Goal: Task Accomplishment & Management: Manage account settings

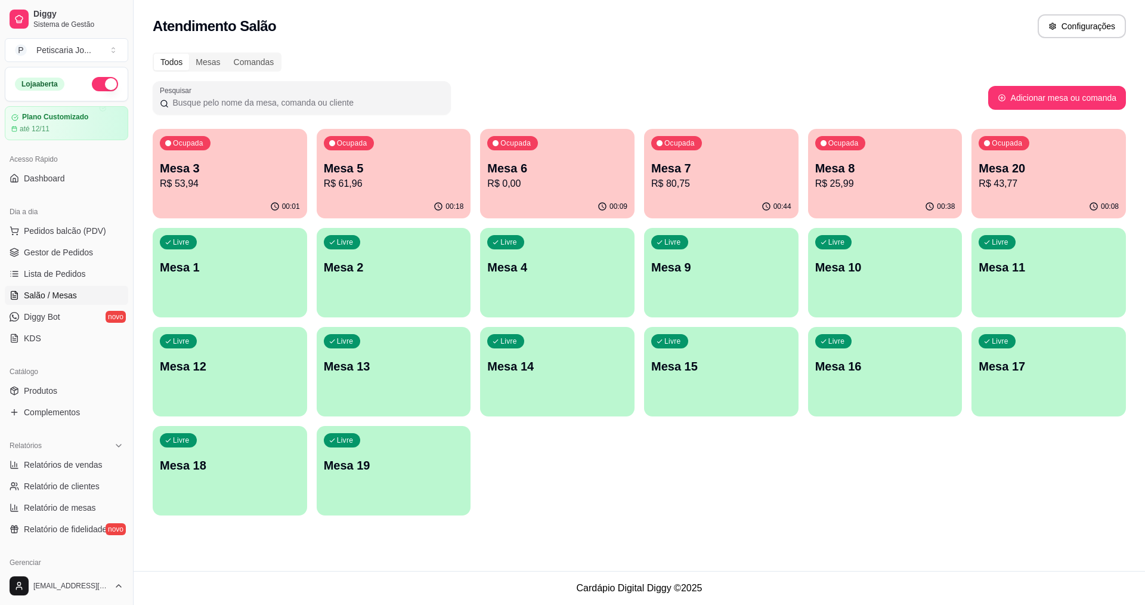
click at [737, 172] on p "Mesa 7" at bounding box center [721, 168] width 140 height 17
click at [721, 185] on p "R$ 80,75" at bounding box center [721, 183] width 140 height 14
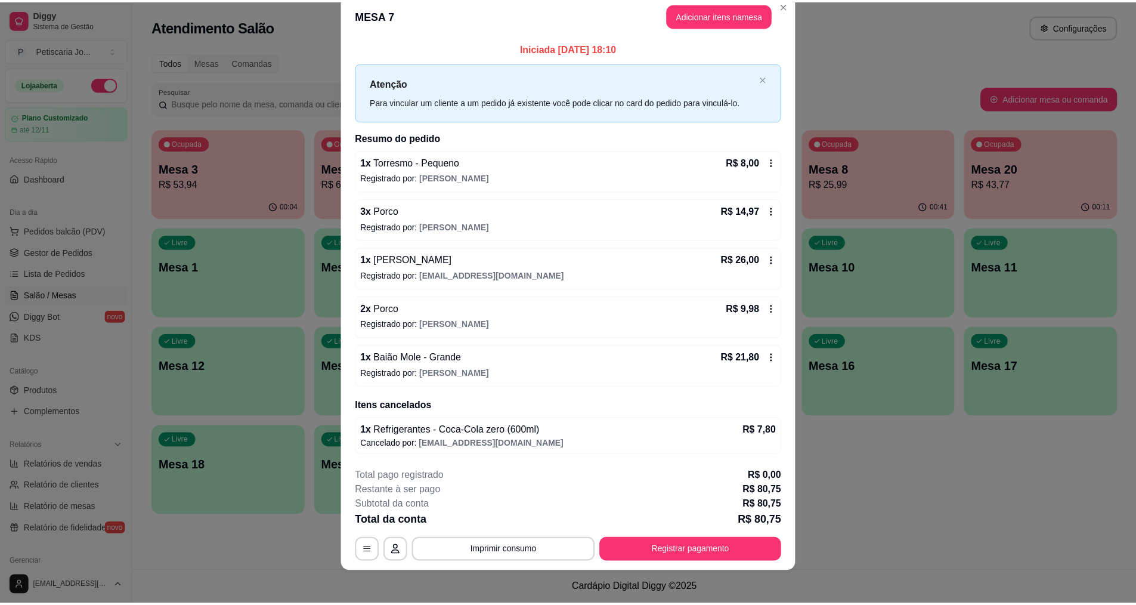
scroll to position [25, 0]
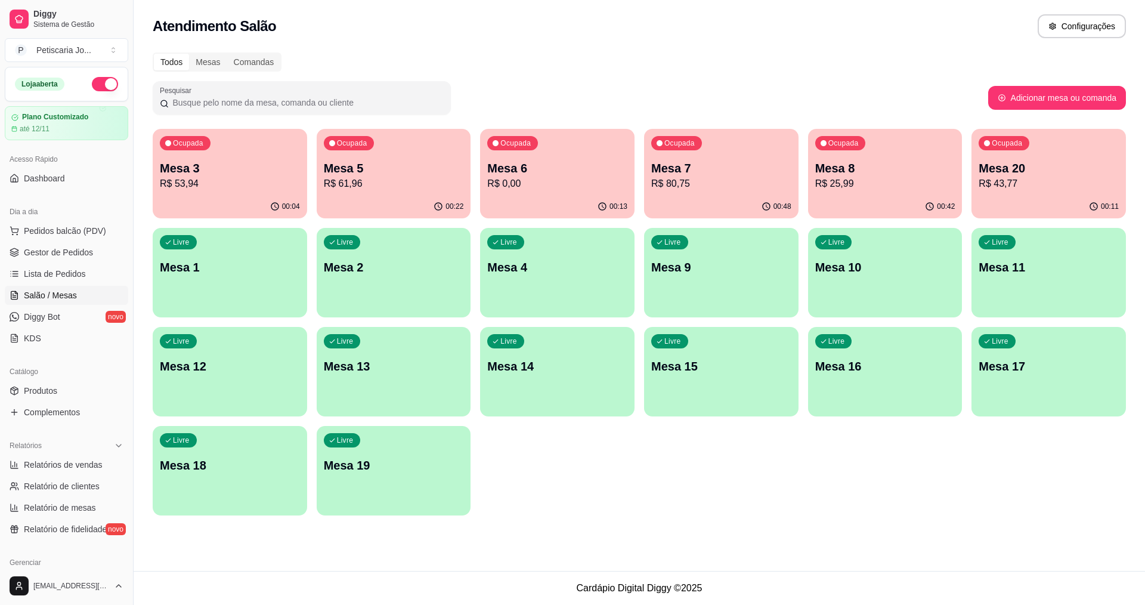
click at [250, 187] on p "R$ 53,94" at bounding box center [230, 183] width 140 height 14
click at [404, 186] on p "R$ 61,96" at bounding box center [394, 183] width 136 height 14
click at [537, 182] on p "R$ 0,00" at bounding box center [557, 183] width 140 height 14
click at [946, 176] on p "R$ 25,99" at bounding box center [885, 183] width 136 height 14
click at [1017, 185] on p "R$ 43,77" at bounding box center [1049, 183] width 136 height 14
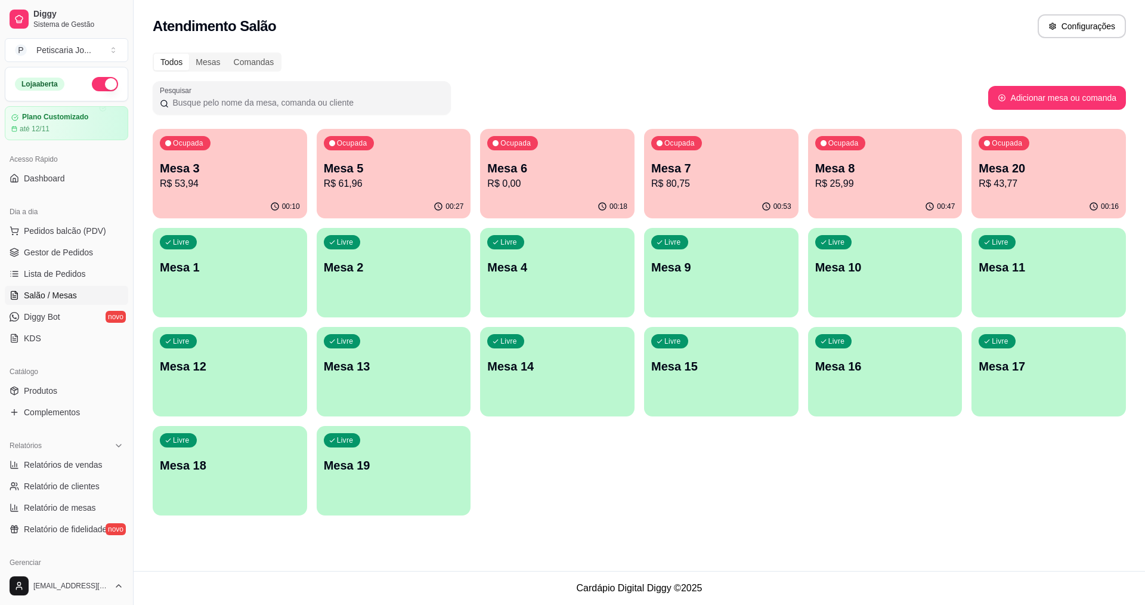
click at [361, 176] on p "Mesa 5" at bounding box center [394, 168] width 140 height 17
click at [46, 391] on span "Produtos" at bounding box center [40, 391] width 33 height 12
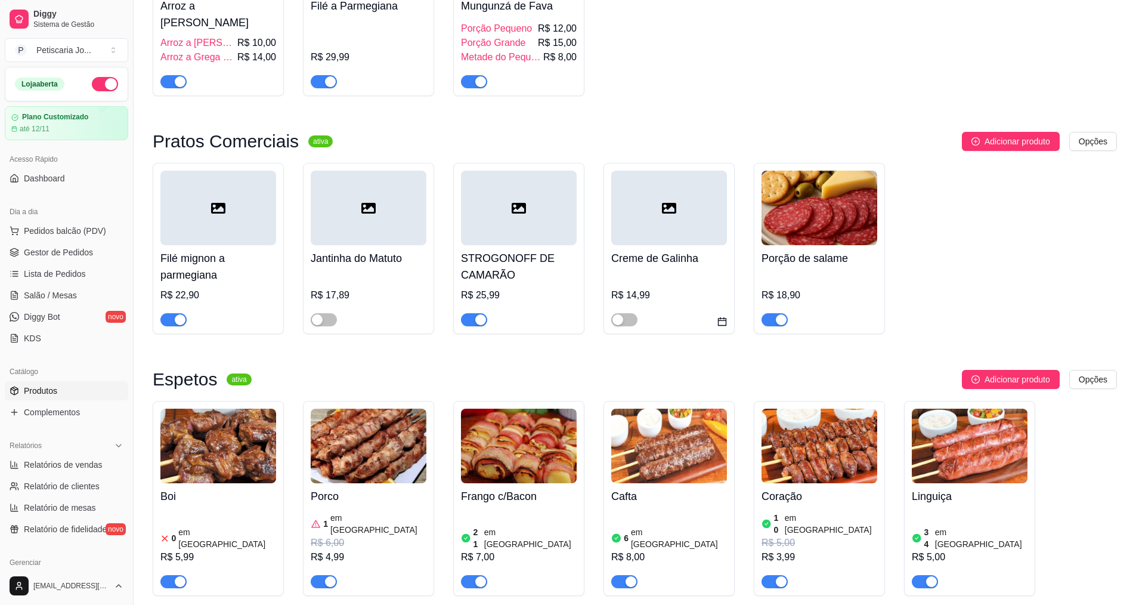
scroll to position [477, 0]
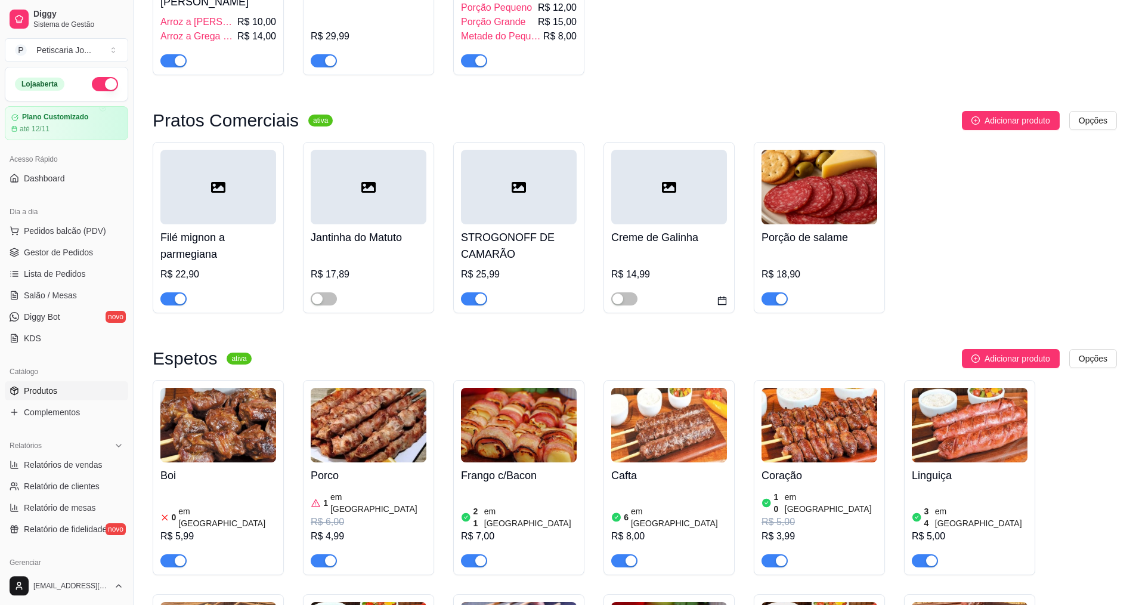
click at [212, 434] on img at bounding box center [218, 425] width 116 height 75
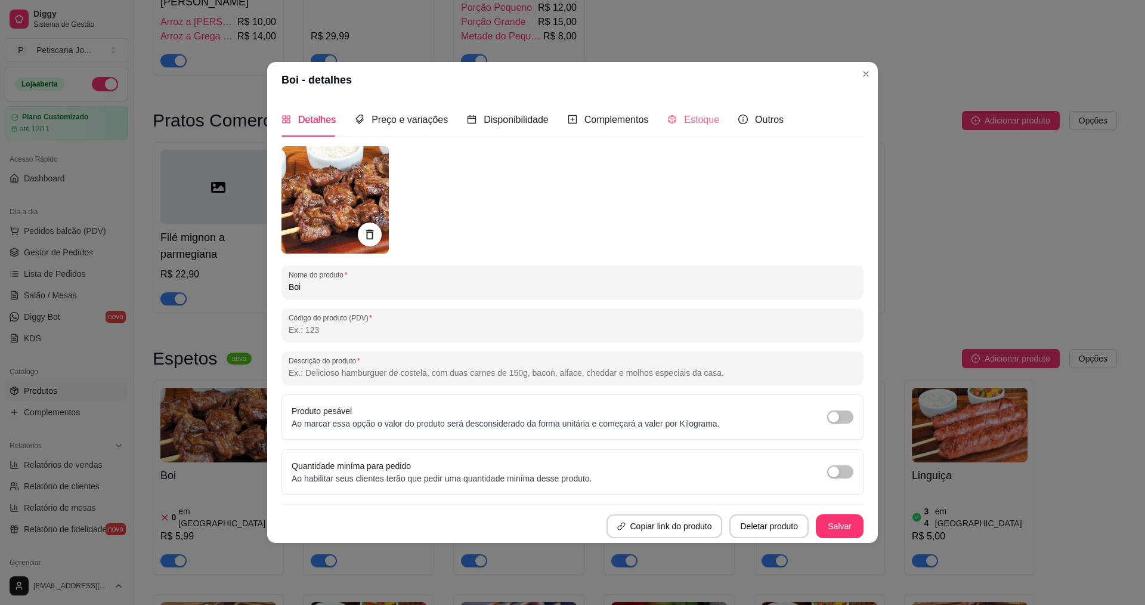
click at [699, 110] on div "Estoque" at bounding box center [693, 120] width 52 height 34
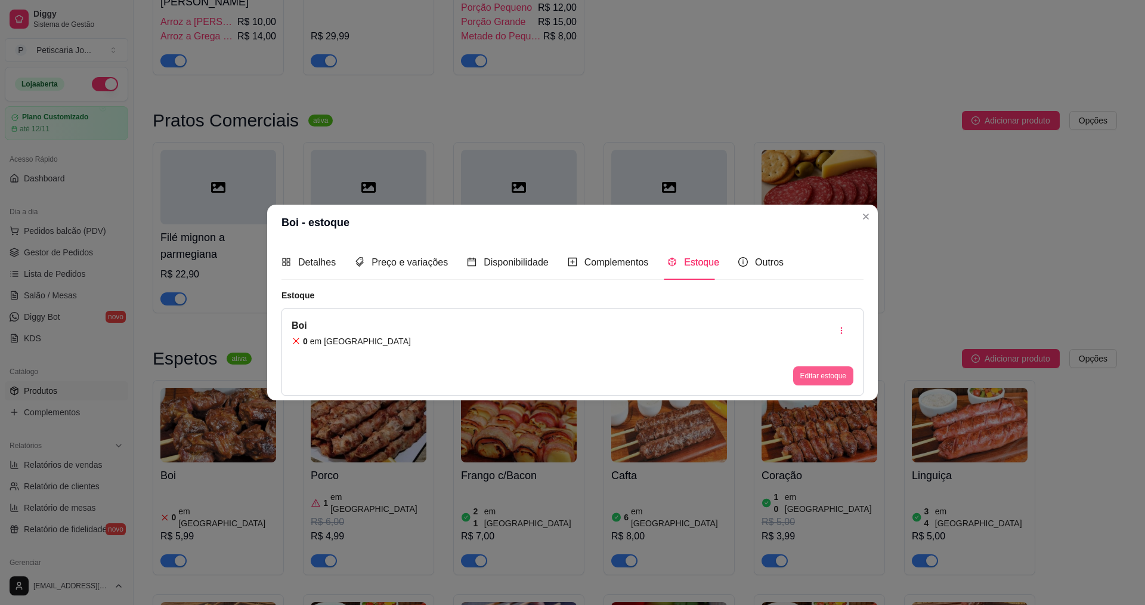
click at [834, 381] on button "Editar estoque" at bounding box center [823, 375] width 60 height 19
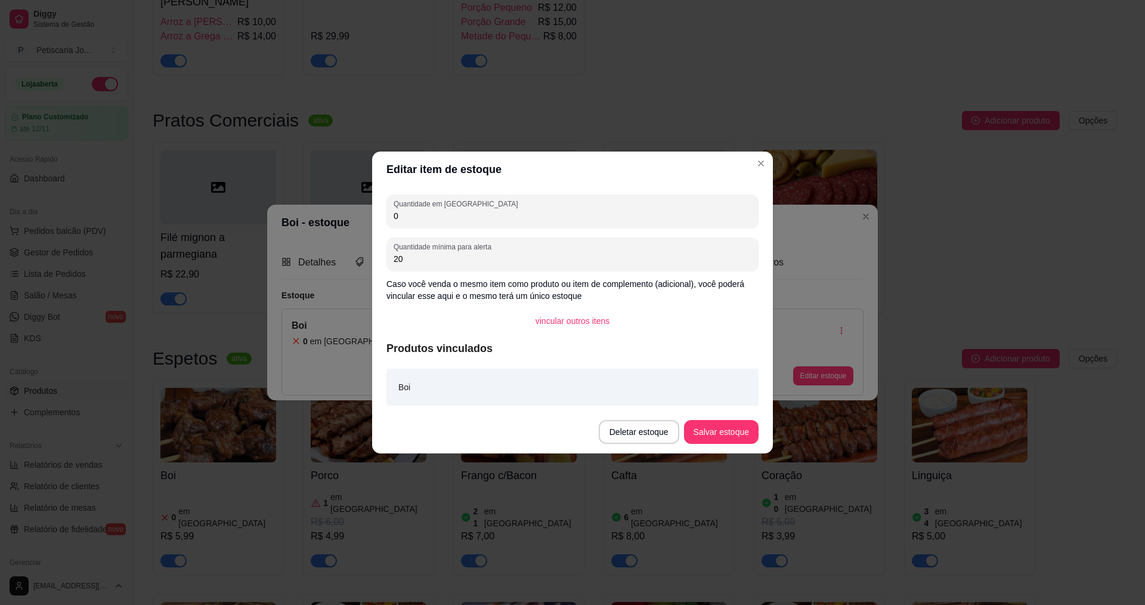
click at [473, 218] on input "0" at bounding box center [573, 216] width 358 height 12
type input "30"
click at [717, 427] on button "Salvar estoque" at bounding box center [720, 431] width 73 height 23
click at [742, 432] on button "Salvar estoque" at bounding box center [720, 431] width 73 height 23
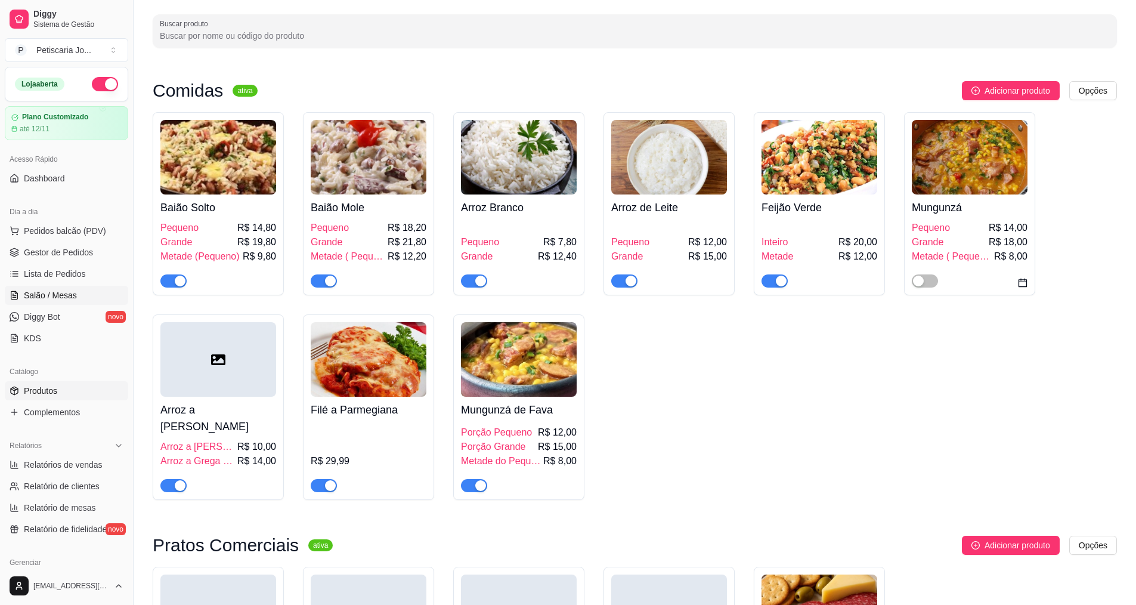
scroll to position [0, 0]
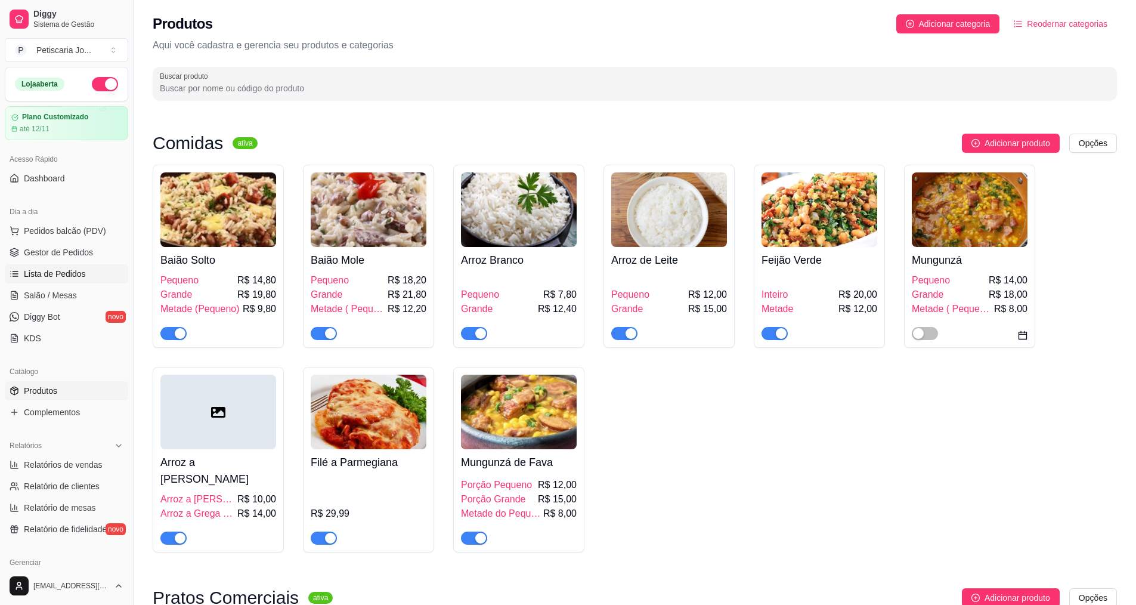
click at [54, 275] on span "Lista de Pedidos" at bounding box center [55, 274] width 62 height 12
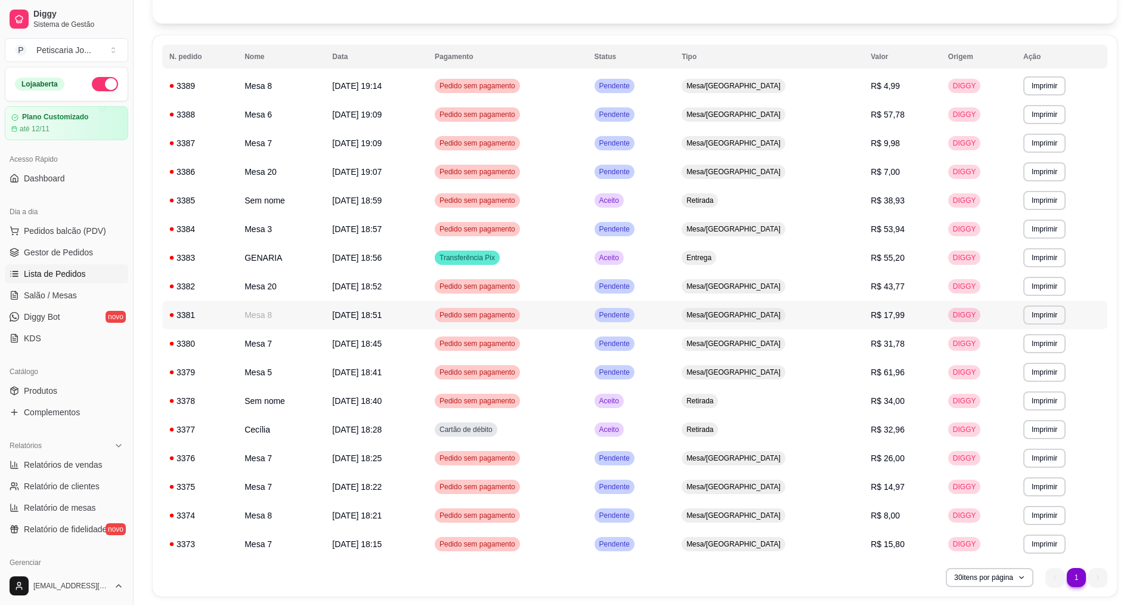
scroll to position [141, 0]
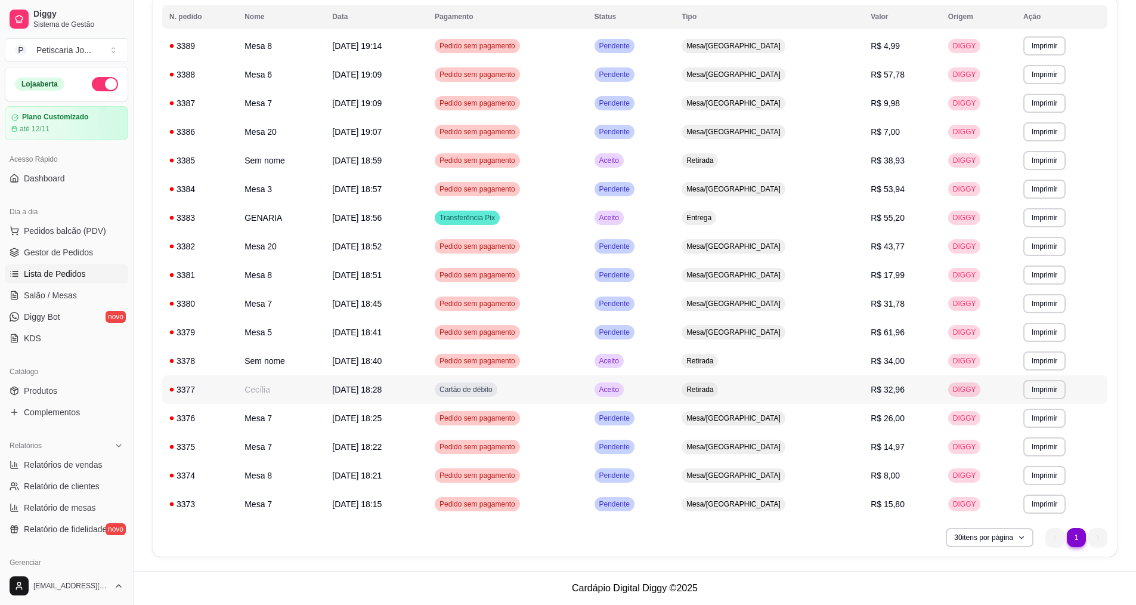
click at [495, 388] on span "Cartão de débito" at bounding box center [466, 390] width 58 height 10
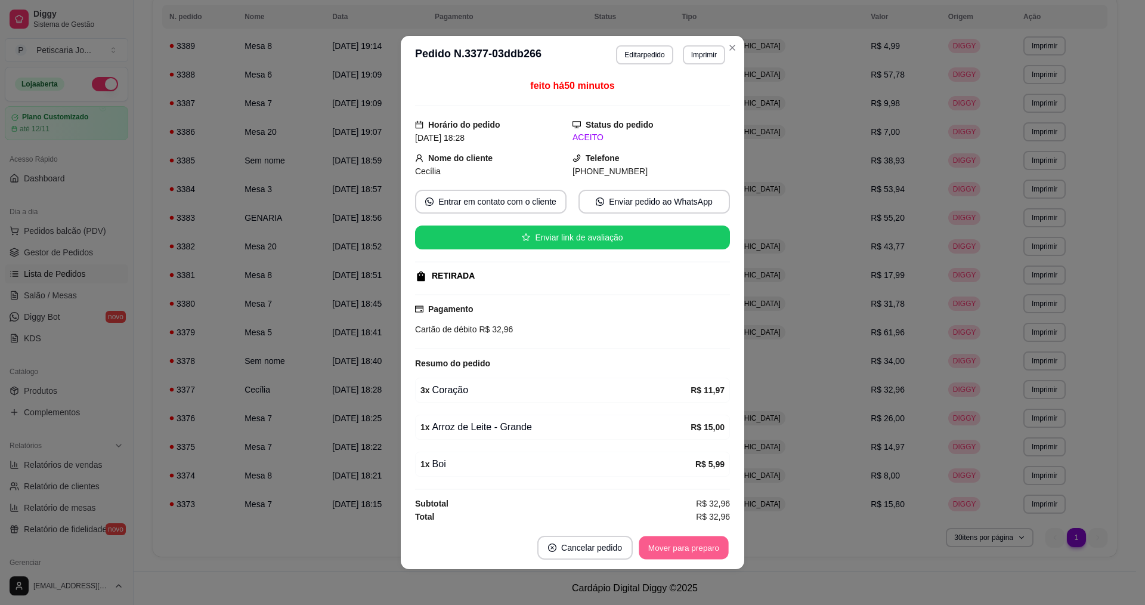
click at [685, 549] on button "Mover para preparo" at bounding box center [683, 547] width 89 height 23
click at [685, 548] on button "Mover para retirada disponível" at bounding box center [664, 547] width 128 height 23
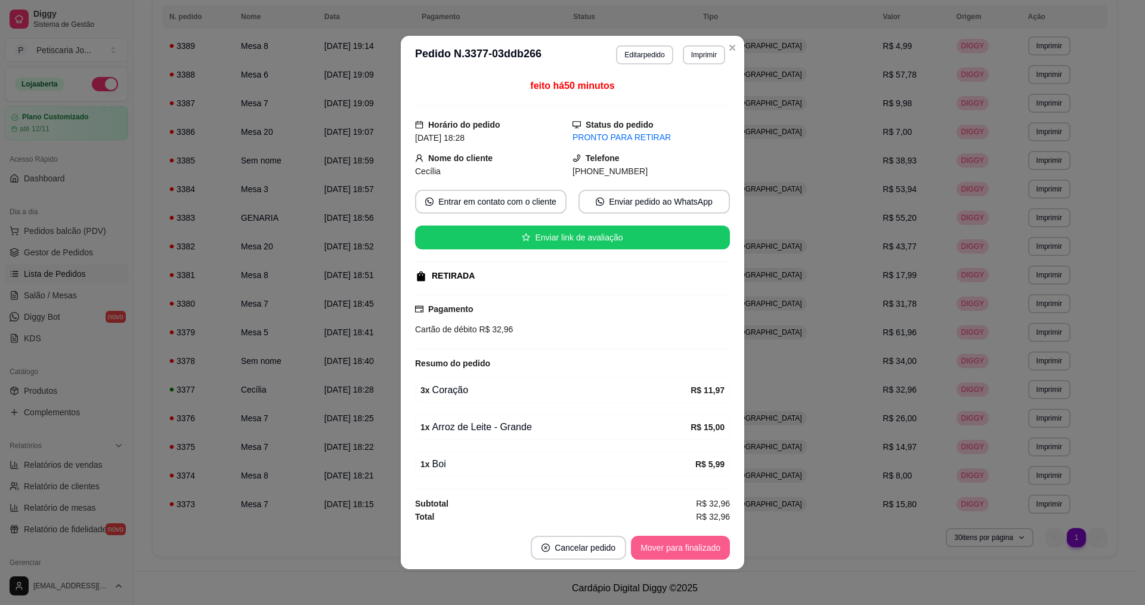
click at [673, 548] on button "Mover para finalizado" at bounding box center [680, 547] width 99 height 24
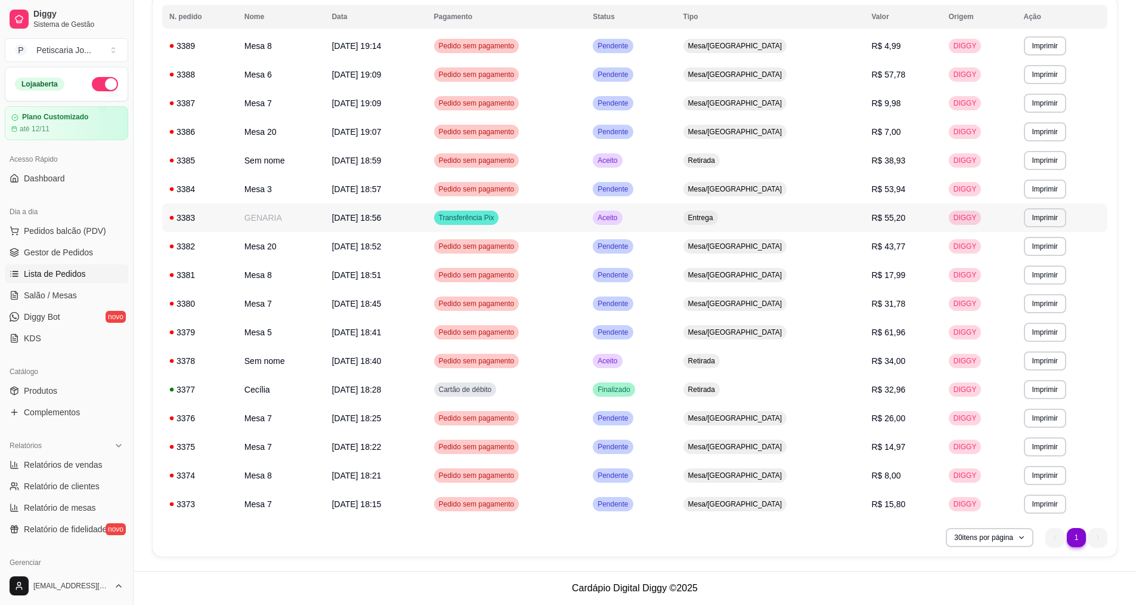
click at [493, 221] on span "Transferência Pix" at bounding box center [466, 218] width 60 height 10
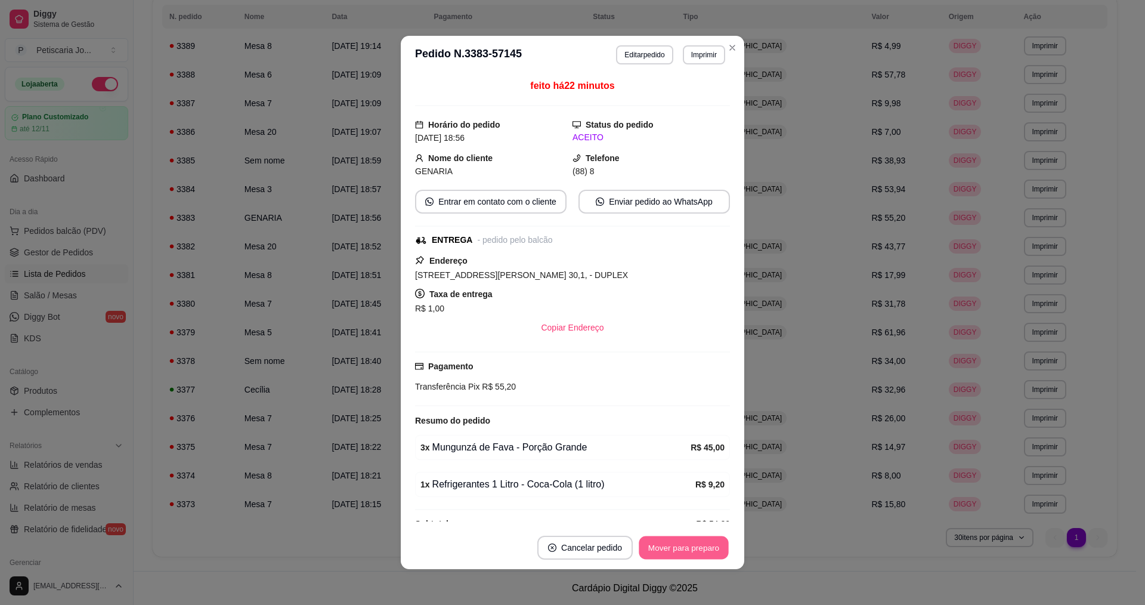
click at [694, 548] on button "Mover para preparo" at bounding box center [683, 547] width 89 height 23
click at [695, 549] on button "Mover para entrega" at bounding box center [683, 547] width 89 height 23
click at [695, 549] on button "Mover para finalizado" at bounding box center [680, 547] width 99 height 24
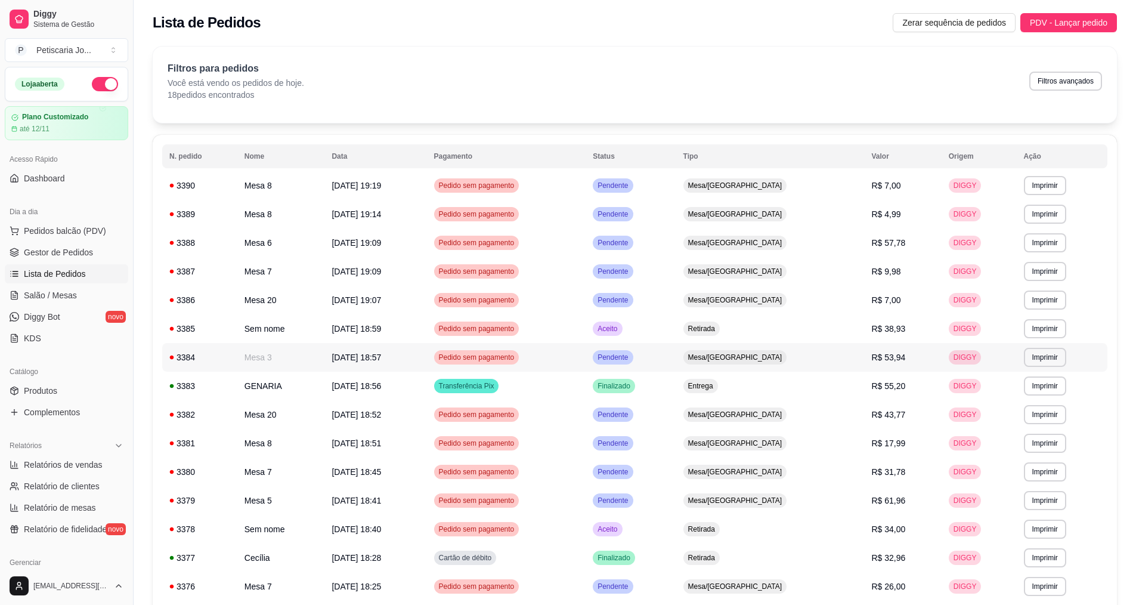
scroll to position [0, 0]
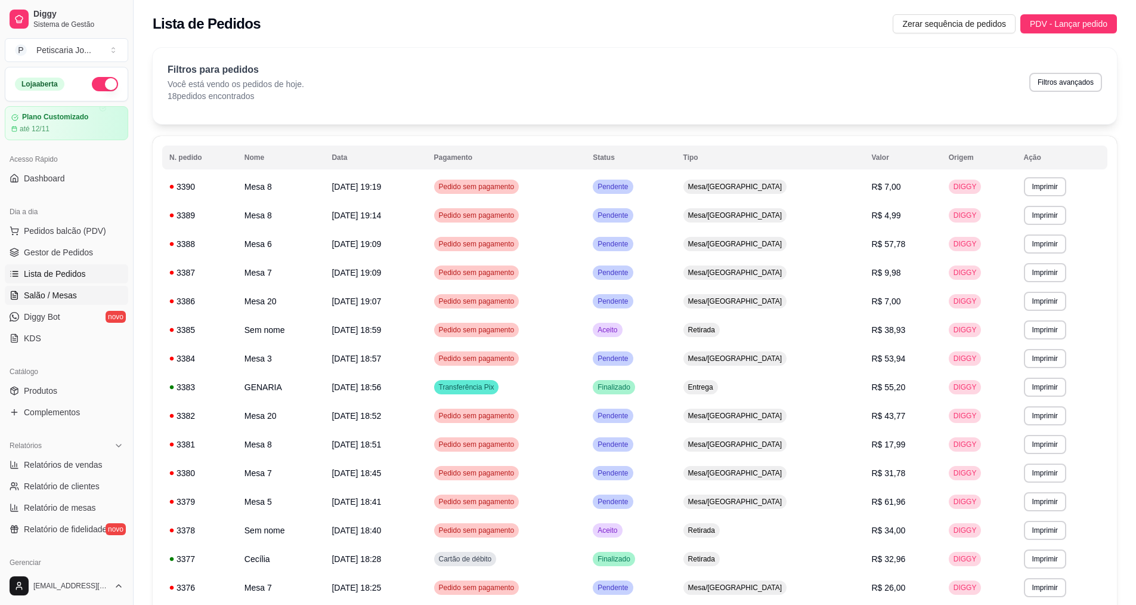
click at [67, 296] on span "Salão / Mesas" at bounding box center [50, 295] width 53 height 12
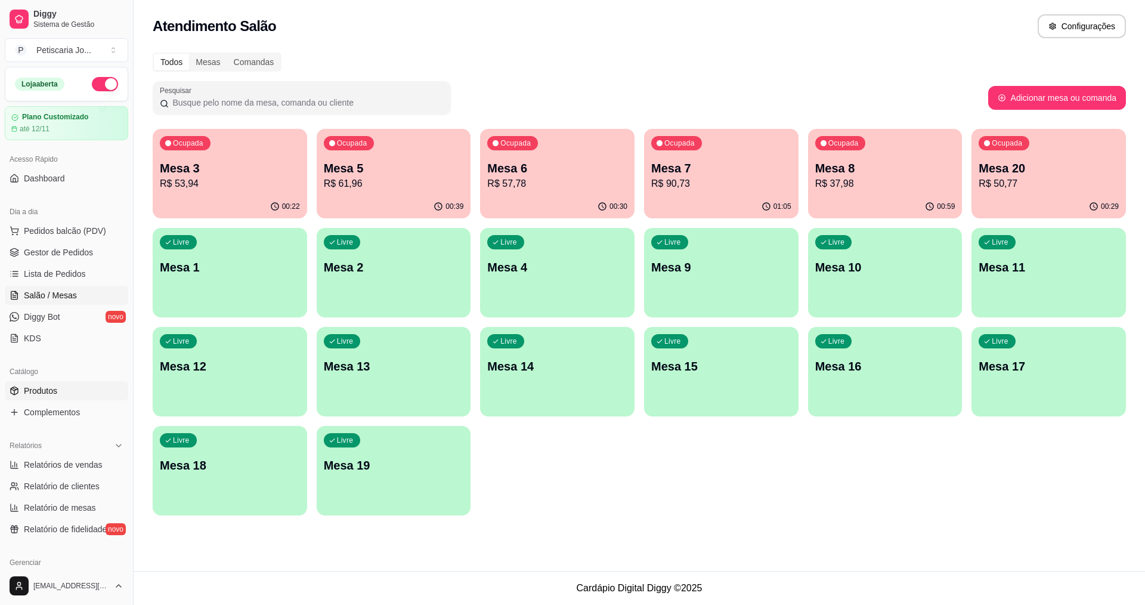
click at [44, 387] on span "Produtos" at bounding box center [40, 391] width 33 height 12
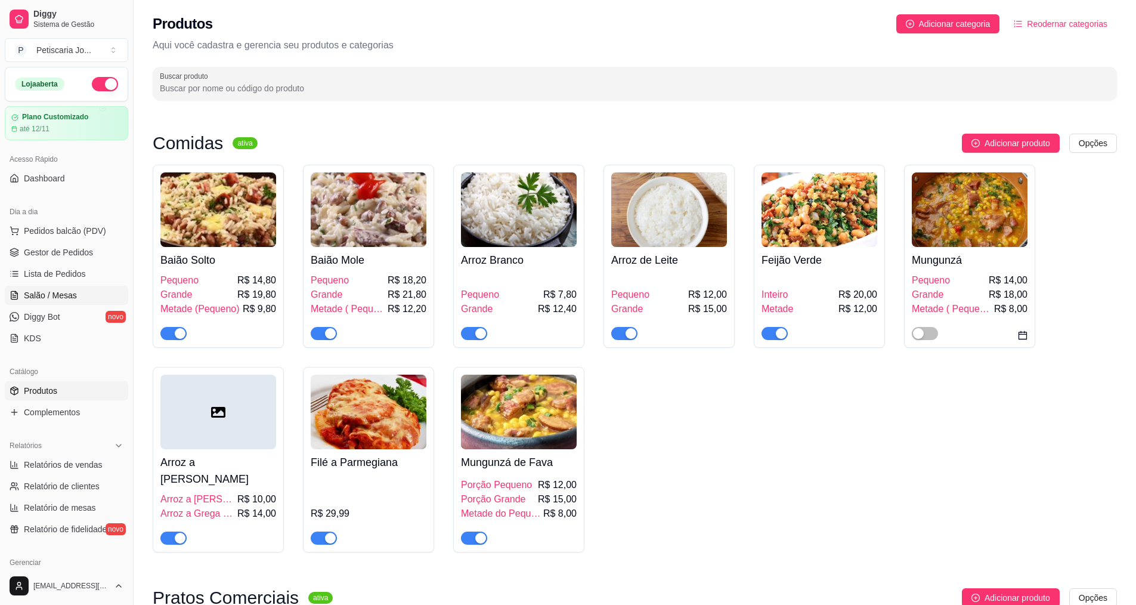
click at [68, 291] on span "Salão / Mesas" at bounding box center [50, 295] width 53 height 12
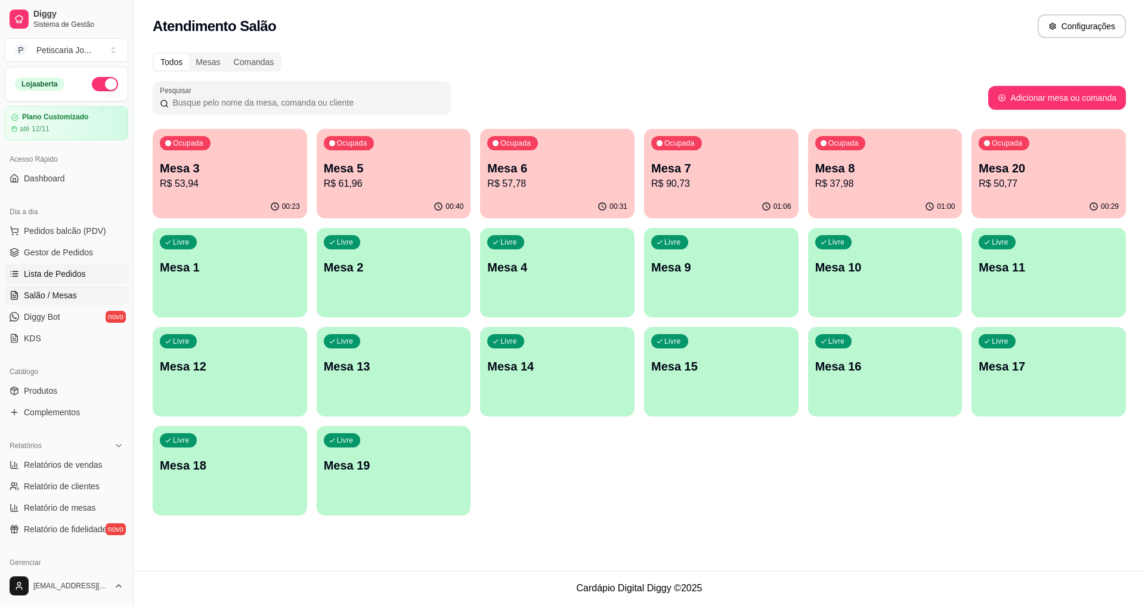
click at [49, 271] on span "Lista de Pedidos" at bounding box center [55, 274] width 62 height 12
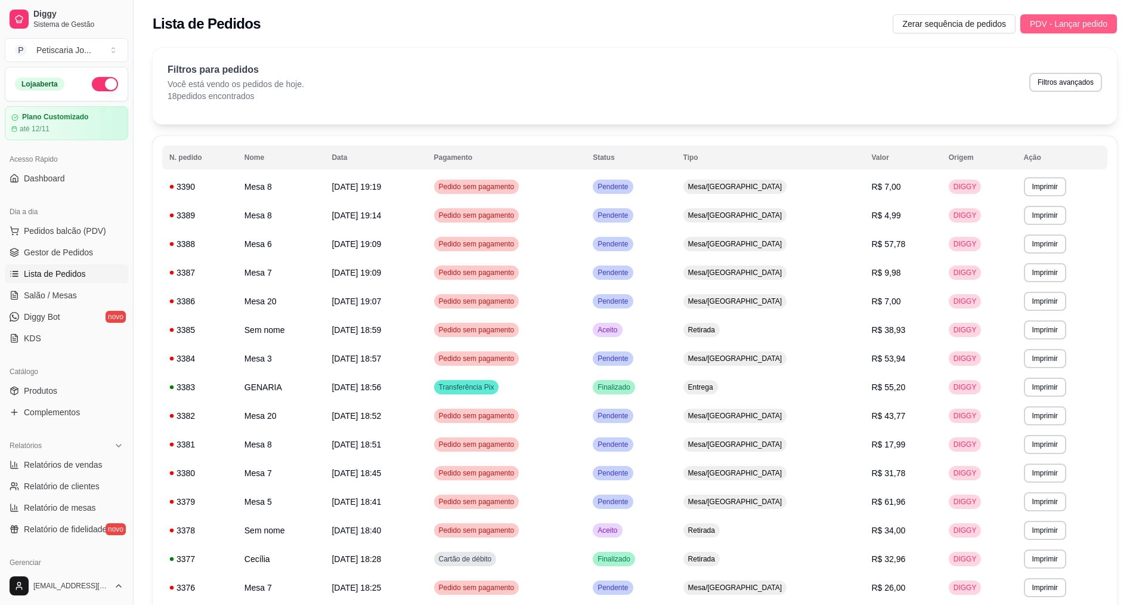
click at [1073, 18] on span "PDV - Lançar pedido" at bounding box center [1069, 23] width 78 height 13
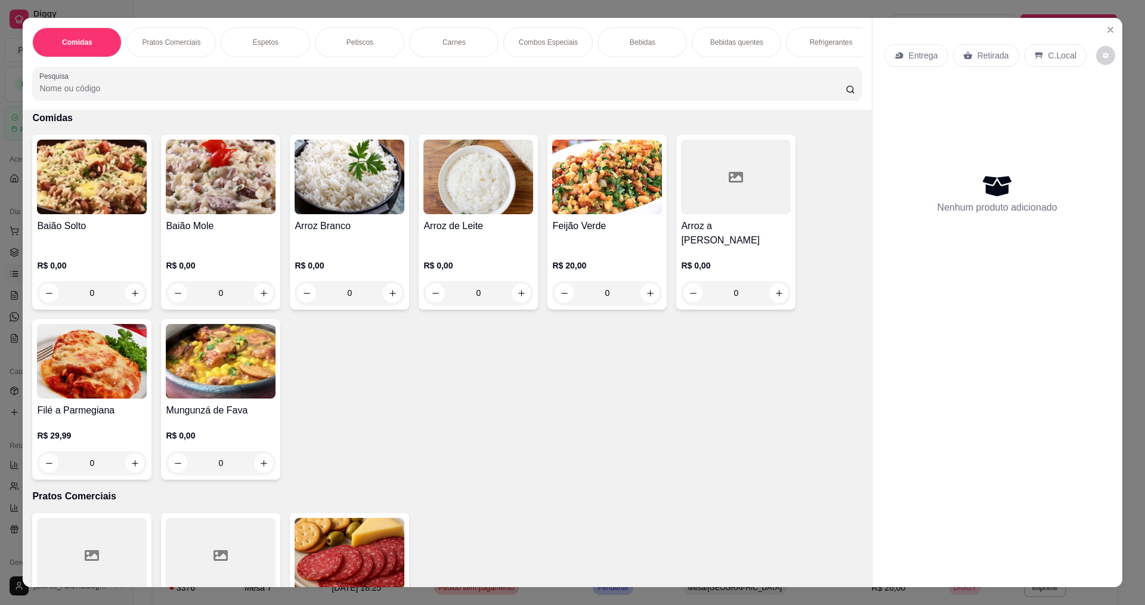
scroll to position [60, 0]
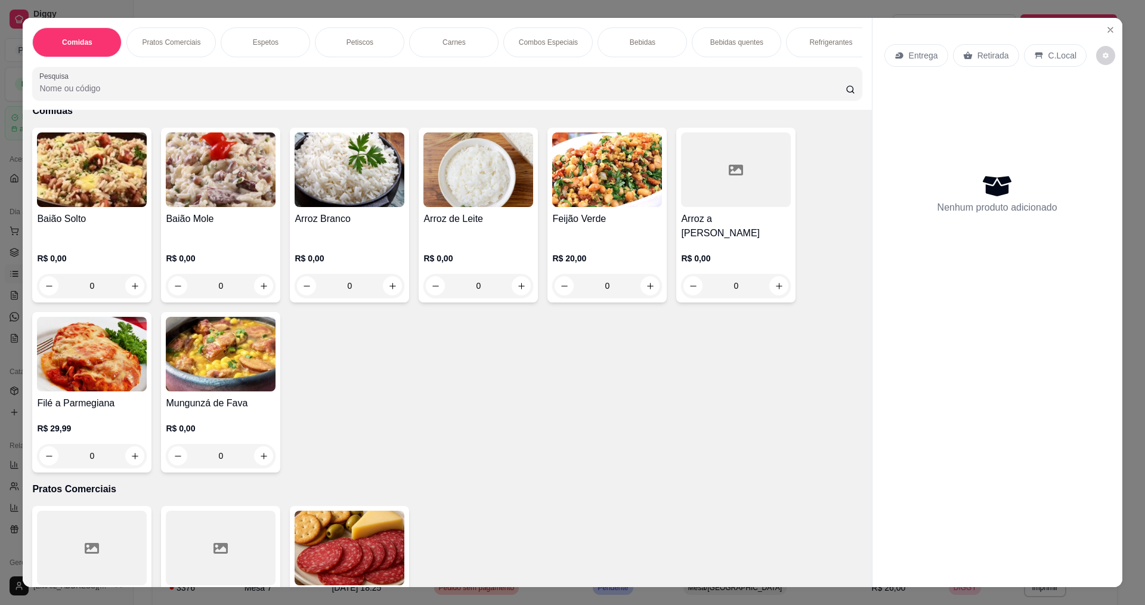
click at [257, 448] on div "0" at bounding box center [221, 456] width 110 height 24
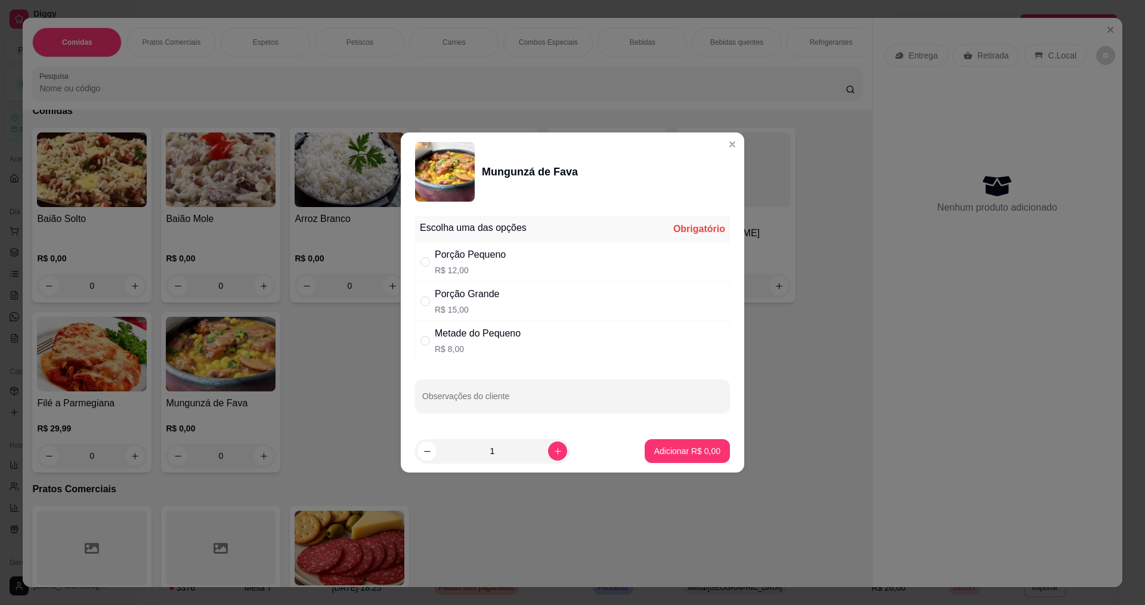
click at [468, 298] on div "Porção Grande" at bounding box center [467, 294] width 65 height 14
radio input "true"
click at [554, 449] on icon "increase-product-quantity" at bounding box center [557, 451] width 6 height 6
type input "2"
click at [690, 447] on p "Adicionar R$ 30,00" at bounding box center [684, 450] width 69 height 11
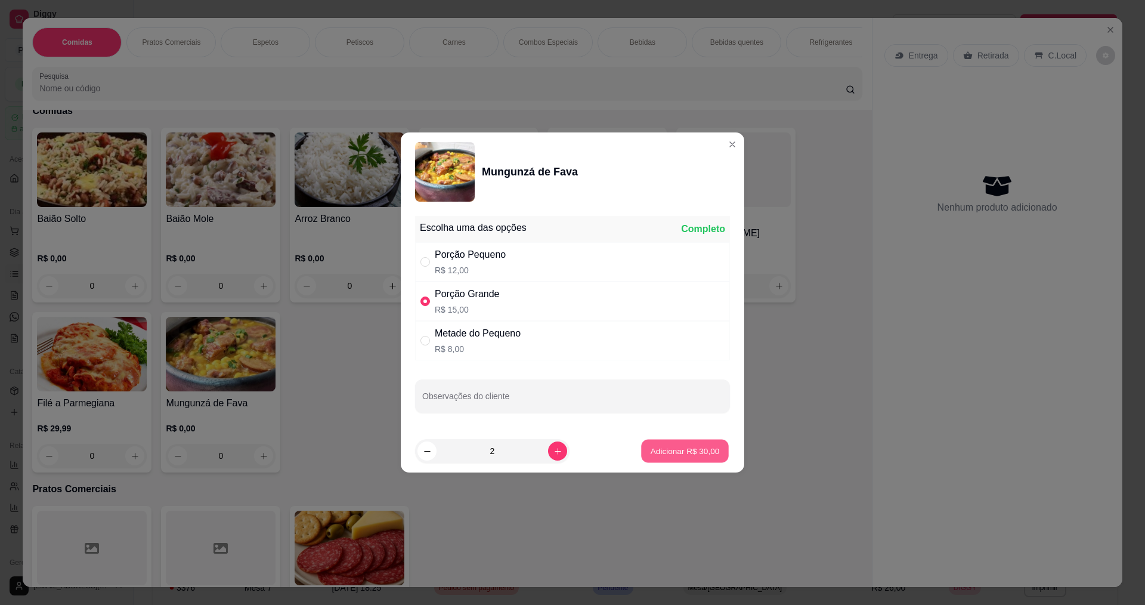
type input "2"
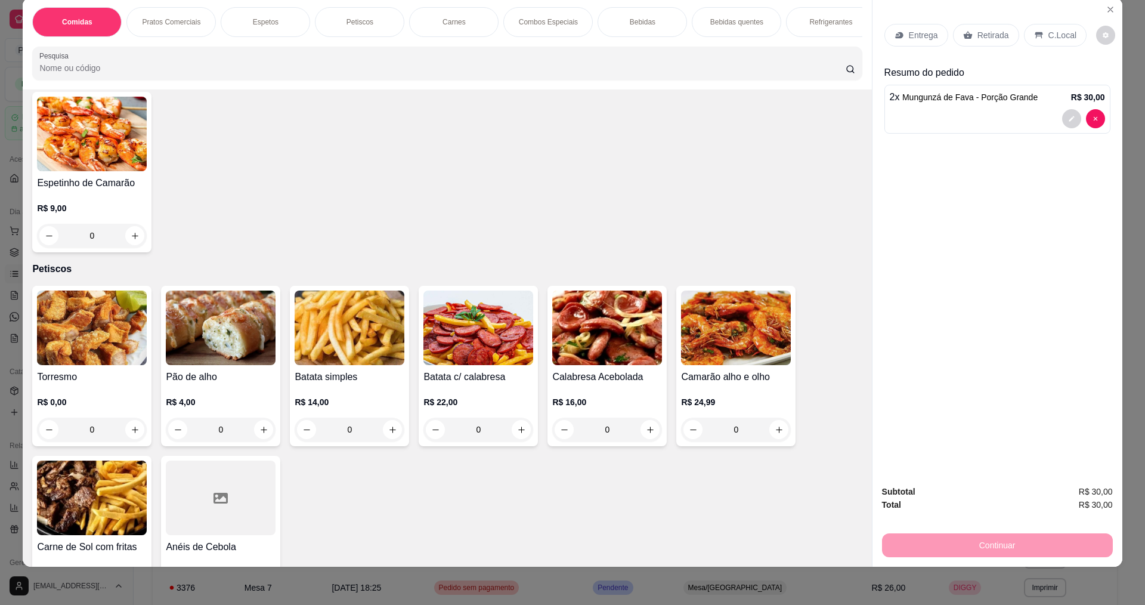
scroll to position [1014, 0]
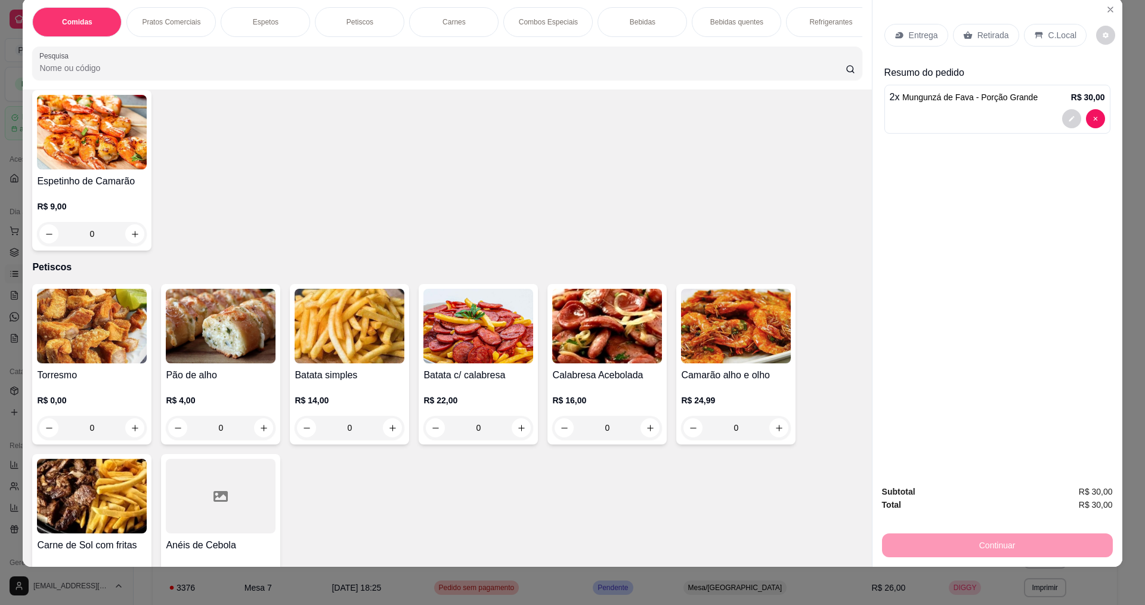
click at [125, 425] on div "0" at bounding box center [92, 428] width 110 height 24
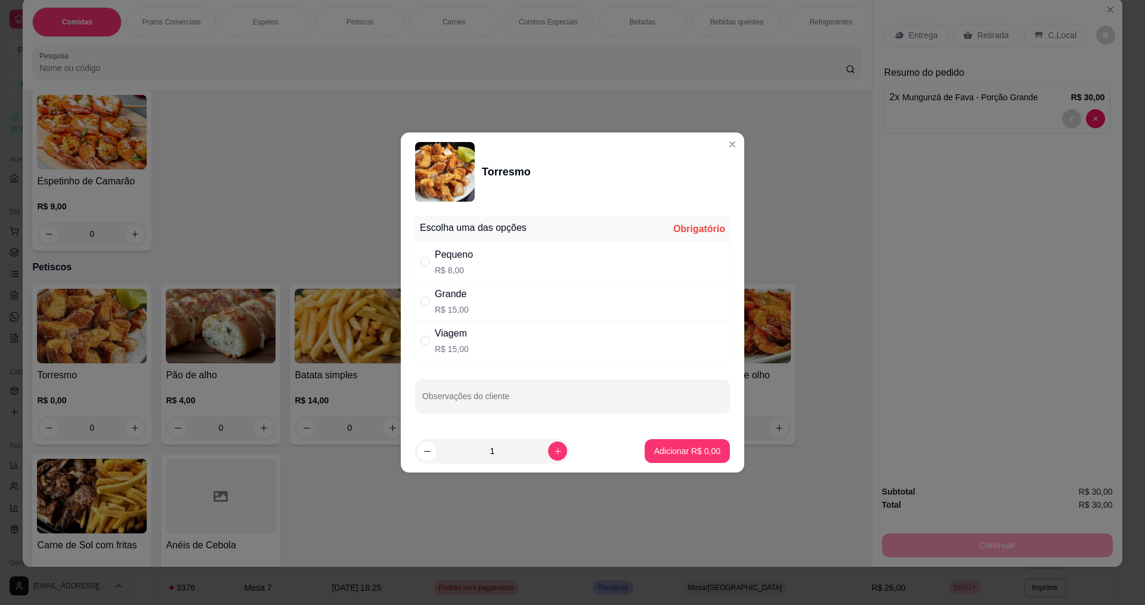
click at [448, 299] on div "Grande" at bounding box center [452, 294] width 34 height 14
click at [432, 341] on div "" at bounding box center [427, 340] width 14 height 13
radio input "false"
radio input "true"
click at [664, 460] on button "Adicionar R$ 15,00" at bounding box center [685, 451] width 90 height 24
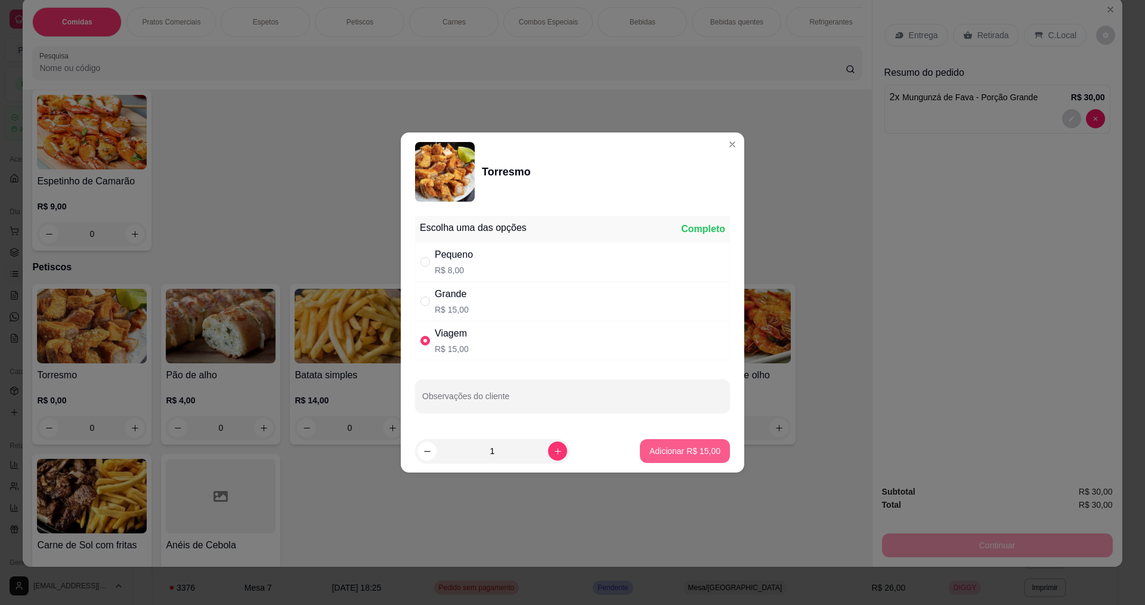
type input "1"
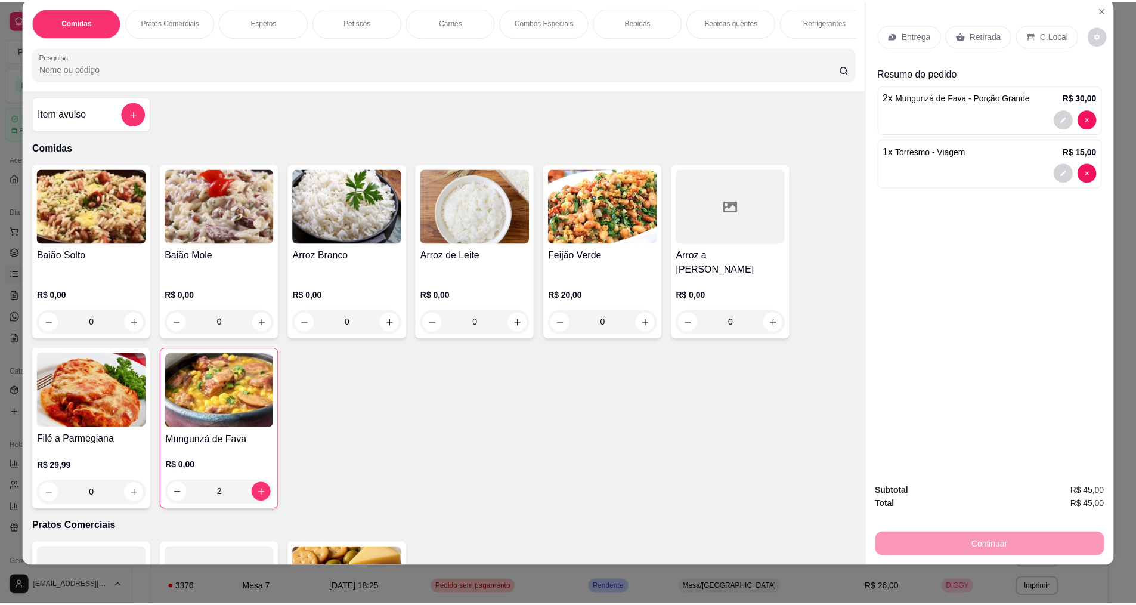
scroll to position [0, 0]
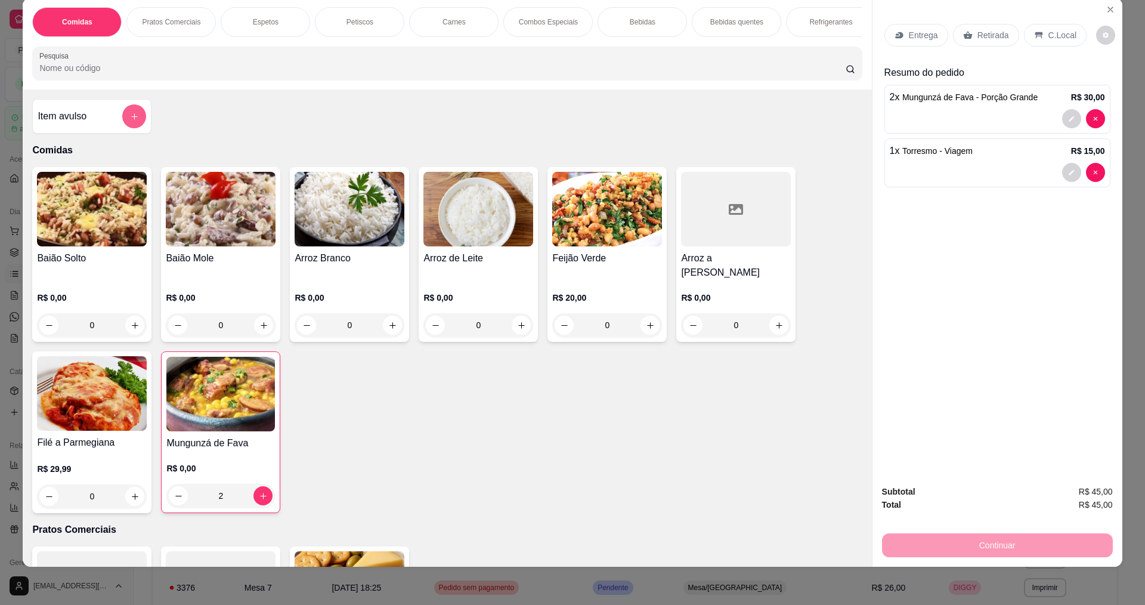
click at [122, 125] on button "add-separate-item" at bounding box center [134, 116] width 24 height 24
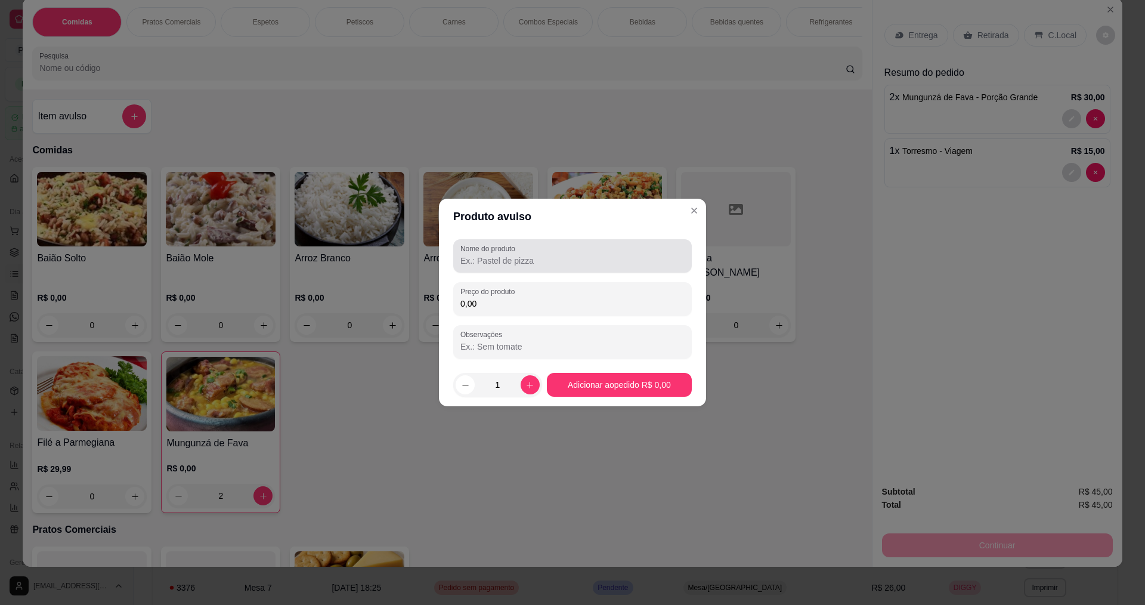
click at [552, 265] on input "Nome do produto" at bounding box center [572, 261] width 224 height 12
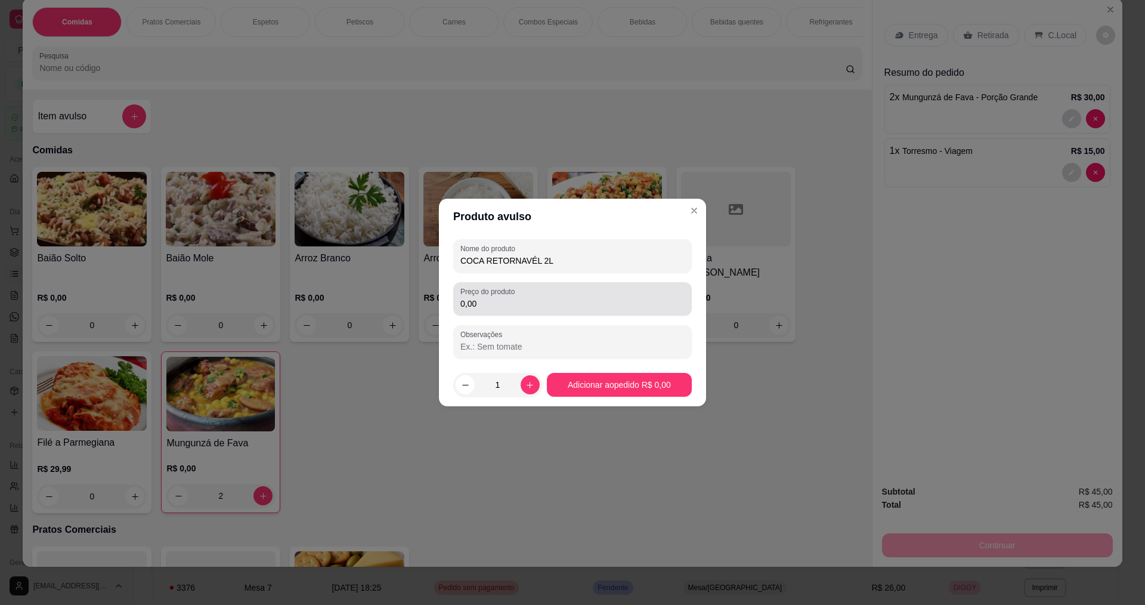
type input "COCA RETORNAVÉL 2L"
click at [524, 299] on input "0,00" at bounding box center [572, 304] width 224 height 12
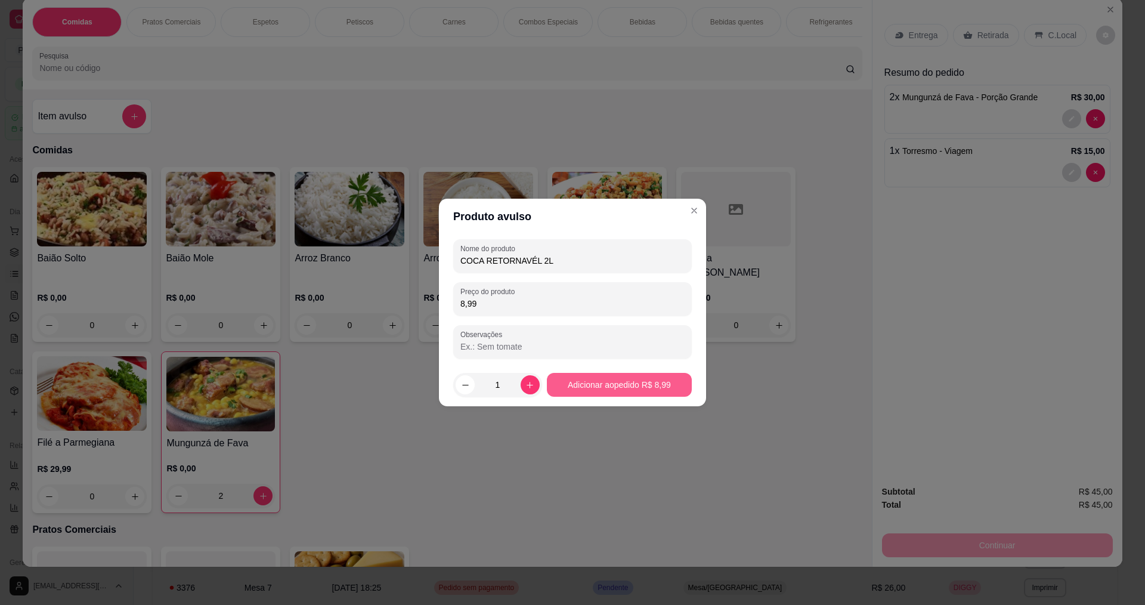
type input "8,99"
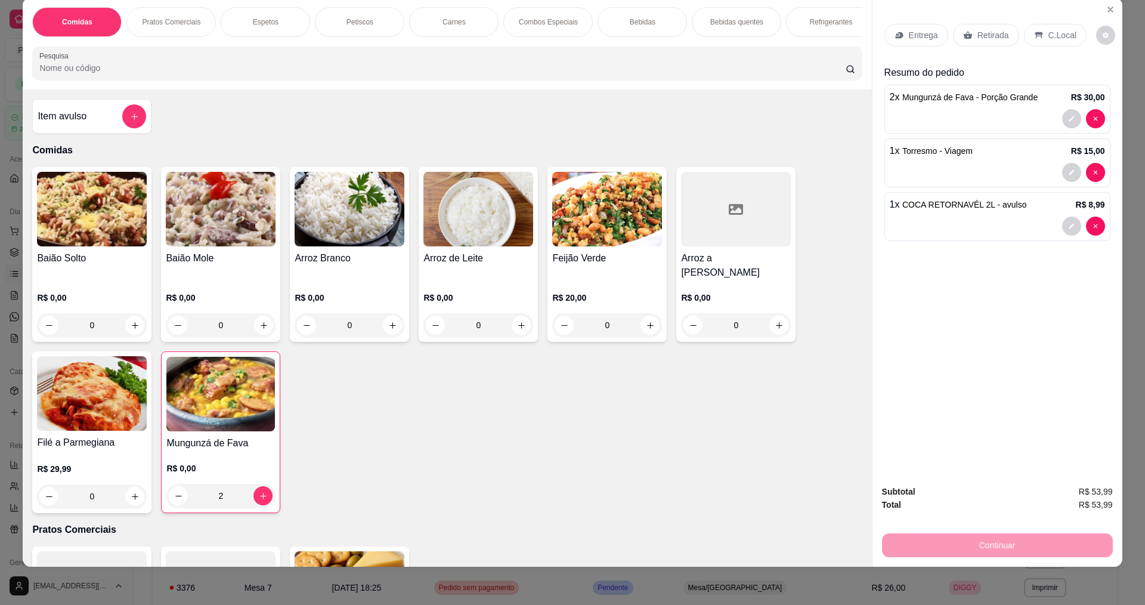
click at [916, 30] on p "Entrega" at bounding box center [923, 35] width 29 height 12
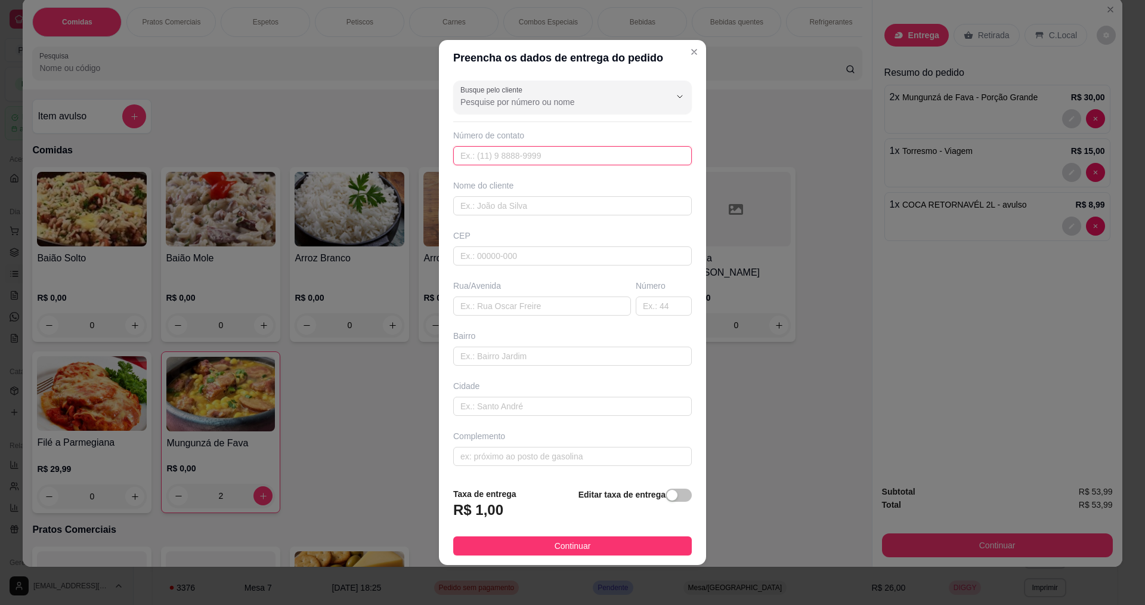
click at [514, 151] on input "text" at bounding box center [572, 155] width 238 height 19
type input "888"
click at [498, 203] on input "text" at bounding box center [572, 205] width 238 height 19
type input "KAÇULA"
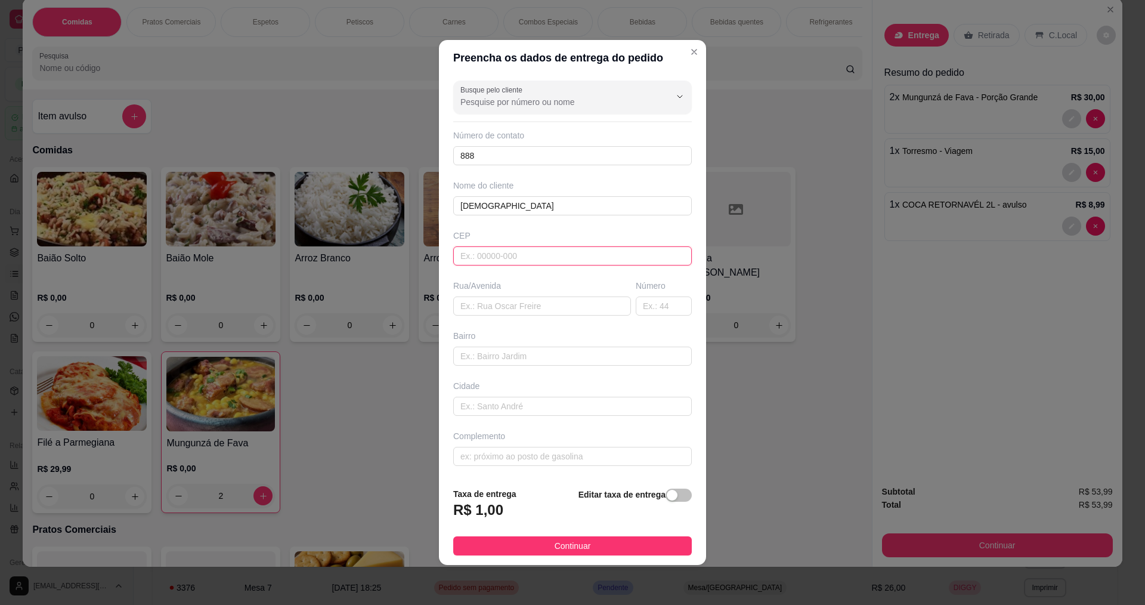
click at [506, 256] on input "text" at bounding box center [572, 255] width 238 height 19
click at [512, 313] on input "text" at bounding box center [542, 305] width 178 height 19
type input "J"
type input "JULIANO PINHEIRO"
click at [642, 308] on input "text" at bounding box center [664, 305] width 56 height 19
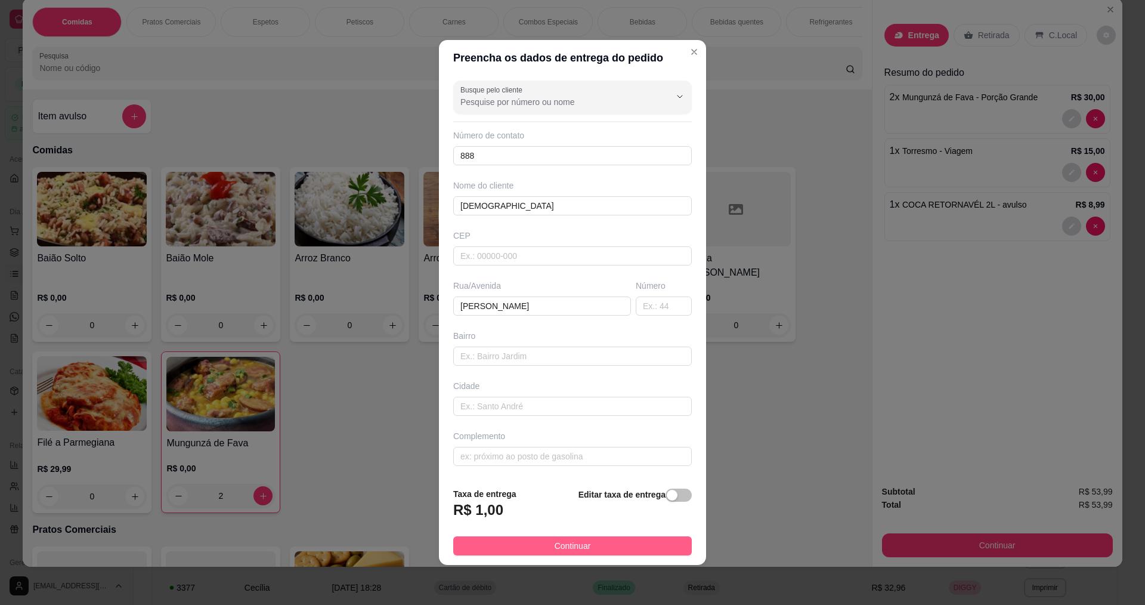
click at [560, 547] on span "Continuar" at bounding box center [572, 545] width 36 height 13
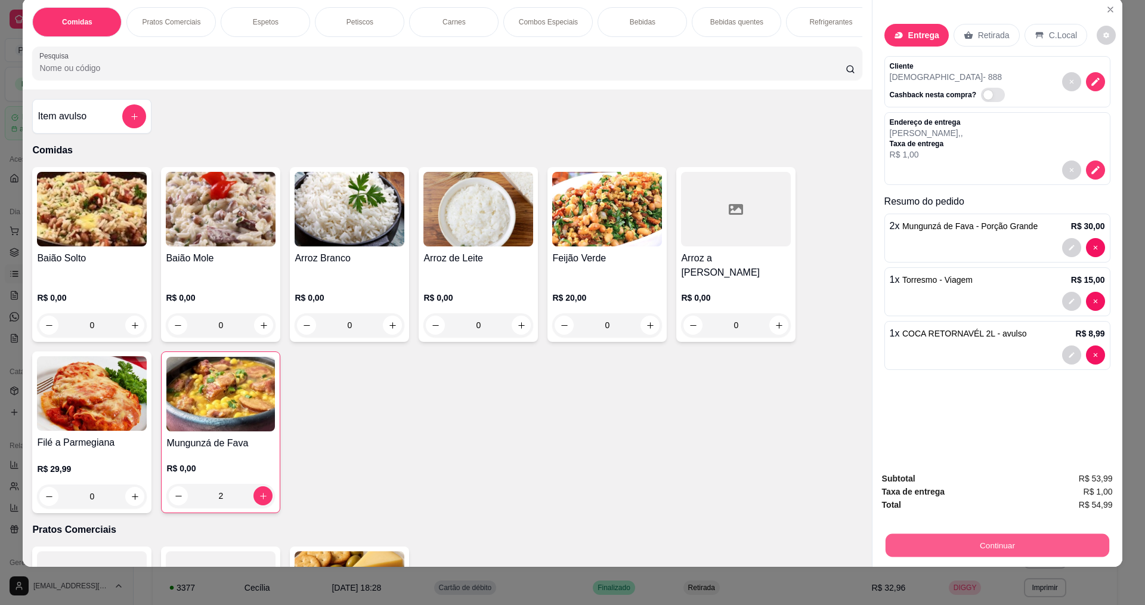
click at [1020, 542] on button "Continuar" at bounding box center [997, 544] width 224 height 23
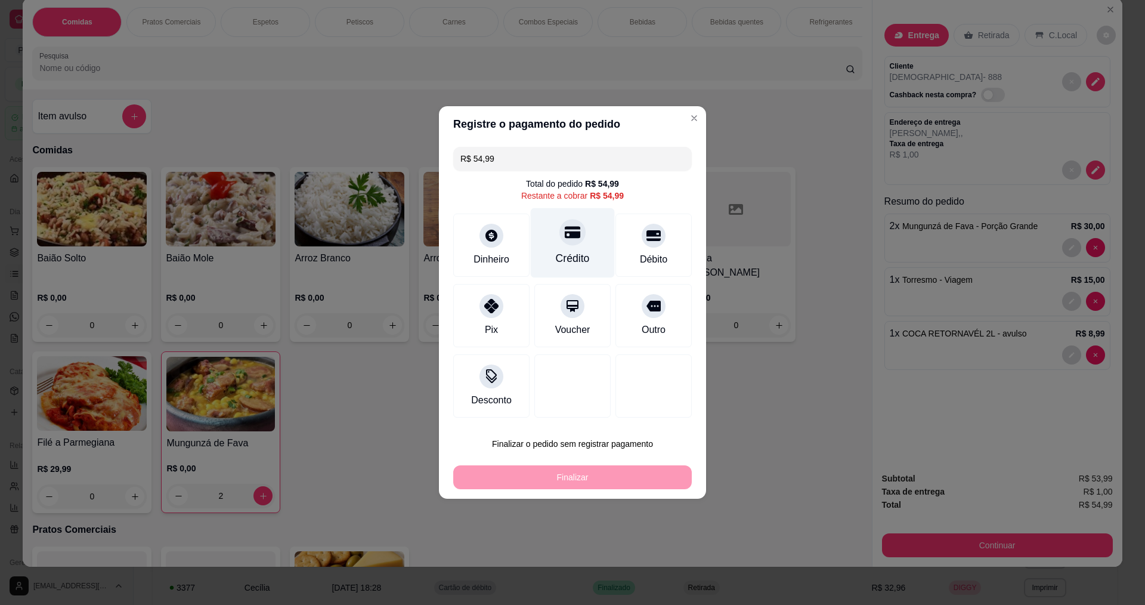
click at [566, 250] on div "Crédito" at bounding box center [573, 243] width 84 height 70
type input "R$ 0,00"
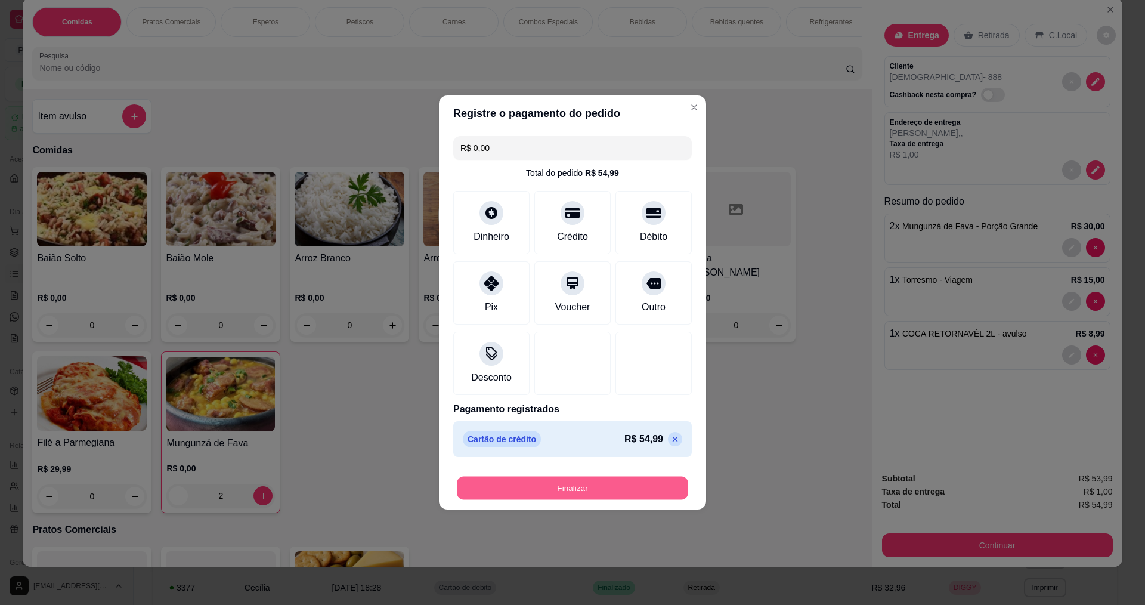
click at [593, 490] on button "Finalizar" at bounding box center [572, 487] width 231 height 23
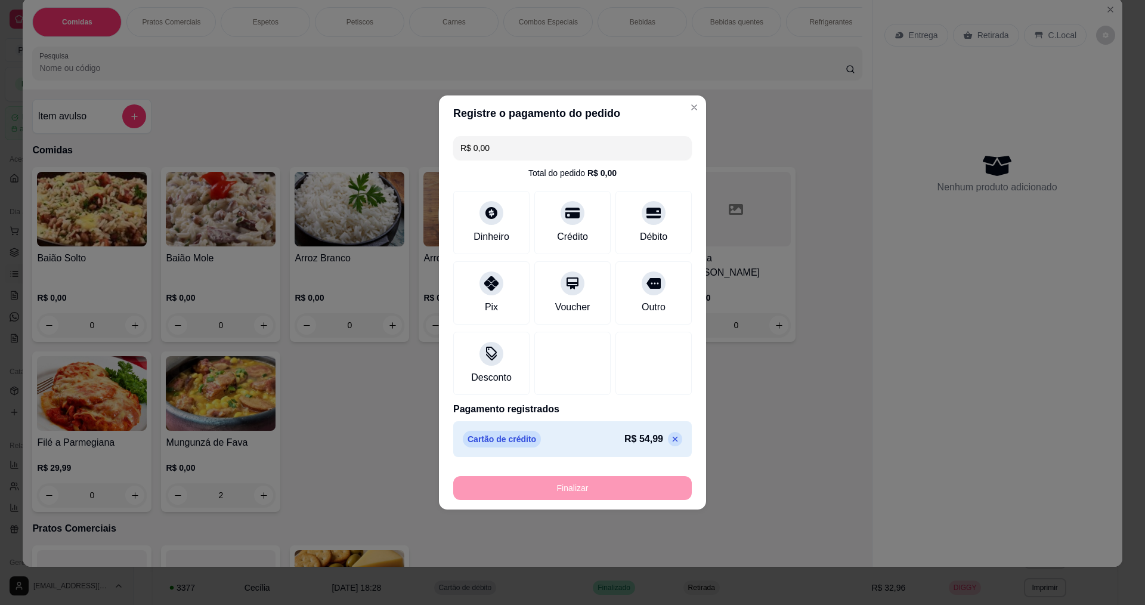
type input "0"
type input "-R$ 54,99"
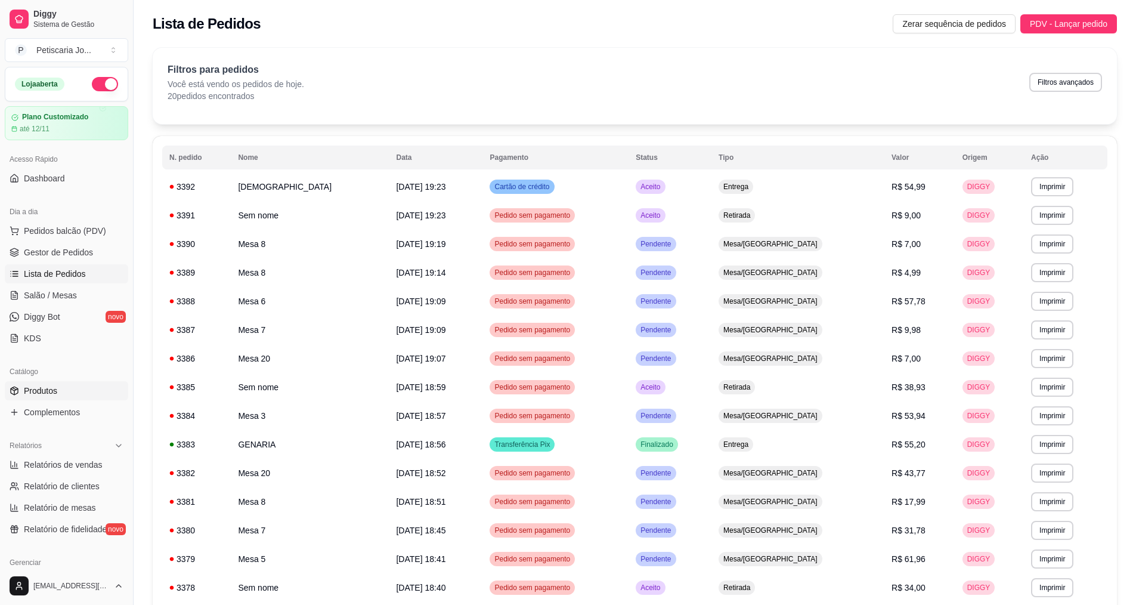
click at [41, 395] on span "Produtos" at bounding box center [40, 391] width 33 height 12
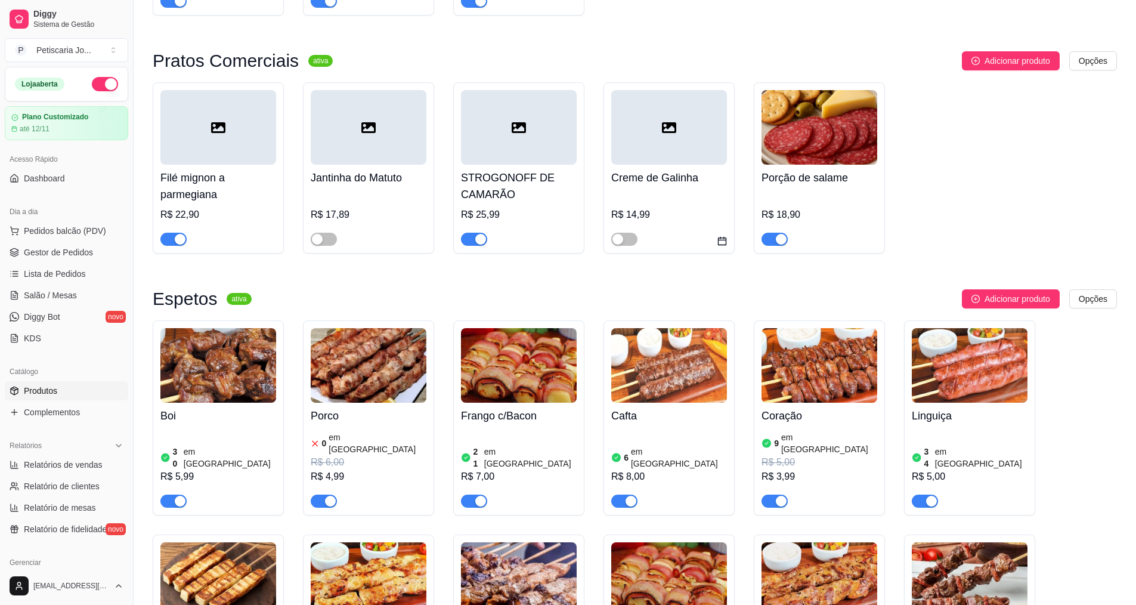
scroll to position [596, 0]
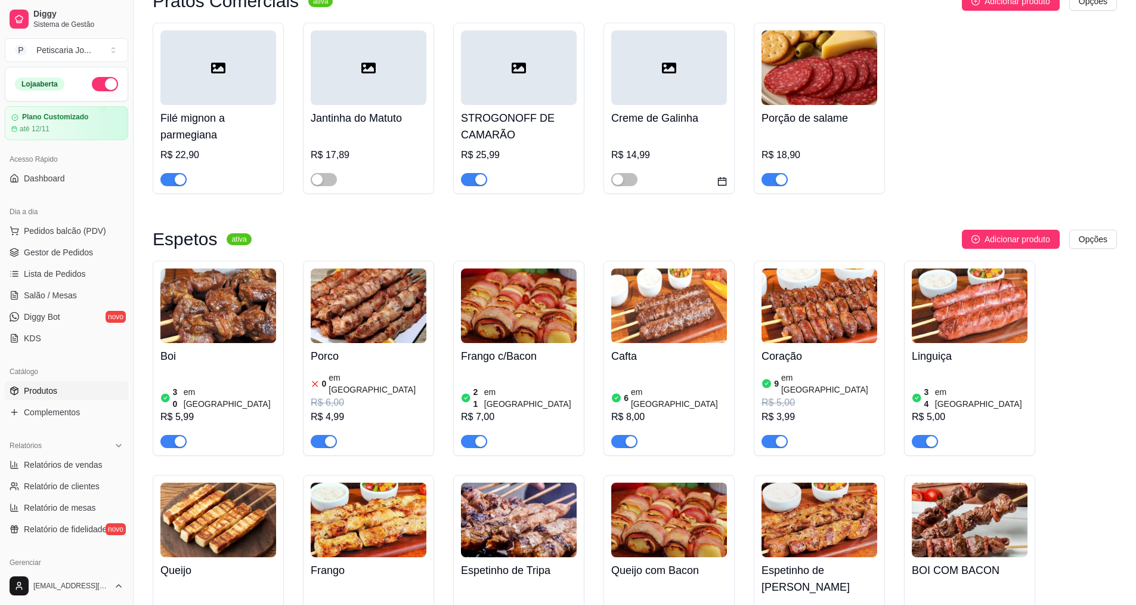
click at [361, 343] on div "Porco 0 em estoque R$ 6,00 R$ 4,99" at bounding box center [369, 395] width 116 height 105
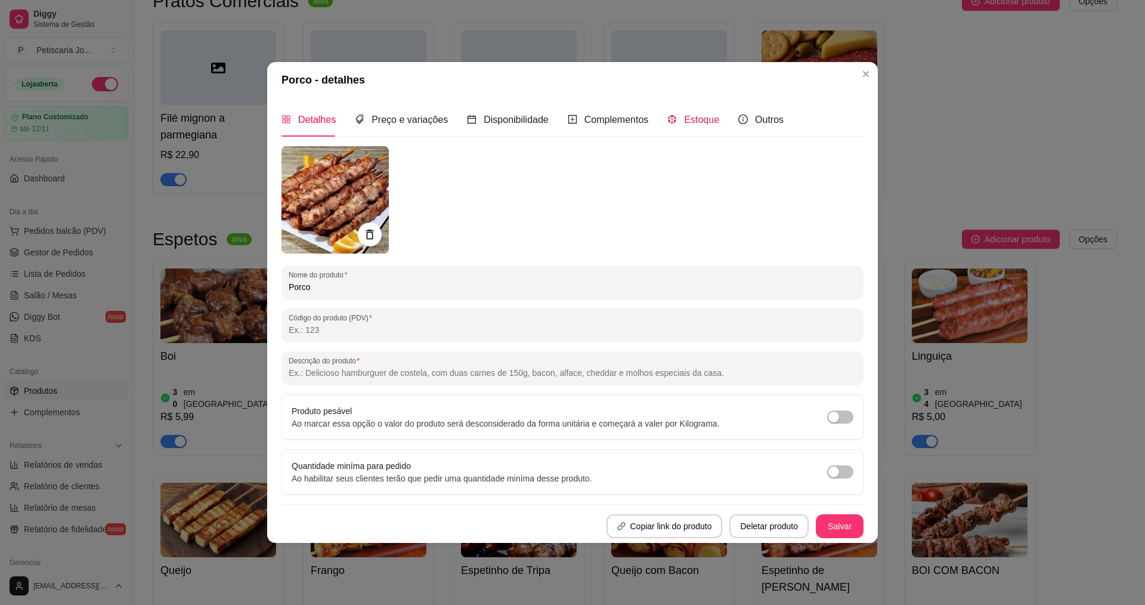
click at [690, 123] on span "Estoque" at bounding box center [701, 119] width 35 height 10
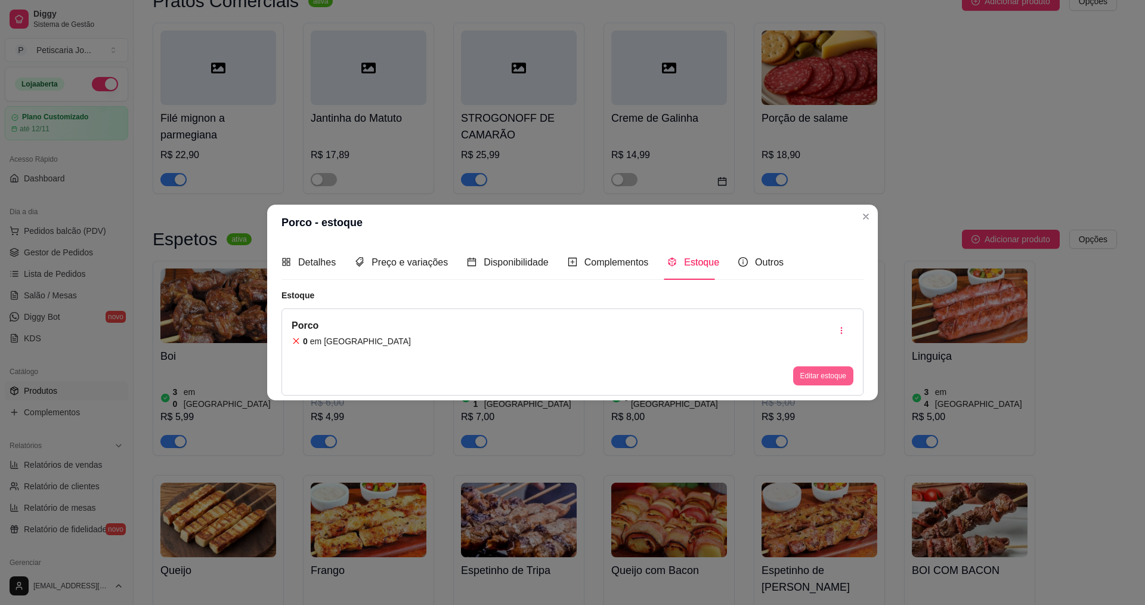
click at [808, 369] on button "Editar estoque" at bounding box center [823, 375] width 60 height 19
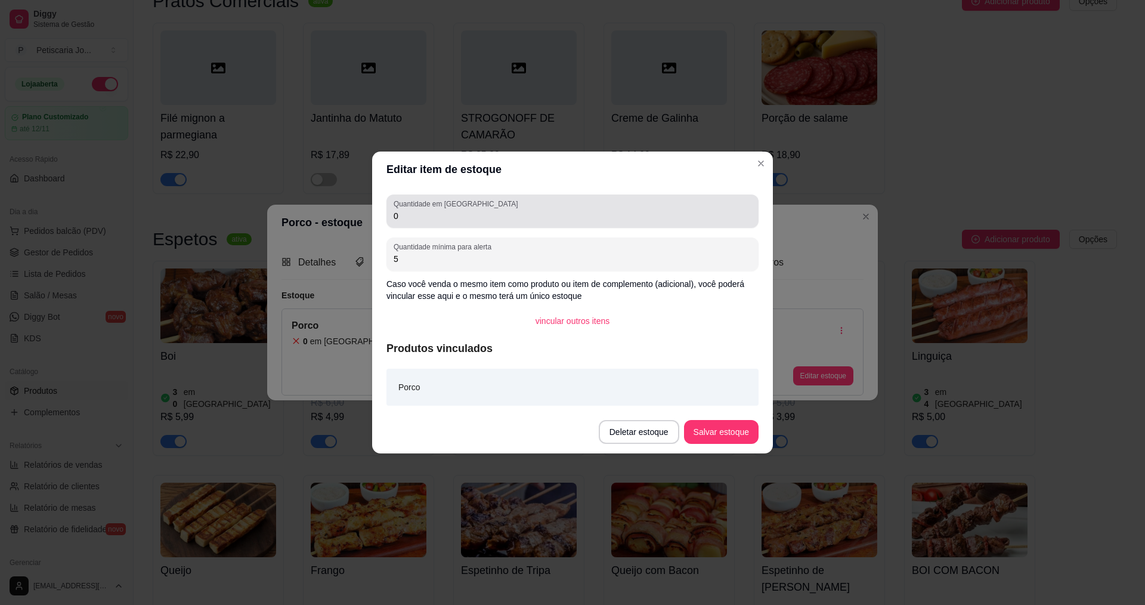
click at [541, 222] on div "0" at bounding box center [573, 211] width 358 height 24
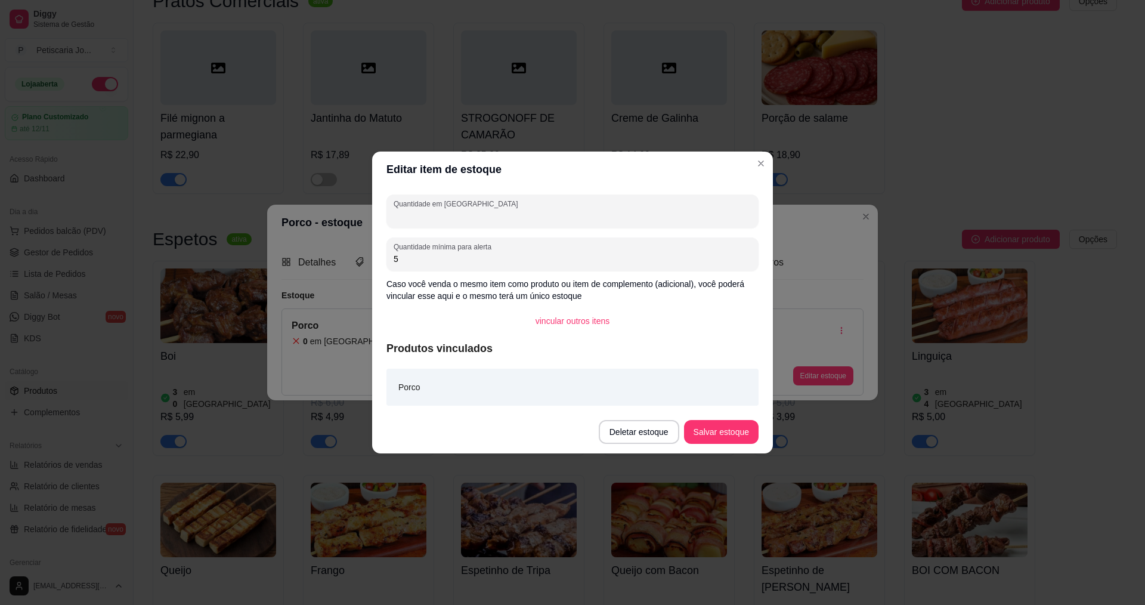
type input "3"
type input "60"
click at [709, 427] on button "Salvar estoque" at bounding box center [721, 432] width 75 height 24
click at [709, 428] on button "Salvar estoque" at bounding box center [720, 431] width 73 height 23
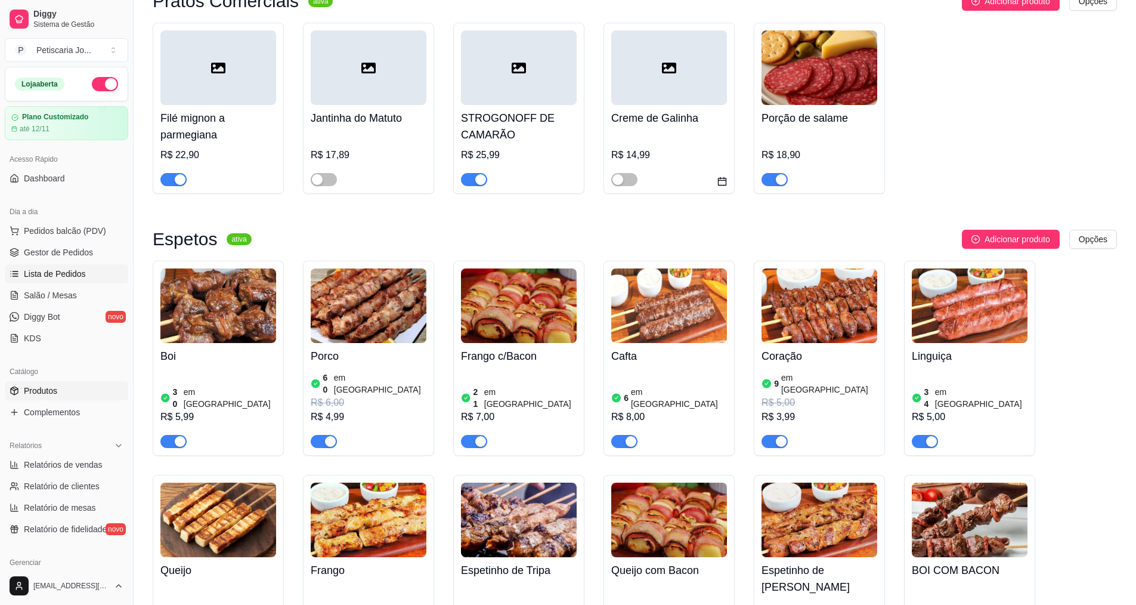
click at [40, 268] on span "Lista de Pedidos" at bounding box center [55, 274] width 62 height 12
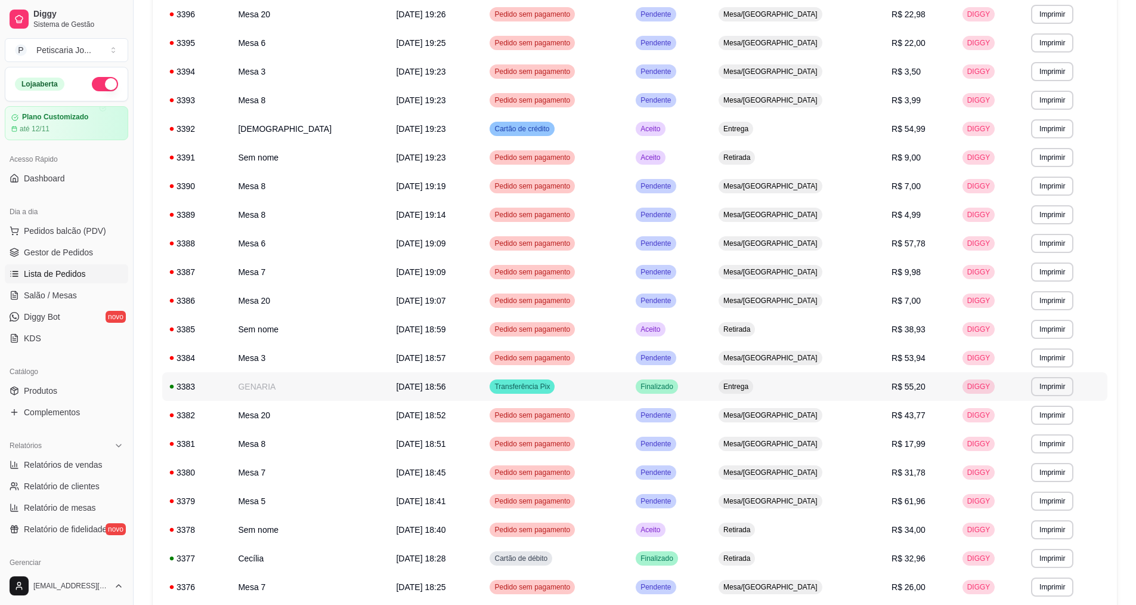
scroll to position [179, 0]
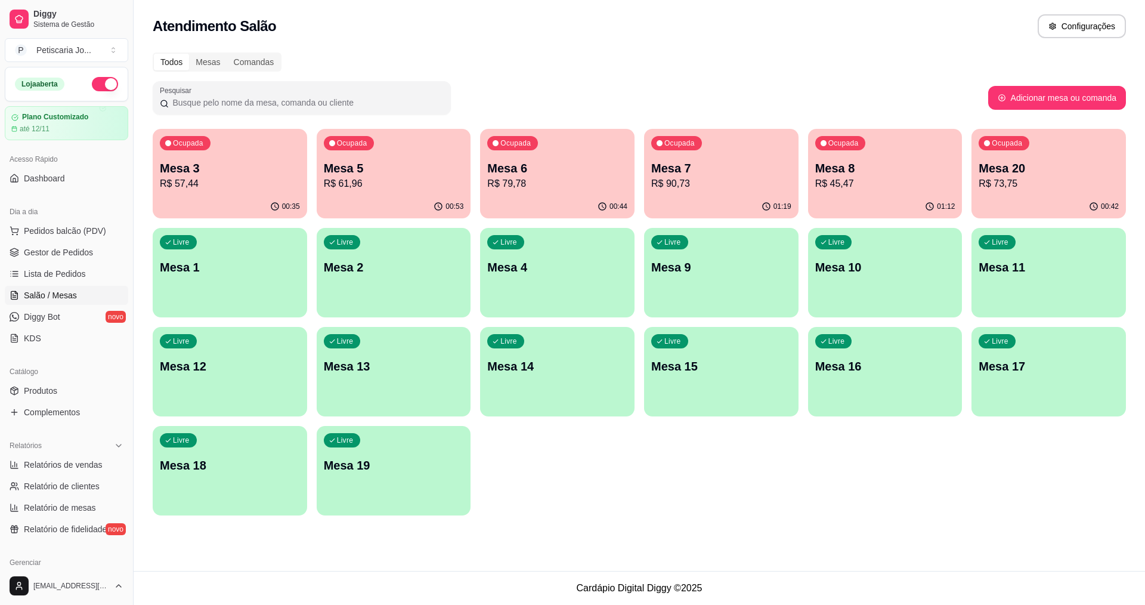
click at [547, 200] on div "00:44" at bounding box center [557, 206] width 154 height 23
click at [49, 277] on span "Lista de Pedidos" at bounding box center [55, 274] width 62 height 12
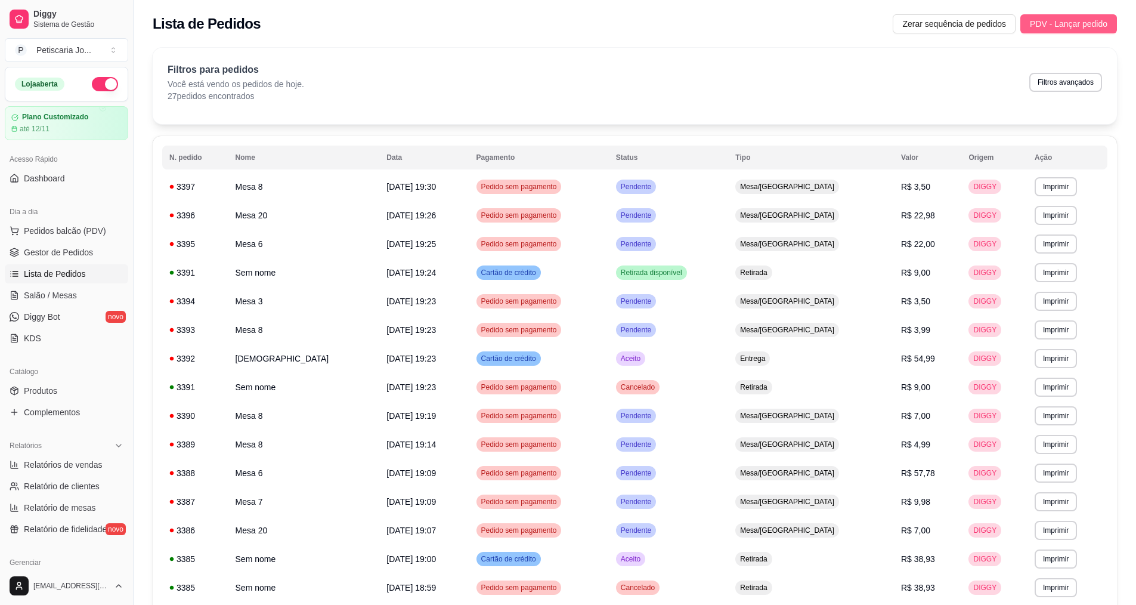
click at [1065, 20] on span "PDV - Lançar pedido" at bounding box center [1069, 23] width 78 height 13
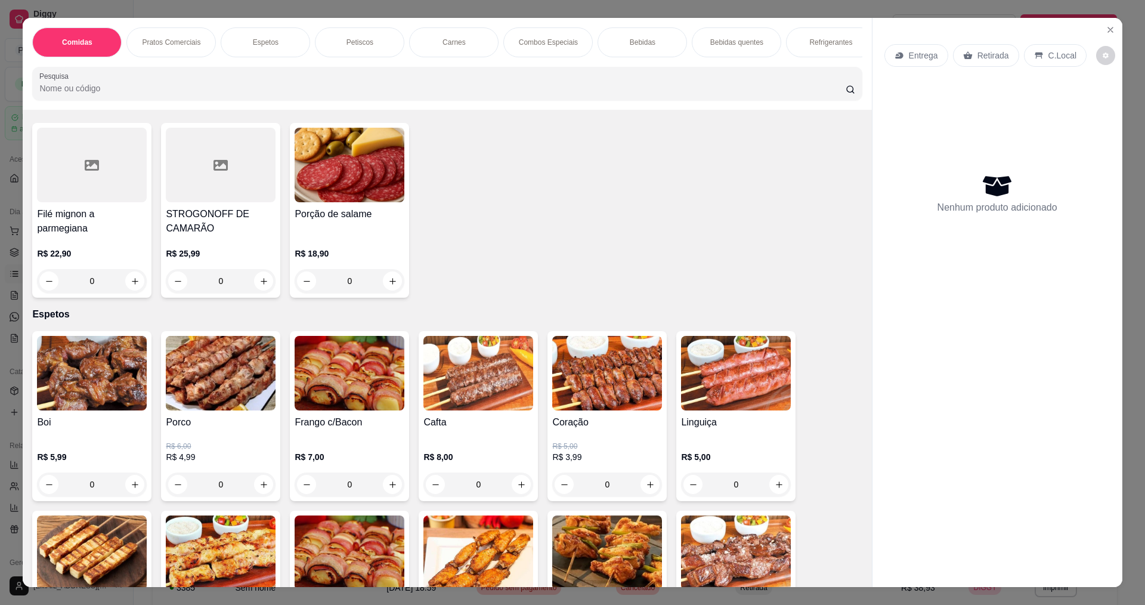
scroll to position [477, 0]
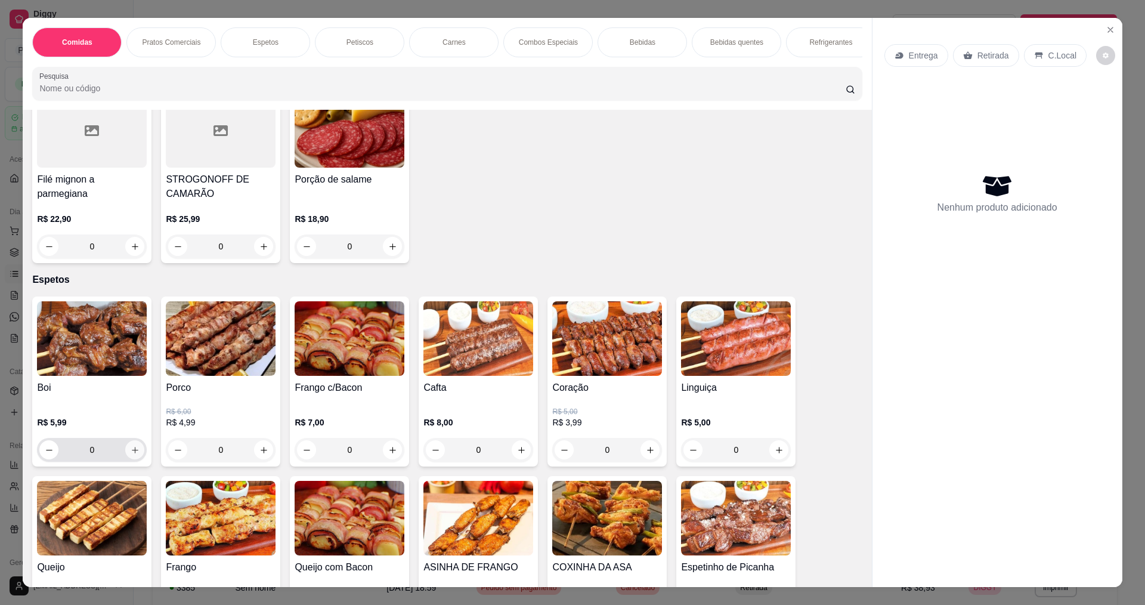
click at [134, 448] on icon "increase-product-quantity" at bounding box center [135, 449] width 9 height 9
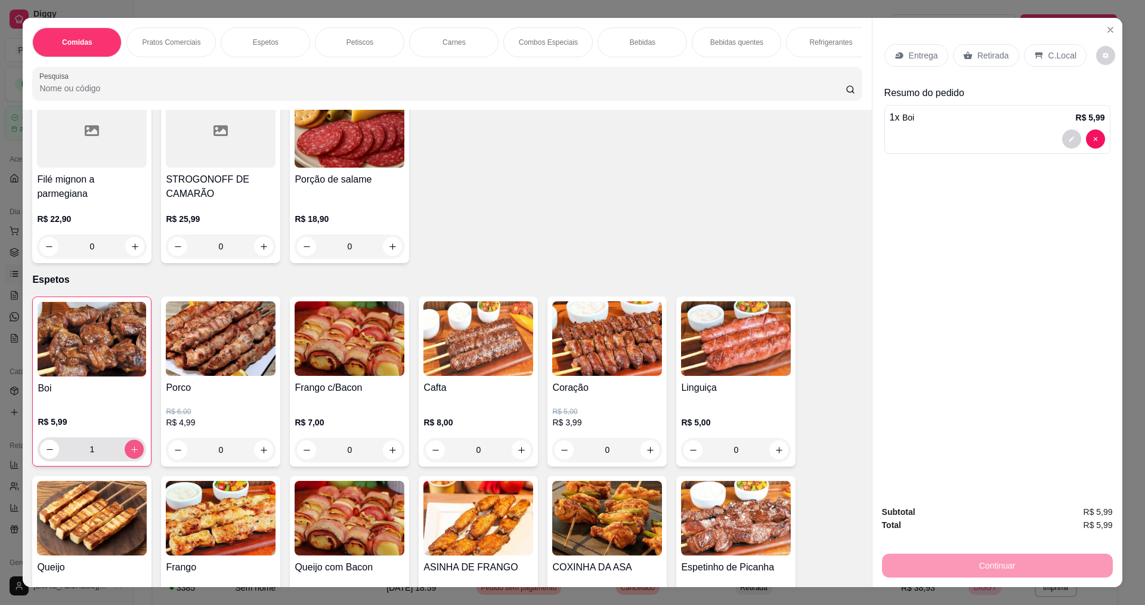
type input "1"
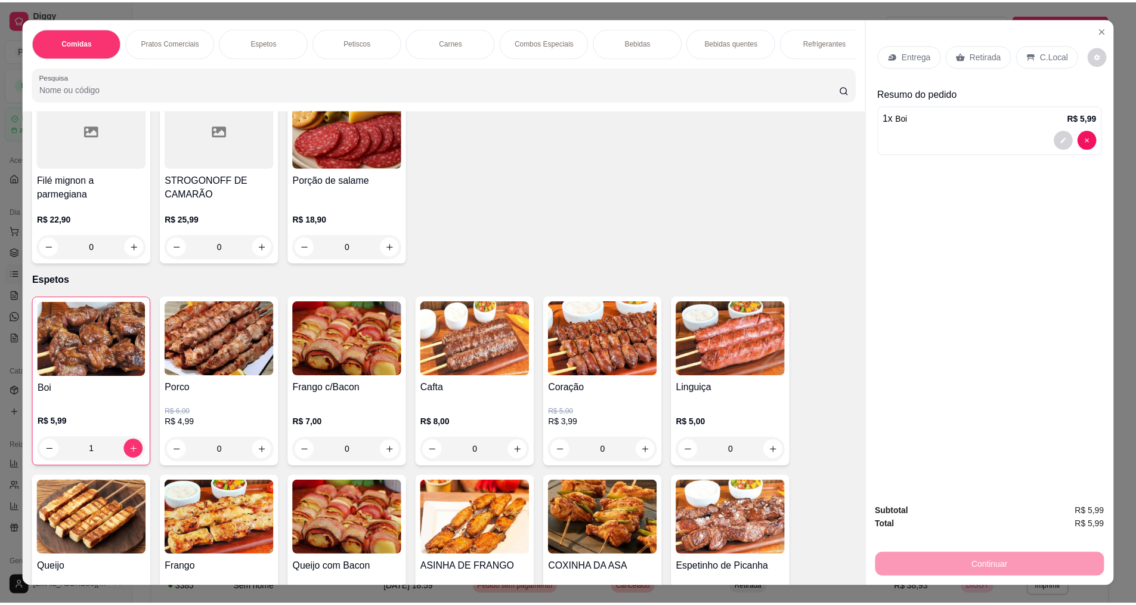
scroll to position [596, 0]
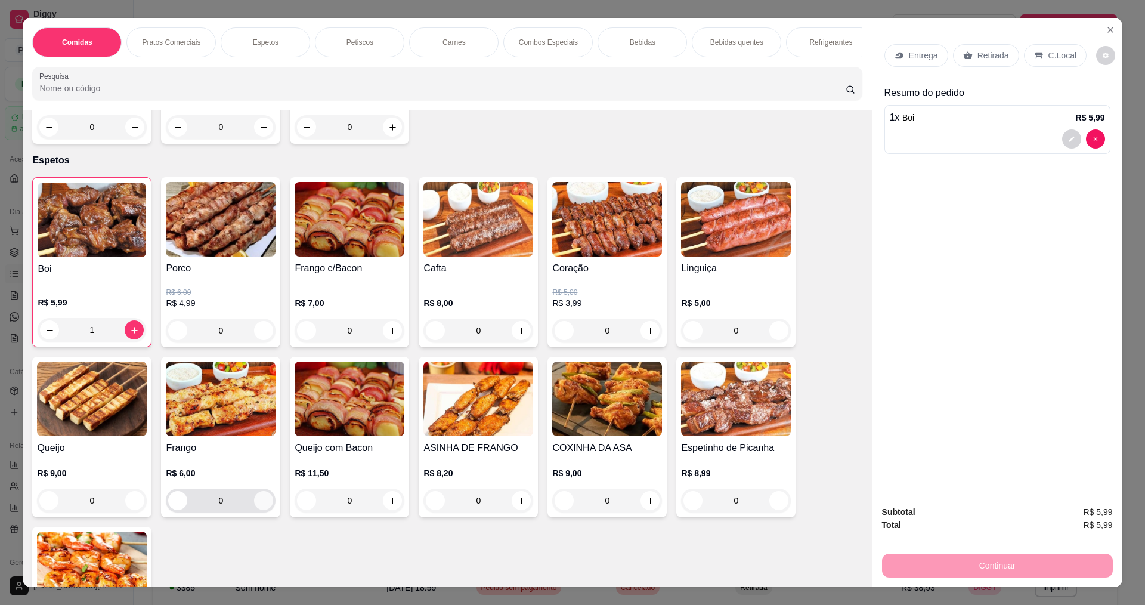
click at [259, 498] on icon "increase-product-quantity" at bounding box center [263, 500] width 9 height 9
type input "1"
click at [909, 56] on p "Entrega" at bounding box center [923, 55] width 29 height 12
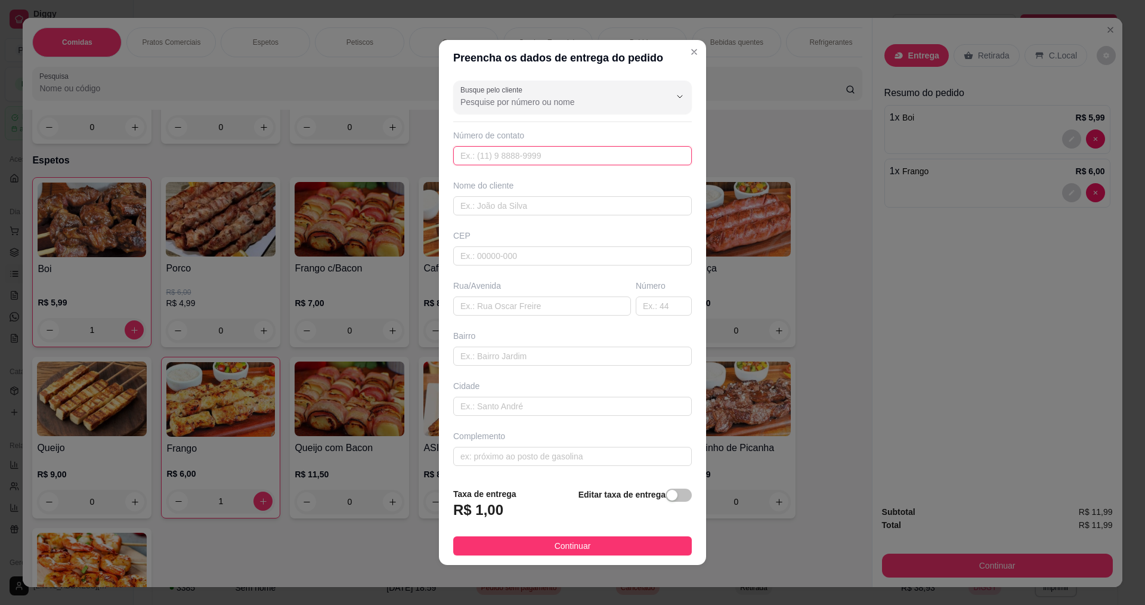
click at [525, 157] on input "text" at bounding box center [572, 155] width 238 height 19
type input "888"
click at [505, 214] on input "text" at bounding box center [572, 205] width 238 height 19
drag, startPoint x: 539, startPoint y: 205, endPoint x: 312, endPoint y: 165, distance: 230.6
click at [312, 165] on div "Preencha os dados de entrega do pedido Busque pelo cliente Número de contato 88…" at bounding box center [572, 302] width 1145 height 605
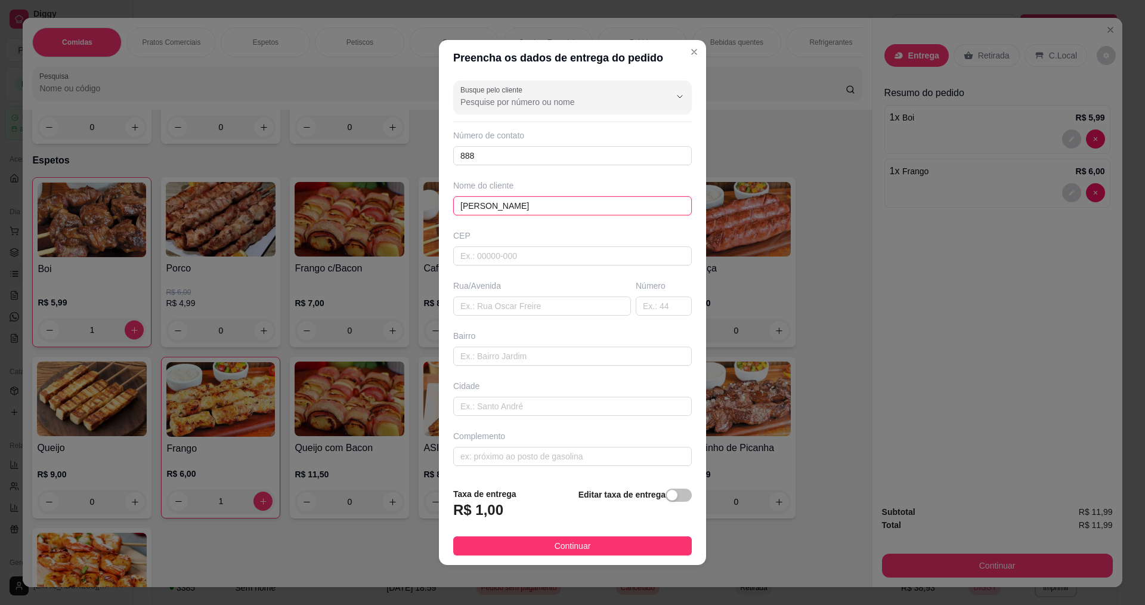
type input "DJANIRA BRAGA"
click at [497, 246] on div "CEP" at bounding box center [573, 248] width 246 height 36
click at [484, 307] on input "text" at bounding box center [542, 305] width 178 height 19
paste input "DJANIRA BRAGA"
type input "DJANIRA BRAGA"
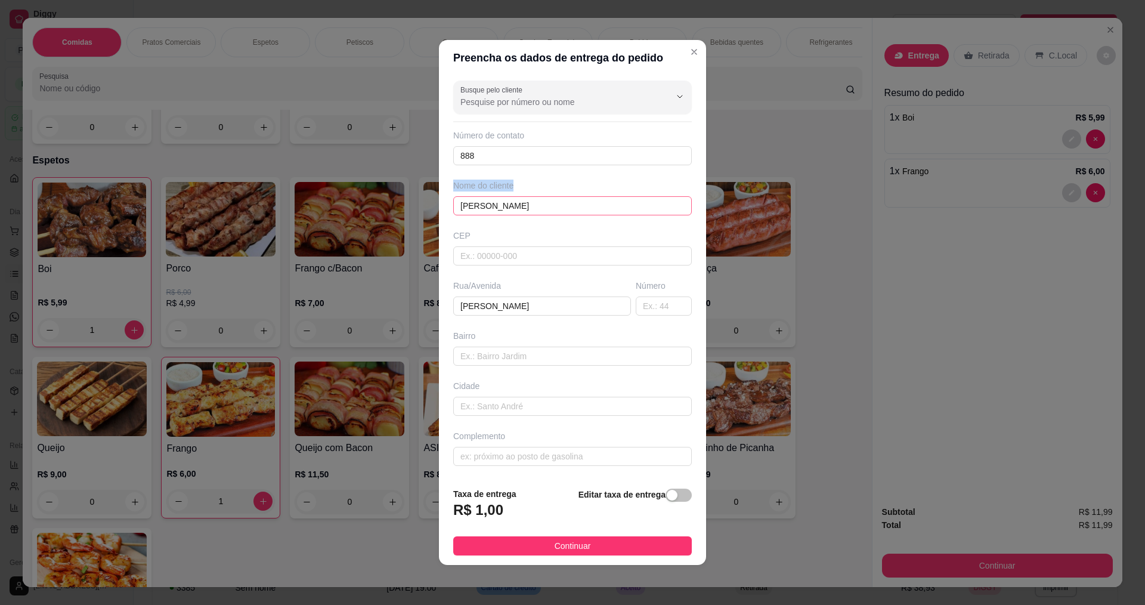
drag, startPoint x: 541, startPoint y: 190, endPoint x: 536, endPoint y: 201, distance: 12.5
click at [536, 201] on div "Nome do cliente DJANIRA BRAGA" at bounding box center [572, 197] width 243 height 36
drag, startPoint x: 535, startPoint y: 203, endPoint x: 513, endPoint y: 187, distance: 27.3
click at [67, 66] on div "Preencha os dados de entrega do pedido Busque pelo cliente Número de contato 88…" at bounding box center [572, 302] width 1145 height 605
click at [657, 305] on input "text" at bounding box center [664, 305] width 56 height 19
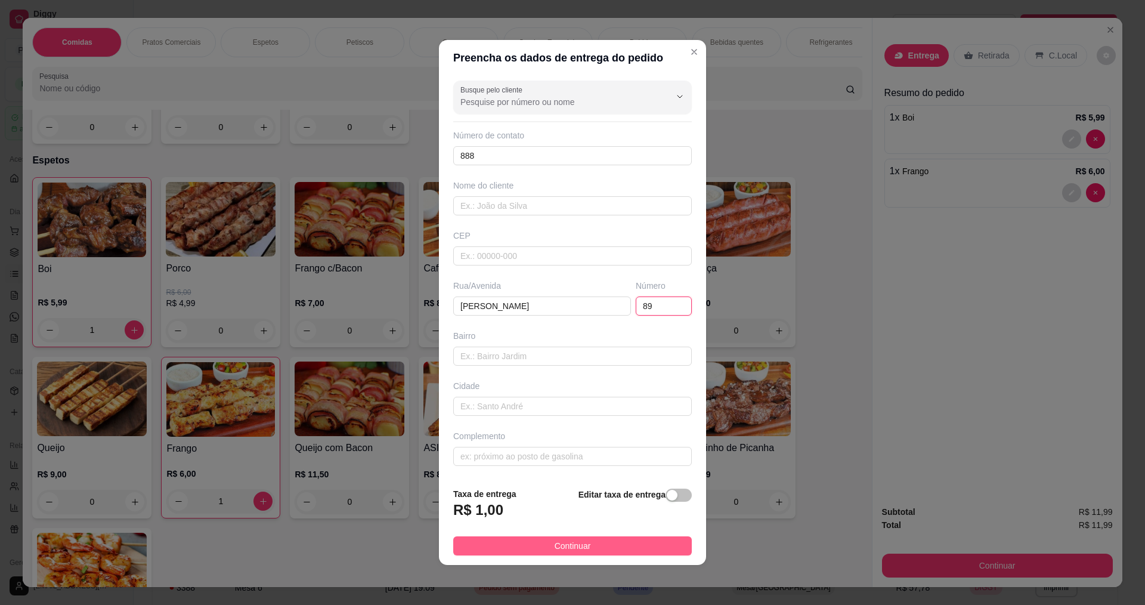
type input "89"
click at [583, 547] on span "Continuar" at bounding box center [572, 545] width 36 height 13
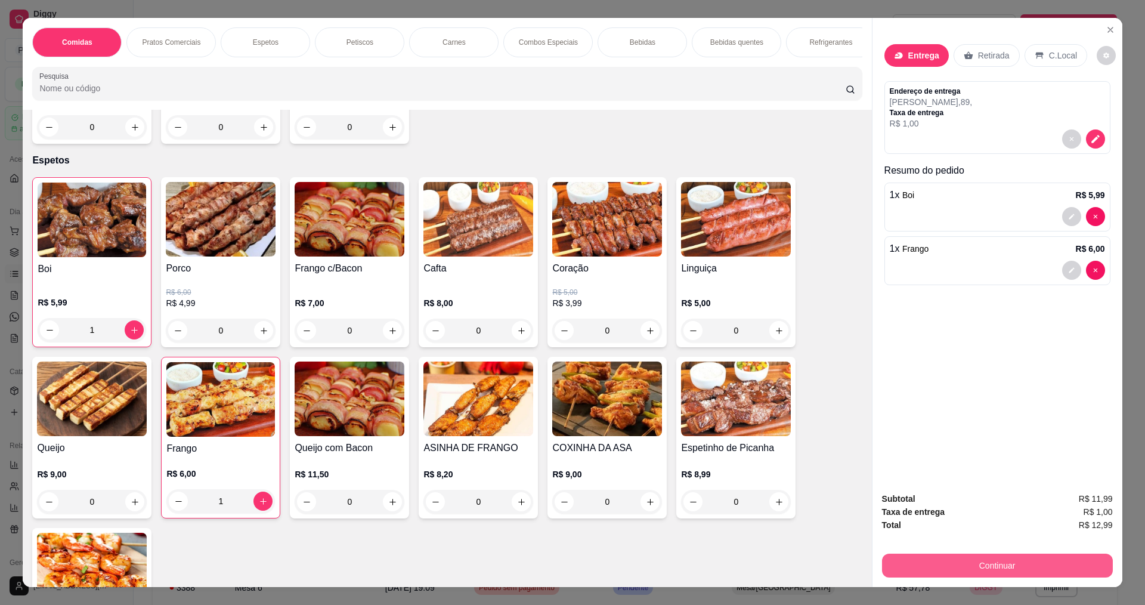
click at [1029, 560] on button "Continuar" at bounding box center [997, 565] width 231 height 24
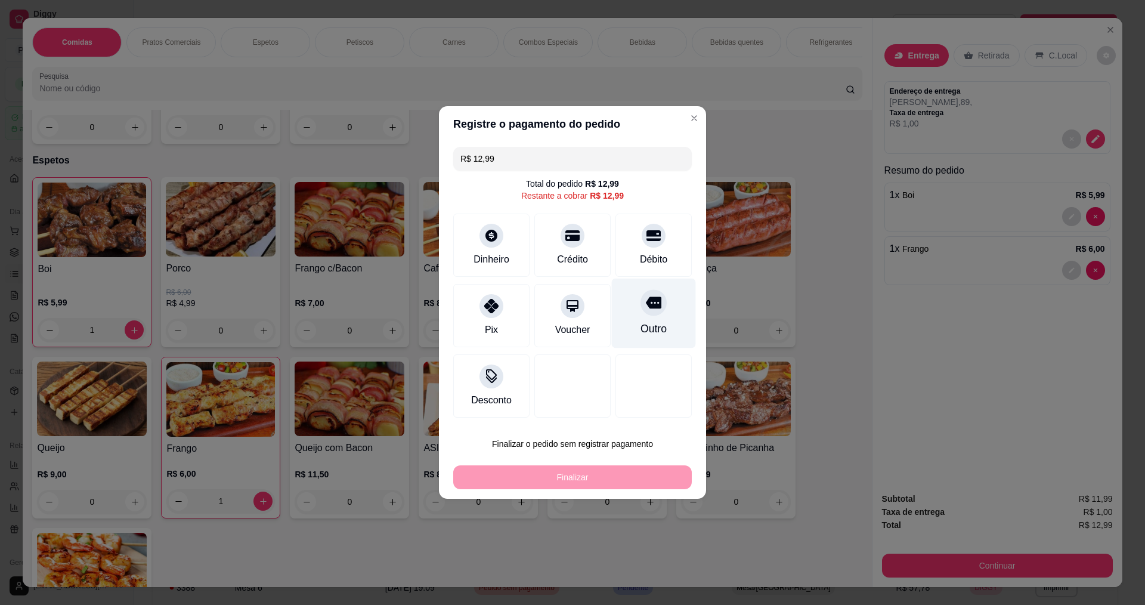
click at [652, 320] on div "Outro" at bounding box center [654, 313] width 84 height 70
type input "R$ 0,00"
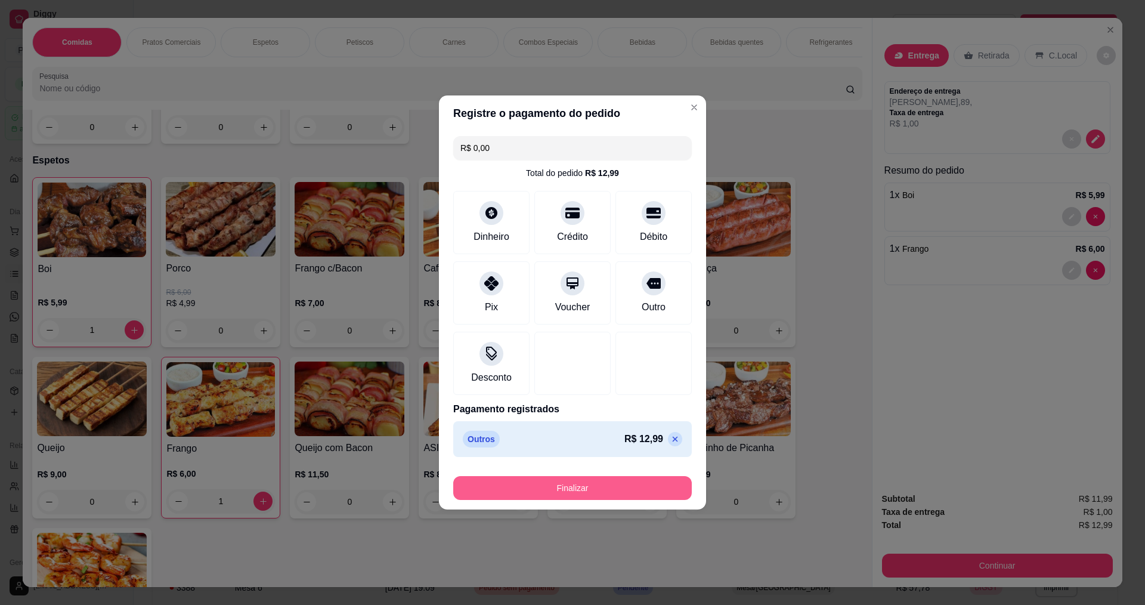
click at [618, 497] on button "Finalizar" at bounding box center [572, 488] width 238 height 24
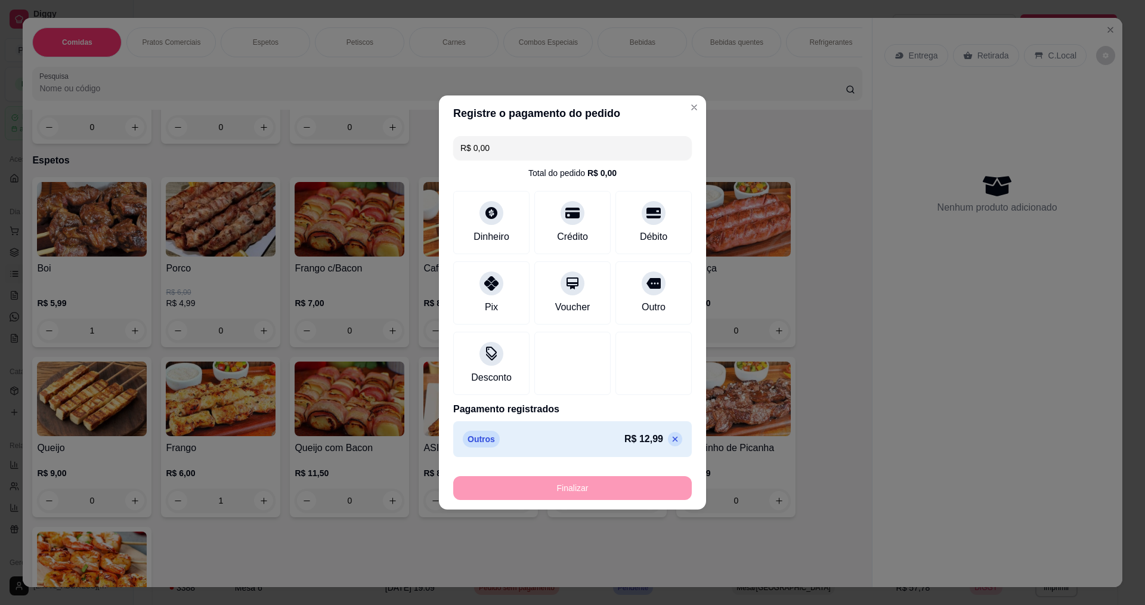
type input "0"
type input "-R$ 12,99"
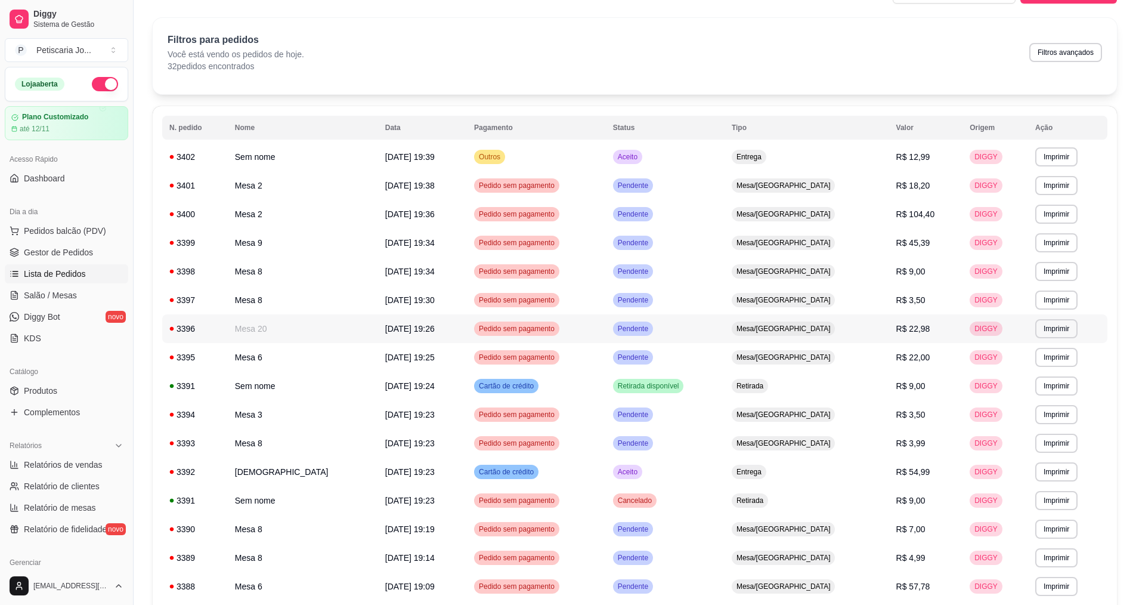
scroll to position [238, 0]
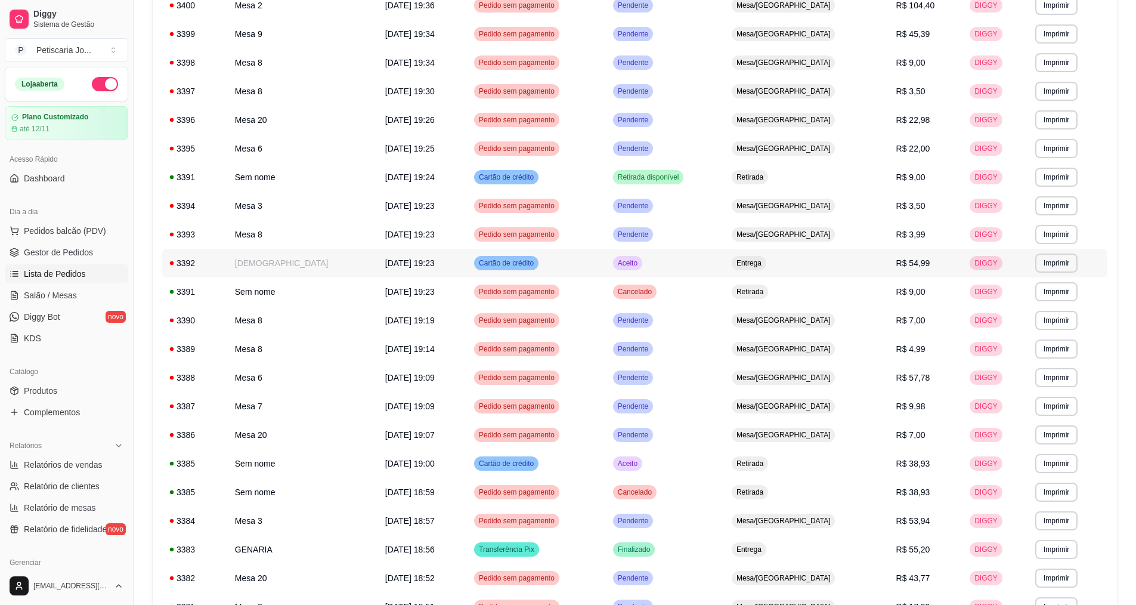
click at [493, 264] on span "Cartão de crédito" at bounding box center [506, 263] width 60 height 10
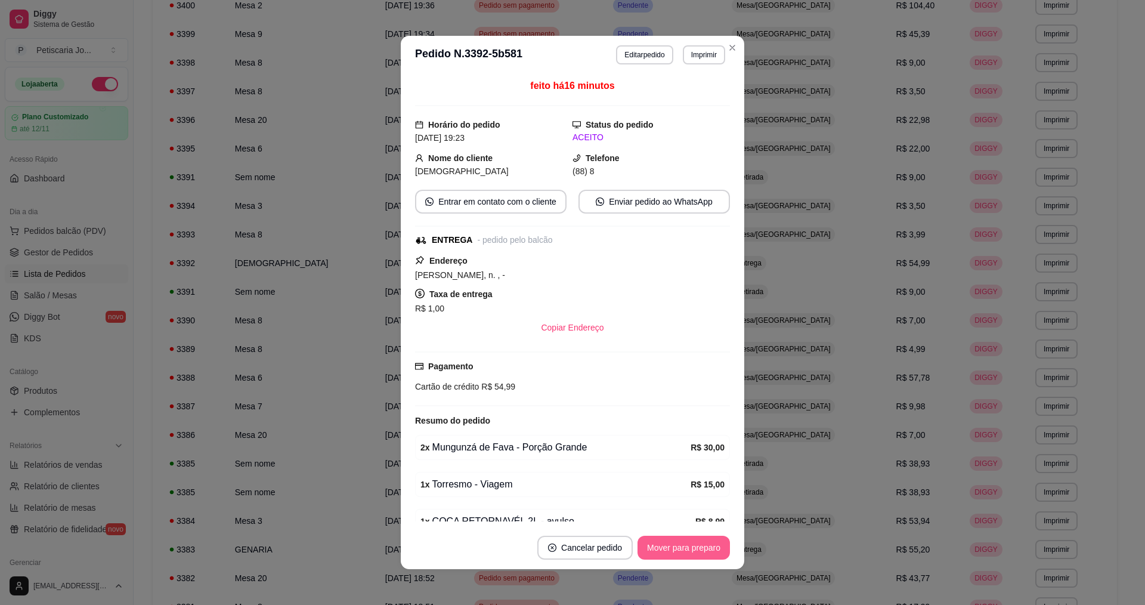
click at [690, 550] on button "Mover para preparo" at bounding box center [683, 547] width 92 height 24
click at [689, 546] on button "Mover para entrega" at bounding box center [683, 547] width 89 height 23
click at [669, 549] on button "Mover para finalizado" at bounding box center [680, 547] width 99 height 24
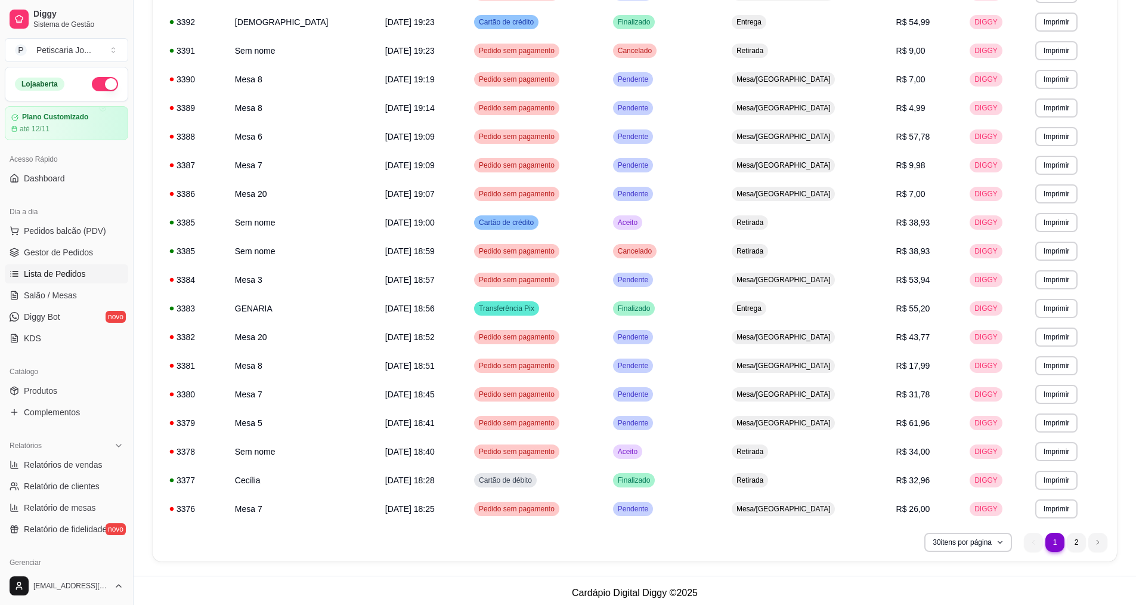
scroll to position [513, 0]
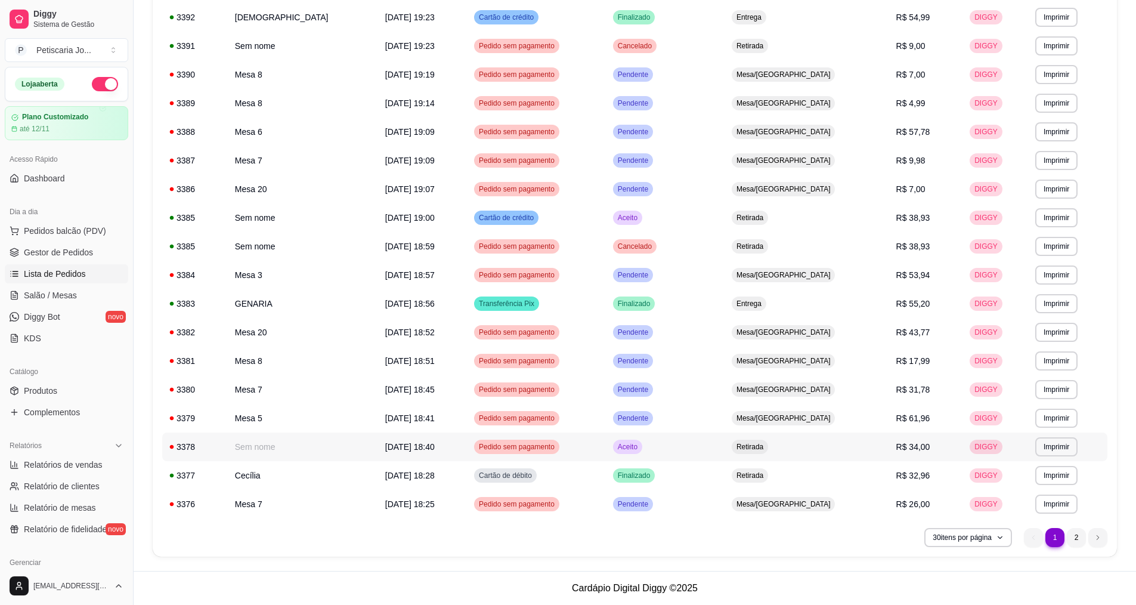
click at [512, 453] on div "Pedido sem pagamento" at bounding box center [516, 446] width 85 height 14
drag, startPoint x: 696, startPoint y: 233, endPoint x: 59, endPoint y: 295, distance: 640.4
click at [59, 295] on span "Salão / Mesas" at bounding box center [50, 295] width 53 height 12
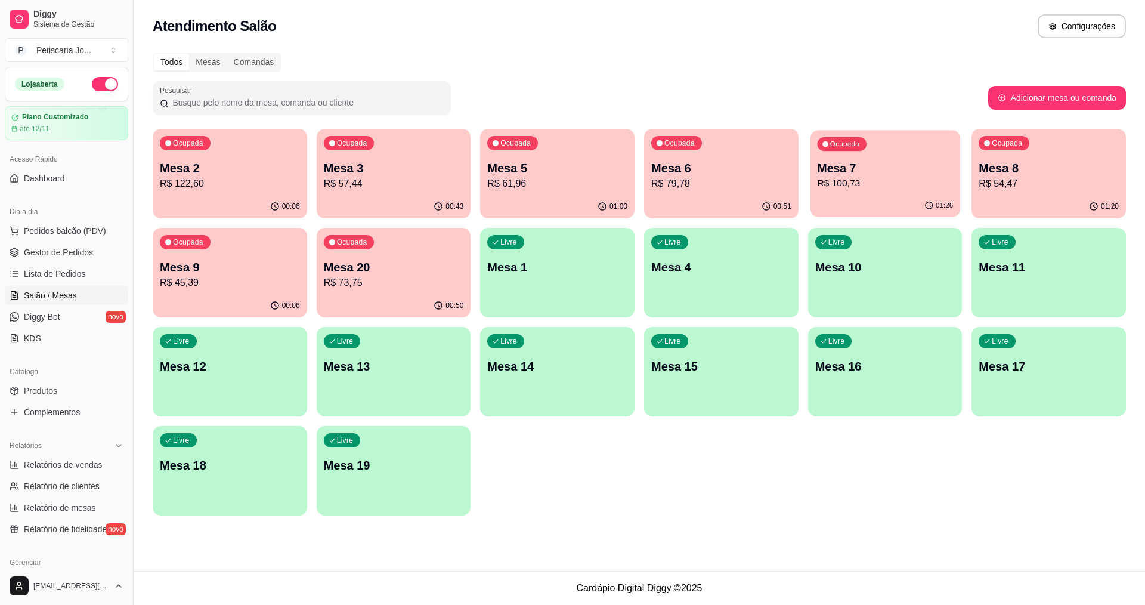
click at [862, 172] on p "Mesa 7" at bounding box center [885, 168] width 136 height 16
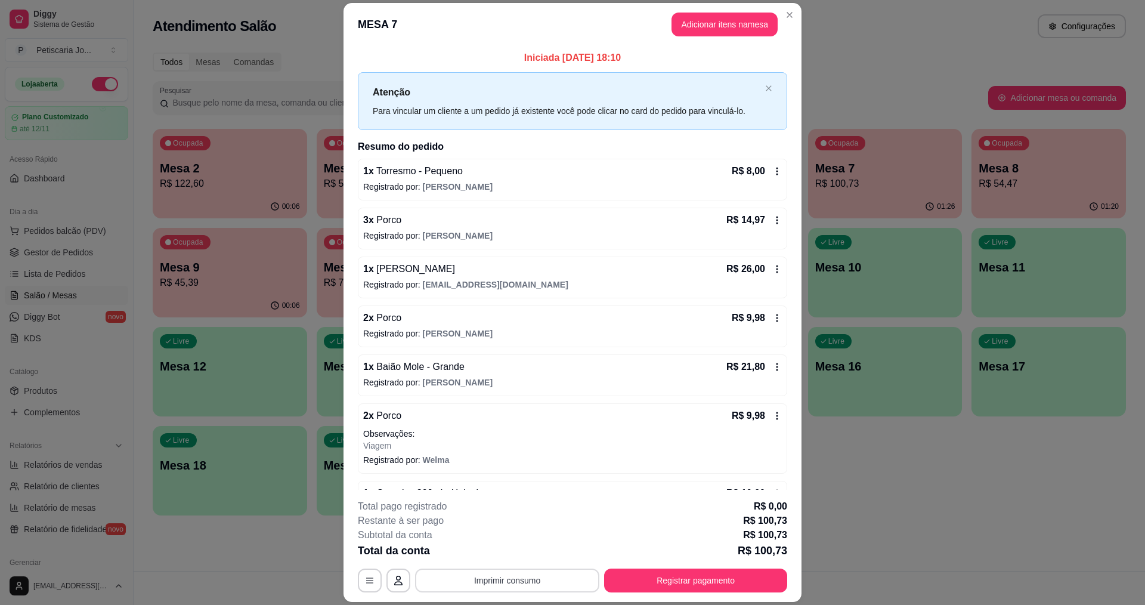
click at [535, 582] on button "Imprimir consumo" at bounding box center [507, 580] width 184 height 24
click at [507, 556] on button "IMPRESSORA" at bounding box center [506, 552] width 86 height 19
click at [683, 574] on button "Registrar pagamento" at bounding box center [696, 580] width 178 height 23
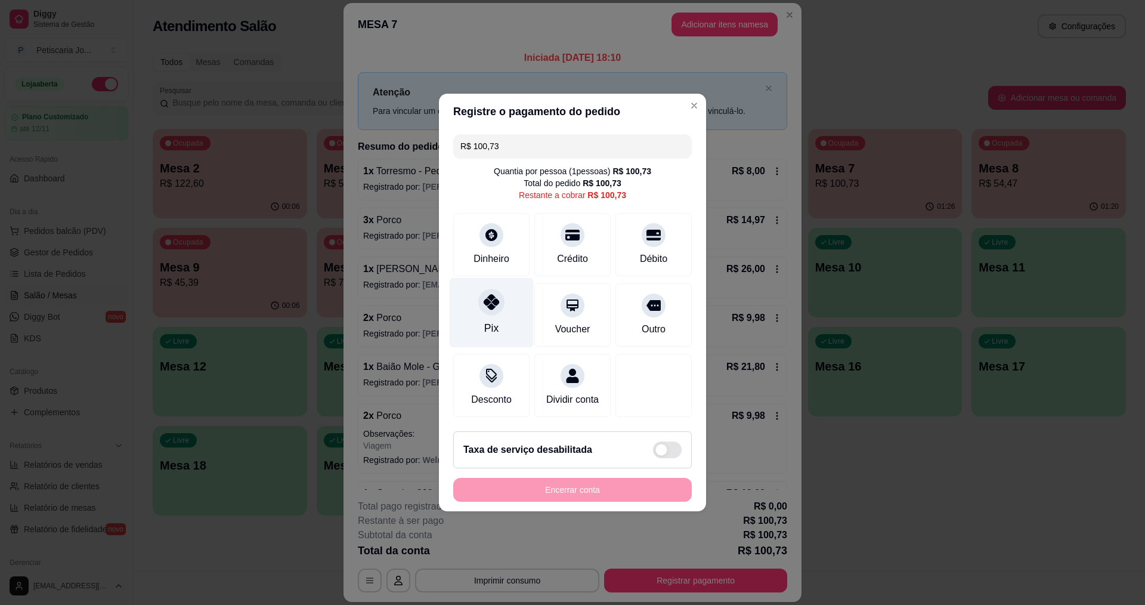
click at [489, 306] on div at bounding box center [491, 302] width 26 height 26
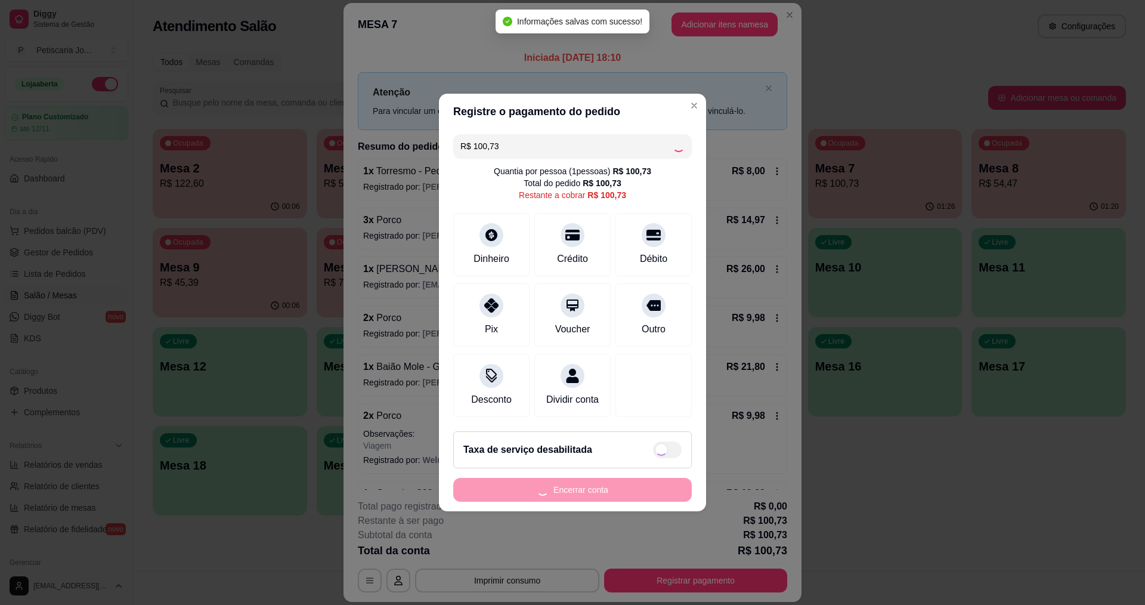
type input "R$ 0,00"
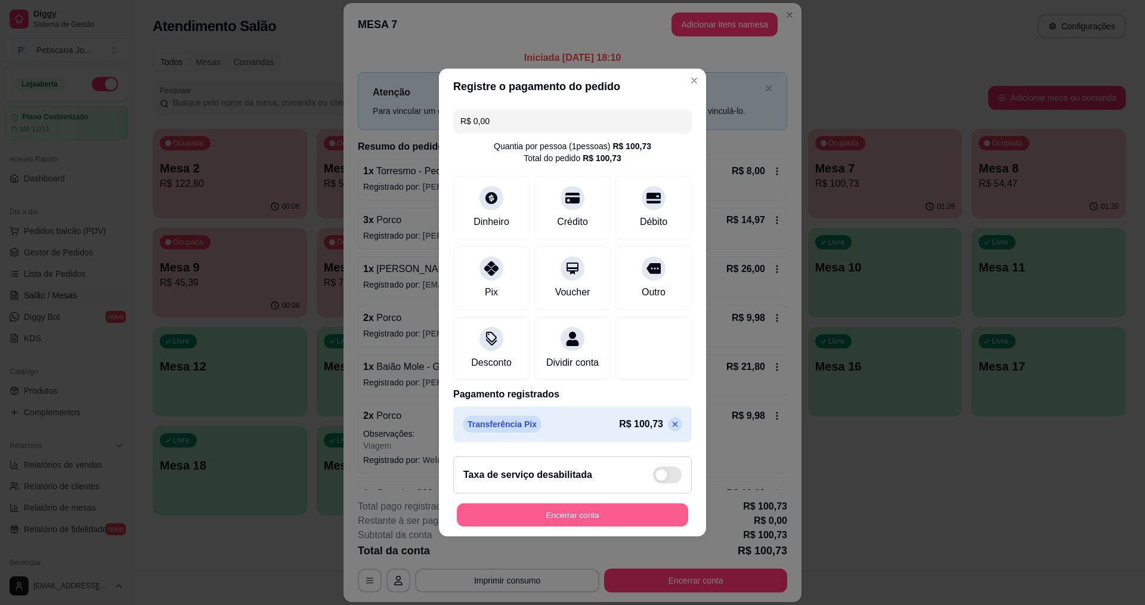
click at [634, 522] on button "Encerrar conta" at bounding box center [572, 514] width 231 height 23
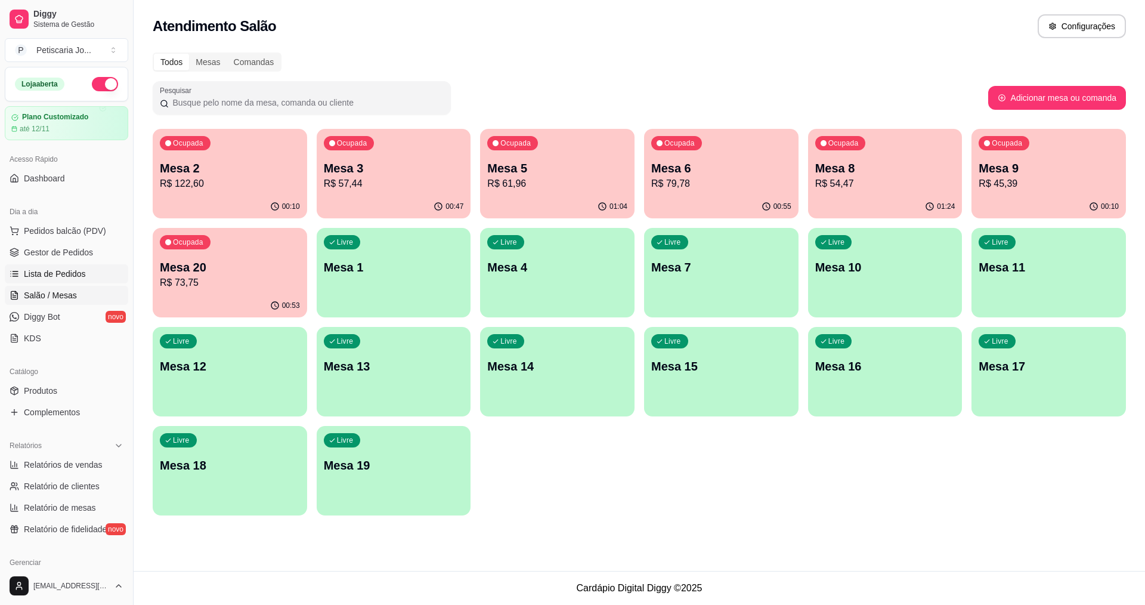
click at [70, 271] on span "Lista de Pedidos" at bounding box center [55, 274] width 62 height 12
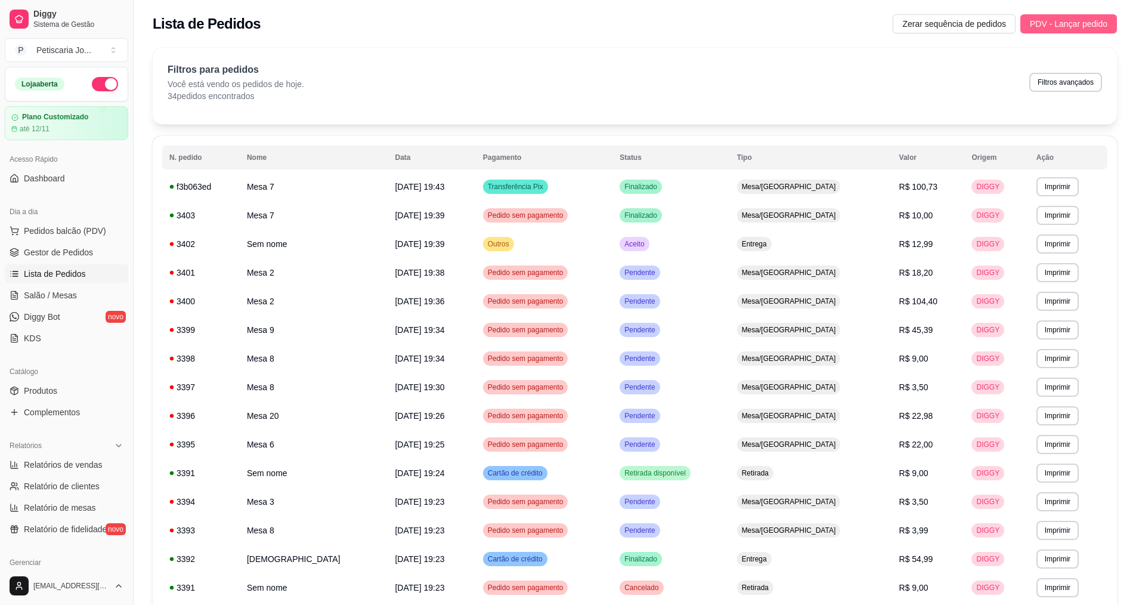
click at [1071, 22] on span "PDV - Lançar pedido" at bounding box center [1069, 23] width 78 height 13
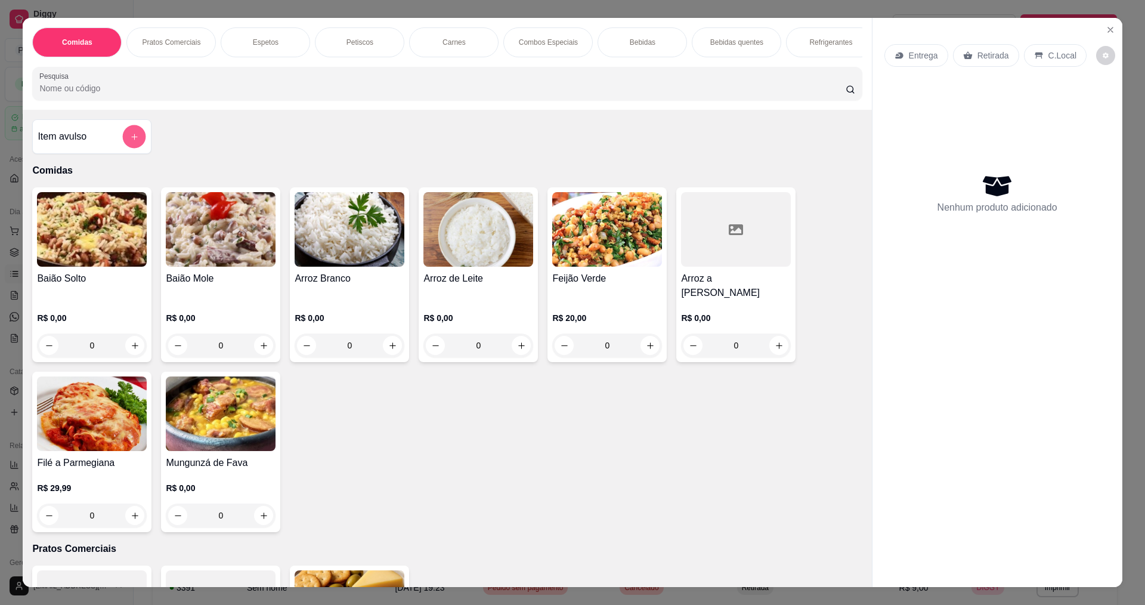
click at [131, 148] on button "add-separate-item" at bounding box center [134, 136] width 23 height 23
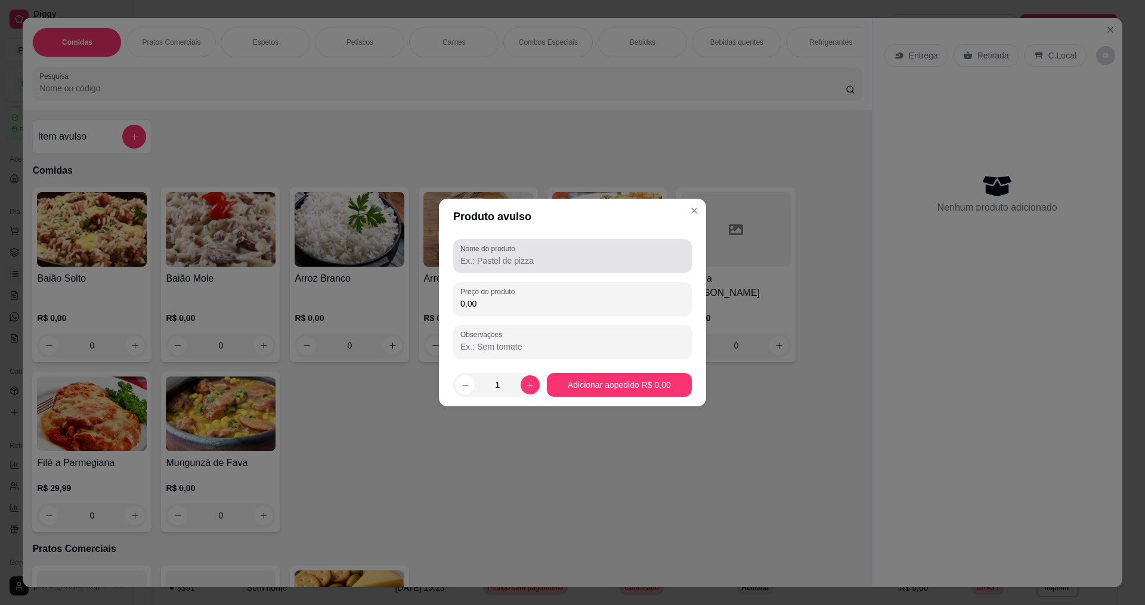
click at [514, 261] on input "Nome do produto" at bounding box center [572, 261] width 224 height 12
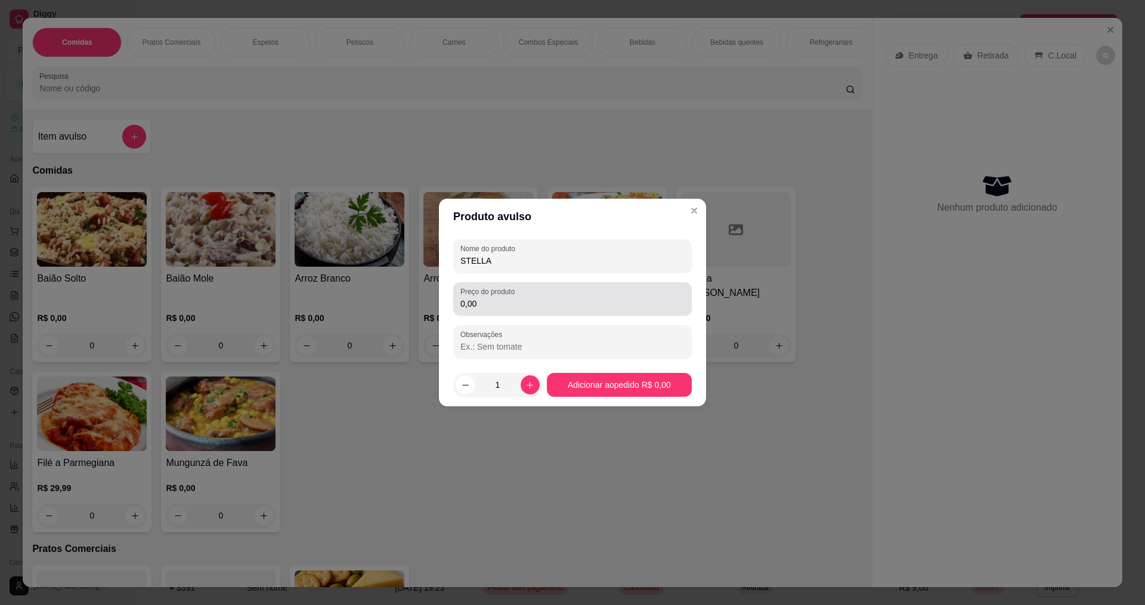
type input "STELLA"
click at [518, 314] on div "Preço do produto 0,00" at bounding box center [572, 298] width 238 height 33
click at [528, 308] on input "0,00" at bounding box center [572, 304] width 224 height 12
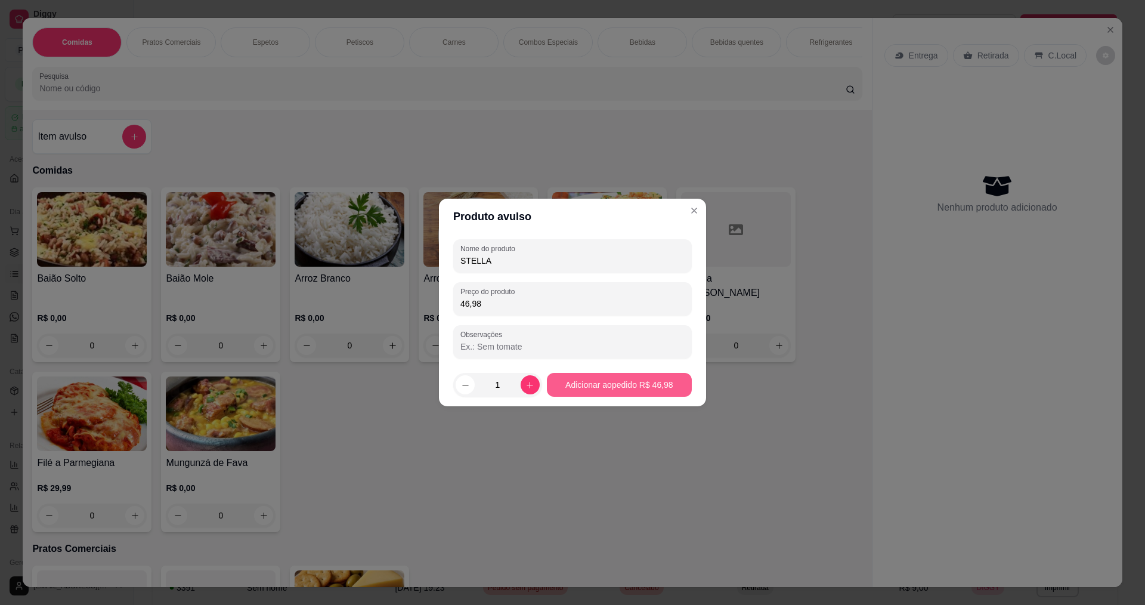
type input "46,98"
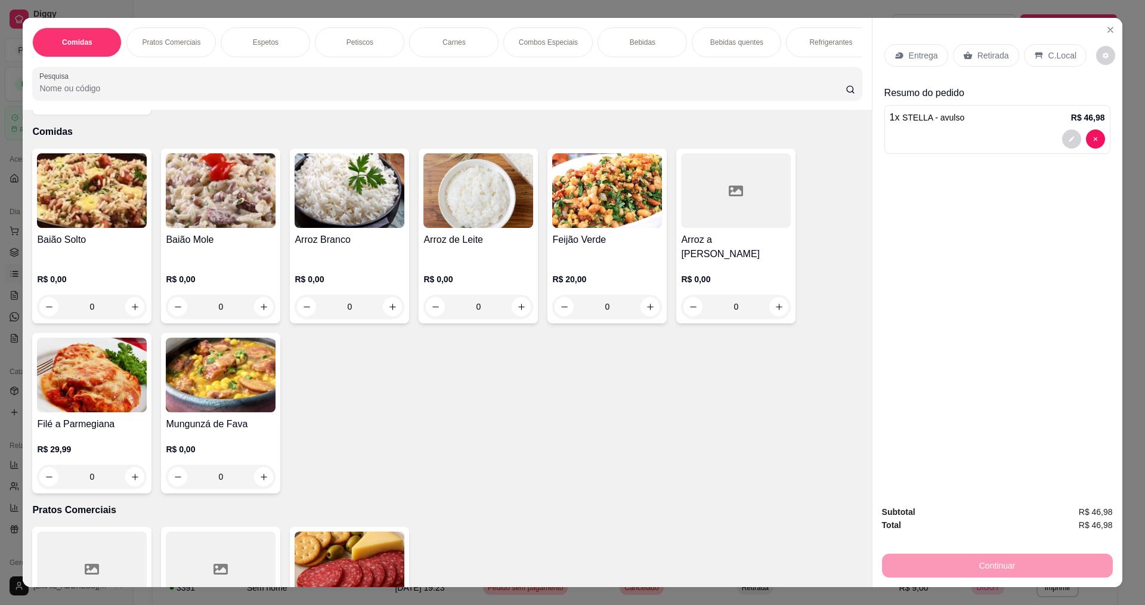
scroll to position [60, 0]
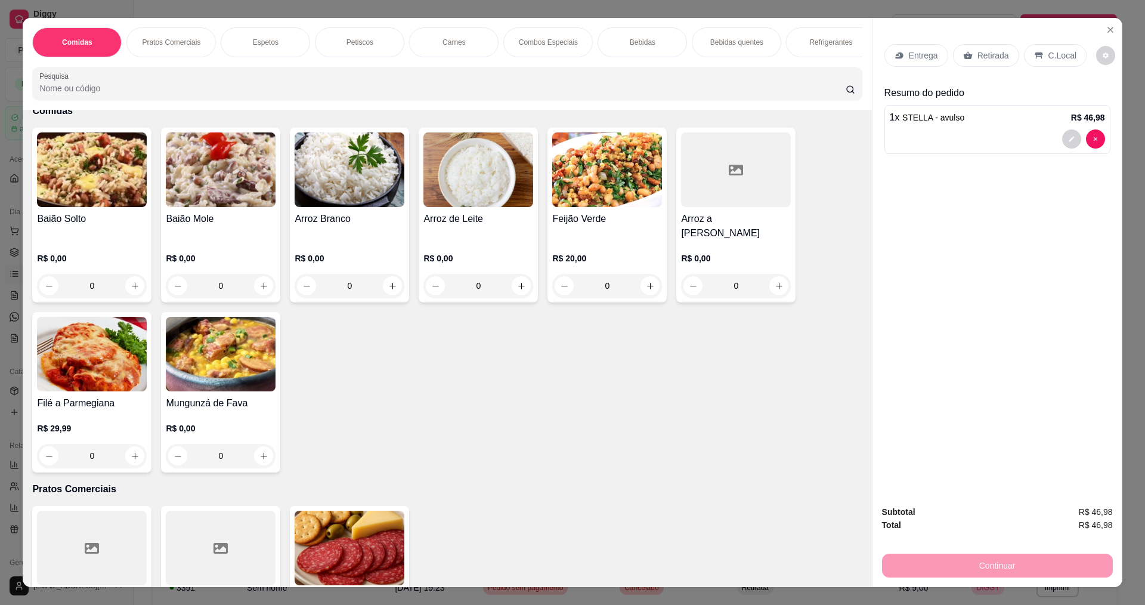
click at [910, 45] on div "Entrega" at bounding box center [916, 55] width 64 height 23
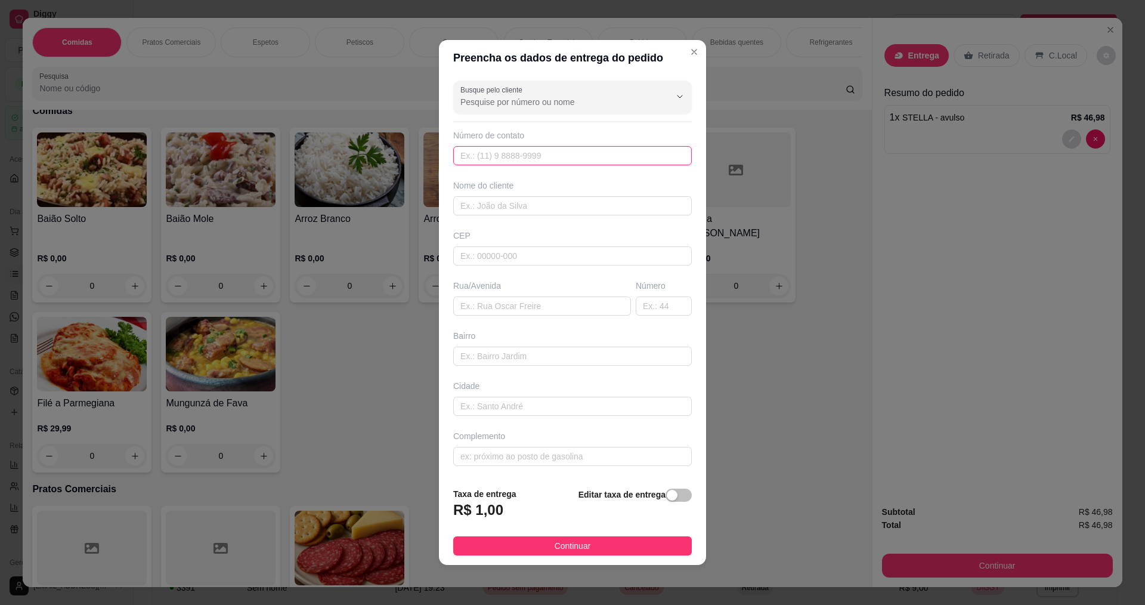
click at [513, 156] on input "text" at bounding box center [572, 155] width 238 height 19
type input "888"
click at [557, 196] on div "Nome do cliente" at bounding box center [572, 197] width 243 height 36
click at [560, 212] on input "text" at bounding box center [572, 205] width 238 height 19
type input "ROGER"
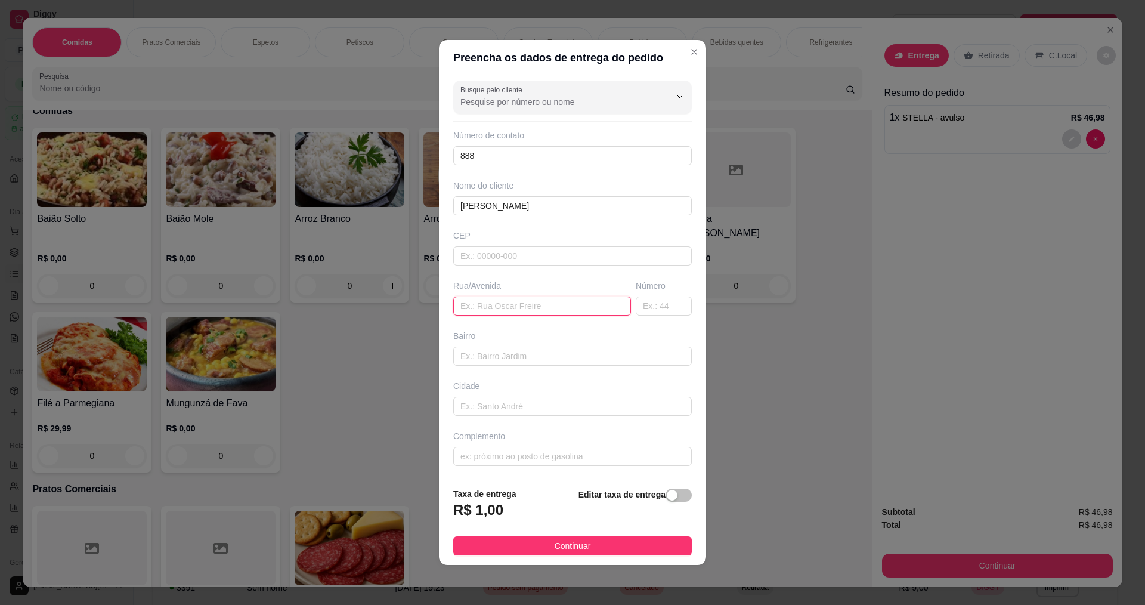
click at [549, 306] on input "text" at bounding box center [542, 305] width 178 height 19
type input "A"
type input "EXPEDITO DAMASCENO"
click at [504, 460] on input "text" at bounding box center [572, 456] width 238 height 19
click at [658, 308] on input "text" at bounding box center [664, 305] width 56 height 19
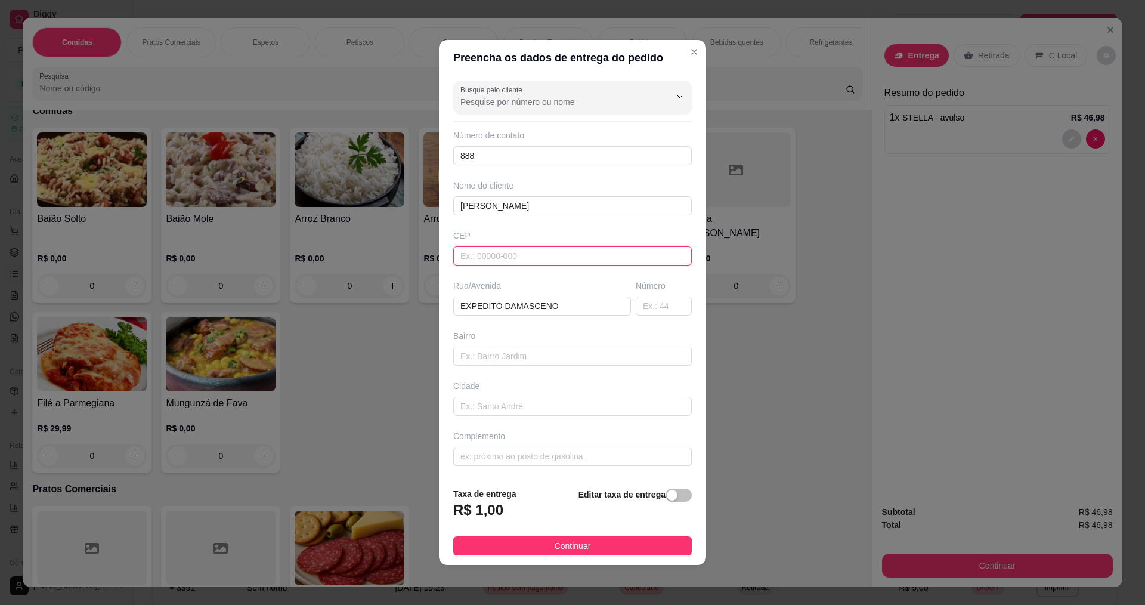
click at [564, 250] on input "text" at bounding box center [572, 255] width 238 height 19
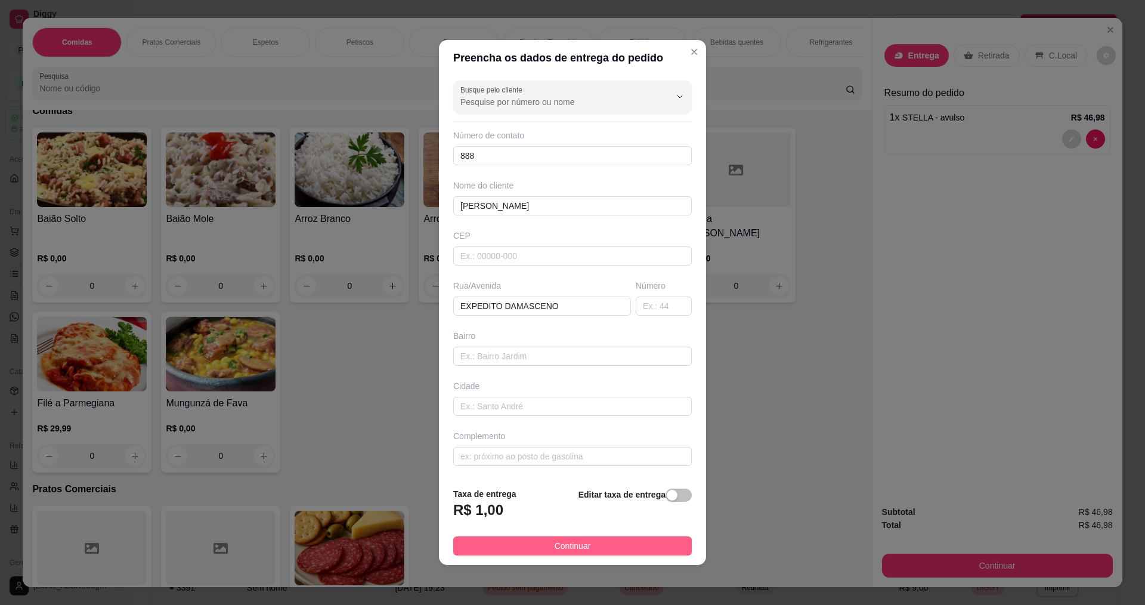
click at [615, 549] on button "Continuar" at bounding box center [572, 545] width 238 height 19
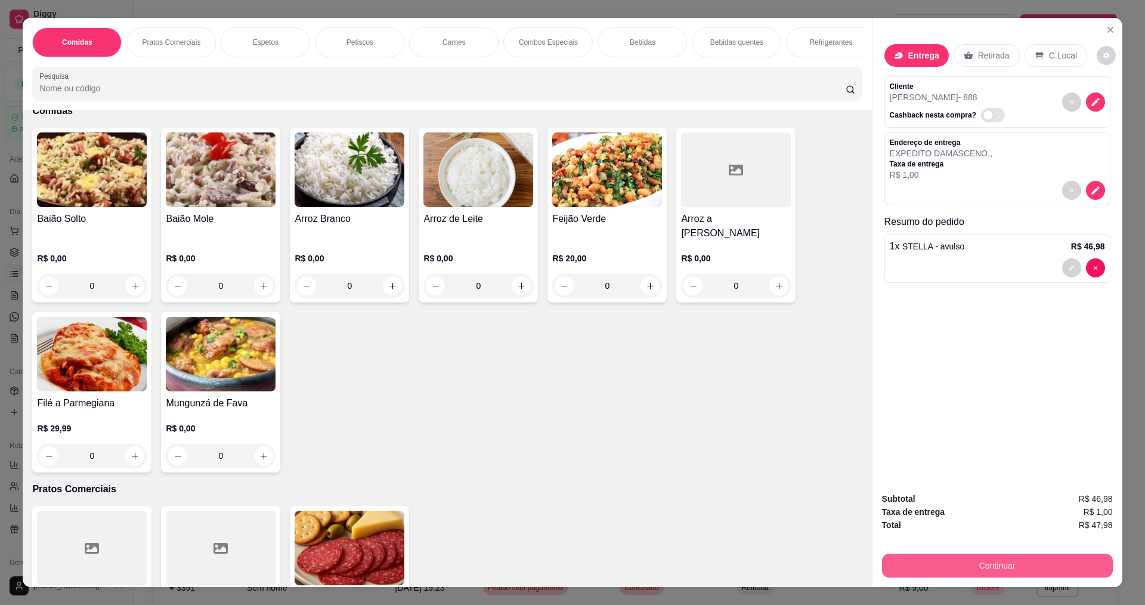
click at [1012, 564] on button "Continuar" at bounding box center [997, 565] width 231 height 24
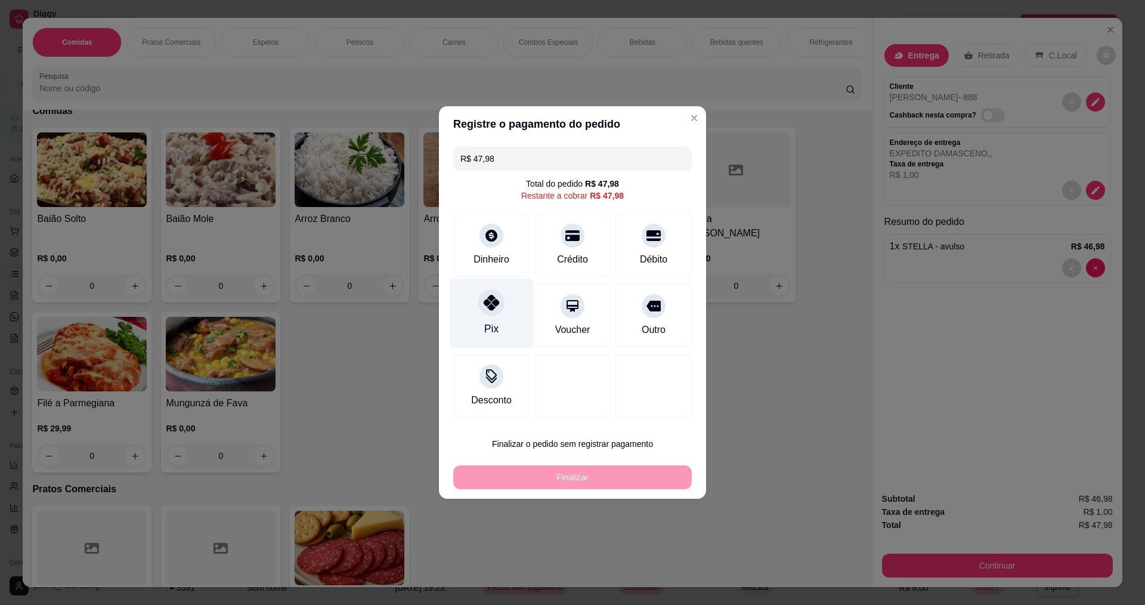
click at [487, 305] on icon at bounding box center [492, 303] width 16 height 16
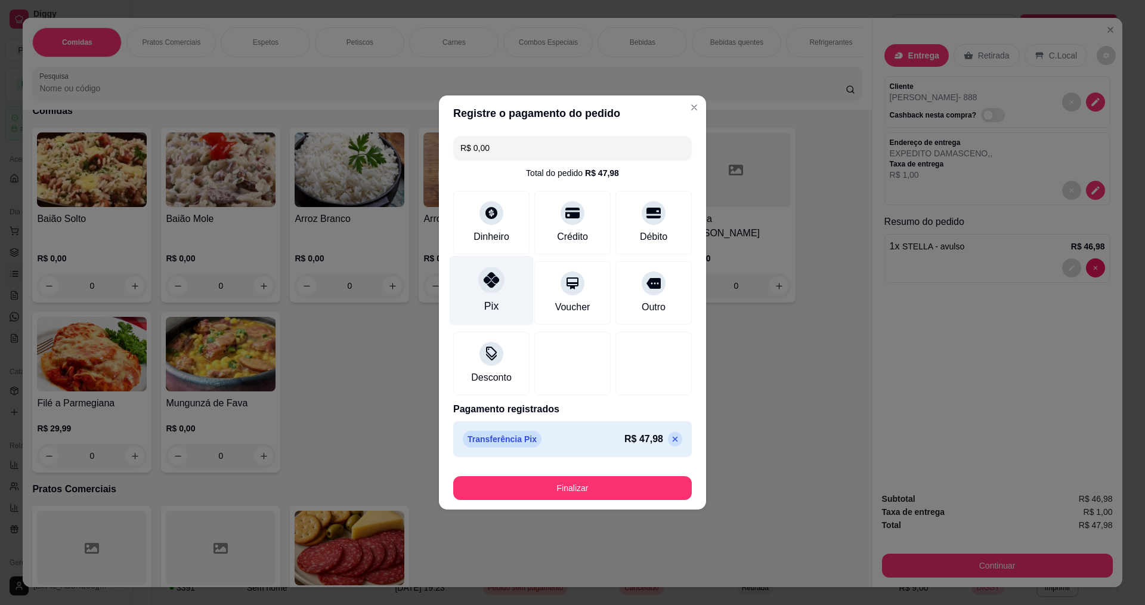
click at [489, 286] on icon at bounding box center [492, 280] width 16 height 16
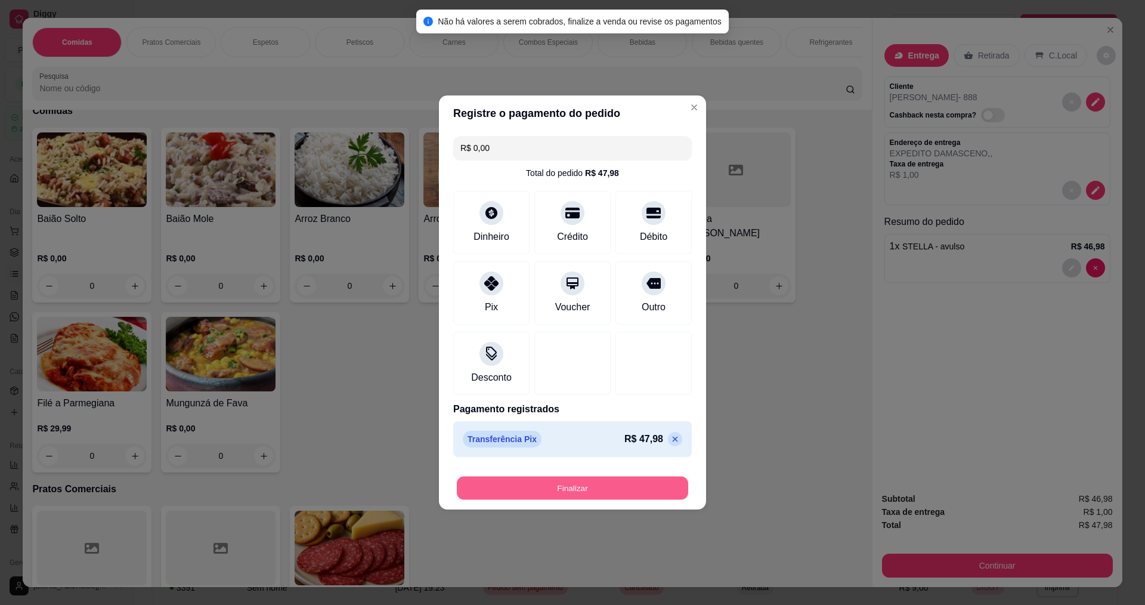
click at [597, 482] on button "Finalizar" at bounding box center [572, 487] width 231 height 23
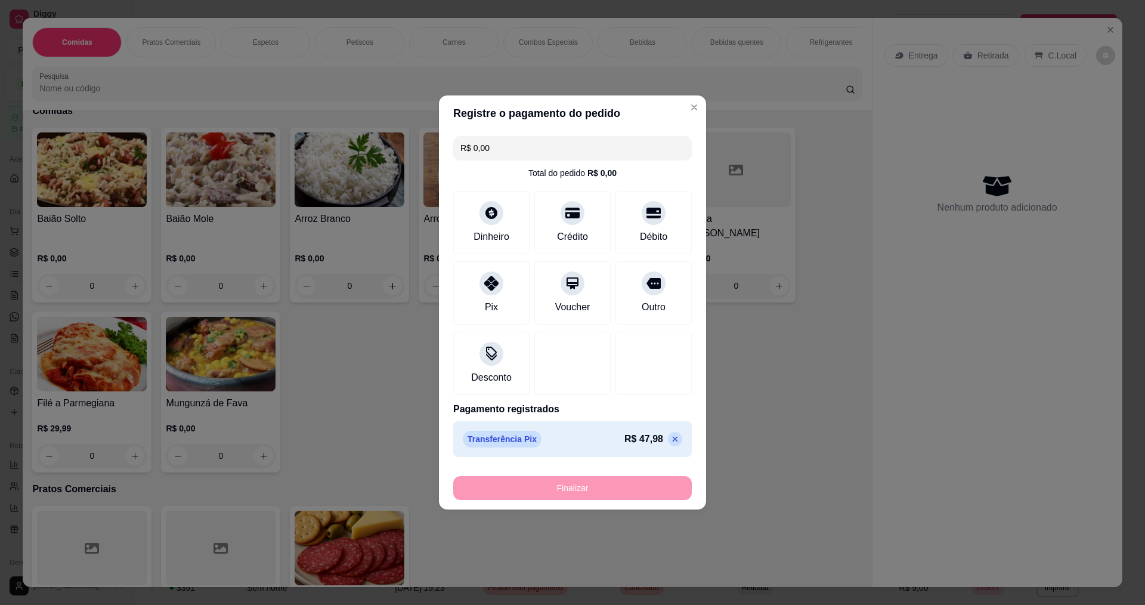
type input "-R$ 47,98"
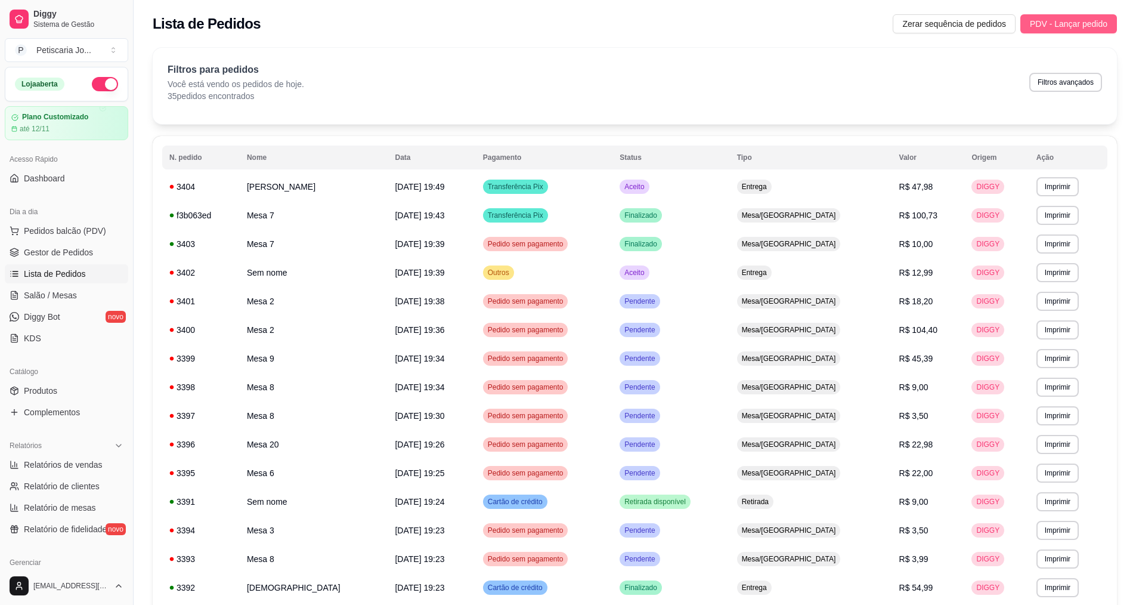
click at [1081, 21] on span "PDV - Lançar pedido" at bounding box center [1069, 23] width 78 height 13
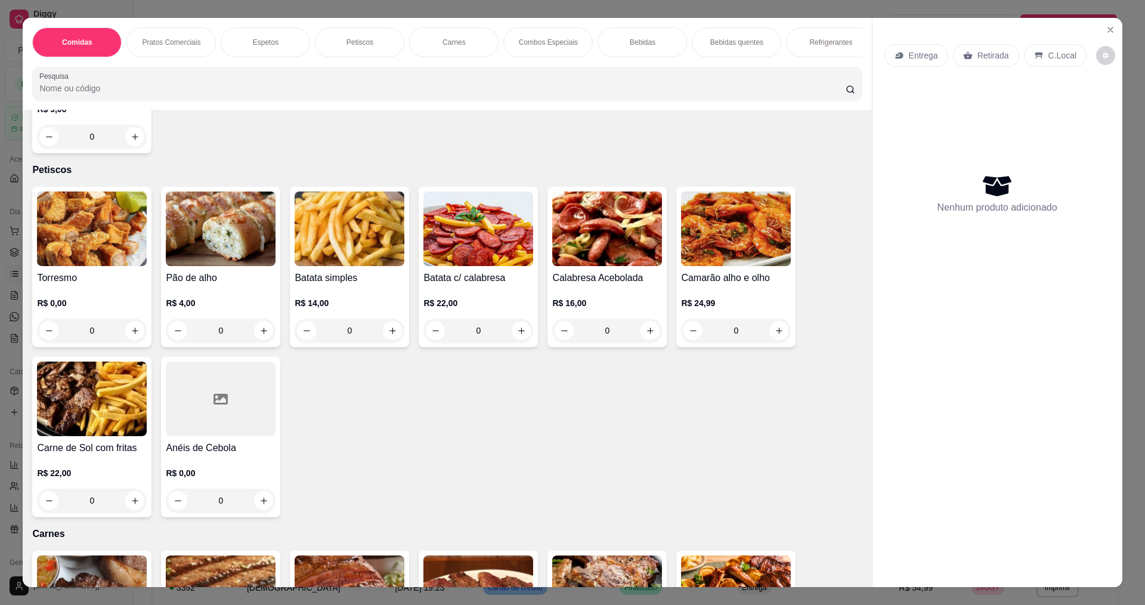
scroll to position [1133, 0]
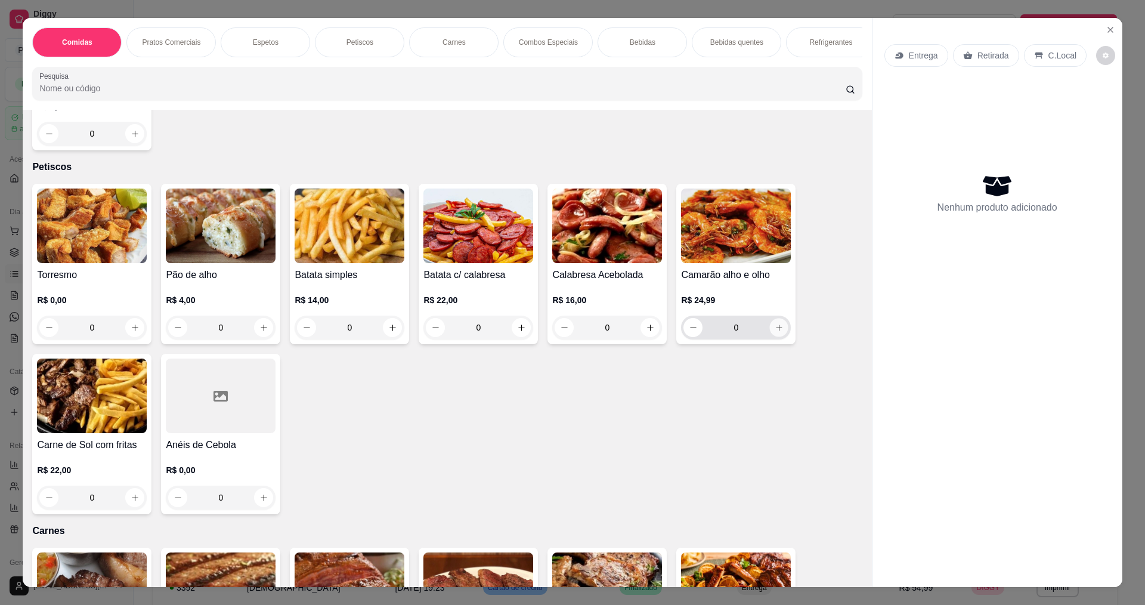
click at [776, 323] on icon "increase-product-quantity" at bounding box center [778, 327] width 9 height 9
type input "1"
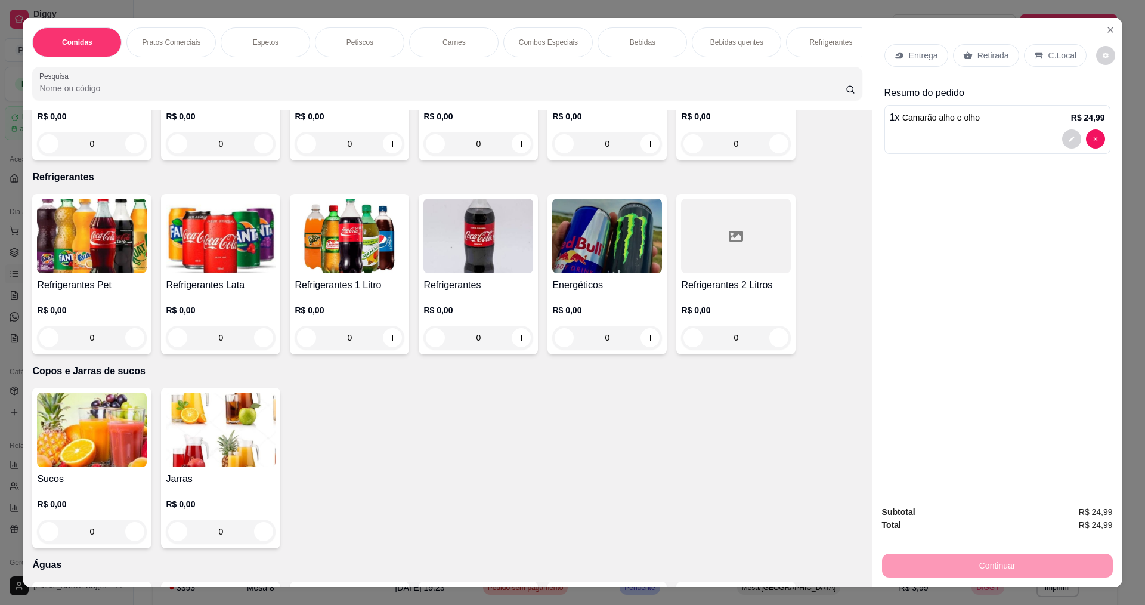
scroll to position [2623, 0]
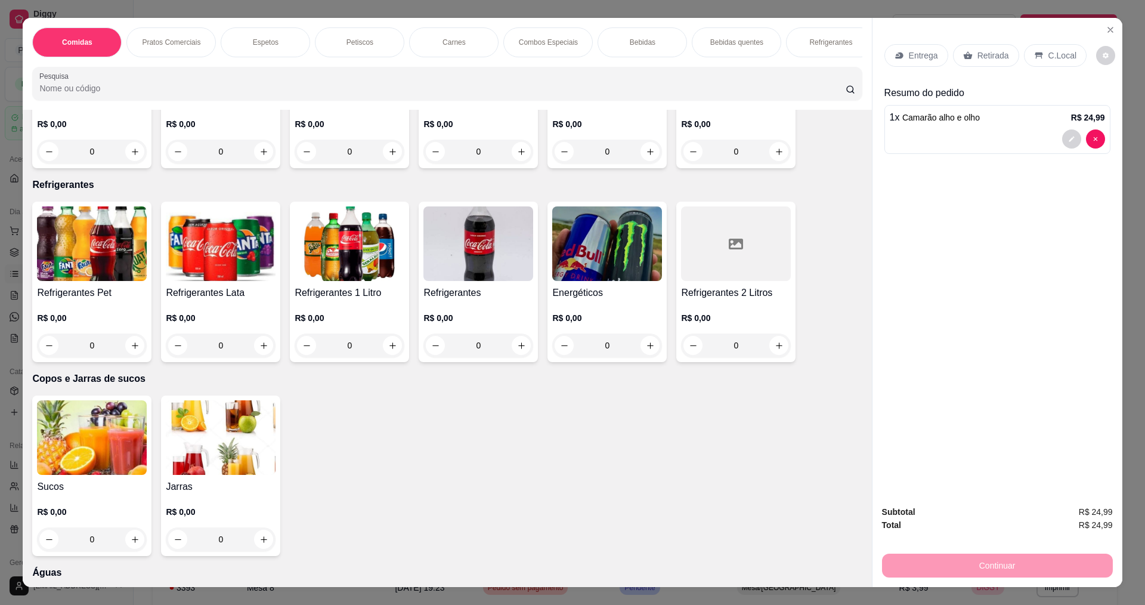
click at [312, 255] on img at bounding box center [350, 243] width 110 height 75
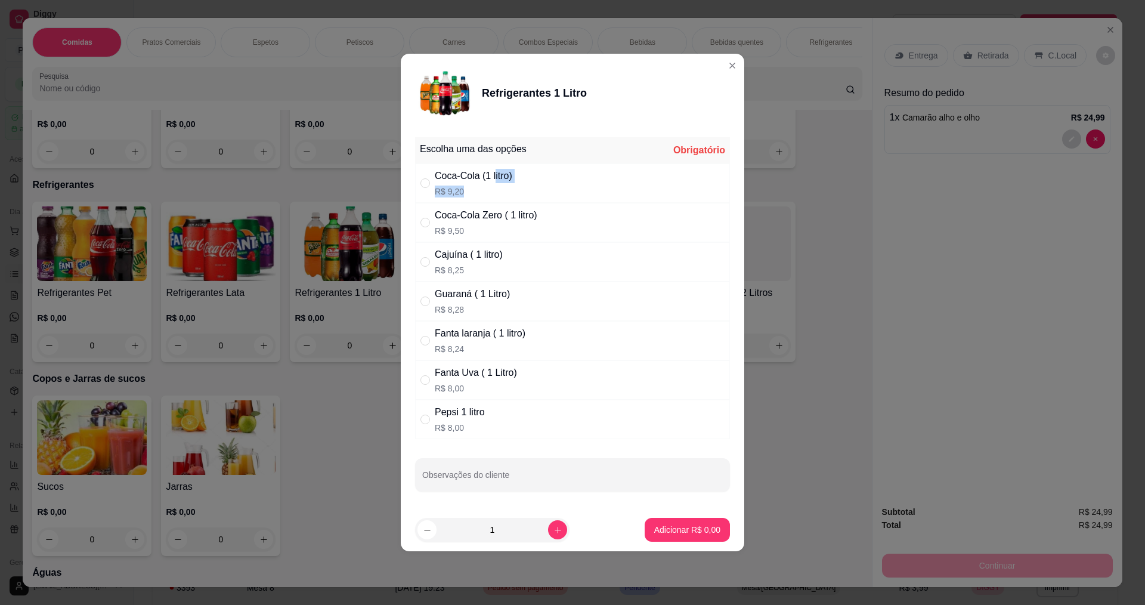
click at [494, 187] on div "Coca-Cola (1 litro) R$ 9,20" at bounding box center [474, 183] width 78 height 29
radio input "true"
click at [686, 531] on p "Adicionar R$ 9,20" at bounding box center [687, 529] width 66 height 12
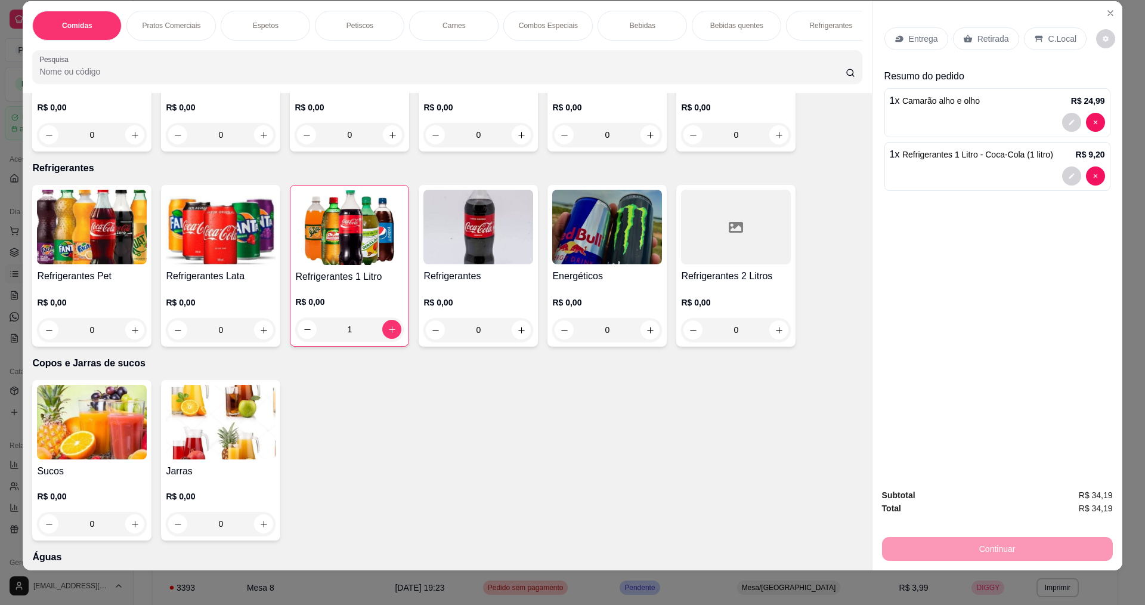
scroll to position [20, 0]
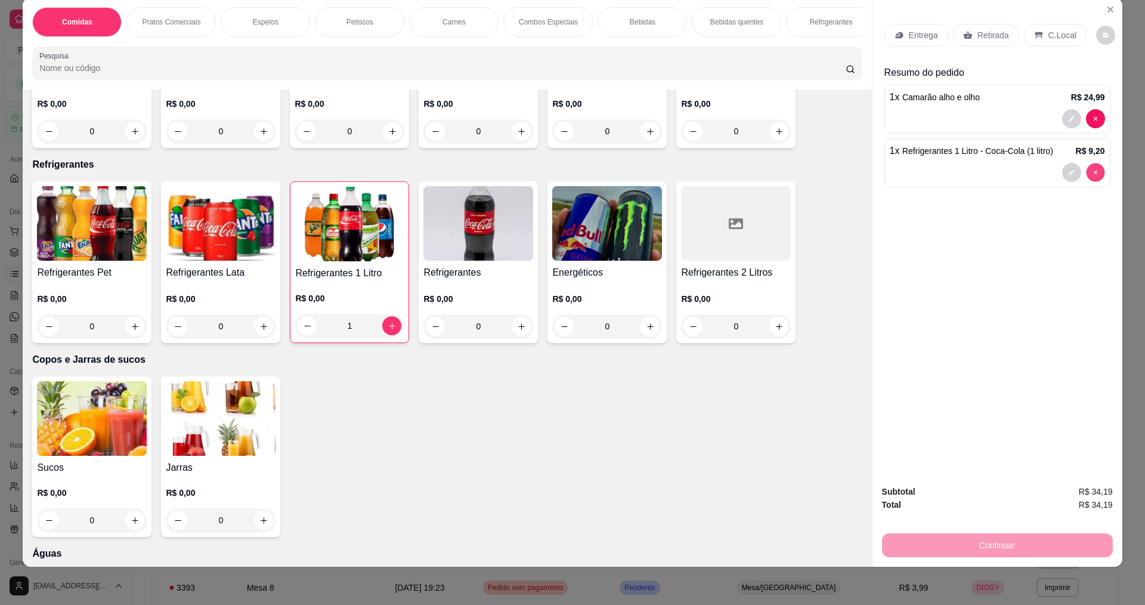
type input "0"
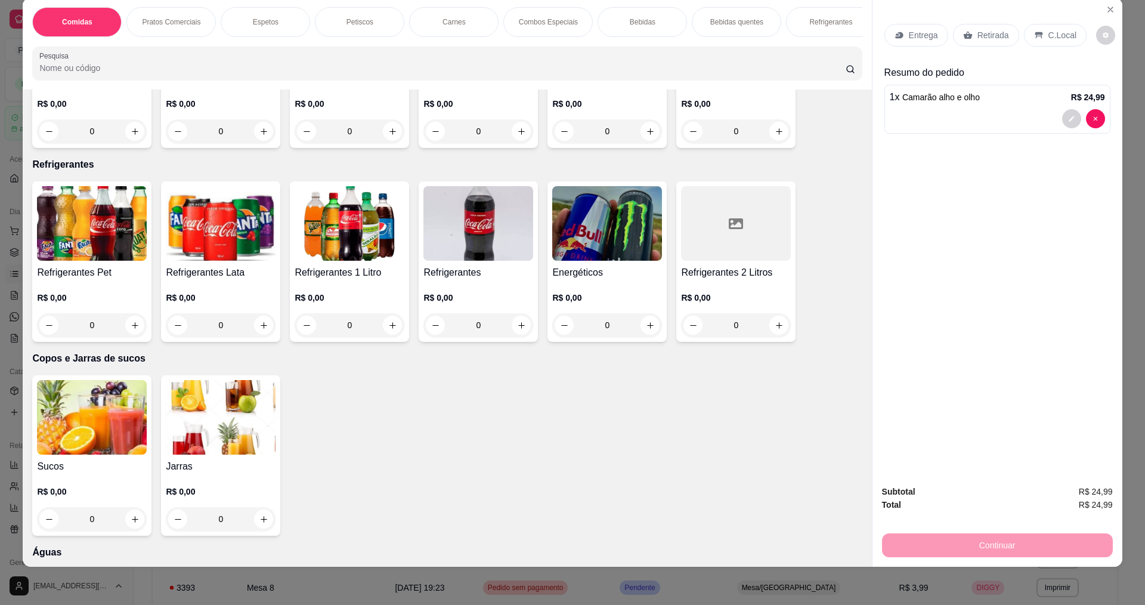
click at [361, 241] on img at bounding box center [350, 223] width 110 height 75
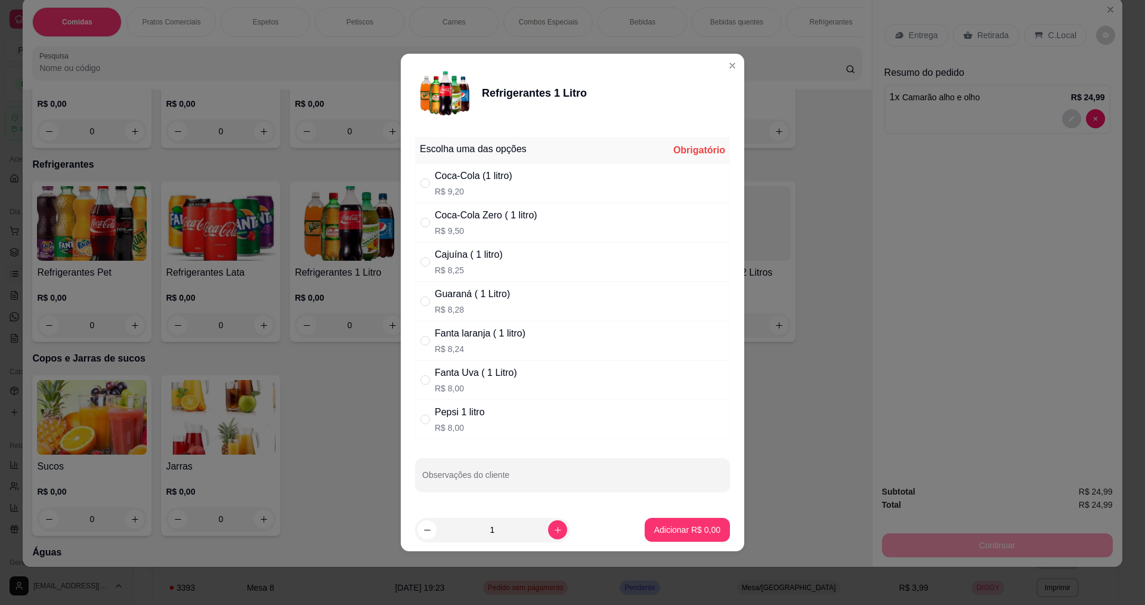
click at [504, 213] on div "Coca-Cola Zero ( 1 litro)" at bounding box center [486, 215] width 103 height 14
radio input "true"
click at [691, 526] on p "Adicionar R$ 9,50" at bounding box center [687, 529] width 66 height 12
type input "1"
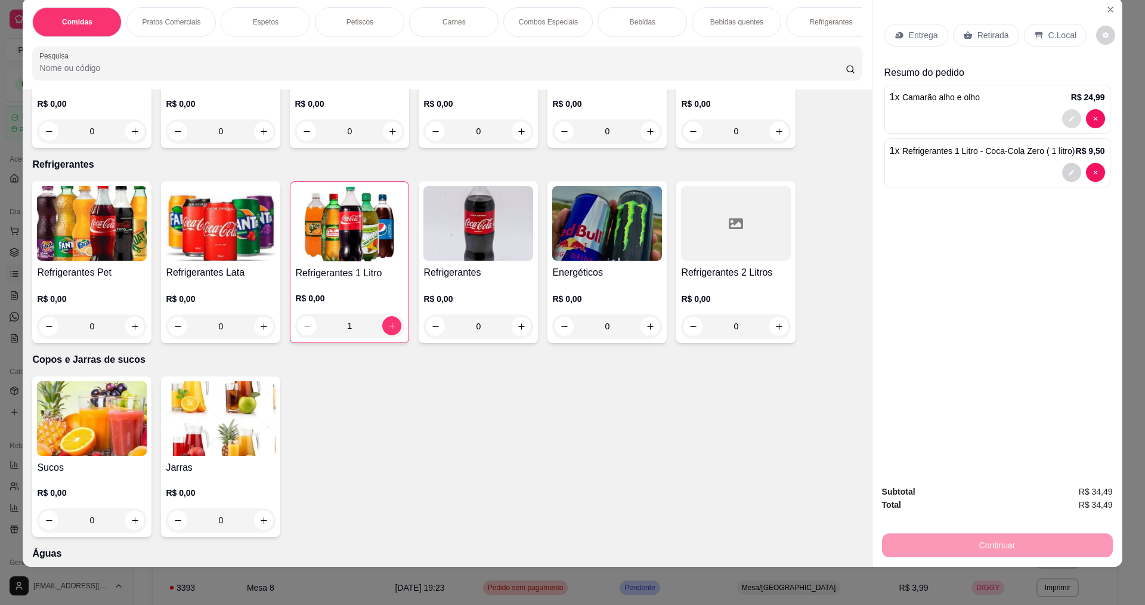
click at [1065, 123] on button "decrease-product-quantity" at bounding box center [1071, 118] width 19 height 19
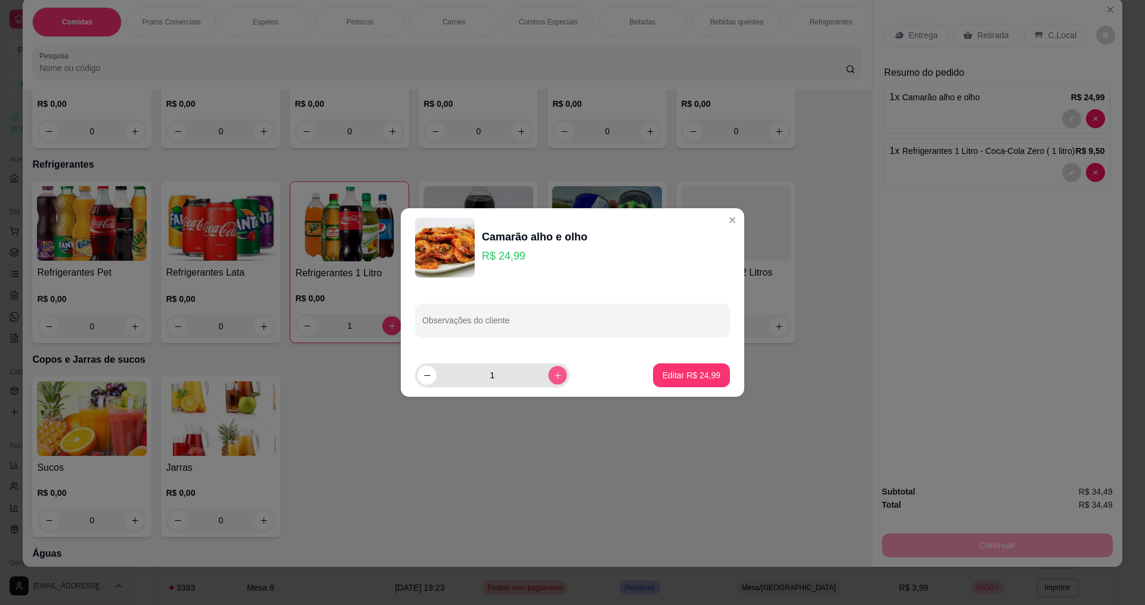
click at [553, 373] on icon "increase-product-quantity" at bounding box center [557, 375] width 9 height 9
type input "3"
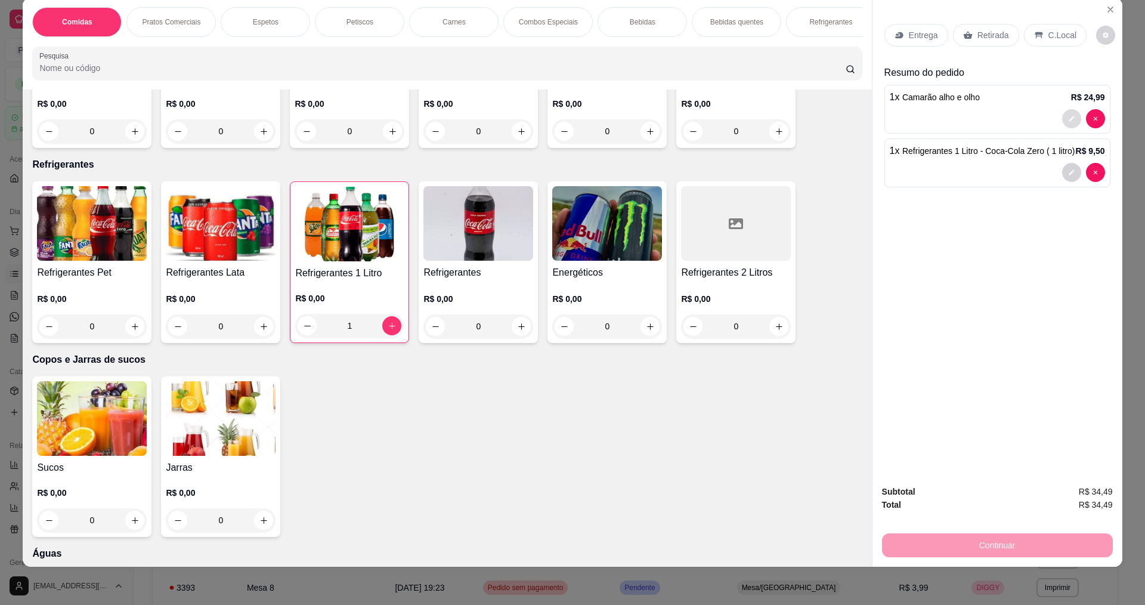
click at [1071, 116] on button "decrease-product-quantity" at bounding box center [1071, 118] width 19 height 19
click at [1105, 13] on icon "Close" at bounding box center [1110, 10] width 10 height 10
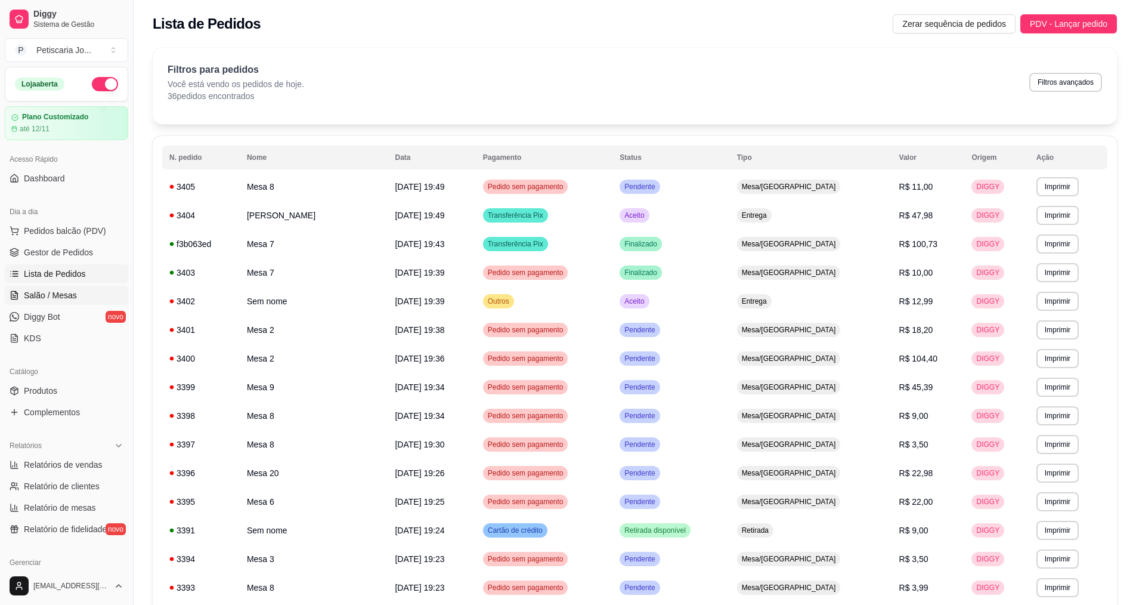
click at [36, 296] on span "Salão / Mesas" at bounding box center [50, 295] width 53 height 12
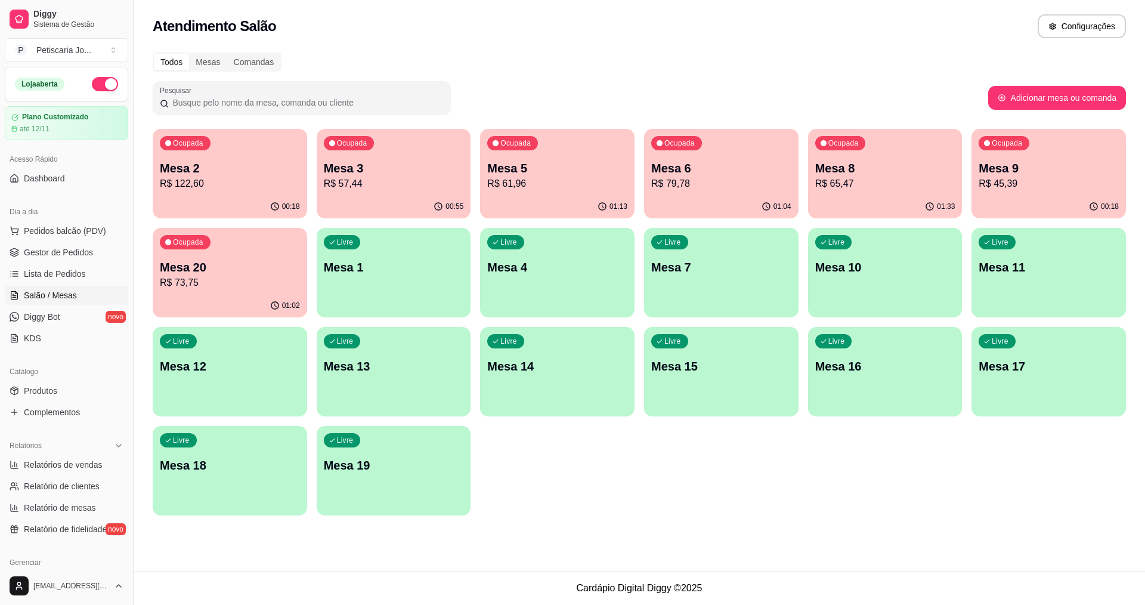
click at [385, 184] on p "R$ 57,44" at bounding box center [394, 183] width 140 height 14
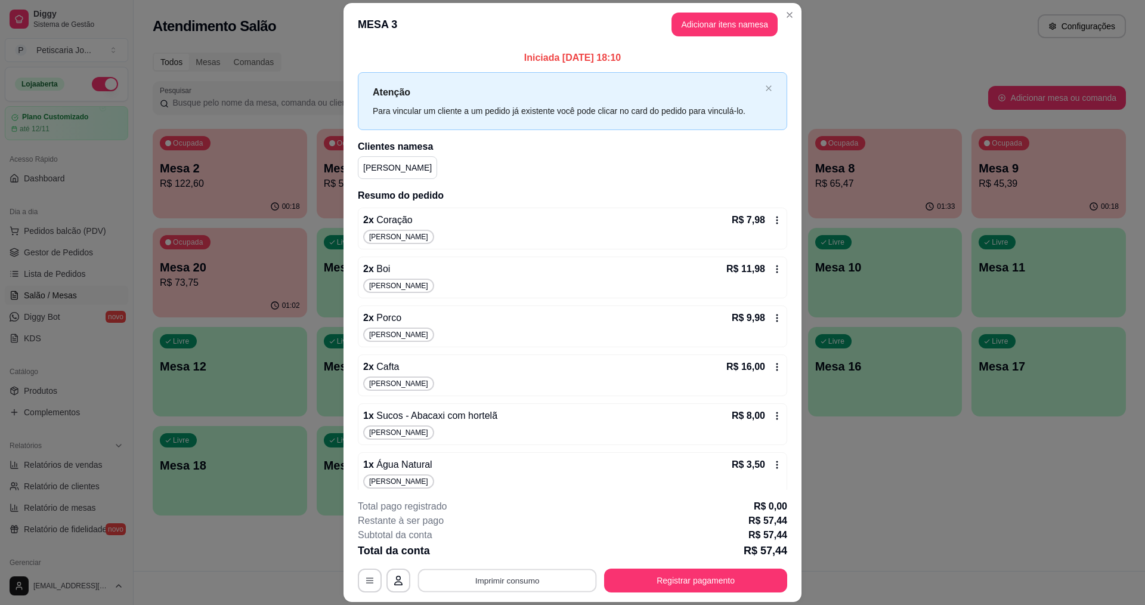
click at [493, 580] on button "Imprimir consumo" at bounding box center [507, 580] width 179 height 23
click at [481, 551] on button "IMPRESSORA" at bounding box center [505, 552] width 83 height 18
click at [774, 7] on header "MESA 3 Adicionar itens na mesa" at bounding box center [572, 24] width 458 height 43
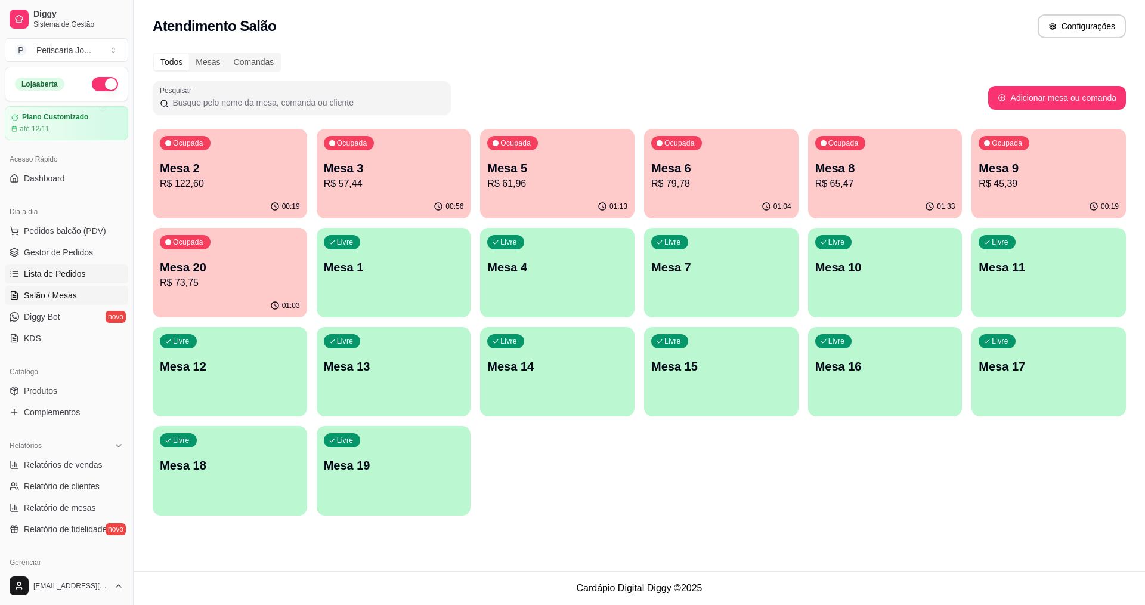
click at [69, 277] on span "Lista de Pedidos" at bounding box center [55, 274] width 62 height 12
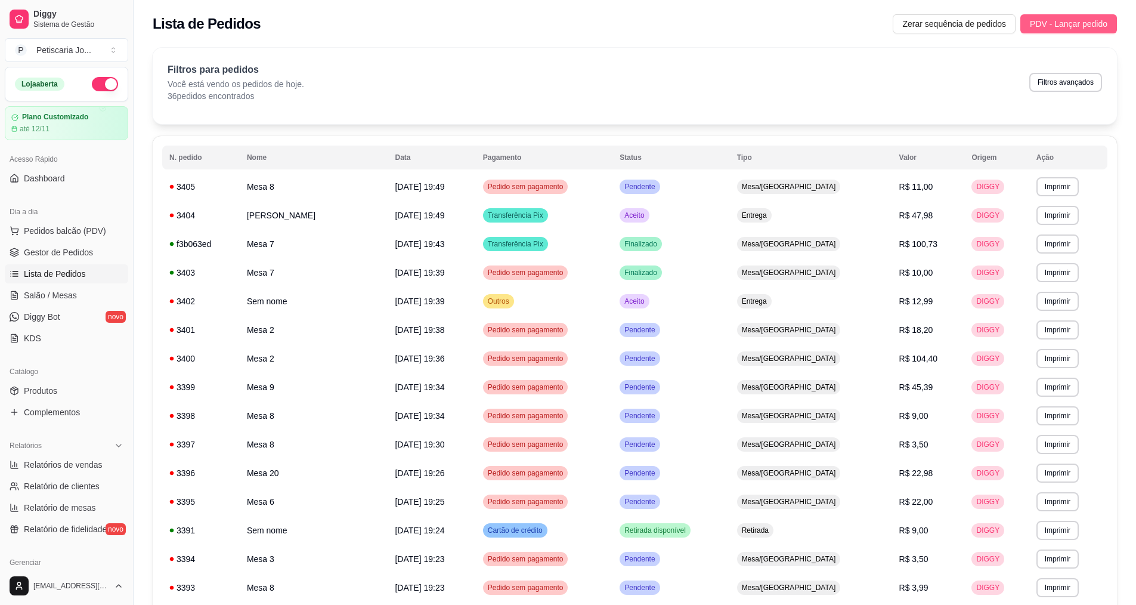
click at [1055, 21] on span "PDV - Lançar pedido" at bounding box center [1069, 23] width 78 height 13
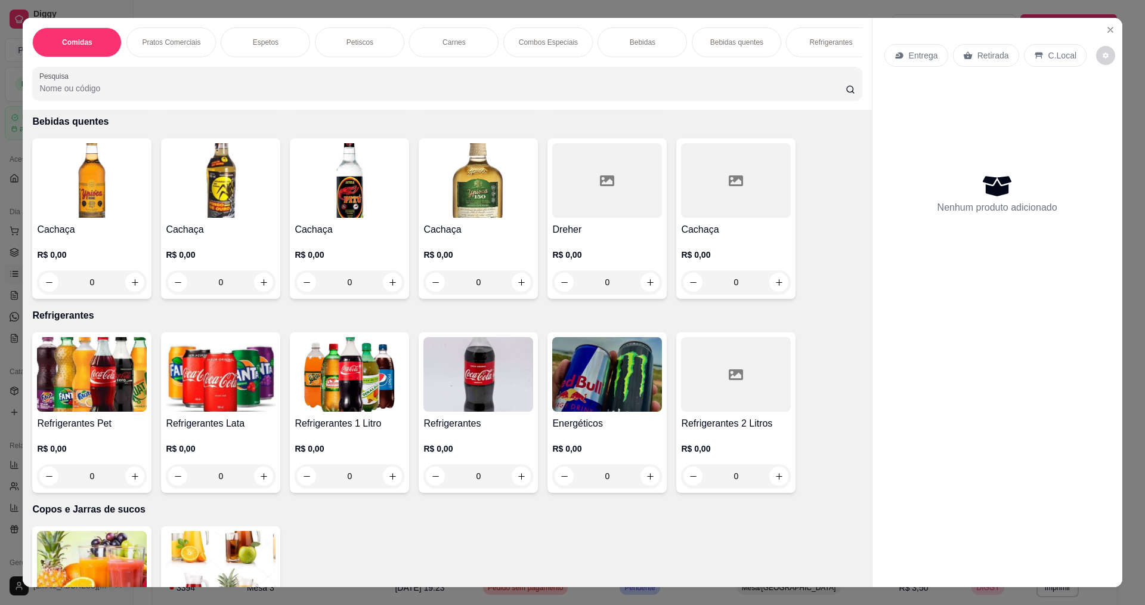
scroll to position [2504, 0]
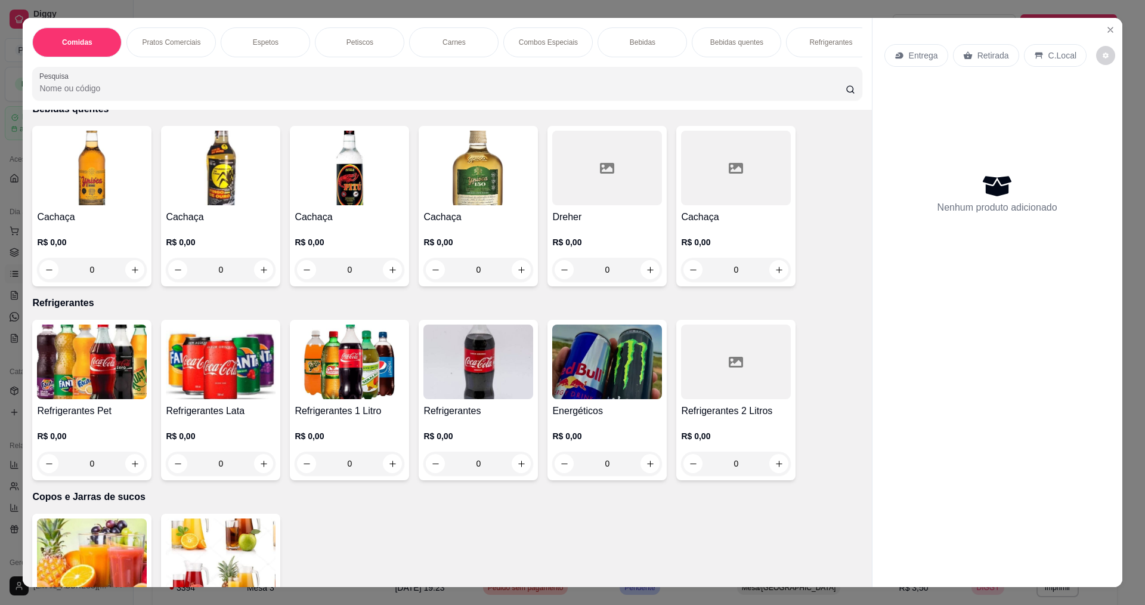
click at [377, 387] on img at bounding box center [350, 361] width 110 height 75
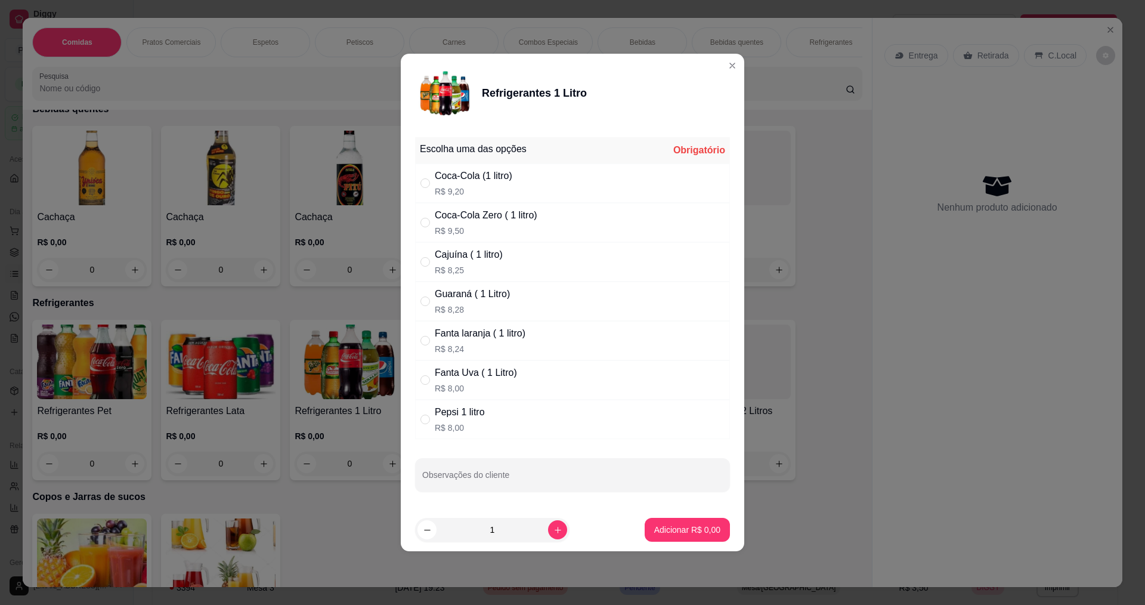
click at [512, 222] on div "Coca-Cola Zero ( 1 litro) R$ 9,50" at bounding box center [486, 222] width 103 height 29
radio input "true"
click at [687, 535] on p "Adicionar R$ 9,50" at bounding box center [687, 528] width 64 height 11
type input "1"
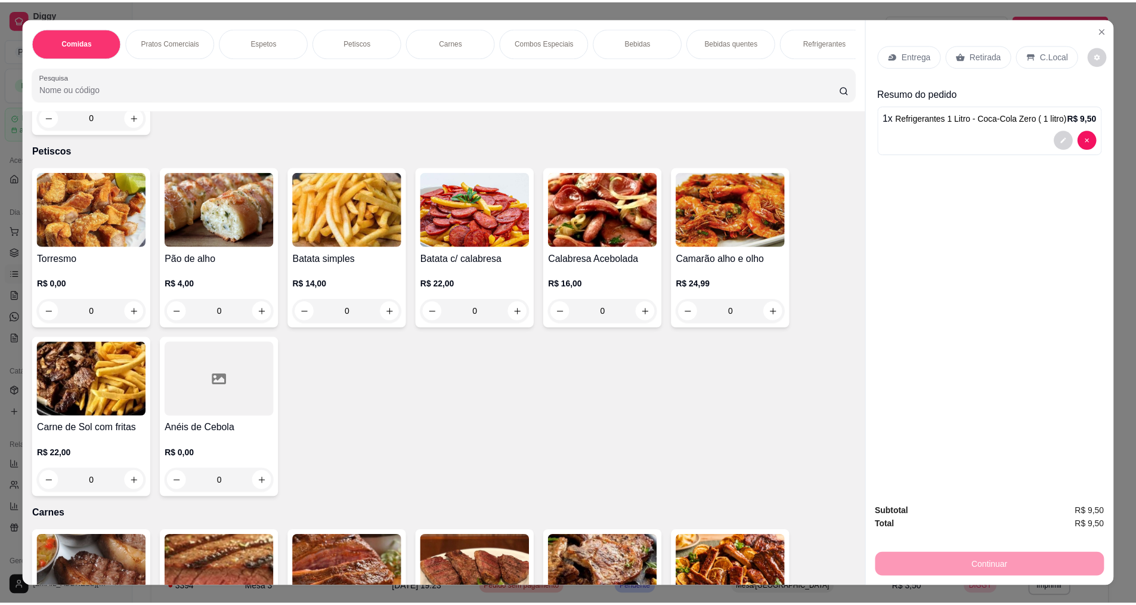
scroll to position [1133, 0]
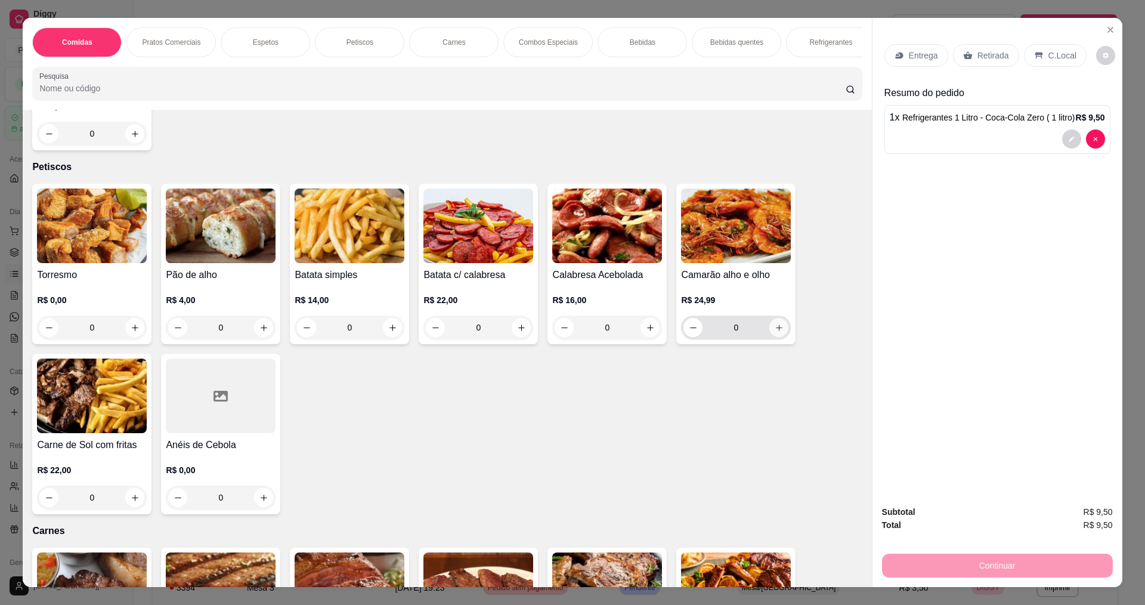
click at [769, 323] on button "increase-product-quantity" at bounding box center [778, 327] width 19 height 19
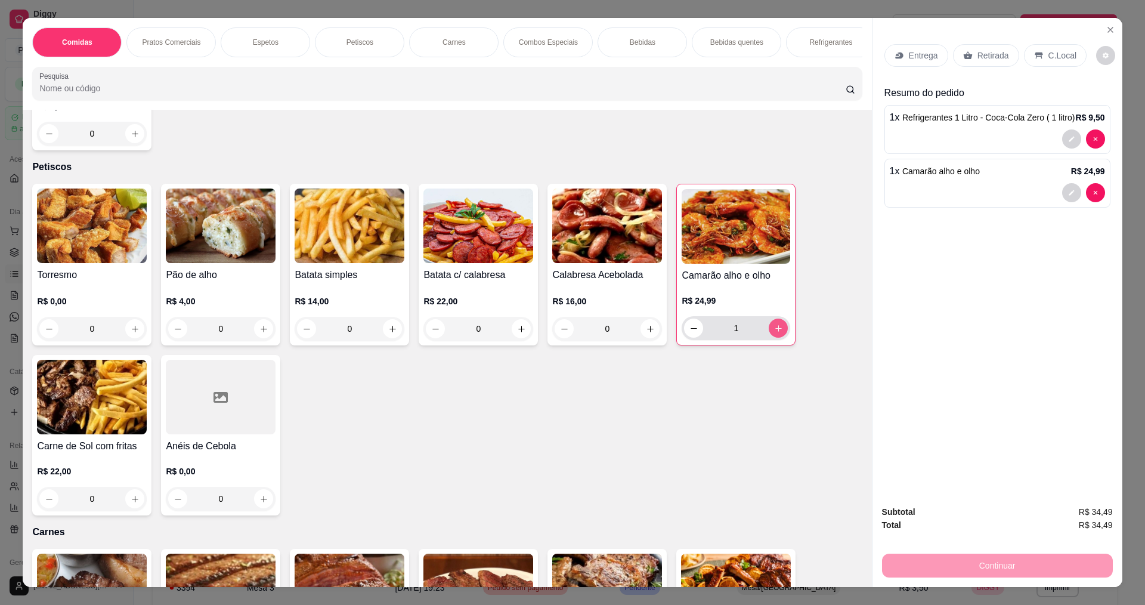
click at [774, 324] on icon "increase-product-quantity" at bounding box center [778, 328] width 9 height 9
click at [769, 321] on button "increase-product-quantity" at bounding box center [778, 328] width 18 height 18
type input "3"
click at [915, 54] on p "Entrega" at bounding box center [923, 55] width 29 height 12
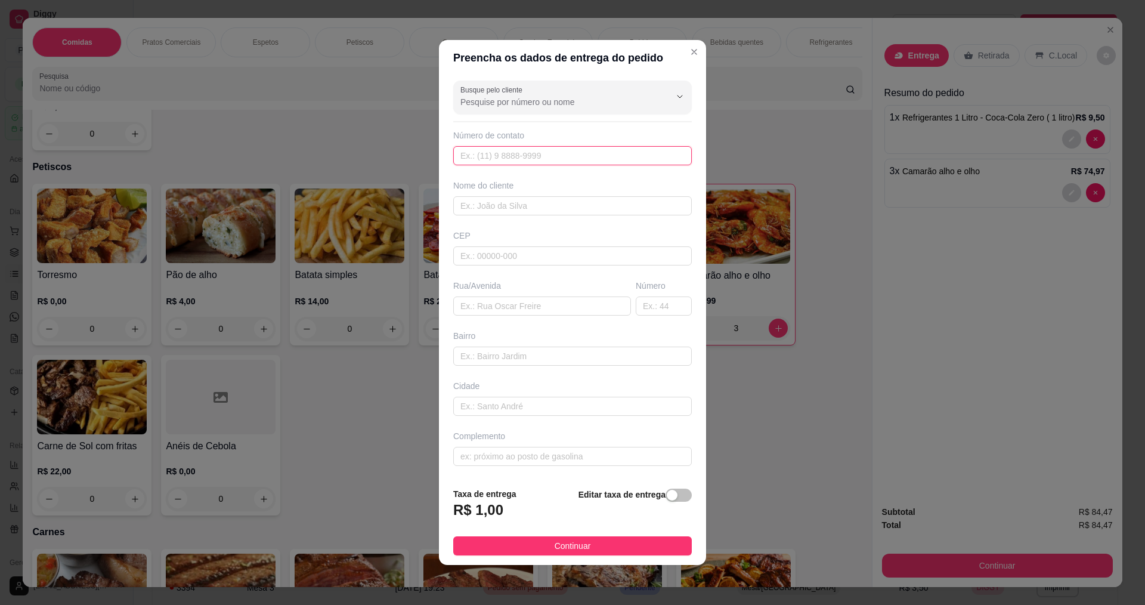
click at [527, 159] on input "text" at bounding box center [572, 155] width 238 height 19
type input "8888"
click at [536, 203] on input "text" at bounding box center [572, 205] width 238 height 19
type input "XELELEU"
click at [471, 303] on input "text" at bounding box center [542, 305] width 178 height 19
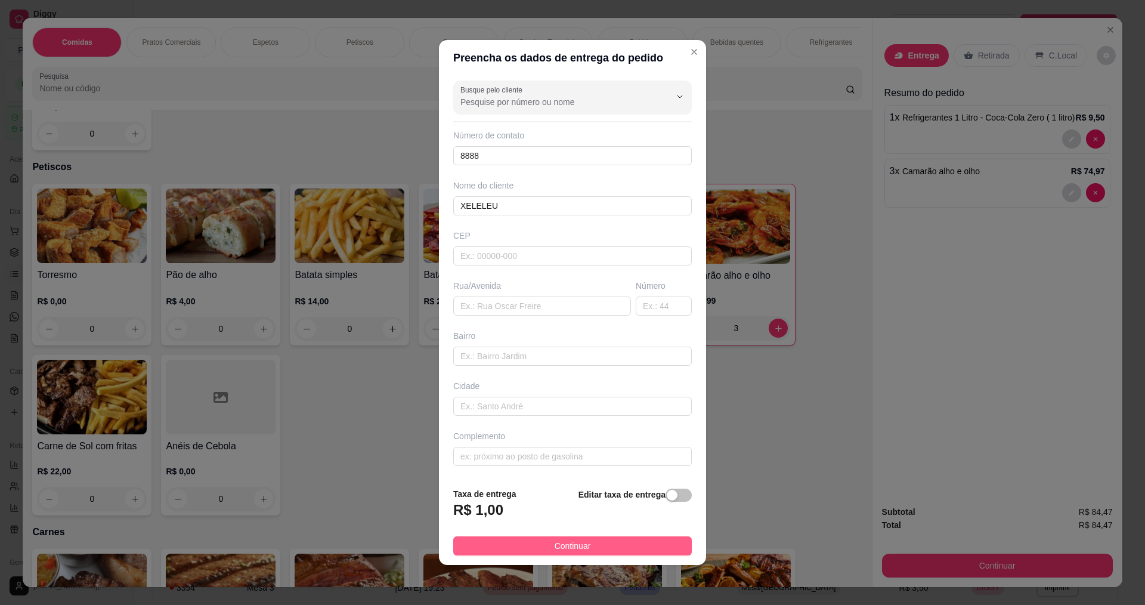
click at [574, 547] on span "Continuar" at bounding box center [572, 545] width 36 height 13
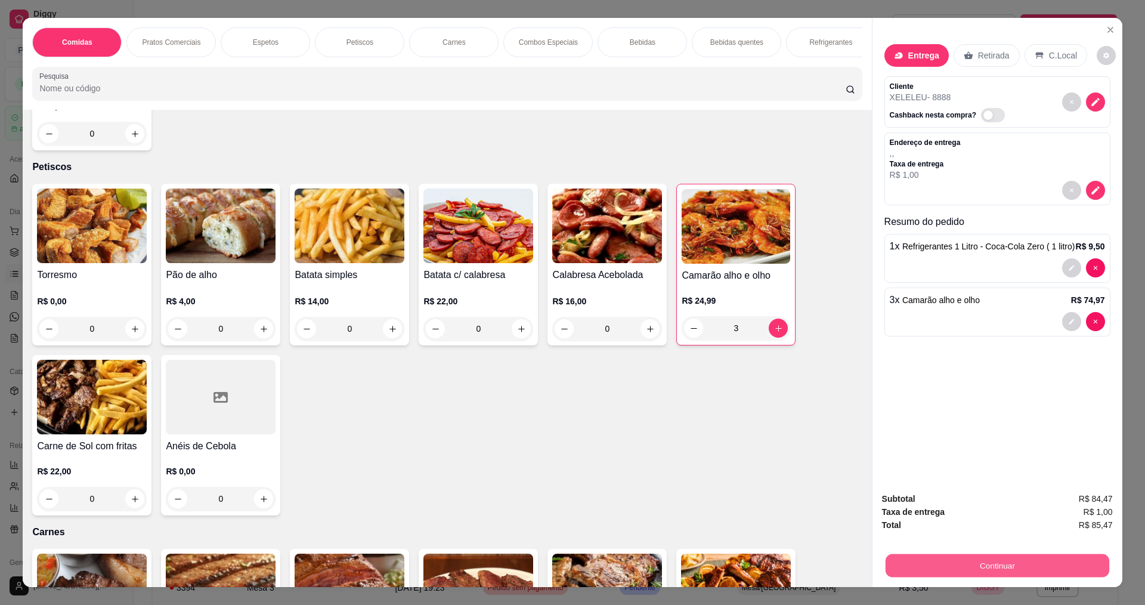
click at [1013, 561] on button "Continuar" at bounding box center [997, 564] width 224 height 23
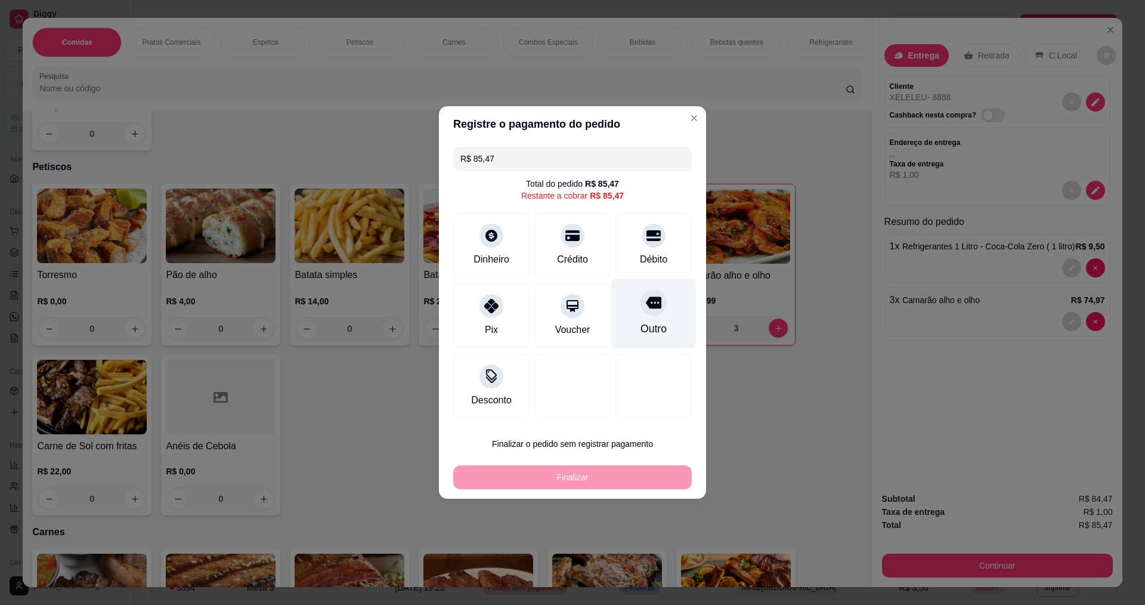
drag, startPoint x: 632, startPoint y: 320, endPoint x: 659, endPoint y: 314, distance: 27.5
click at [633, 320] on div "Outro" at bounding box center [654, 313] width 84 height 70
type input "R$ 0,00"
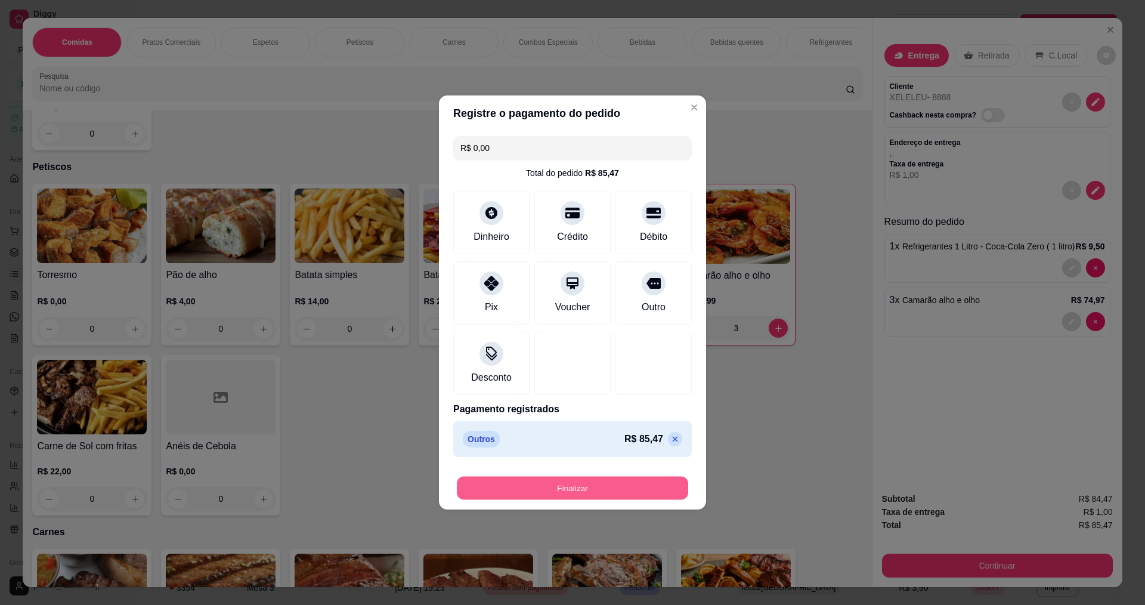
click at [572, 480] on button "Finalizar" at bounding box center [572, 487] width 231 height 23
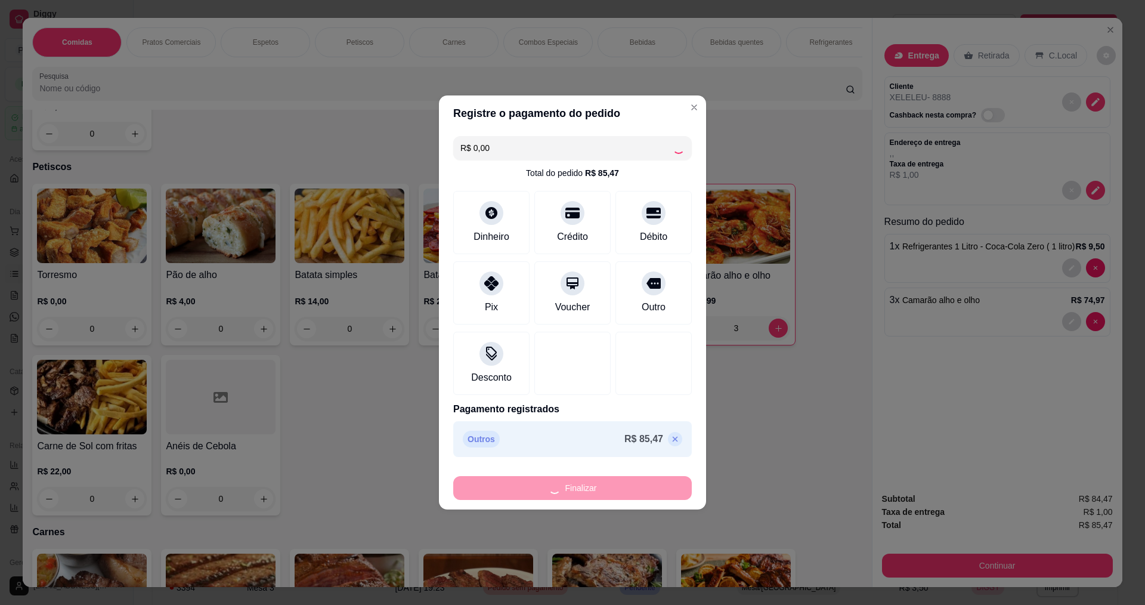
type input "0"
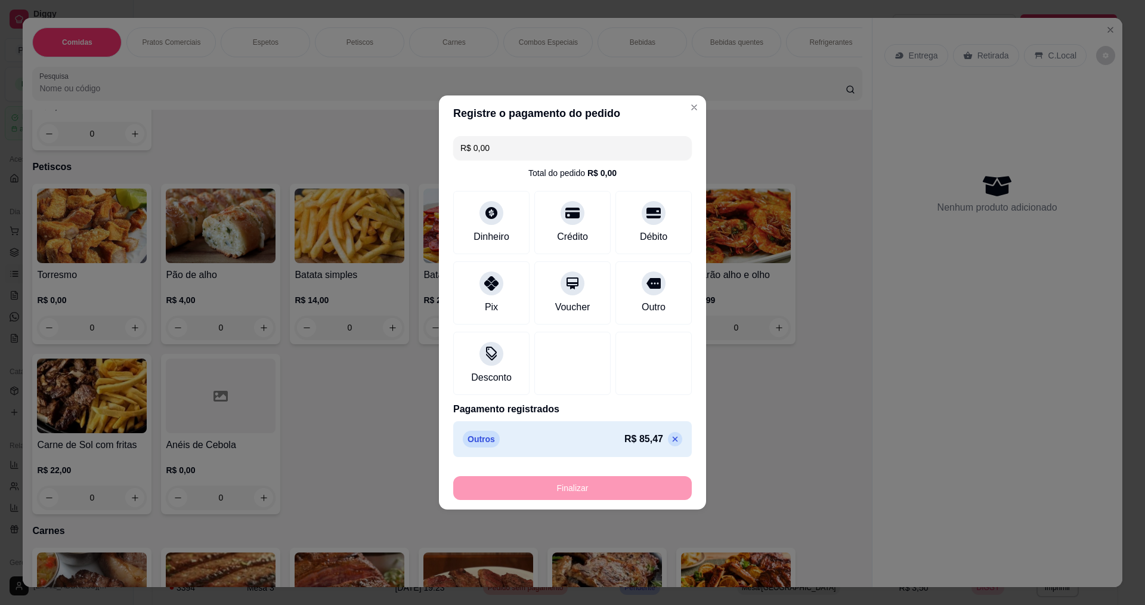
type input "-R$ 85,47"
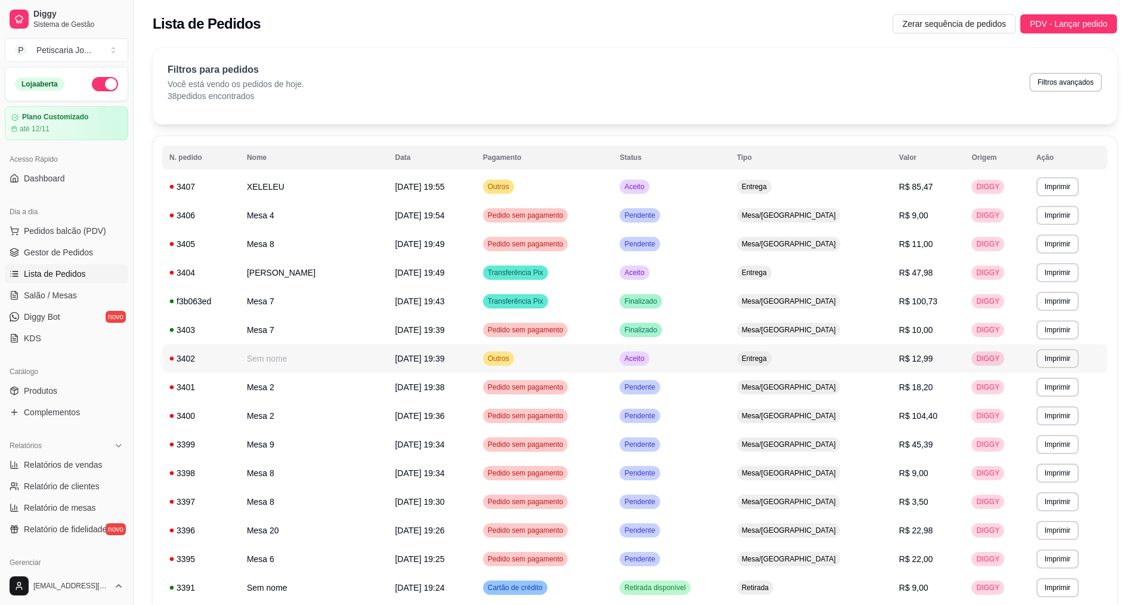
click at [395, 359] on span "15/10/25 às 19:39" at bounding box center [419, 359] width 49 height 10
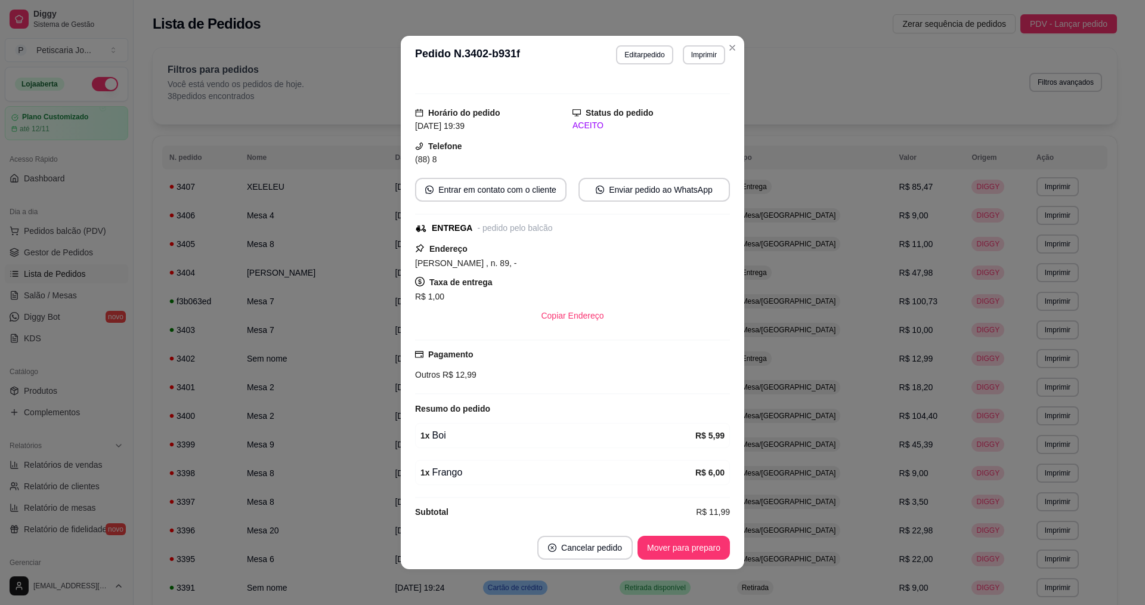
scroll to position [22, 0]
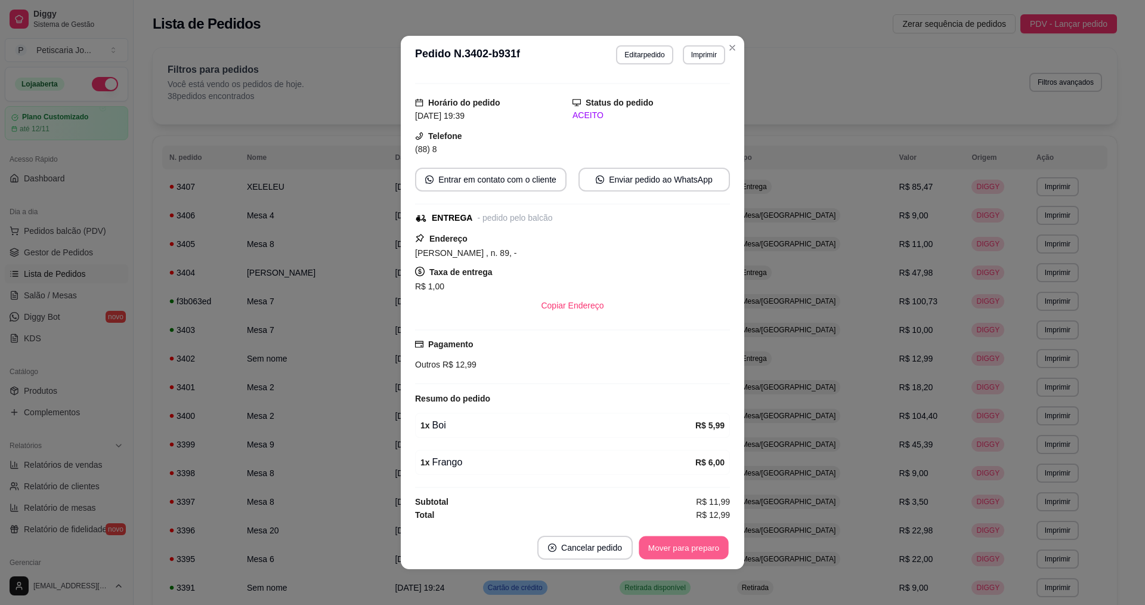
click at [677, 548] on button "Mover para preparo" at bounding box center [683, 547] width 89 height 23
click at [674, 556] on button "Mover para entrega" at bounding box center [683, 547] width 89 height 23
click at [671, 538] on button "Mover para finalizado" at bounding box center [681, 547] width 96 height 23
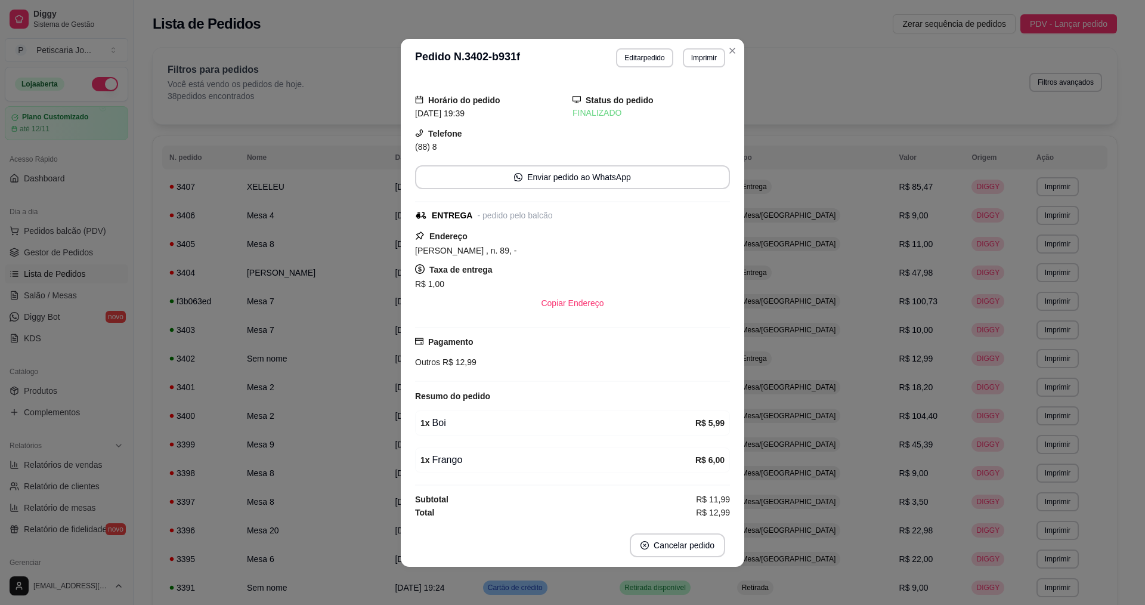
scroll to position [0, 0]
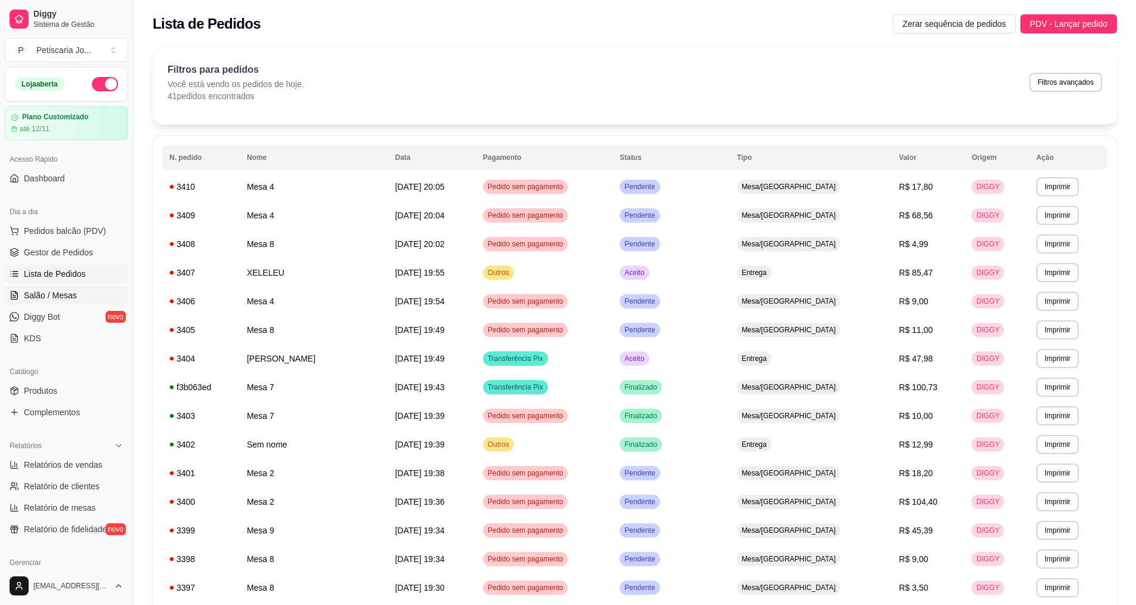
click at [50, 290] on span "Salão / Mesas" at bounding box center [50, 295] width 53 height 12
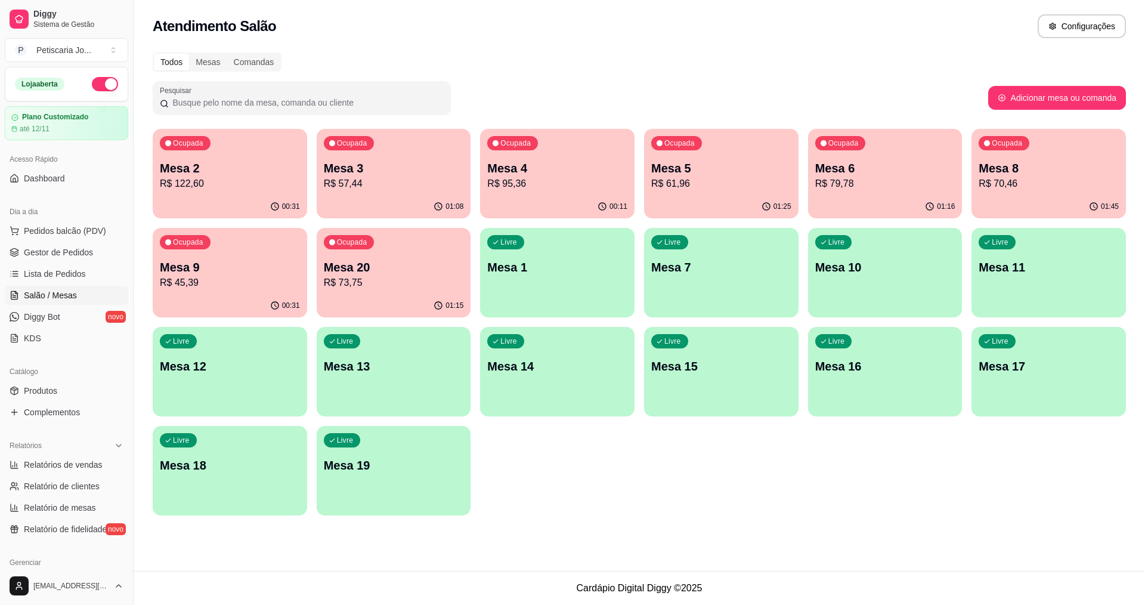
click at [402, 282] on p "R$ 73,75" at bounding box center [394, 282] width 140 height 14
click at [222, 182] on p "R$ 122,60" at bounding box center [230, 183] width 140 height 14
click at [513, 176] on p "R$ 95,36" at bounding box center [557, 183] width 140 height 14
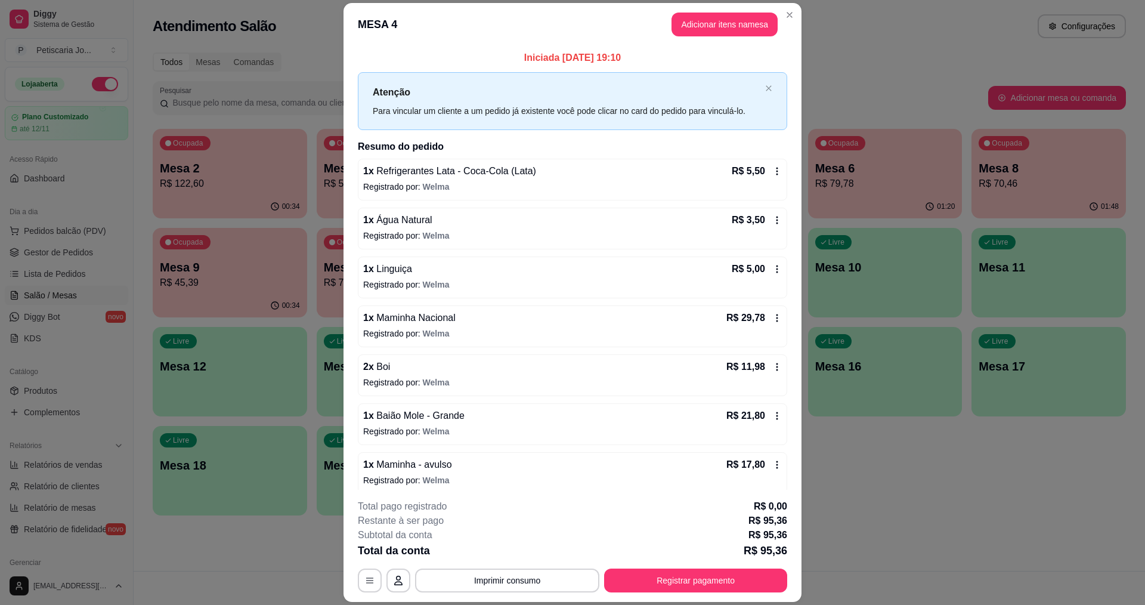
click at [773, 16] on header "MESA 4 Adicionar itens na mesa" at bounding box center [572, 24] width 458 height 43
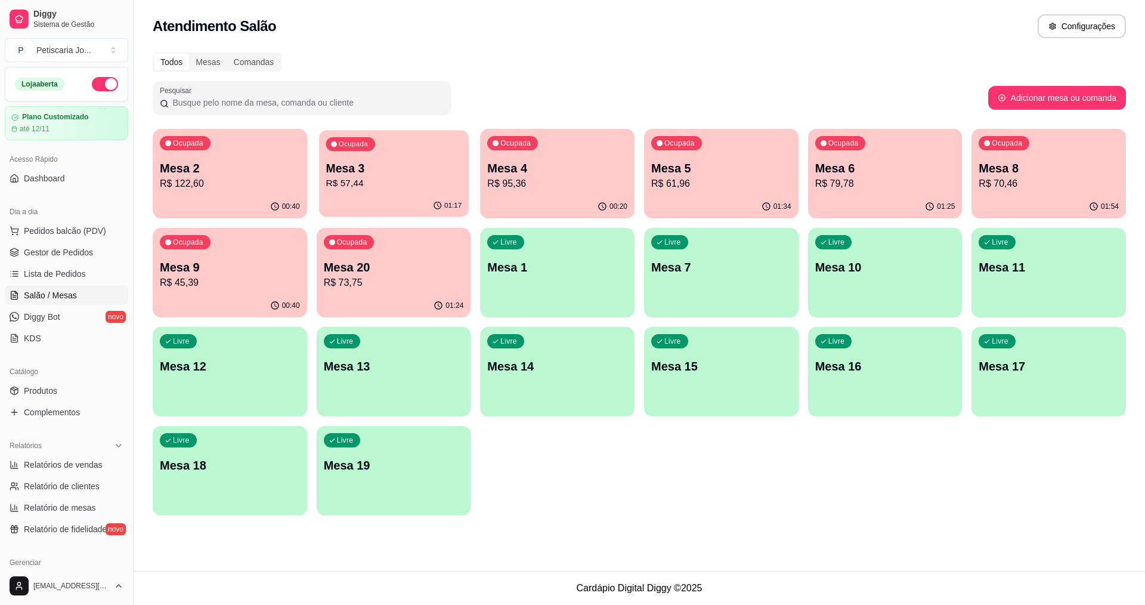
click at [386, 169] on p "Mesa 3" at bounding box center [394, 168] width 136 height 16
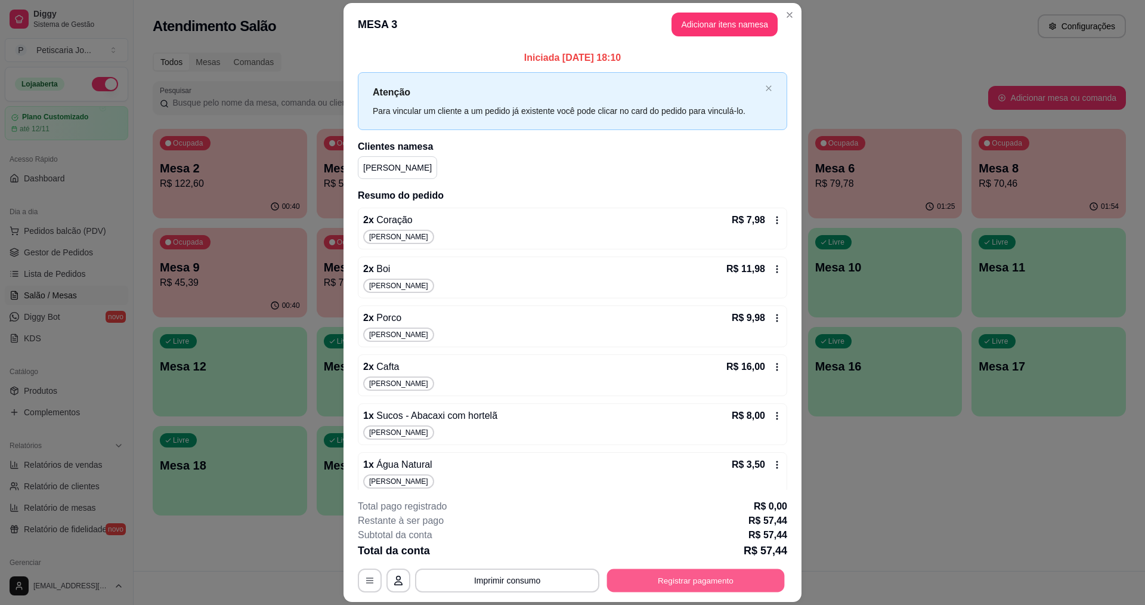
click at [683, 571] on button "Registrar pagamento" at bounding box center [696, 580] width 178 height 23
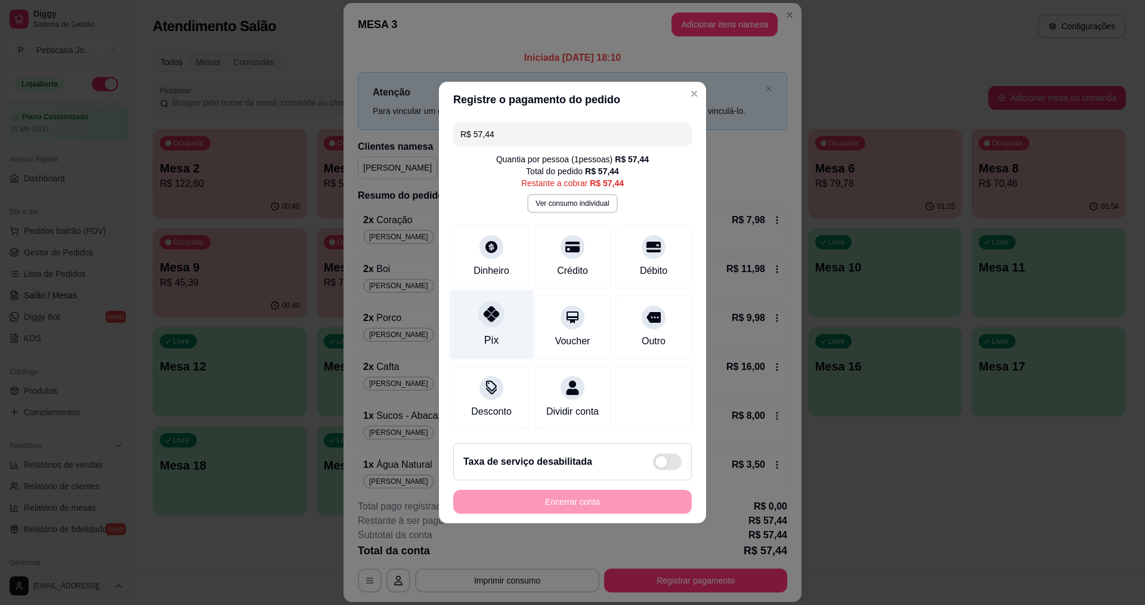
click at [493, 296] on div "Pix" at bounding box center [492, 325] width 84 height 70
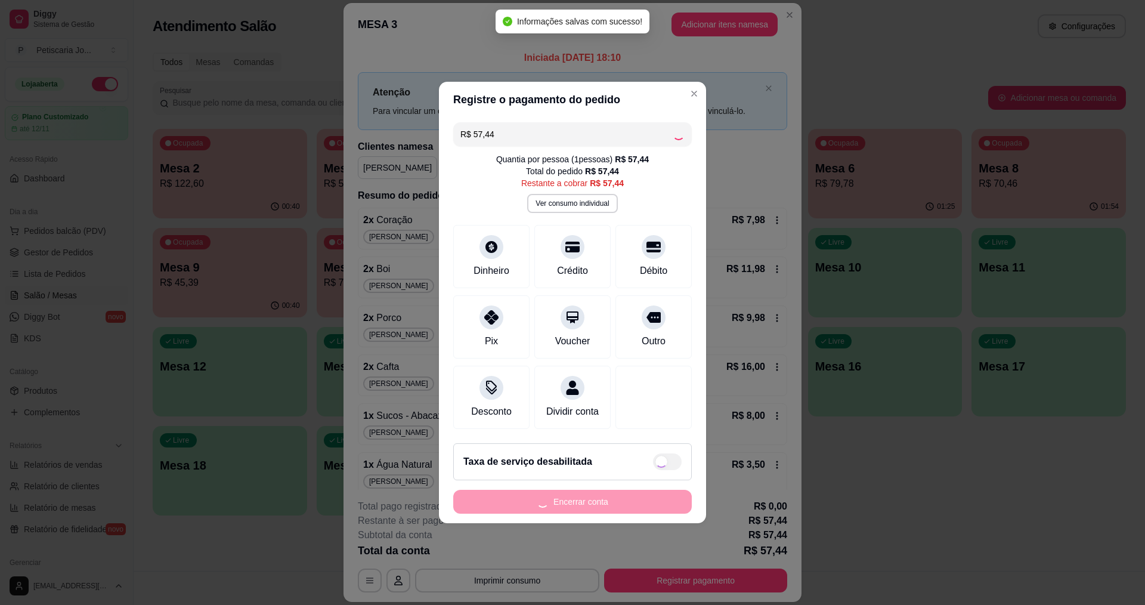
type input "R$ 0,00"
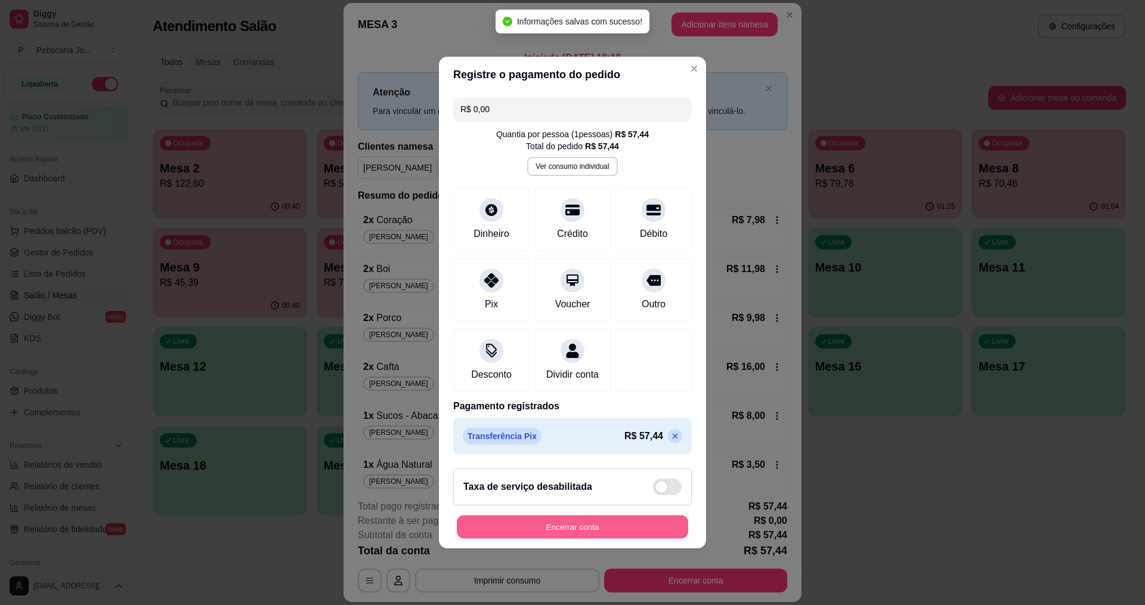
click at [605, 535] on button "Encerrar conta" at bounding box center [572, 526] width 231 height 23
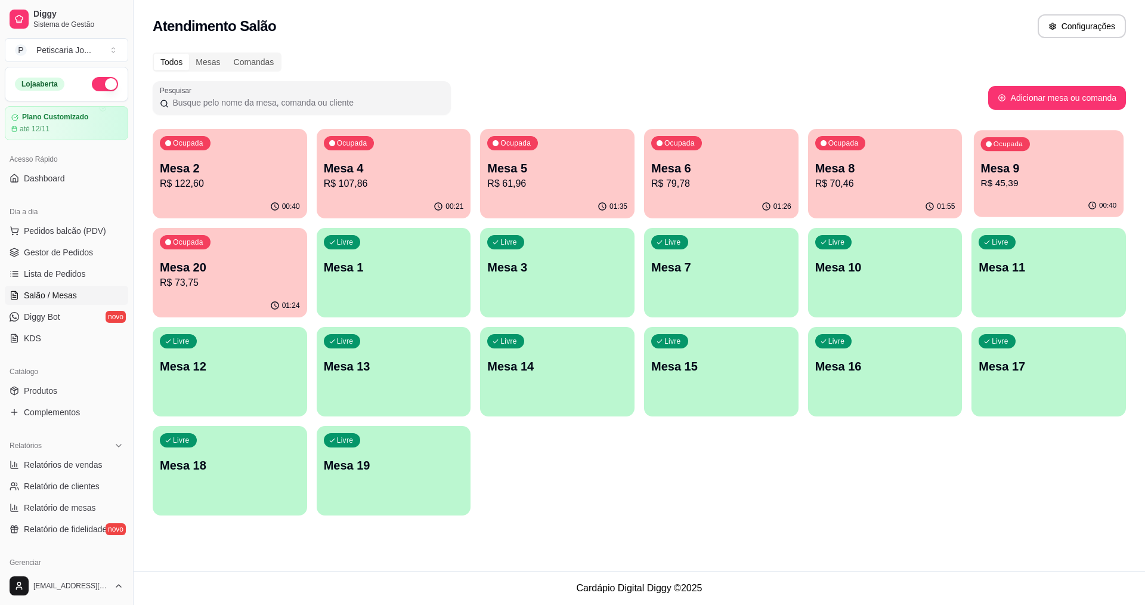
click at [1010, 154] on div "Ocupada Mesa 9 R$ 45,39" at bounding box center [1049, 162] width 150 height 64
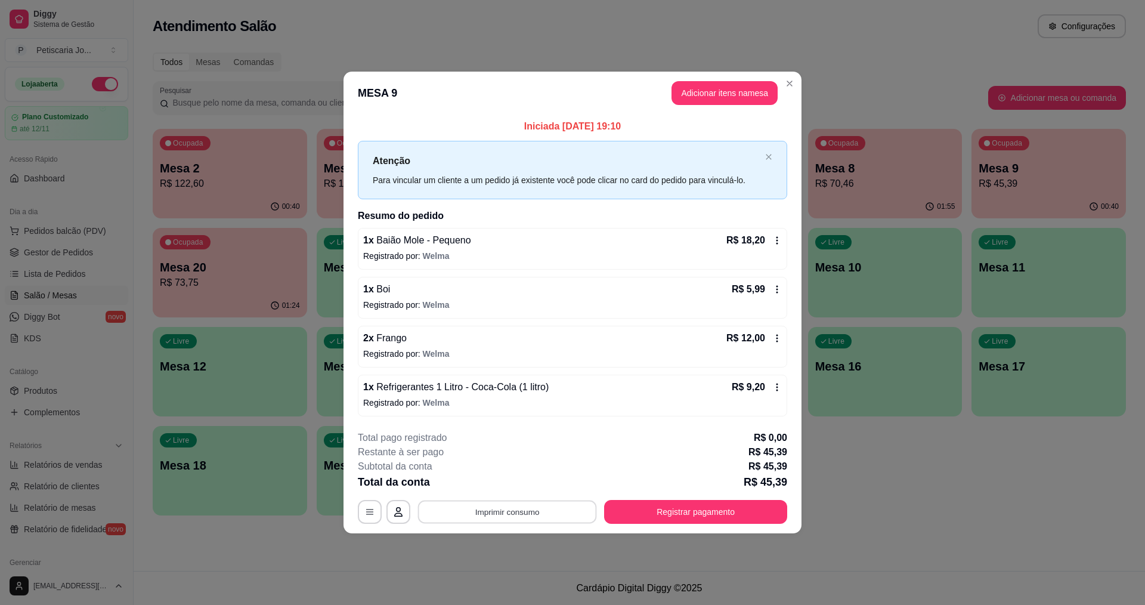
click at [532, 514] on button "Imprimir consumo" at bounding box center [507, 511] width 179 height 23
click at [528, 482] on button "IMPRESSORA" at bounding box center [510, 484] width 86 height 19
click at [683, 509] on button "Registrar pagamento" at bounding box center [696, 511] width 178 height 23
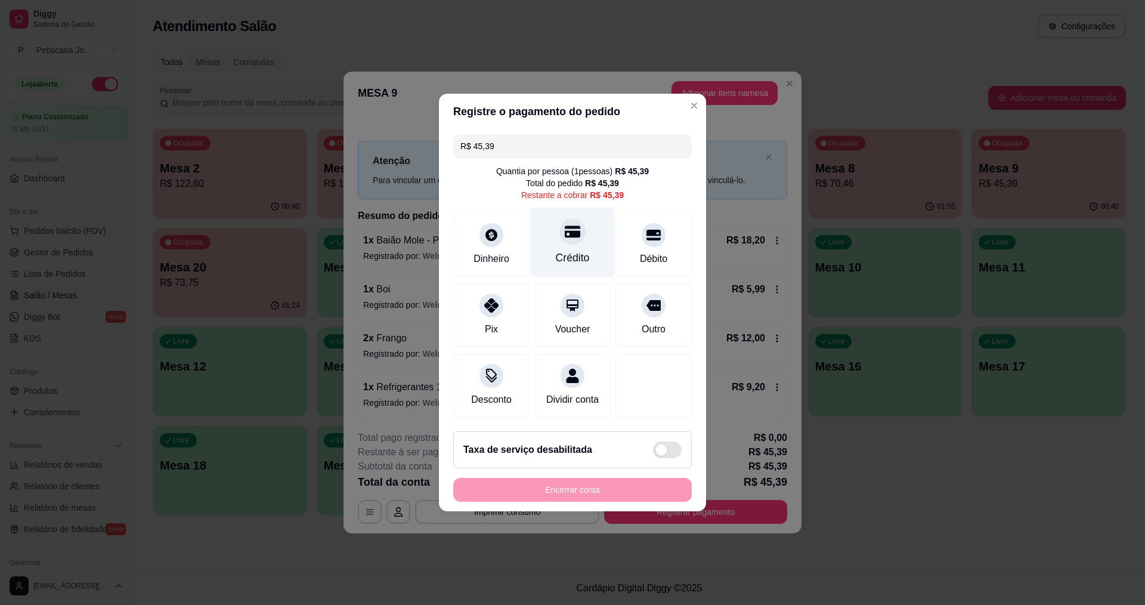
click at [599, 225] on div "Crédito" at bounding box center [573, 242] width 84 height 70
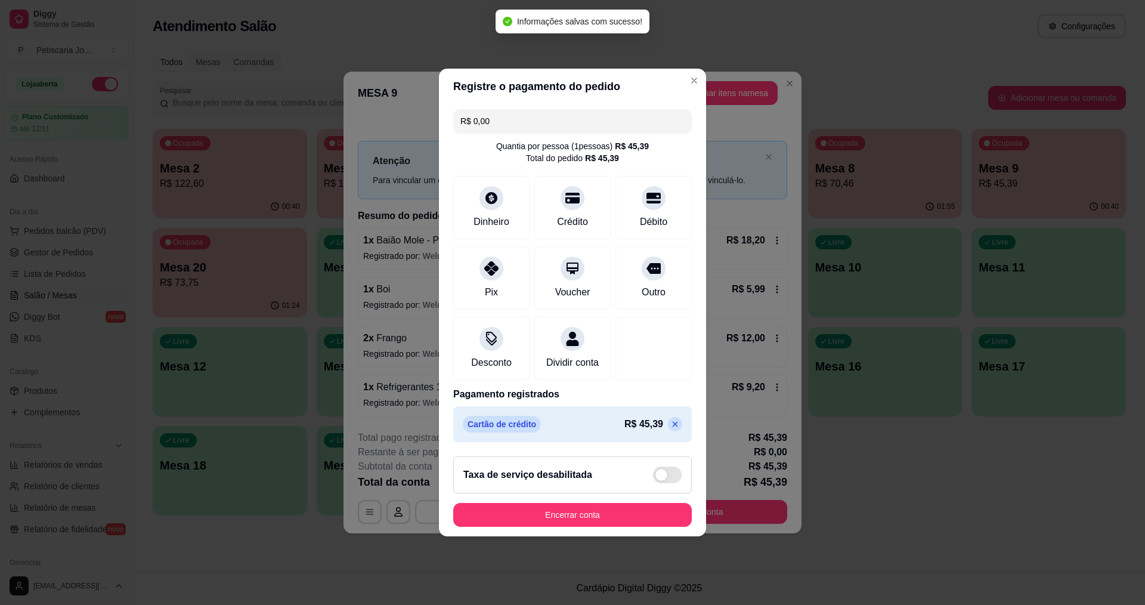
type input "R$ 0,00"
click at [569, 522] on button "Encerrar conta" at bounding box center [572, 515] width 238 height 24
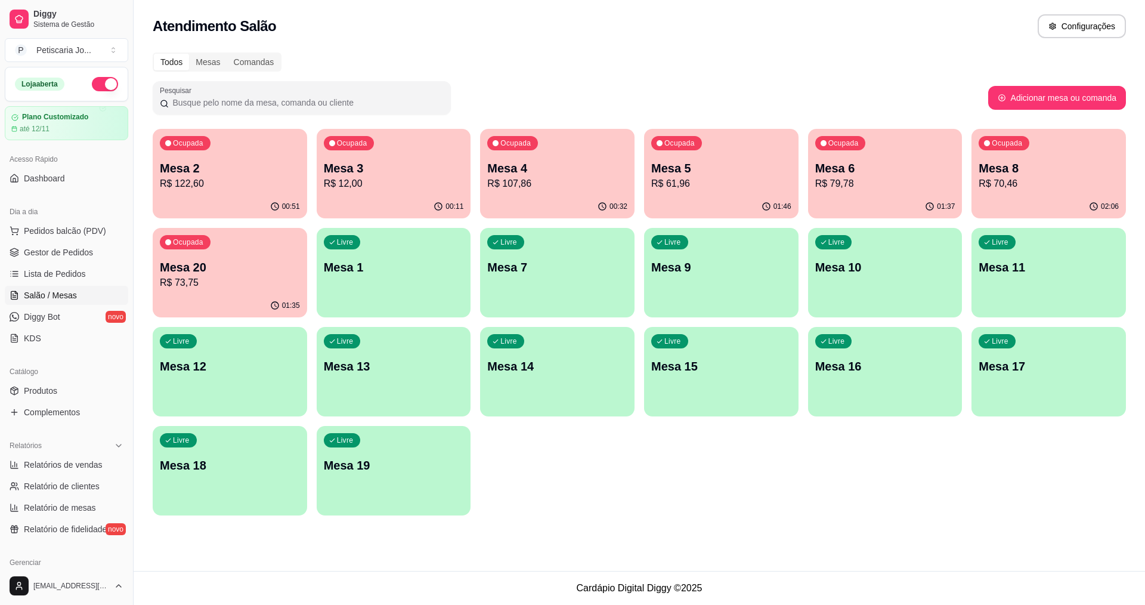
click at [284, 246] on div "Ocupada Mesa 20 R$ 73,75" at bounding box center [230, 261] width 154 height 66
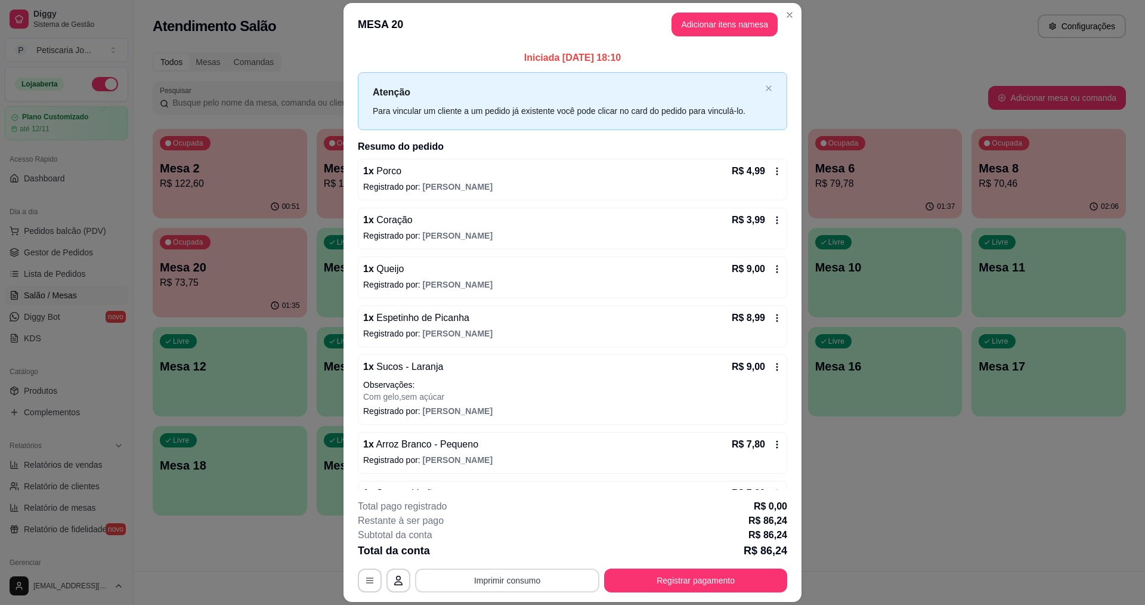
click at [476, 577] on button "Imprimir consumo" at bounding box center [507, 580] width 184 height 24
click at [490, 547] on button "IMPRESSORA" at bounding box center [506, 552] width 86 height 19
click at [667, 585] on button "Registrar pagamento" at bounding box center [696, 580] width 178 height 23
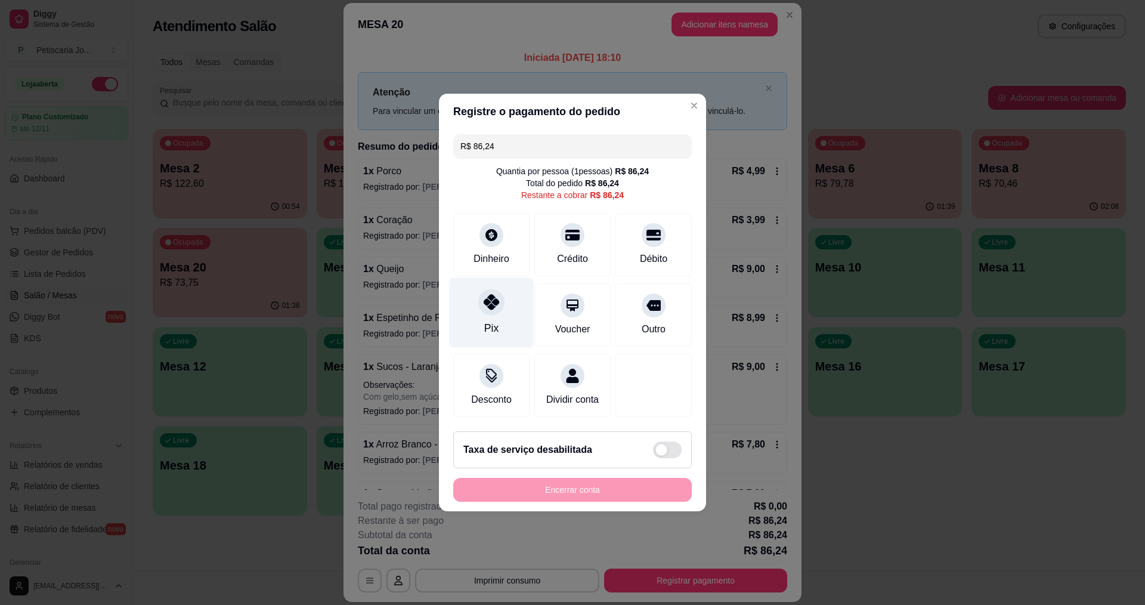
click at [482, 307] on div "Pix" at bounding box center [492, 313] width 84 height 70
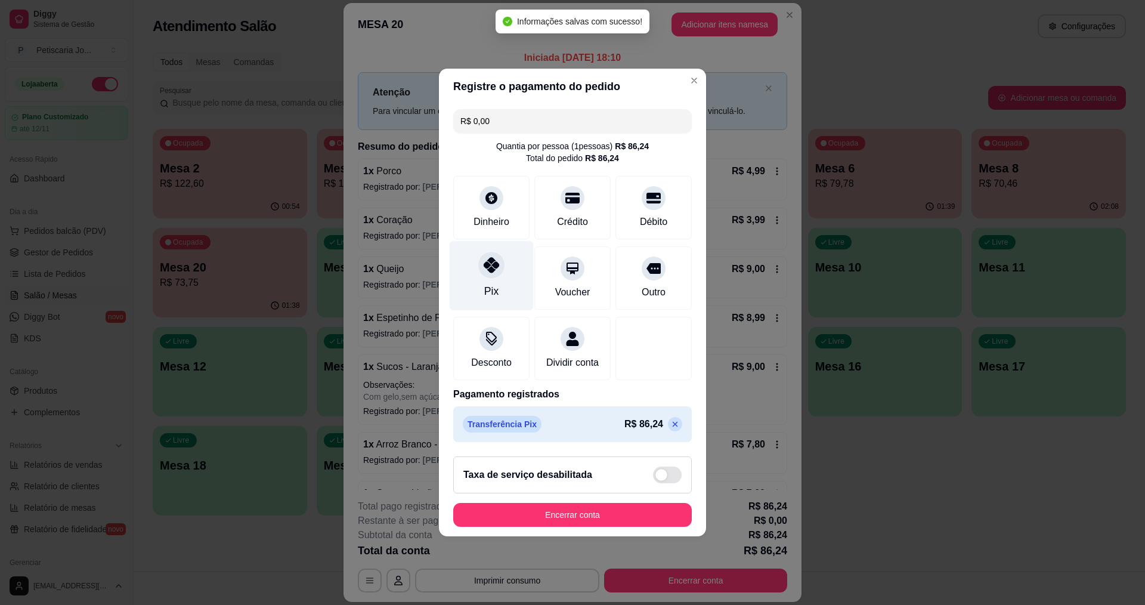
type input "R$ 0,00"
click at [540, 536] on footer "Taxa de serviço desabilitada Encerrar conta" at bounding box center [572, 491] width 267 height 89
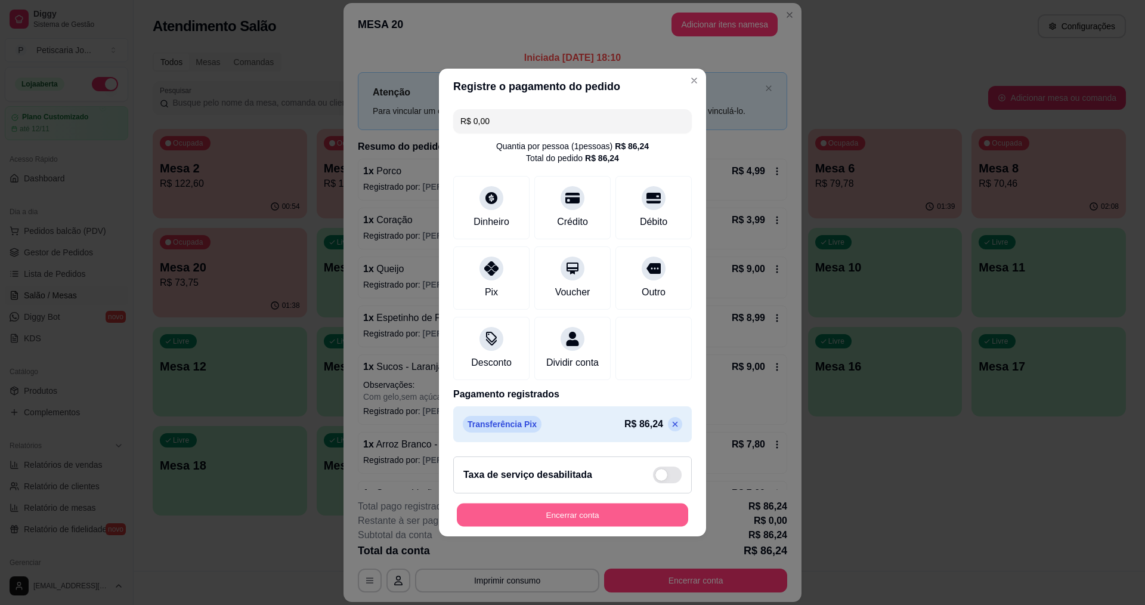
click at [480, 526] on button "Encerrar conta" at bounding box center [572, 514] width 231 height 23
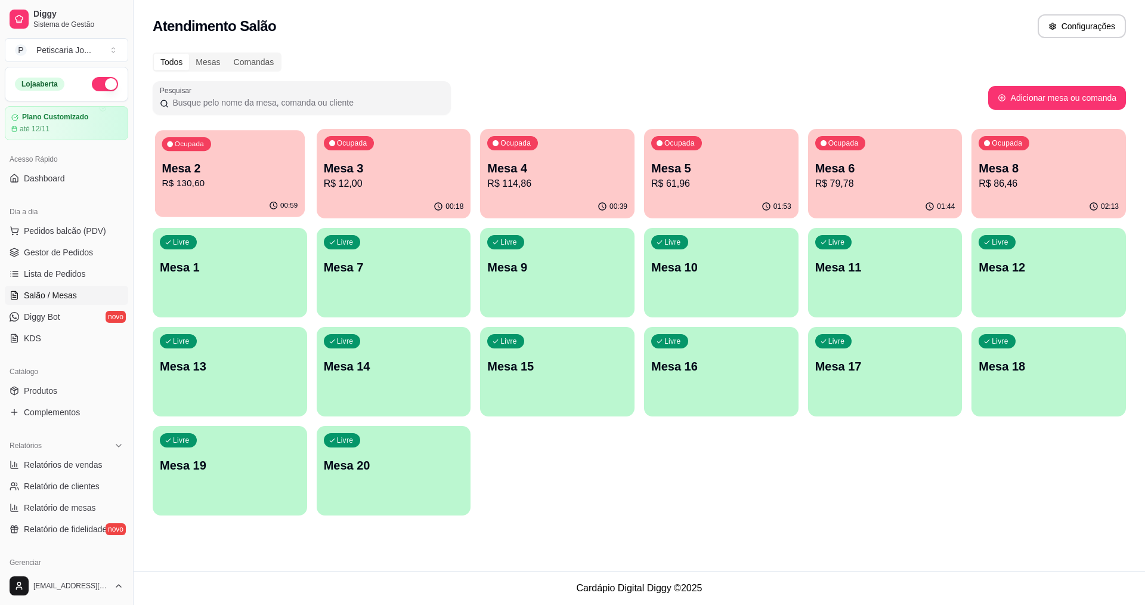
click at [206, 185] on p "R$ 130,60" at bounding box center [230, 183] width 136 height 14
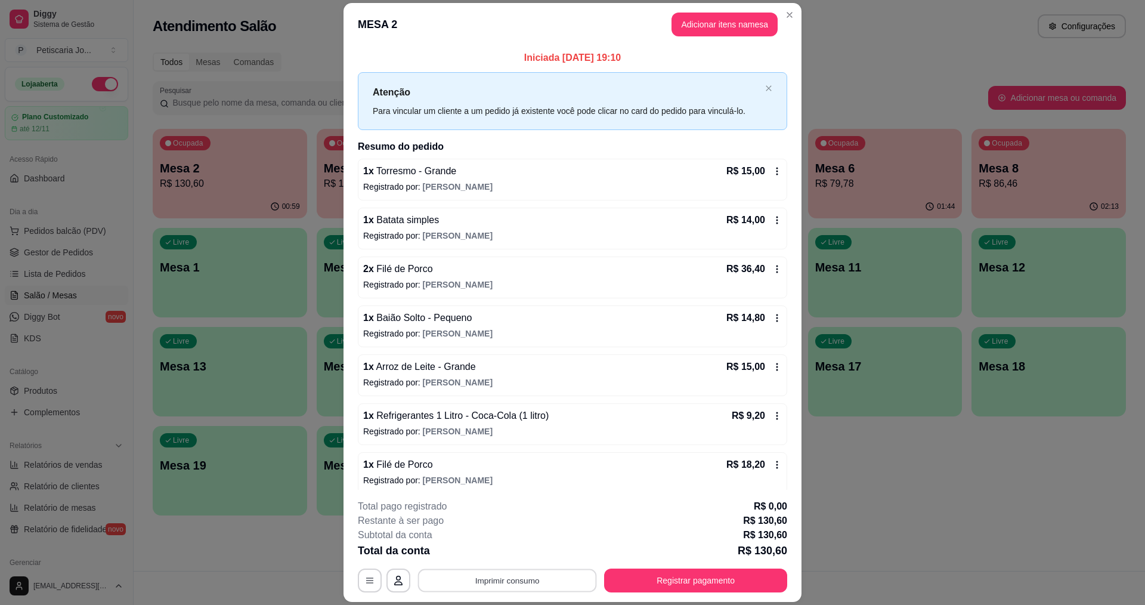
click at [519, 586] on button "Imprimir consumo" at bounding box center [507, 580] width 179 height 23
click at [491, 549] on button "IMPRESSORA" at bounding box center [506, 552] width 86 height 19
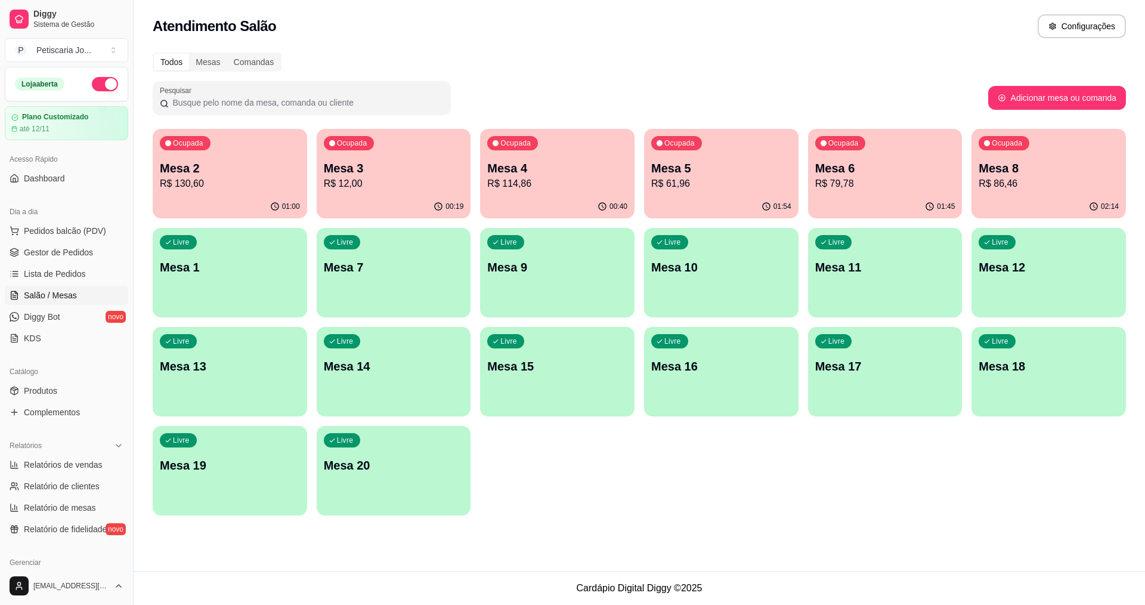
click at [202, 133] on div "Ocupada Mesa 2 R$ 130,60" at bounding box center [230, 162] width 154 height 66
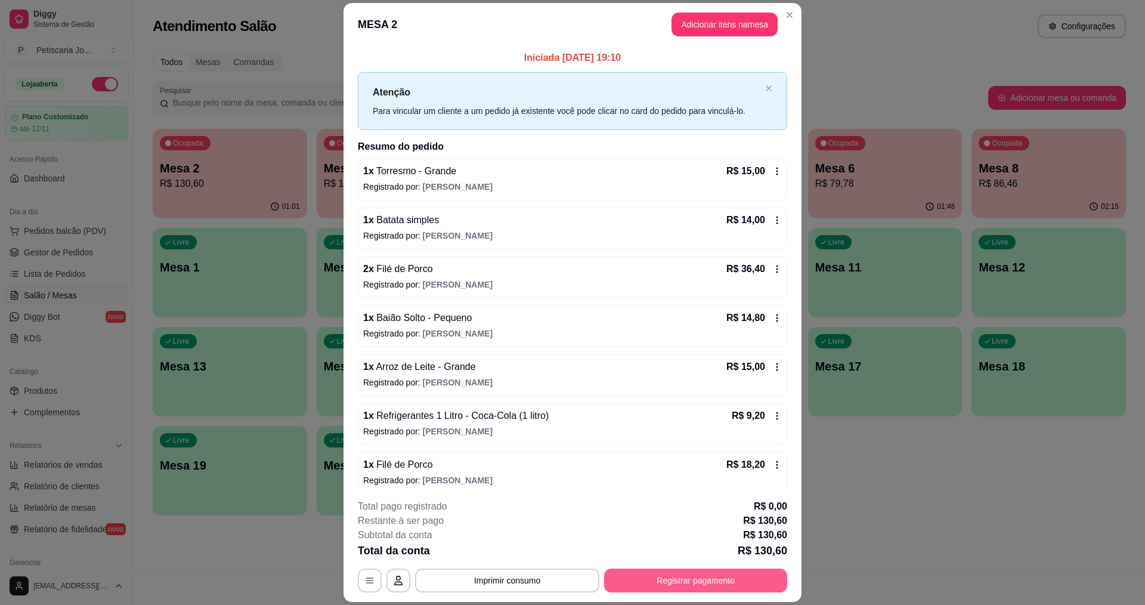
click at [690, 594] on footer "**********" at bounding box center [572, 545] width 458 height 112
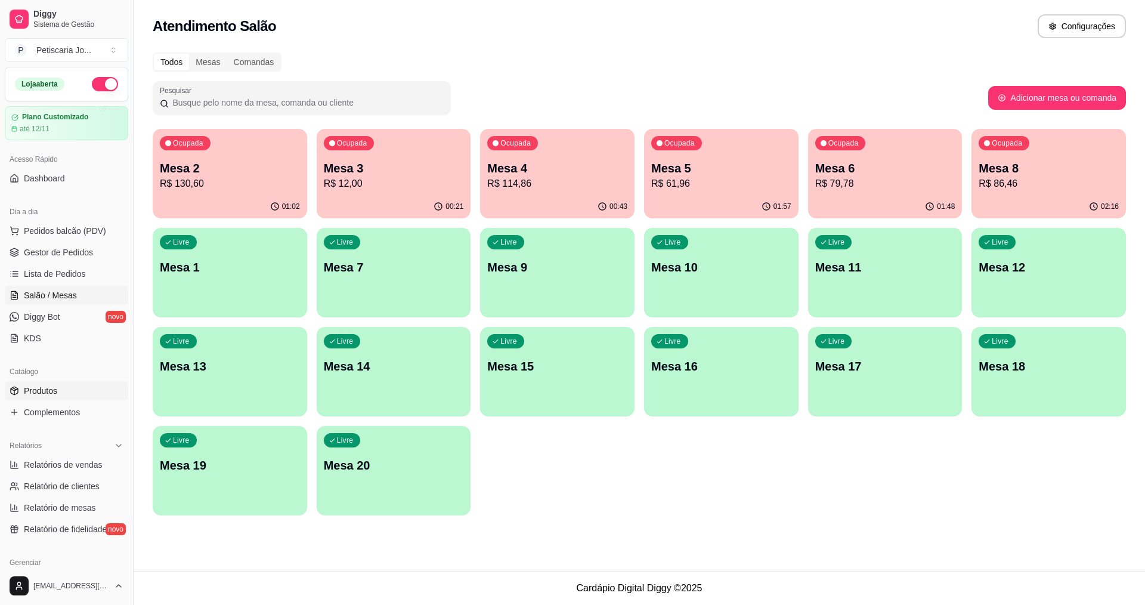
click at [39, 385] on span "Produtos" at bounding box center [40, 391] width 33 height 12
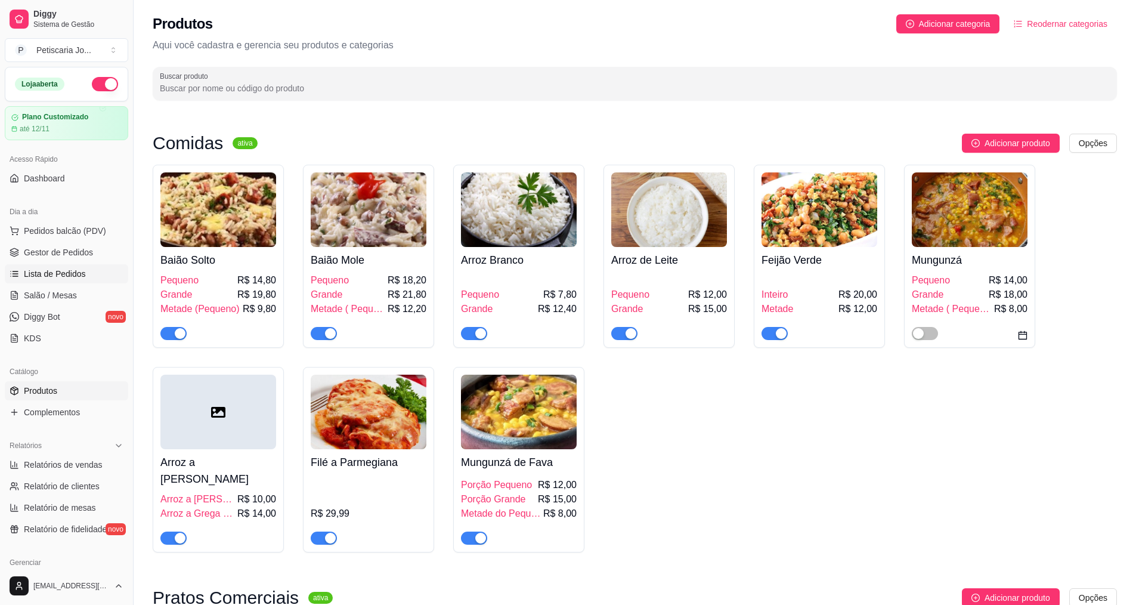
click at [50, 281] on link "Lista de Pedidos" at bounding box center [66, 273] width 123 height 19
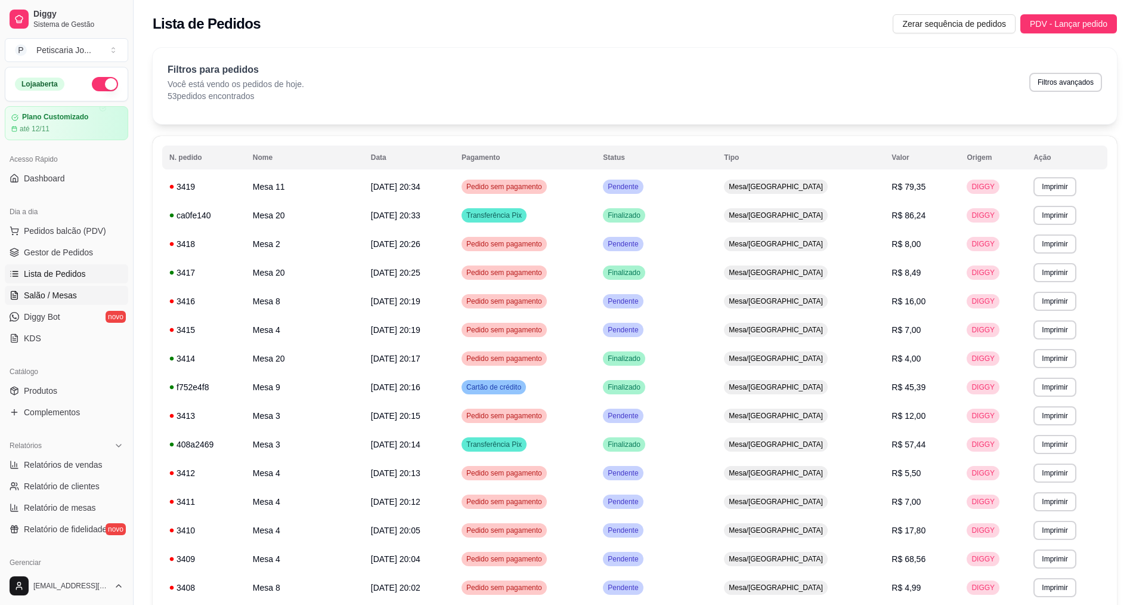
click at [45, 294] on span "Salão / Mesas" at bounding box center [50, 295] width 53 height 12
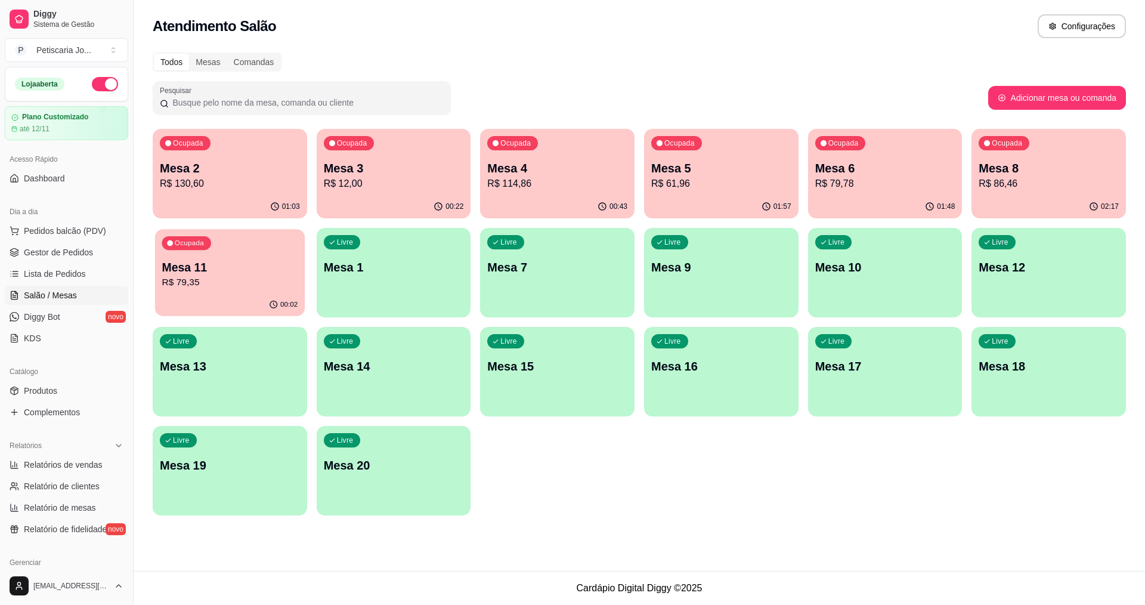
click at [191, 275] on p "R$ 79,35" at bounding box center [230, 282] width 136 height 14
click at [238, 183] on p "R$ 130,60" at bounding box center [230, 183] width 136 height 14
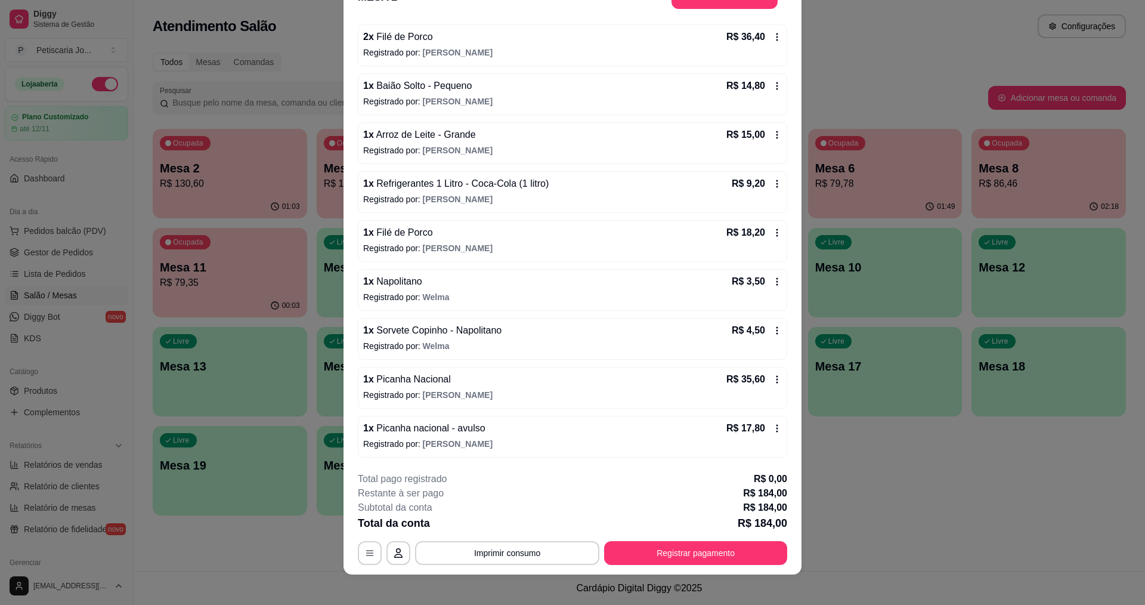
scroll to position [35, 0]
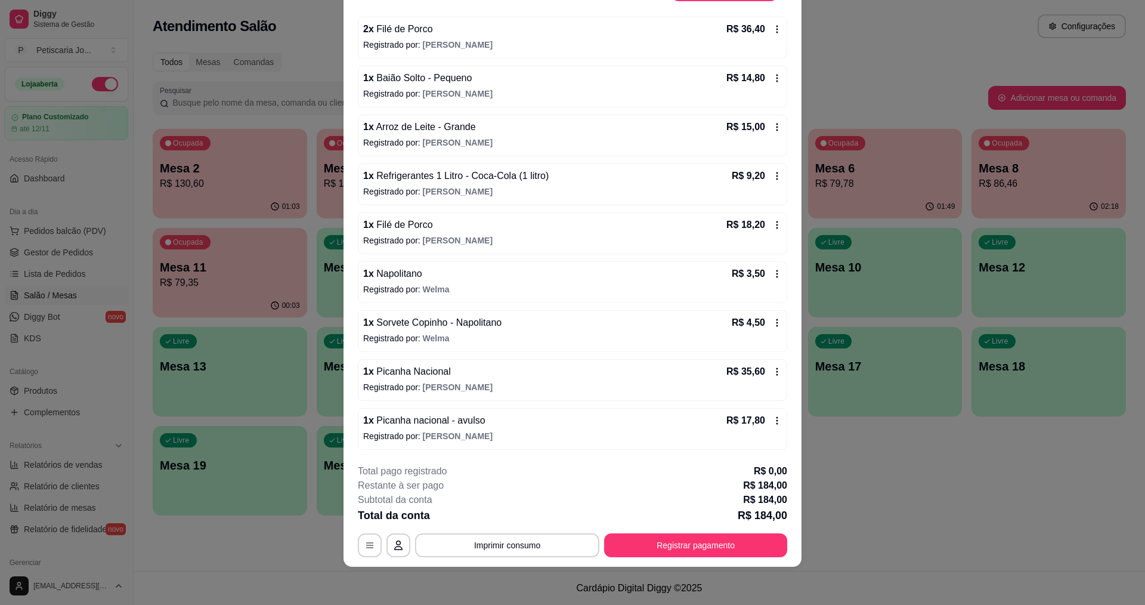
click at [772, 370] on icon at bounding box center [777, 372] width 10 height 10
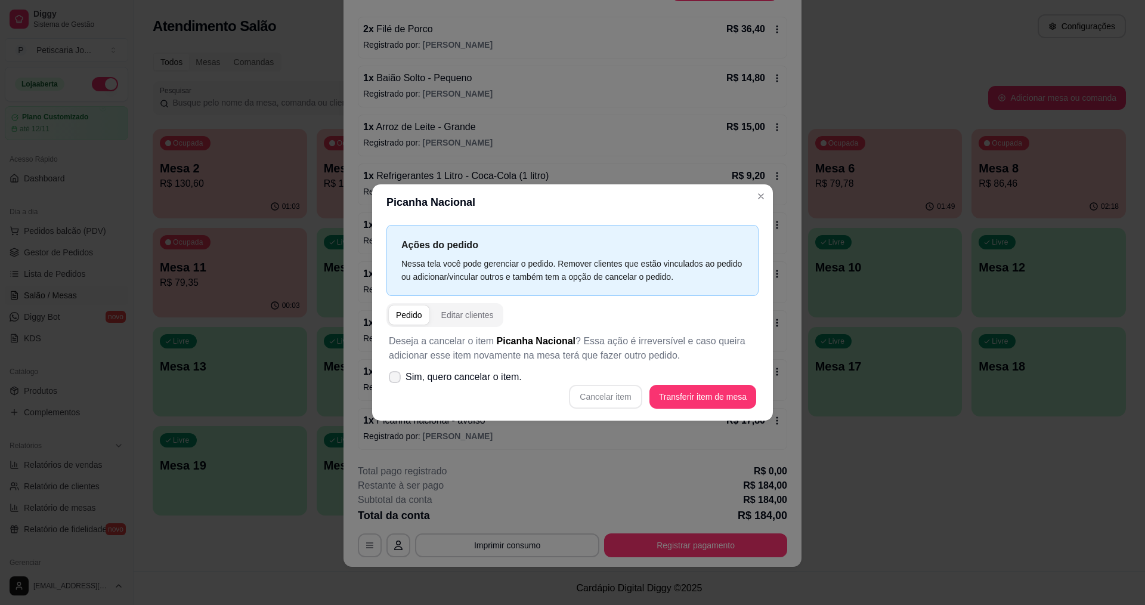
click at [396, 375] on icon at bounding box center [395, 376] width 10 height 7
click at [396, 379] on input "Sim, quero cancelar o item." at bounding box center [392, 383] width 8 height 8
checkbox input "true"
click at [595, 395] on button "Cancelar item" at bounding box center [605, 396] width 71 height 23
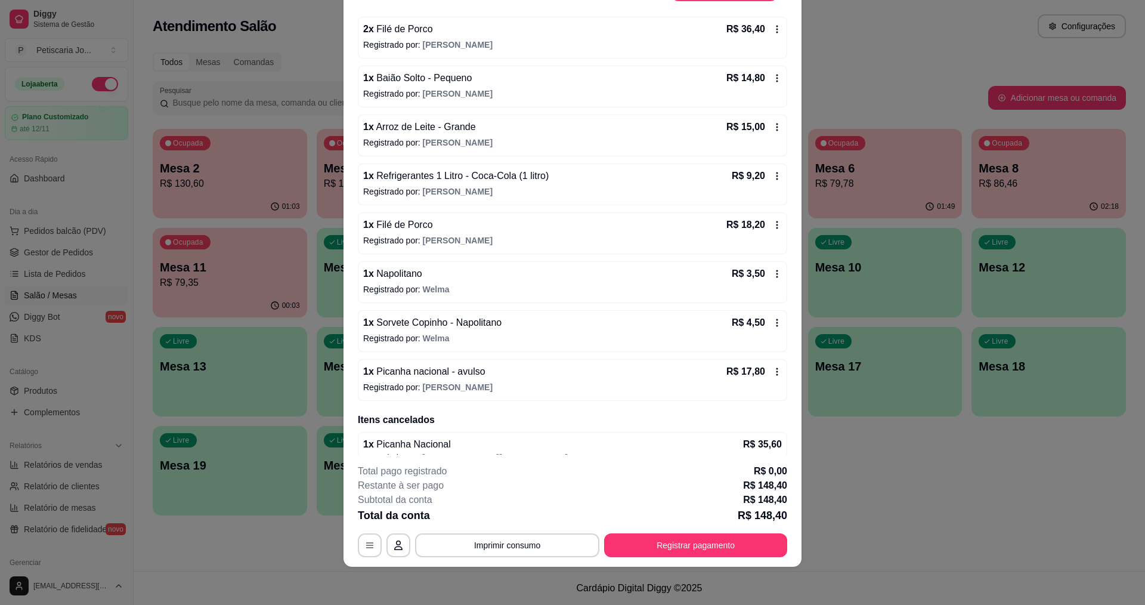
click at [772, 371] on icon at bounding box center [777, 372] width 10 height 10
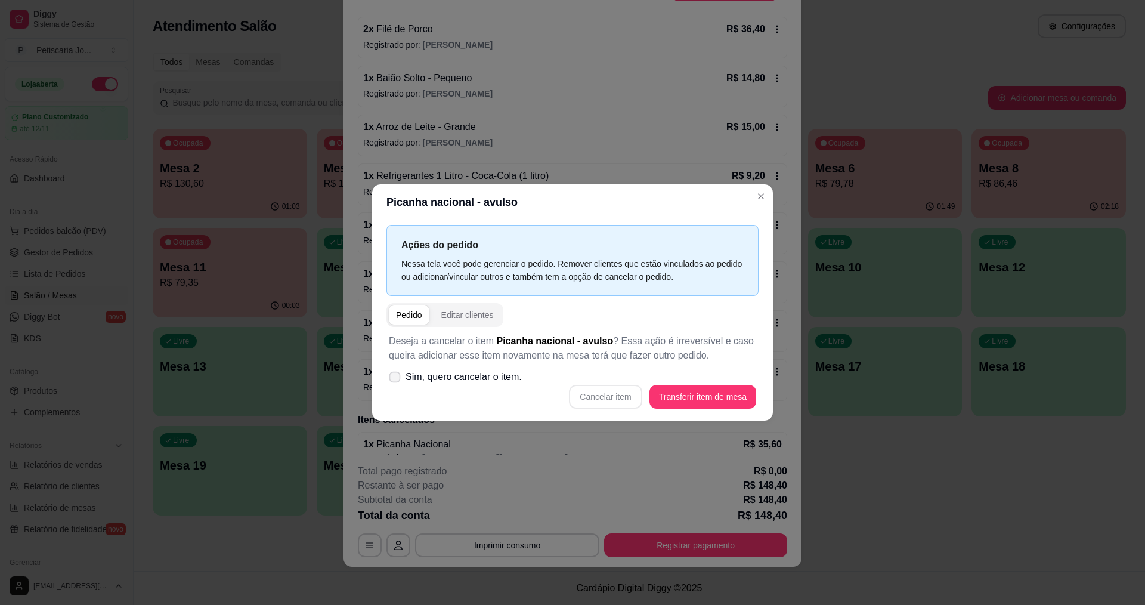
click at [395, 378] on icon at bounding box center [394, 376] width 9 height 7
click at [395, 379] on input "Sim, quero cancelar o item." at bounding box center [392, 383] width 8 height 8
checkbox input "true"
click at [612, 391] on button "Cancelar item" at bounding box center [605, 397] width 73 height 24
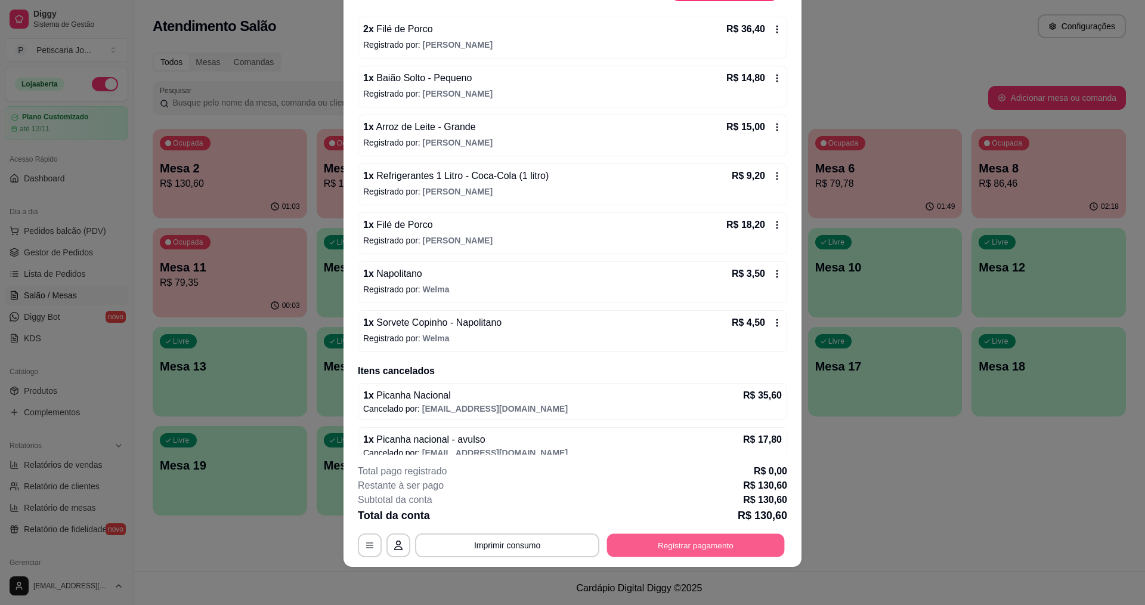
click at [697, 549] on button "Registrar pagamento" at bounding box center [696, 545] width 178 height 23
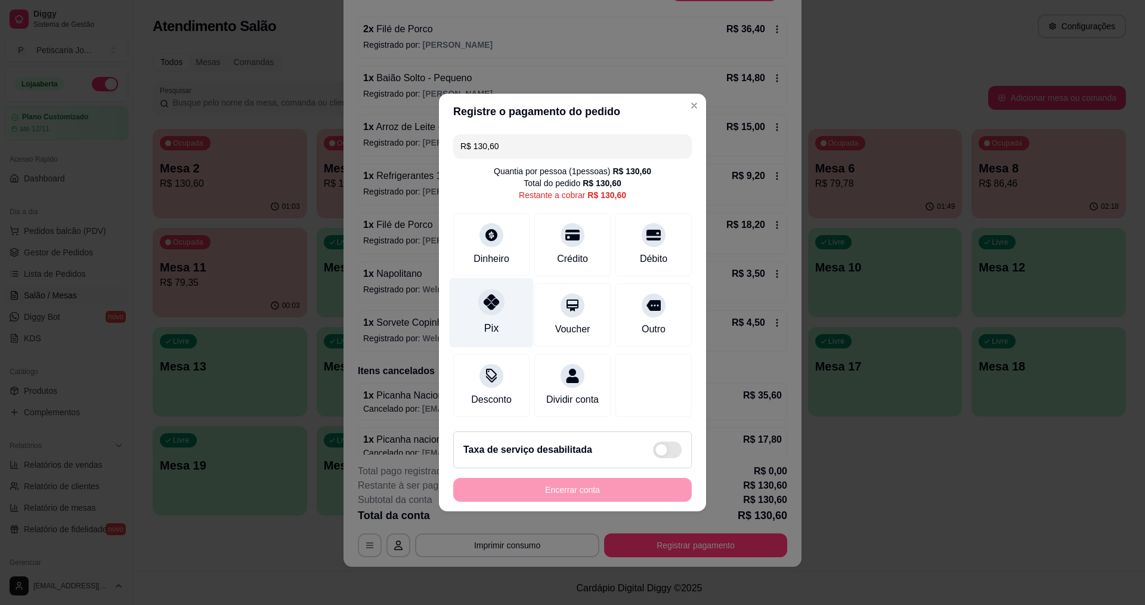
click at [485, 307] on div "Pix" at bounding box center [492, 313] width 84 height 70
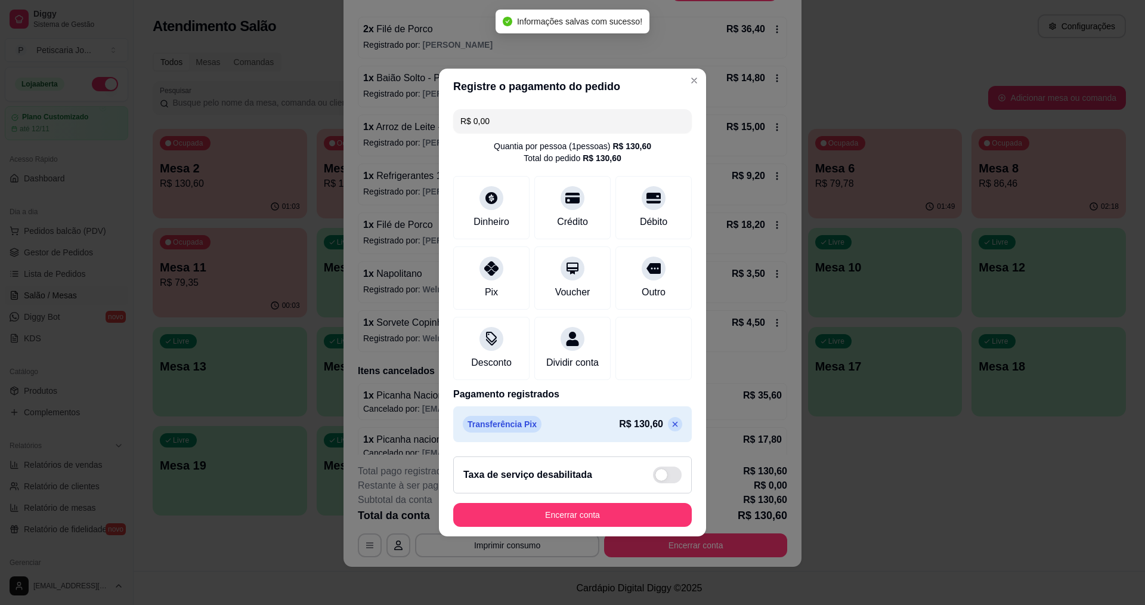
type input "R$ 0,00"
click at [625, 524] on button "Encerrar conta" at bounding box center [572, 515] width 238 height 24
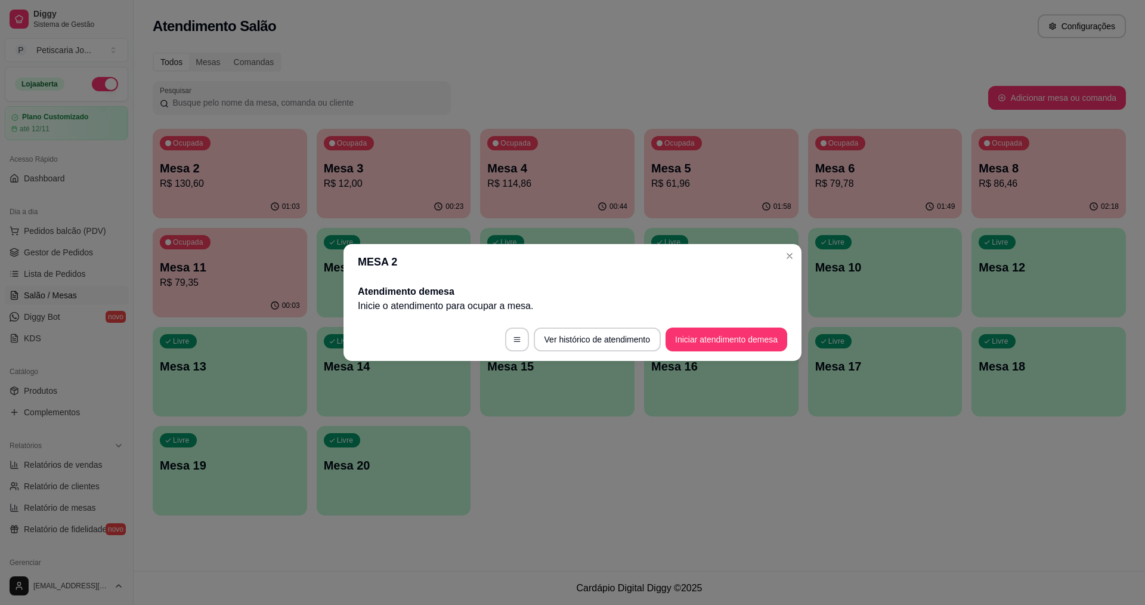
scroll to position [0, 0]
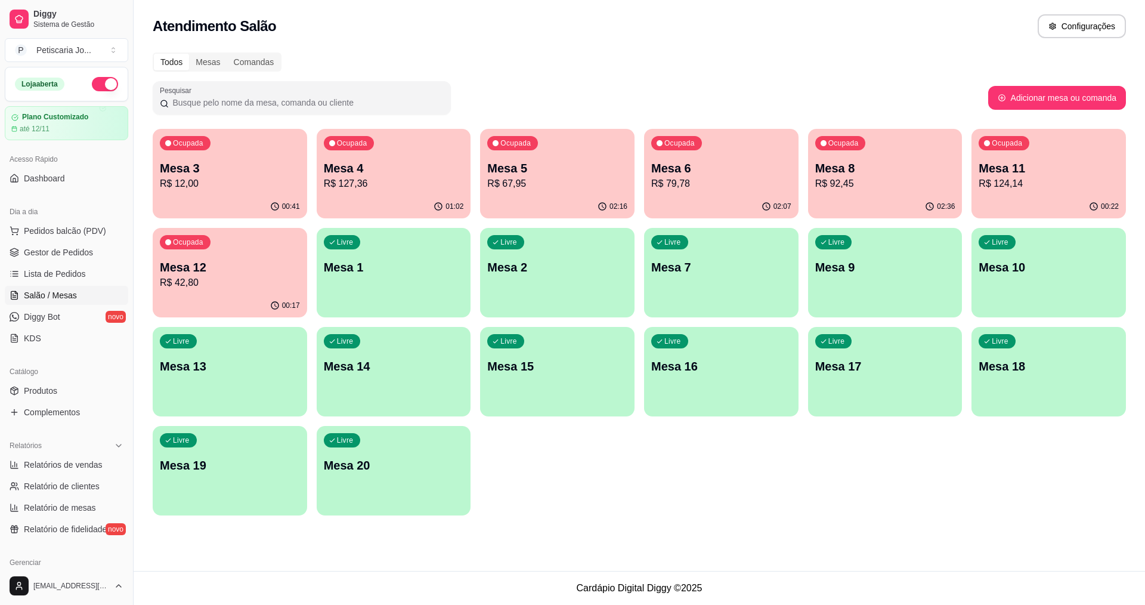
click at [260, 294] on div "00:17" at bounding box center [230, 305] width 154 height 23
click at [276, 298] on div "00:17" at bounding box center [230, 304] width 150 height 23
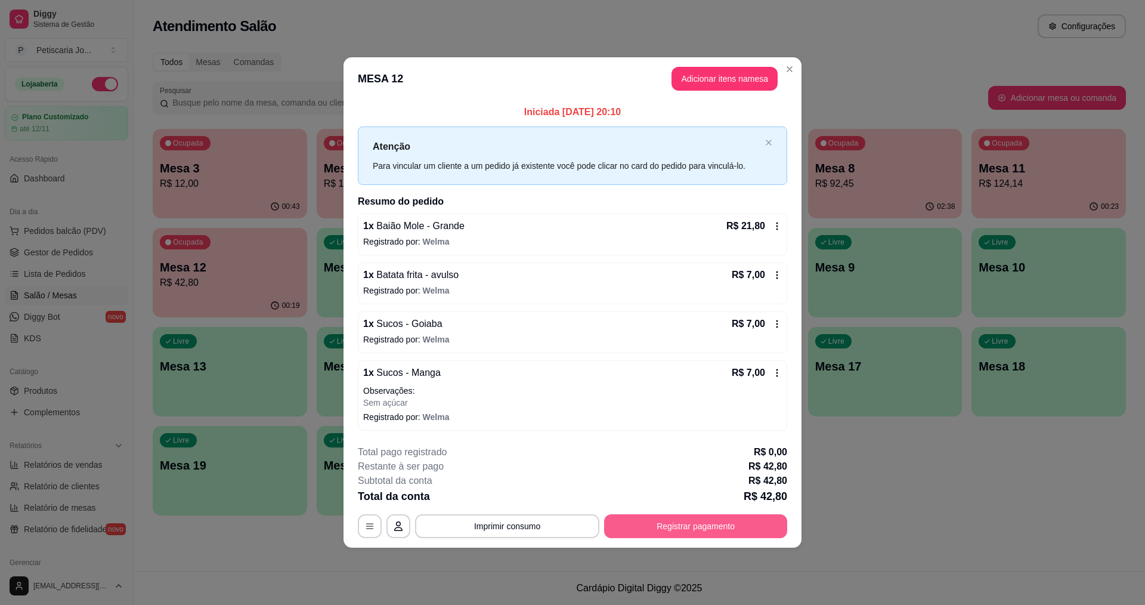
click at [702, 527] on button "Registrar pagamento" at bounding box center [695, 526] width 183 height 24
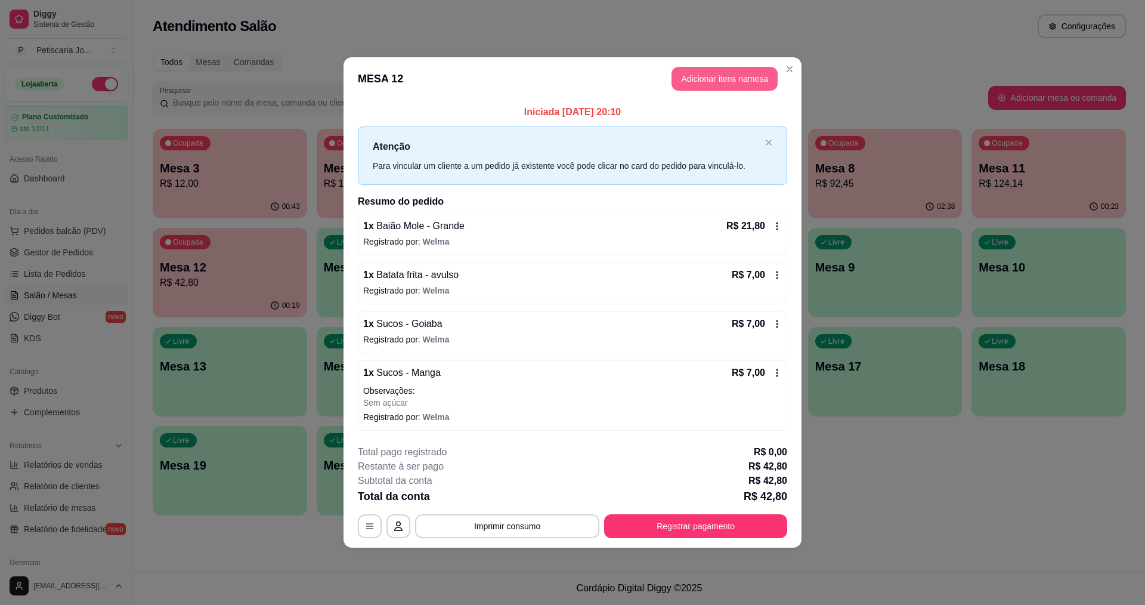
click at [710, 82] on button "Adicionar itens na mesa" at bounding box center [724, 79] width 106 height 24
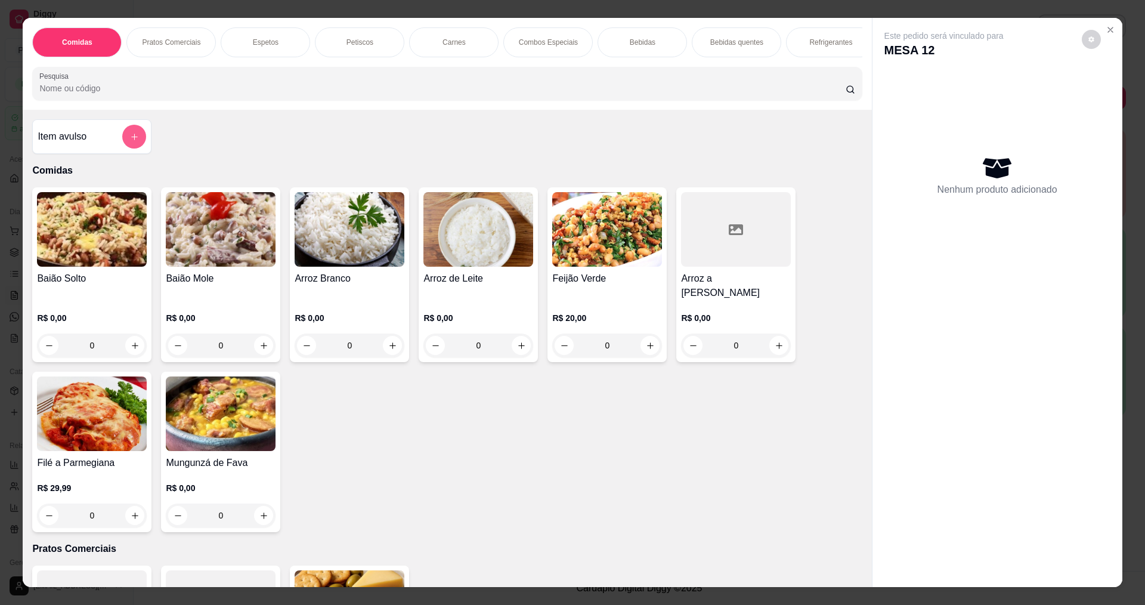
click at [130, 141] on icon "add-separate-item" at bounding box center [134, 136] width 9 height 9
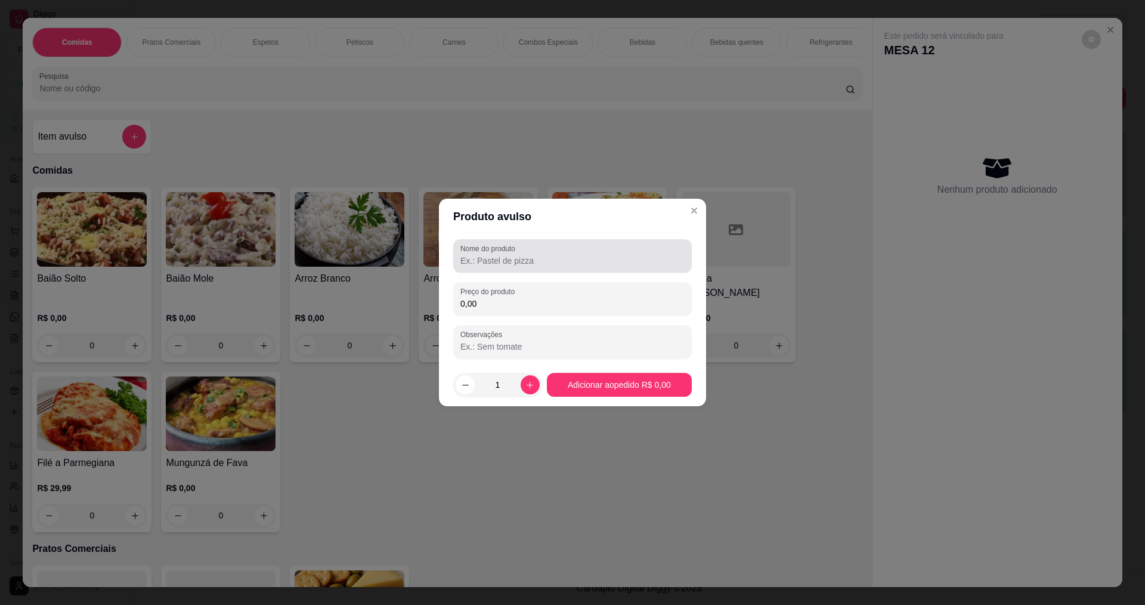
click at [500, 264] on input "Nome do produto" at bounding box center [572, 261] width 224 height 12
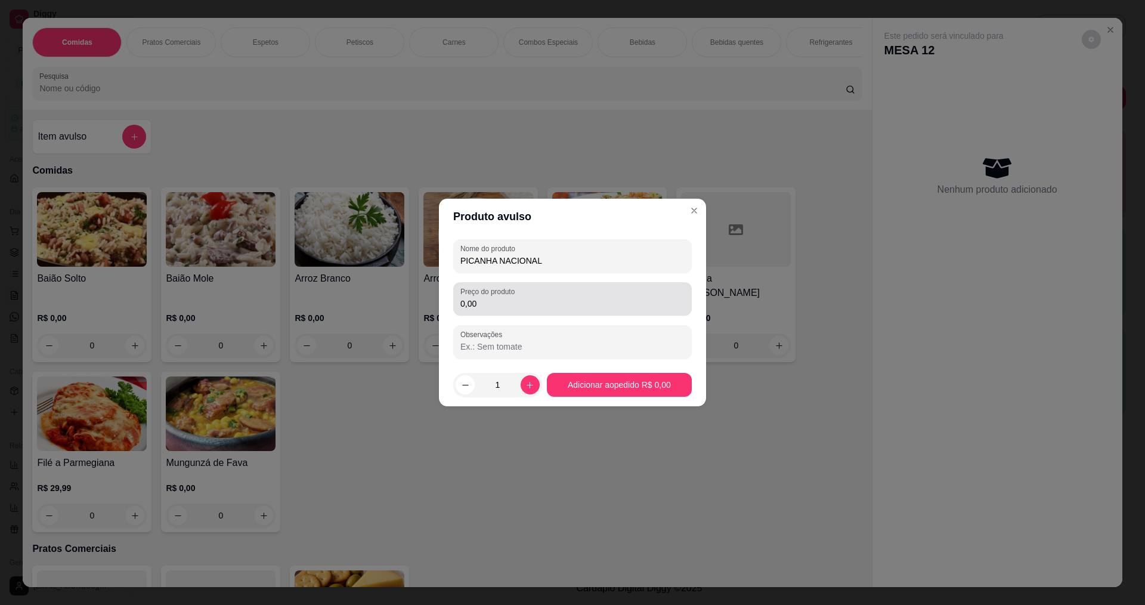
type input "PICANHA NACIONAL"
click at [541, 301] on input "0,00" at bounding box center [572, 304] width 224 height 12
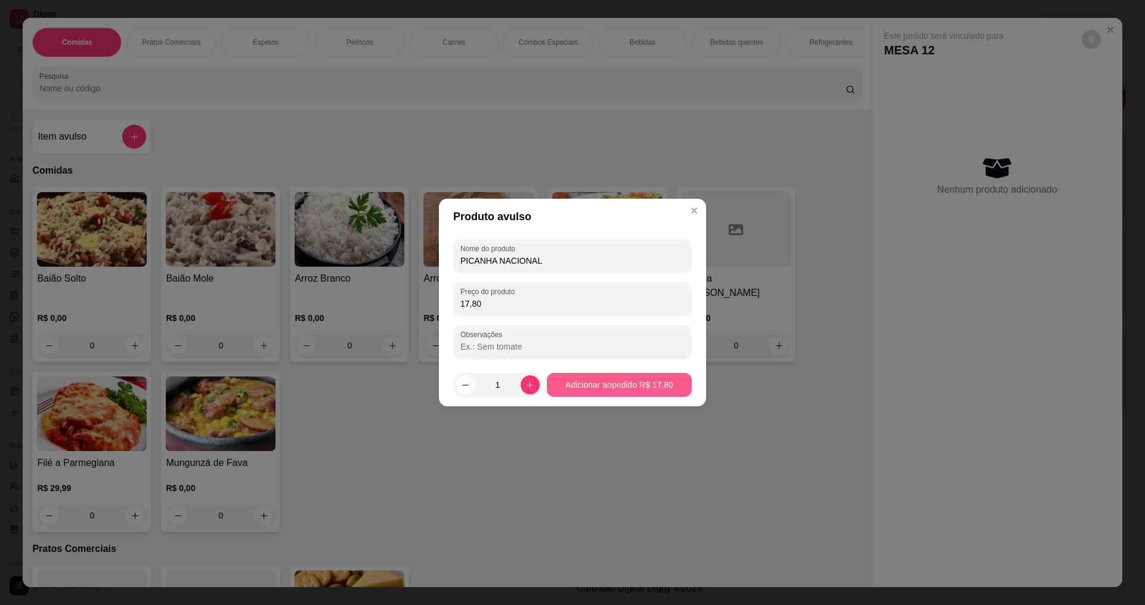
type input "17,80"
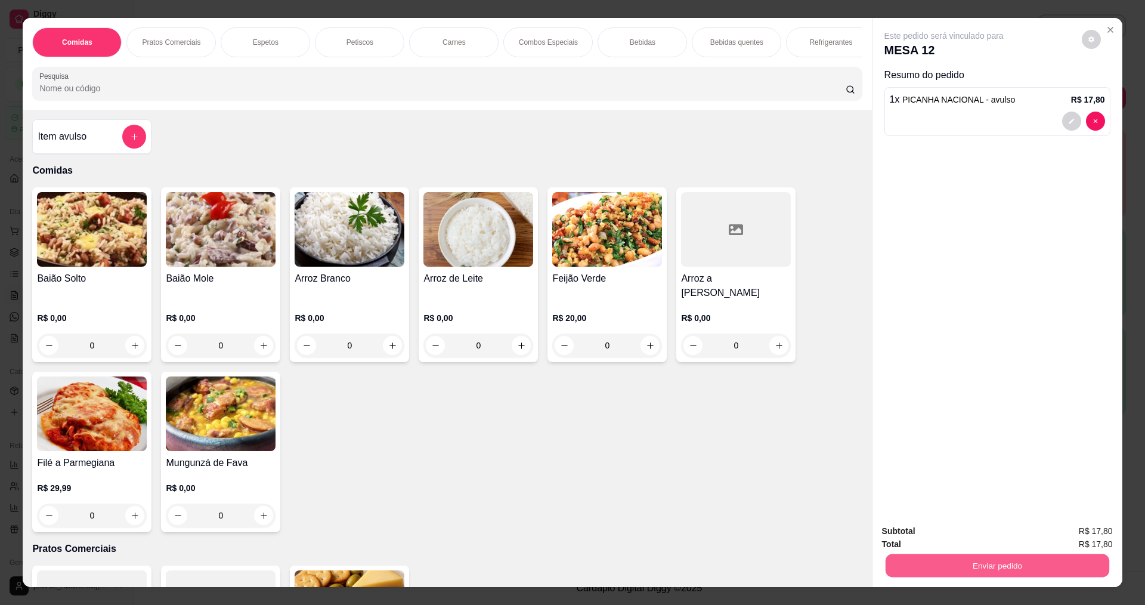
click at [1005, 566] on button "Enviar pedido" at bounding box center [997, 564] width 224 height 23
click at [1104, 532] on button "Enviar pedido" at bounding box center [1081, 536] width 67 height 23
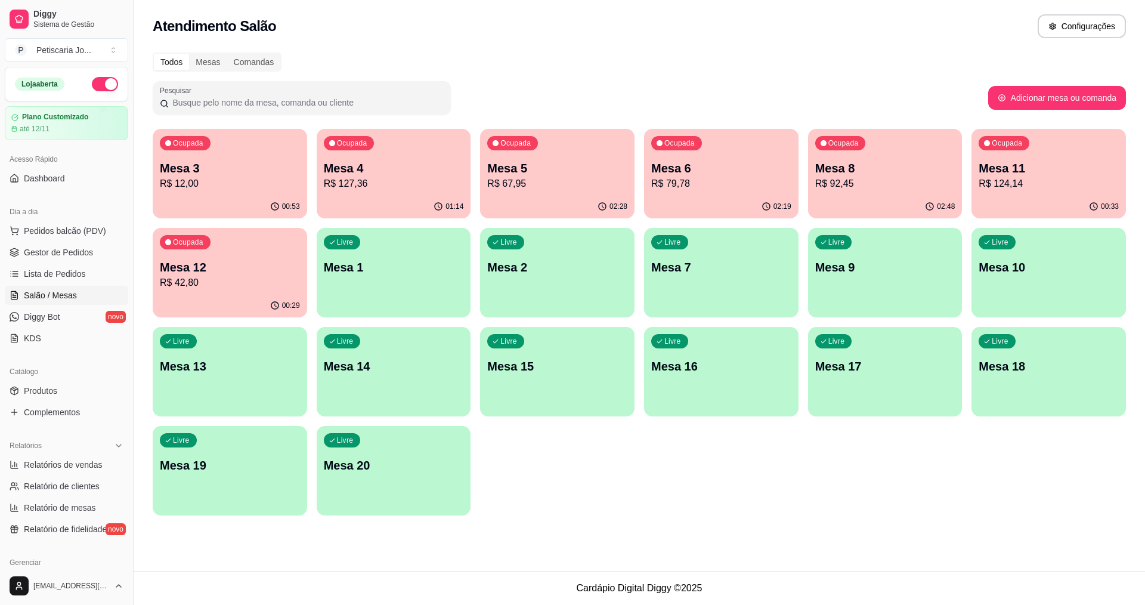
click at [263, 194] on div "Ocupada Mesa 3 R$ 12,00" at bounding box center [230, 162] width 154 height 66
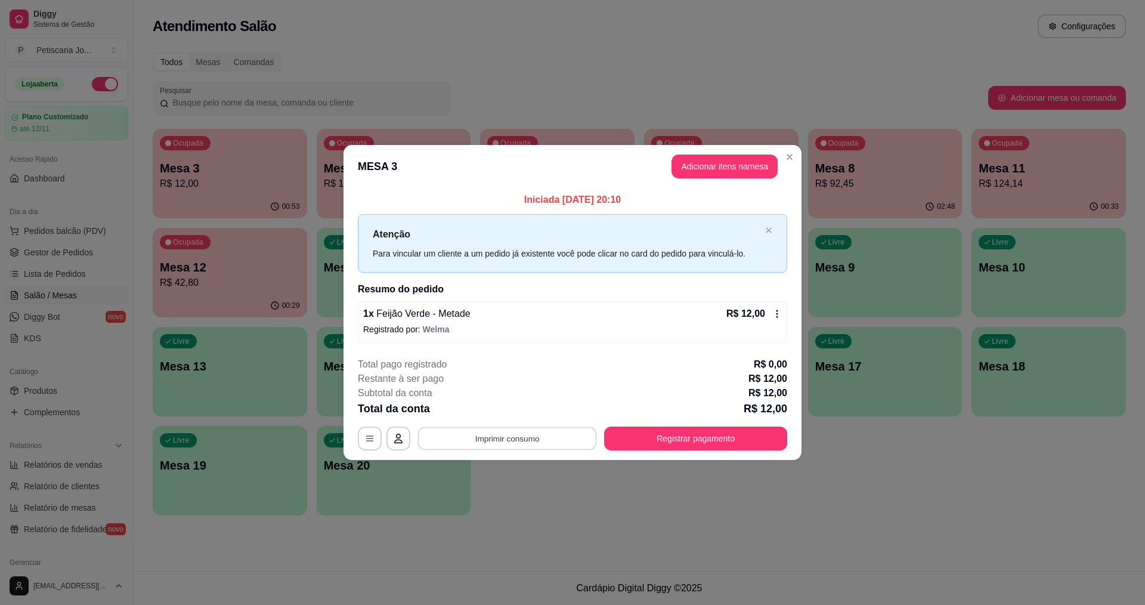
click at [529, 439] on button "Imprimir consumo" at bounding box center [507, 437] width 179 height 23
click at [783, 157] on button "Close" at bounding box center [789, 156] width 19 height 19
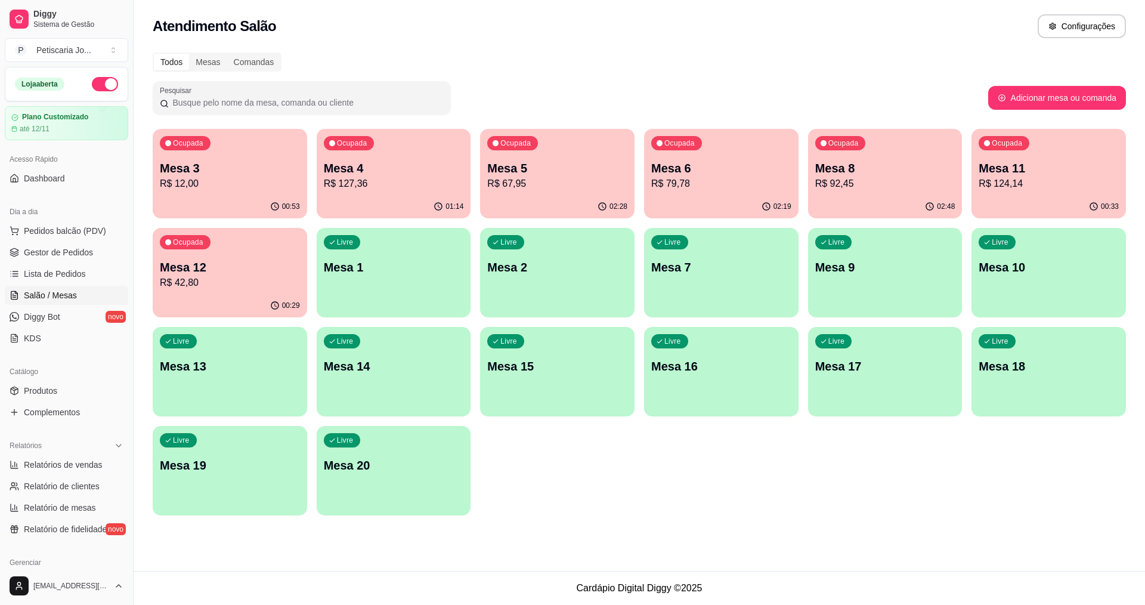
click at [234, 277] on p "R$ 42,80" at bounding box center [230, 282] width 140 height 14
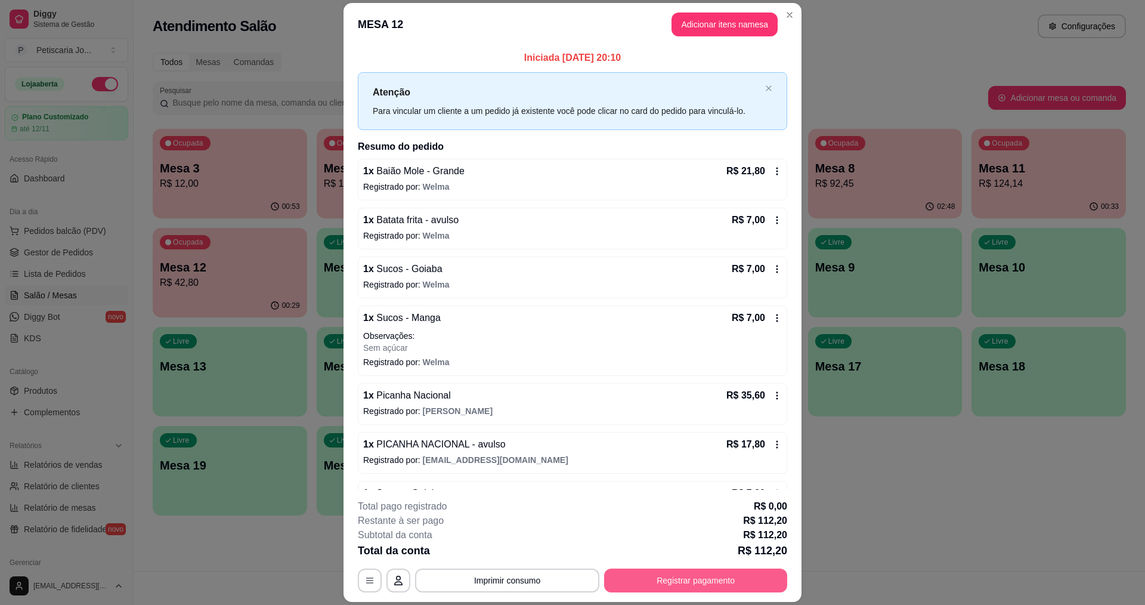
click at [682, 575] on button "Registrar pagamento" at bounding box center [695, 580] width 183 height 24
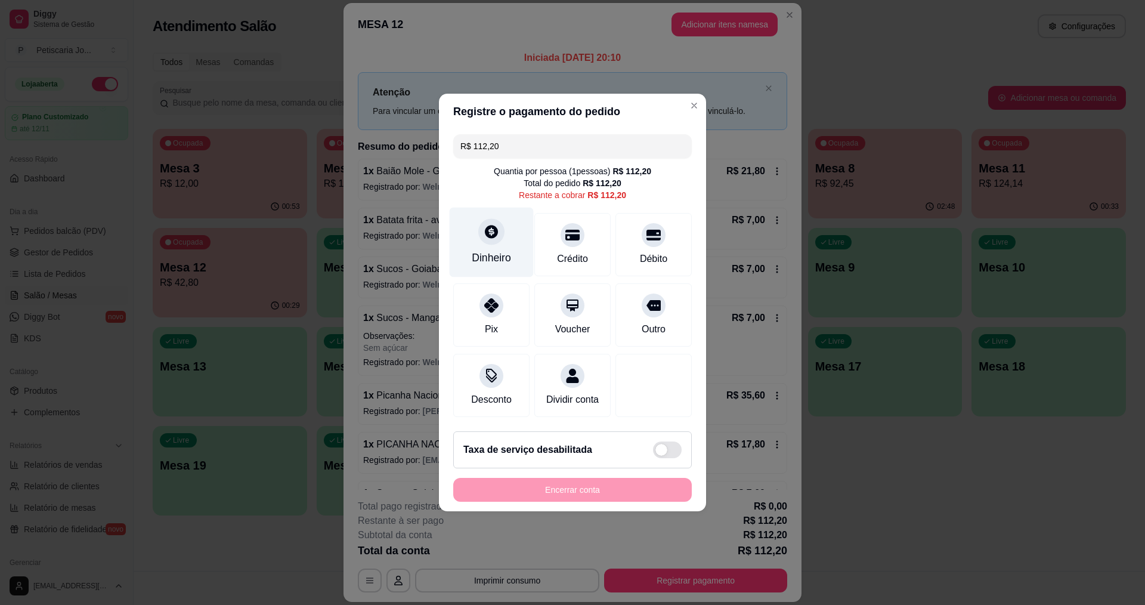
click at [473, 241] on div "Dinheiro" at bounding box center [492, 242] width 84 height 70
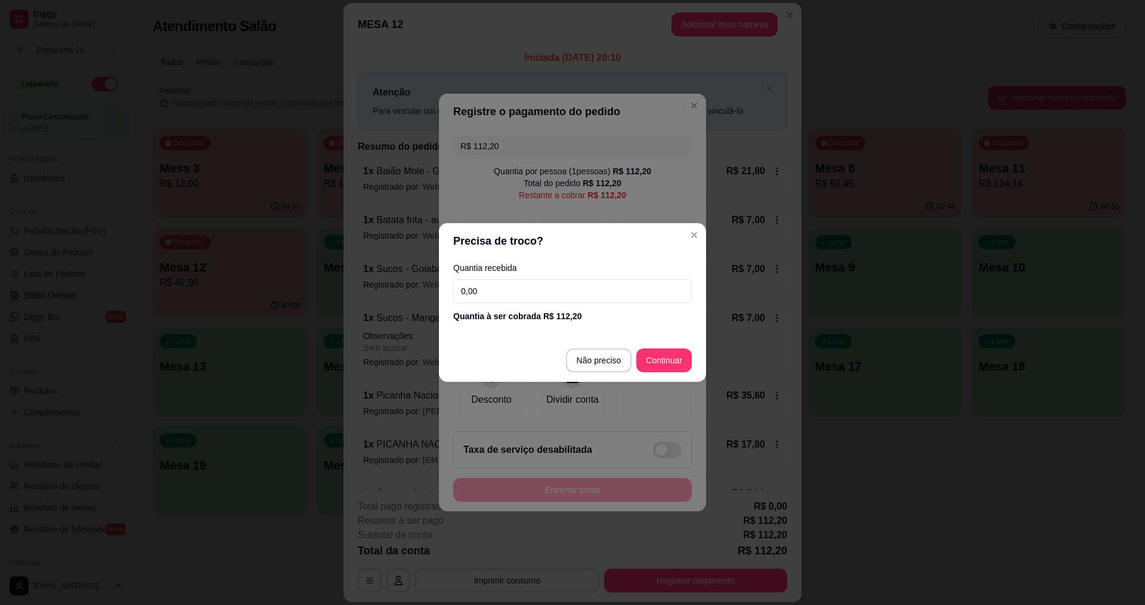
click at [523, 302] on input "0,00" at bounding box center [572, 291] width 238 height 24
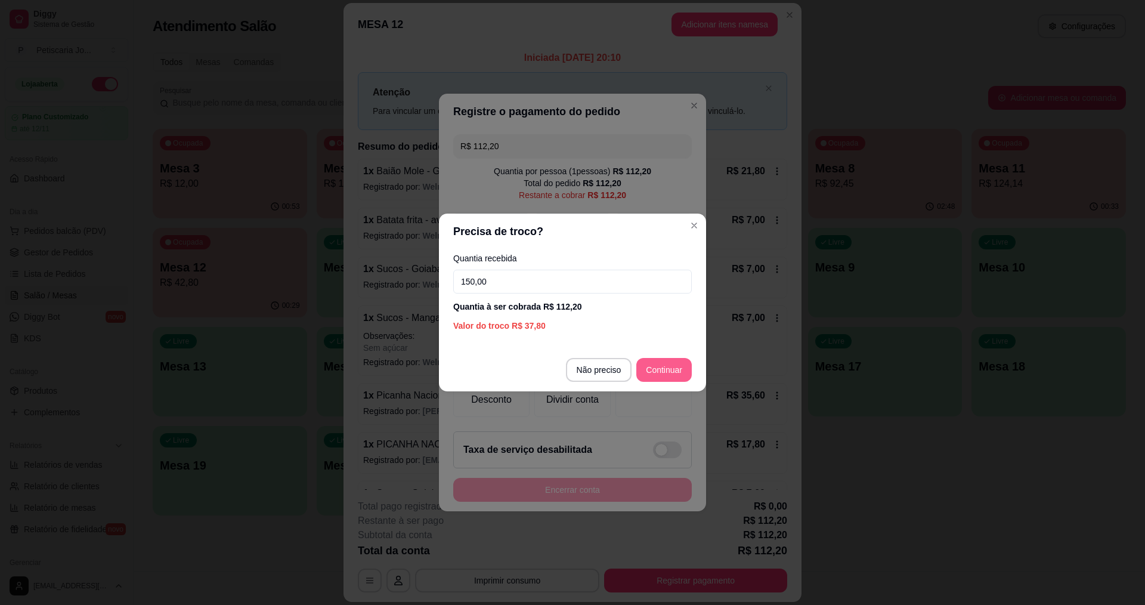
type input "150,00"
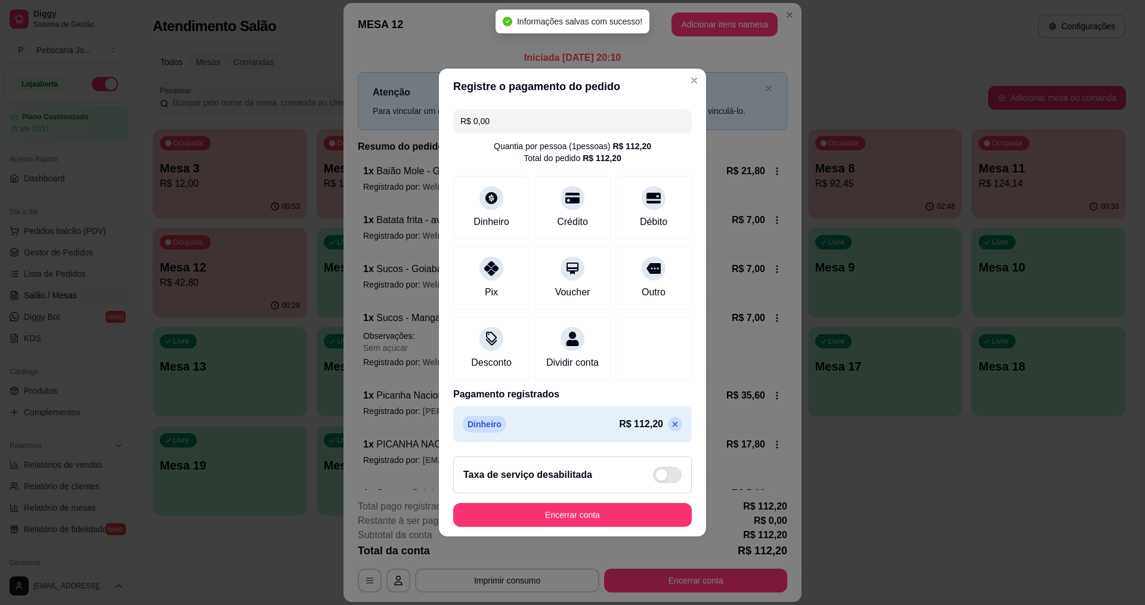
type input "R$ 0,00"
click at [602, 511] on button "Encerrar conta" at bounding box center [572, 514] width 231 height 23
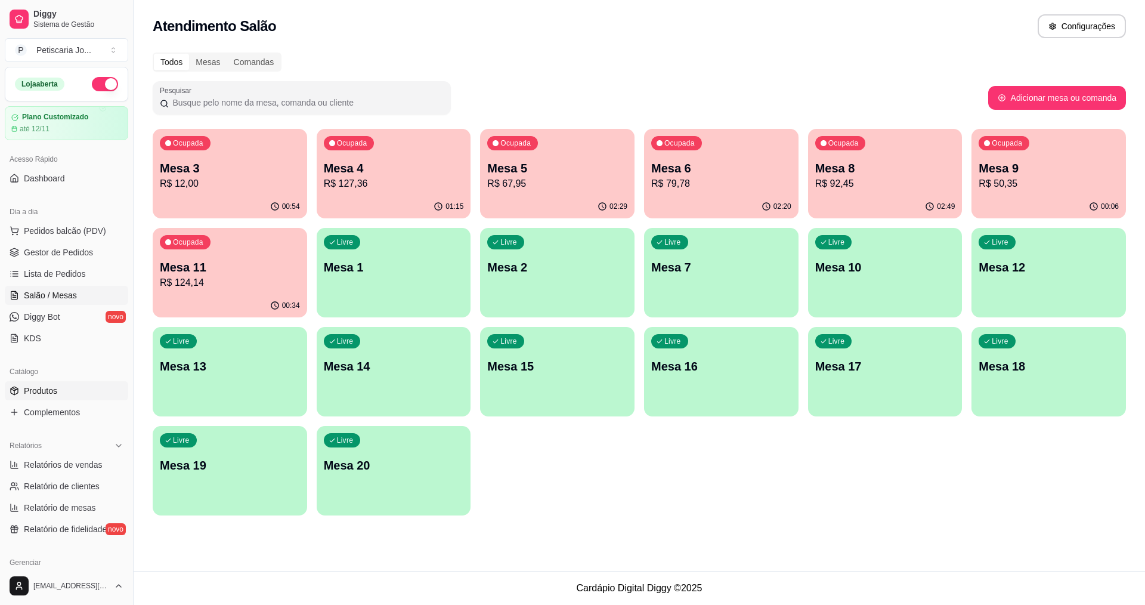
click at [57, 391] on span "Produtos" at bounding box center [40, 391] width 33 height 12
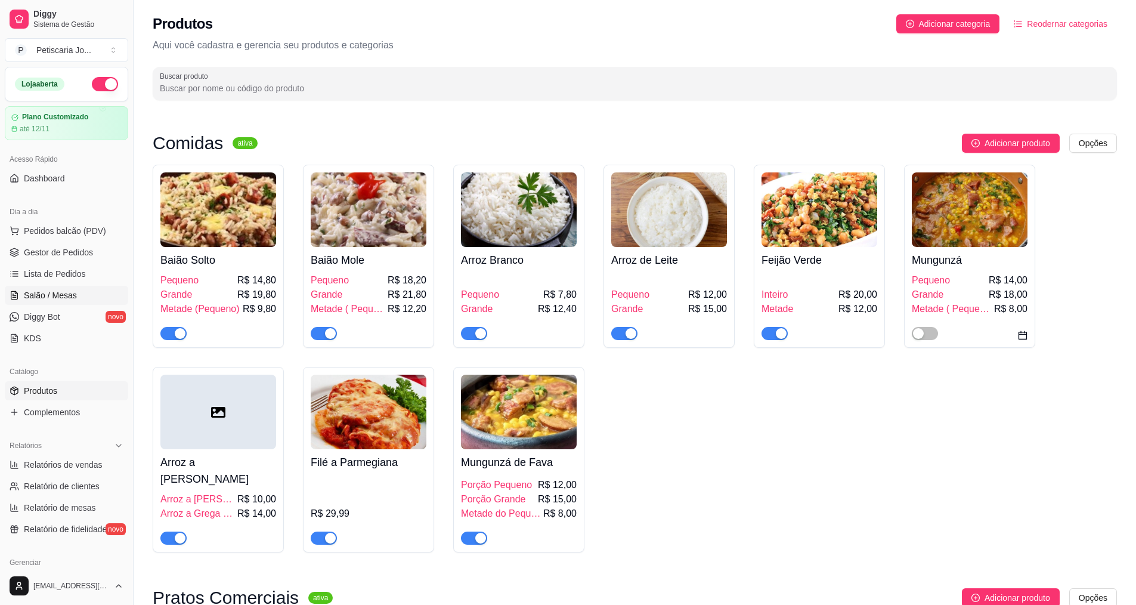
drag, startPoint x: 57, startPoint y: 293, endPoint x: 98, endPoint y: 287, distance: 42.1
click at [57, 293] on span "Salão / Mesas" at bounding box center [50, 295] width 53 height 12
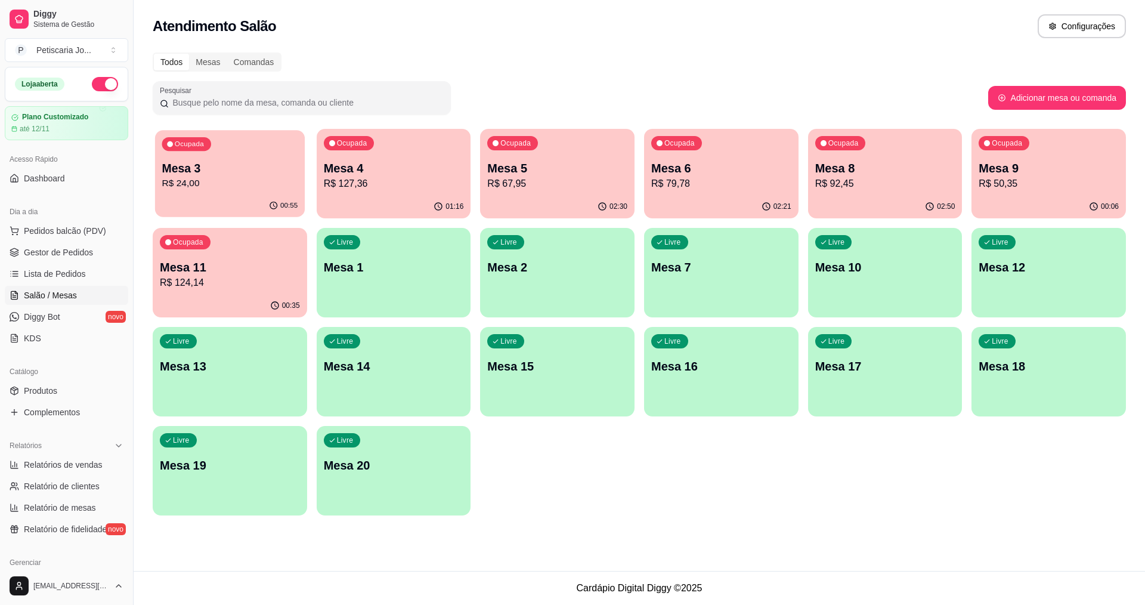
click at [216, 194] on div "Ocupada Mesa 3 R$ 24,00" at bounding box center [230, 162] width 150 height 64
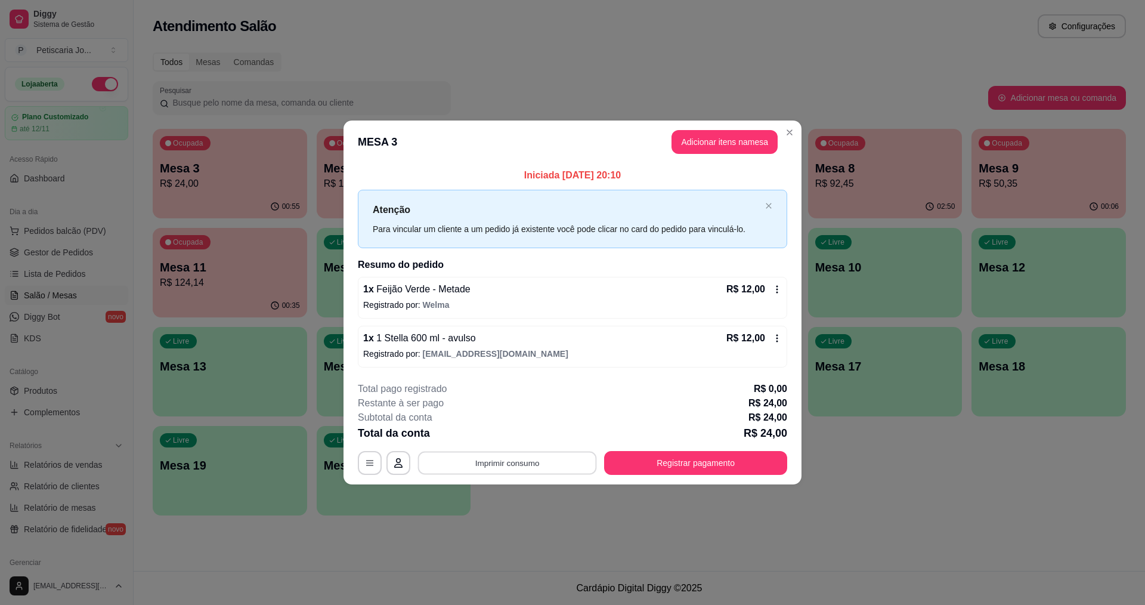
click at [523, 465] on button "Imprimir consumo" at bounding box center [507, 462] width 179 height 23
click at [516, 436] on button "IMPRESSORA" at bounding box center [510, 435] width 86 height 19
click at [665, 454] on button "Registrar pagamento" at bounding box center [695, 463] width 183 height 24
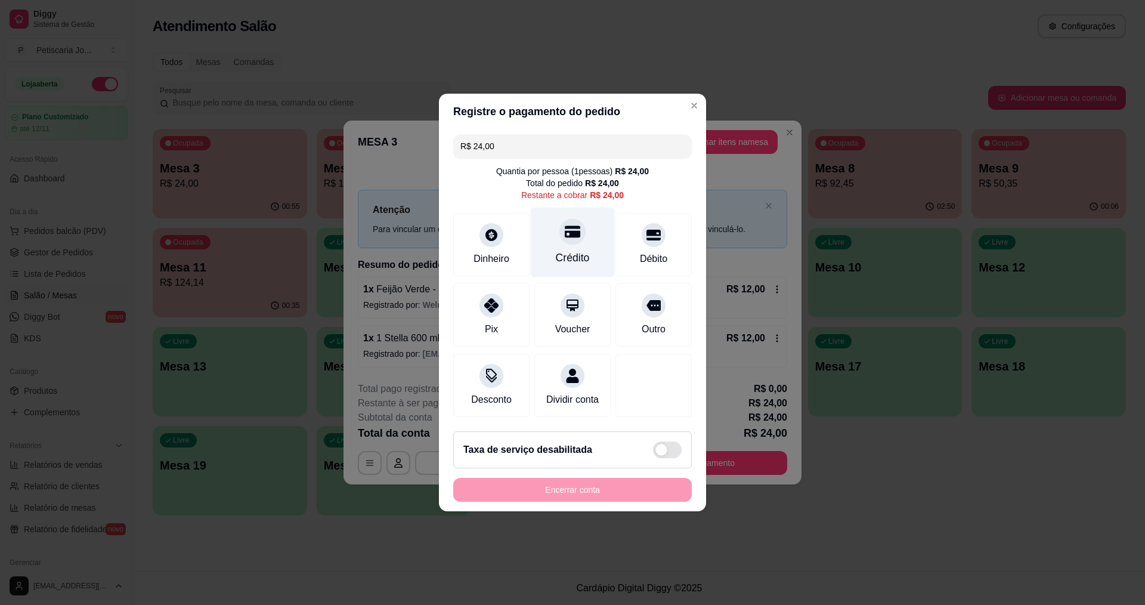
click at [566, 250] on div "Crédito" at bounding box center [573, 258] width 34 height 16
type input "R$ 0,00"
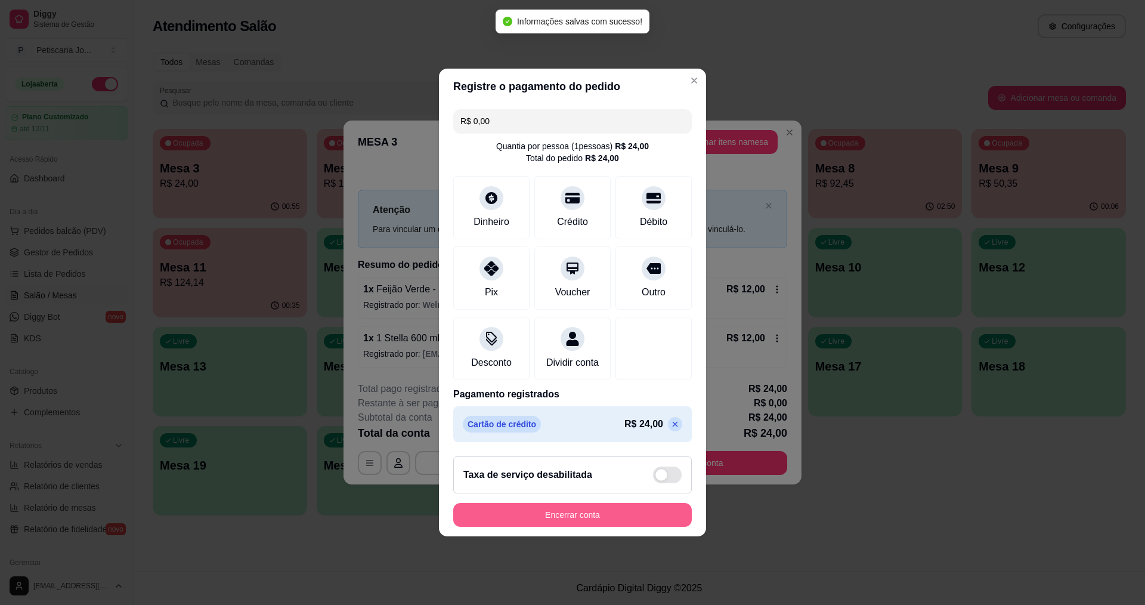
click at [593, 513] on button "Encerrar conta" at bounding box center [572, 515] width 238 height 24
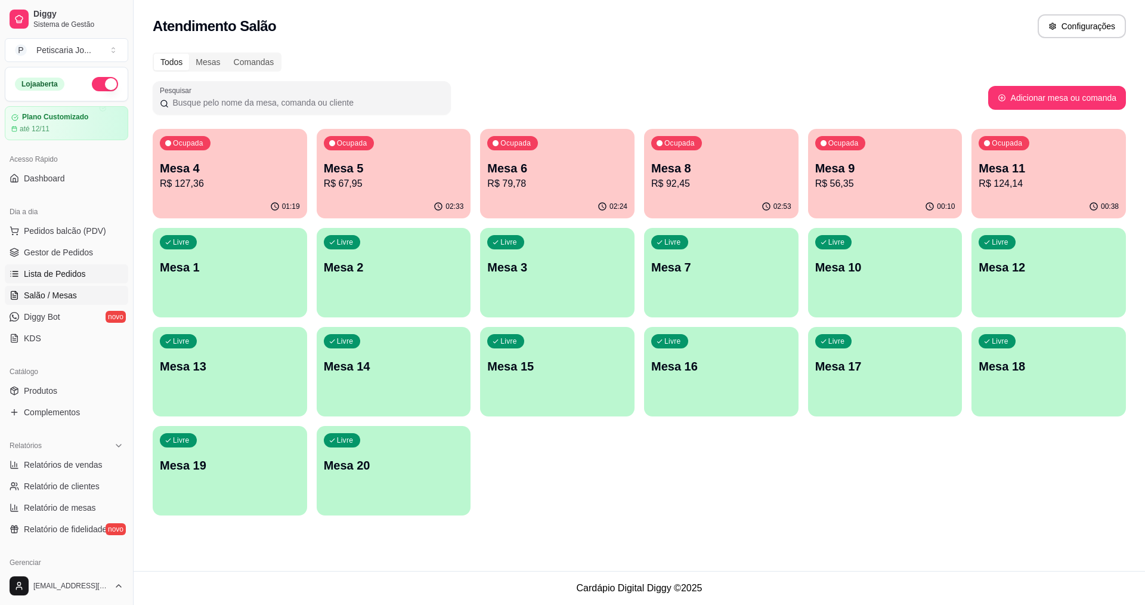
click at [52, 270] on span "Lista de Pedidos" at bounding box center [55, 274] width 62 height 12
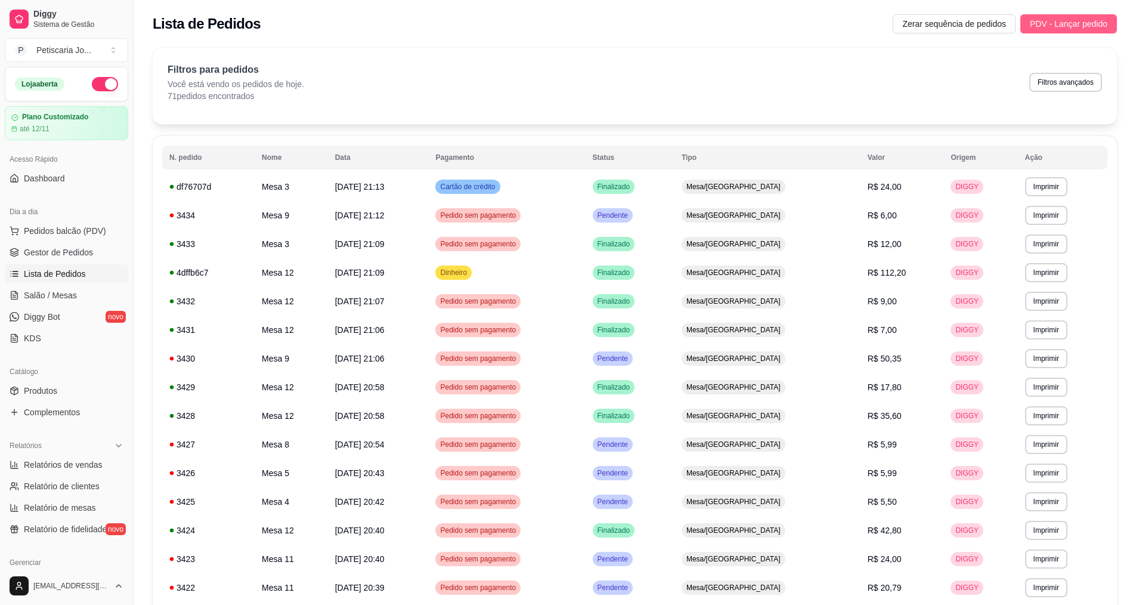
click at [1079, 20] on span "PDV - Lançar pedido" at bounding box center [1069, 23] width 78 height 13
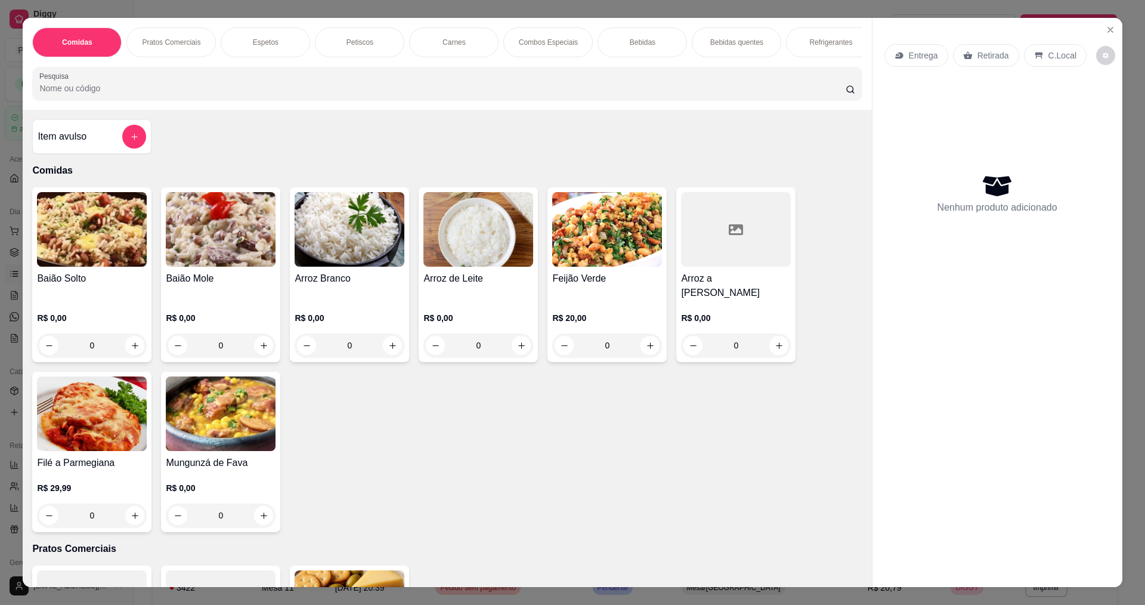
click at [265, 337] on div "0" at bounding box center [221, 345] width 110 height 24
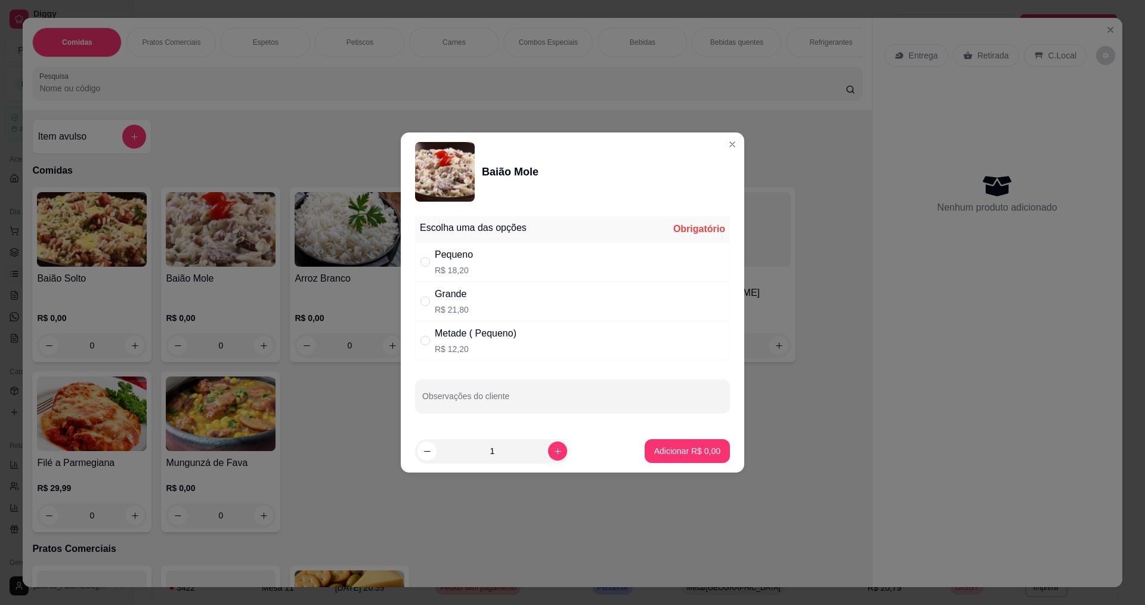
click at [438, 259] on div "Pequeno" at bounding box center [454, 254] width 38 height 14
radio input "true"
click at [665, 443] on button "Adicionar R$ 18,20" at bounding box center [685, 450] width 88 height 23
type input "1"
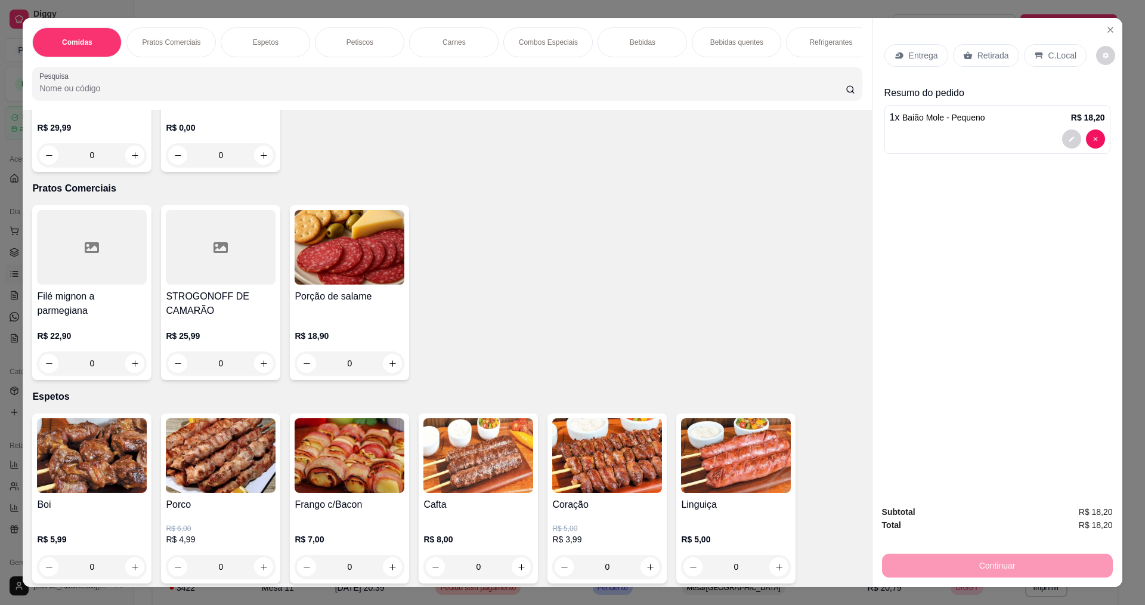
scroll to position [477, 0]
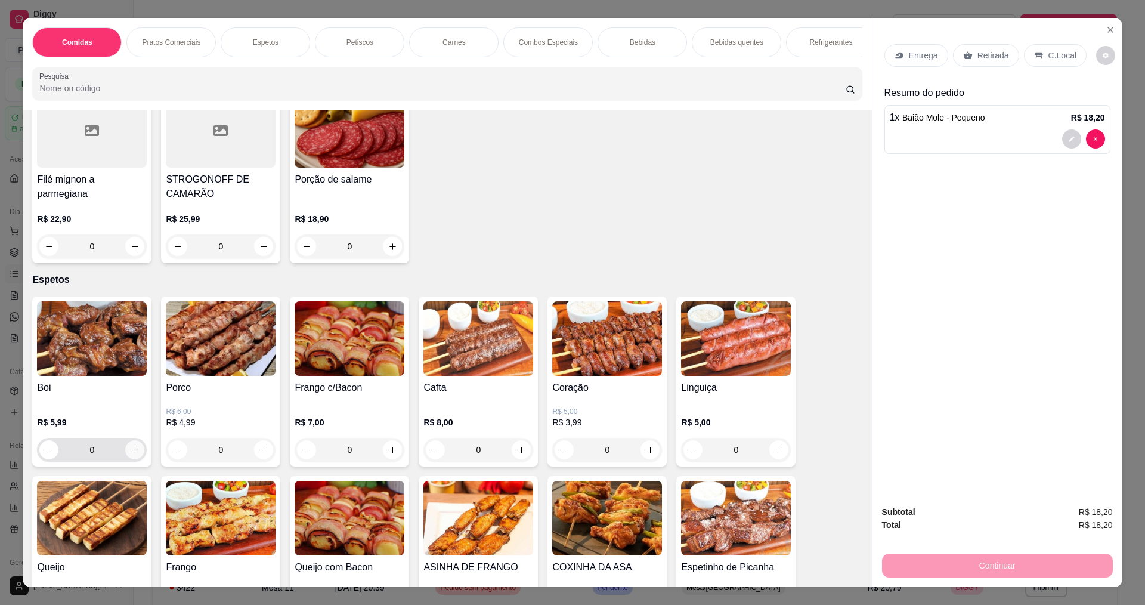
click at [131, 445] on icon "increase-product-quantity" at bounding box center [135, 449] width 9 height 9
type input "1"
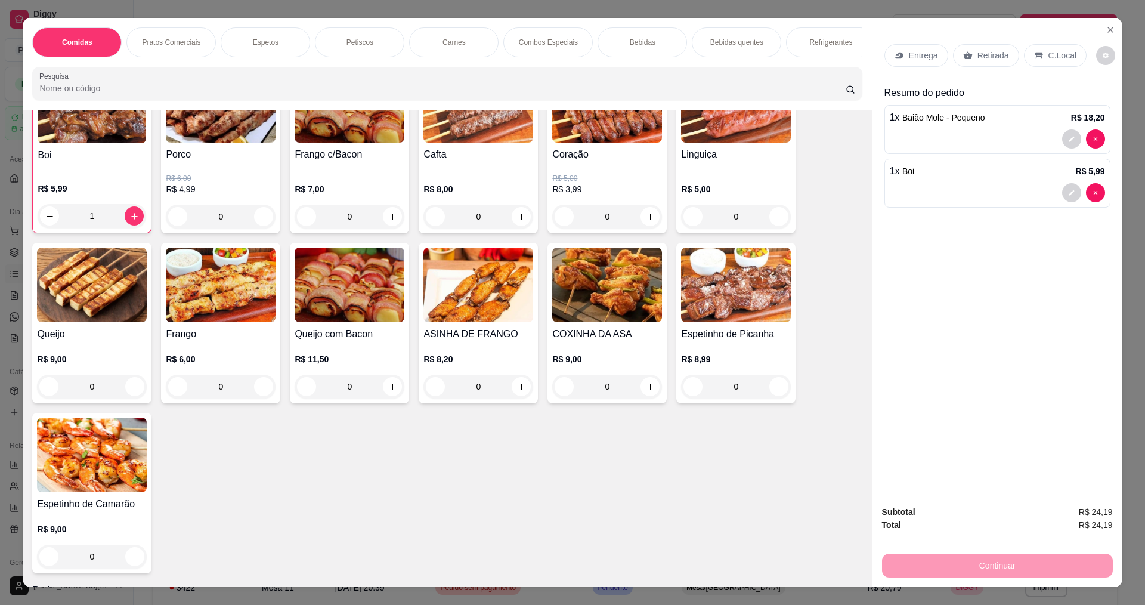
scroll to position [715, 0]
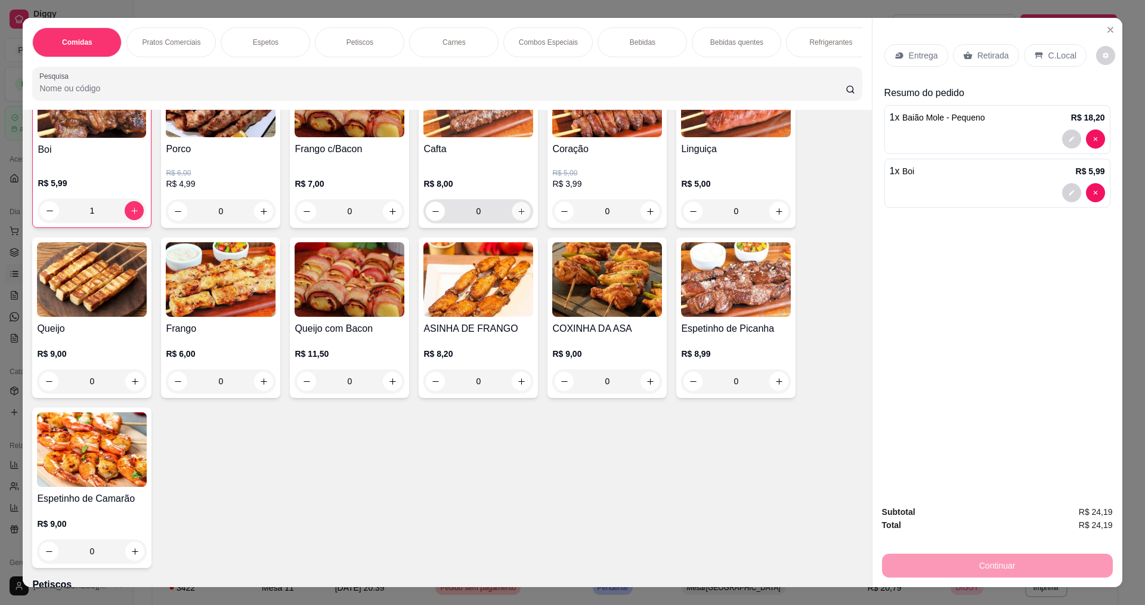
click at [517, 207] on icon "increase-product-quantity" at bounding box center [521, 211] width 9 height 9
type input "1"
click at [917, 48] on div "Entrega" at bounding box center [916, 55] width 64 height 23
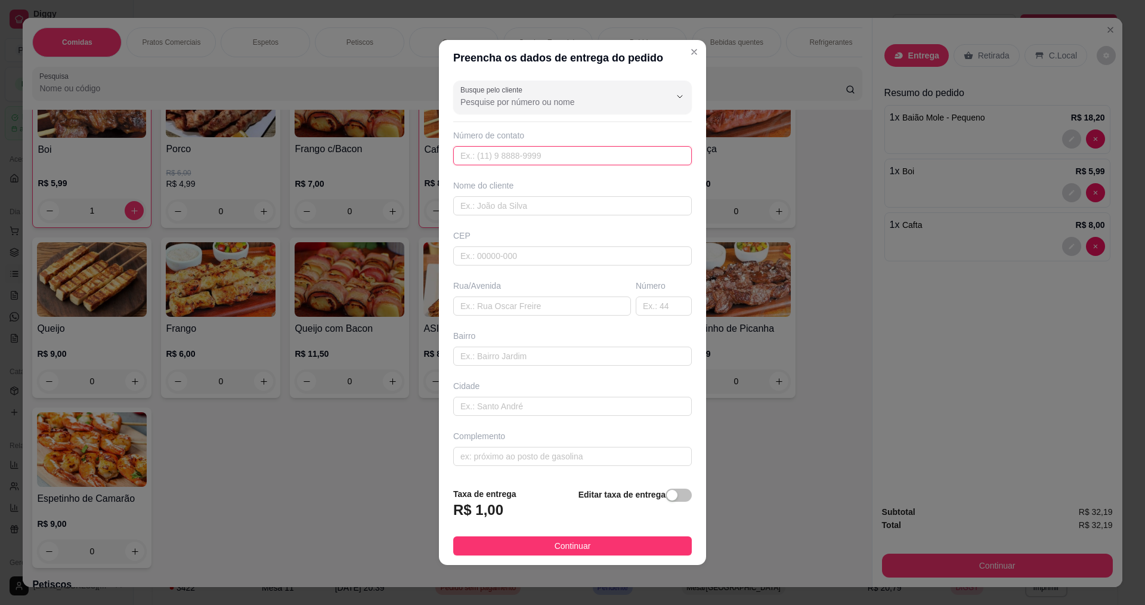
click at [593, 154] on input "text" at bounding box center [572, 155] width 238 height 19
type input "888"
click at [522, 206] on input "text" at bounding box center [572, 205] width 238 height 19
type input "[MEDICAL_DATA]"
click at [514, 306] on input "text" at bounding box center [542, 305] width 178 height 19
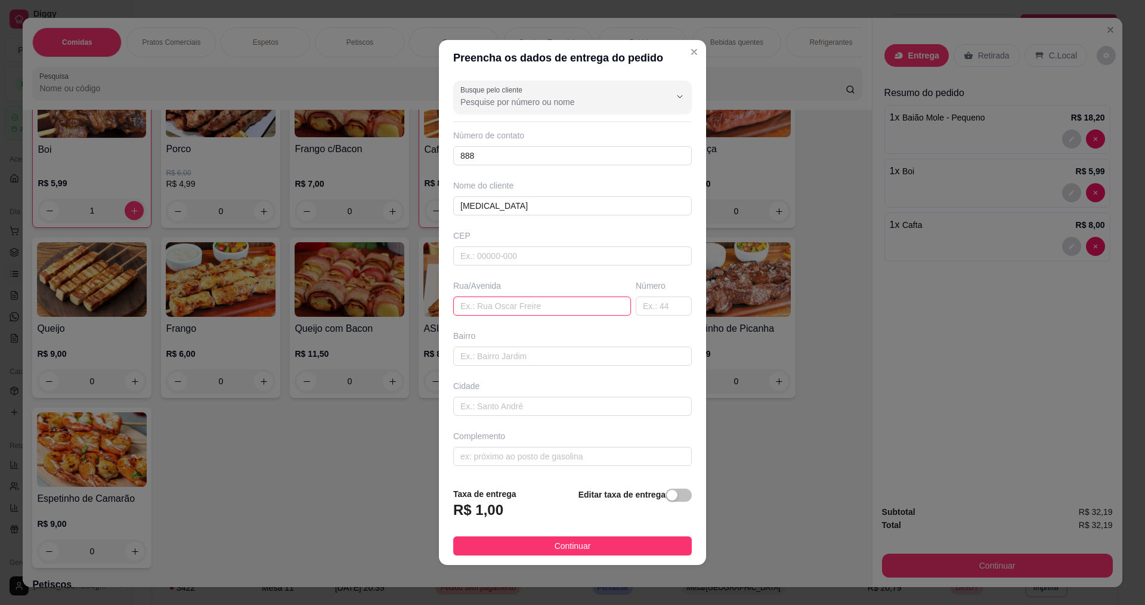
click at [514, 306] on input "text" at bounding box center [542, 305] width 178 height 19
type input "IZA DE MAGALHAES"
click at [562, 546] on span "Continuar" at bounding box center [572, 545] width 36 height 13
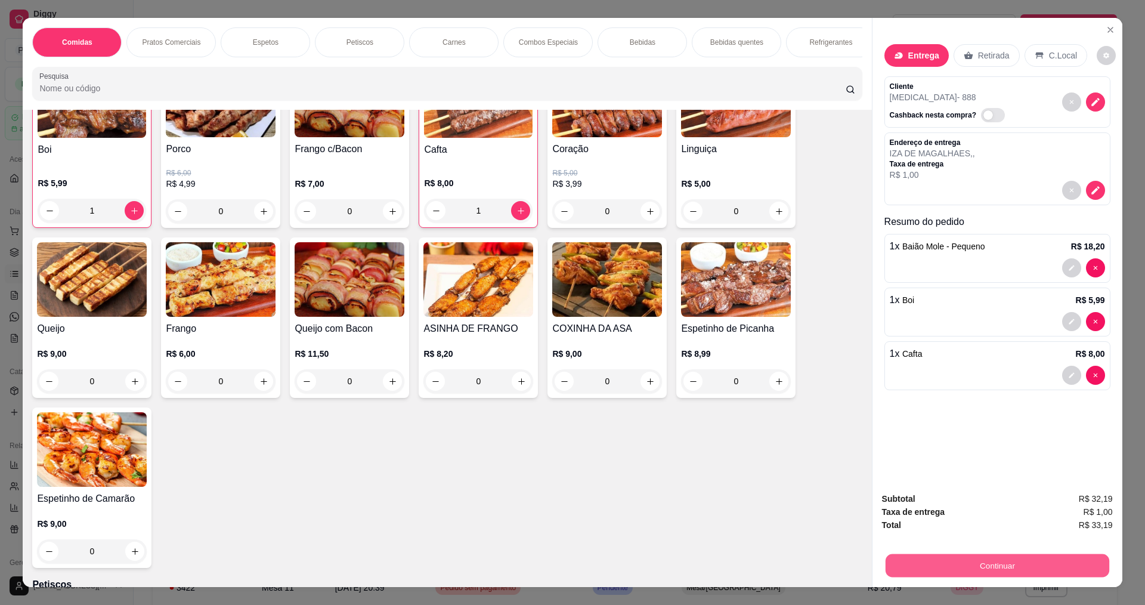
click at [1003, 553] on button "Continuar" at bounding box center [997, 564] width 224 height 23
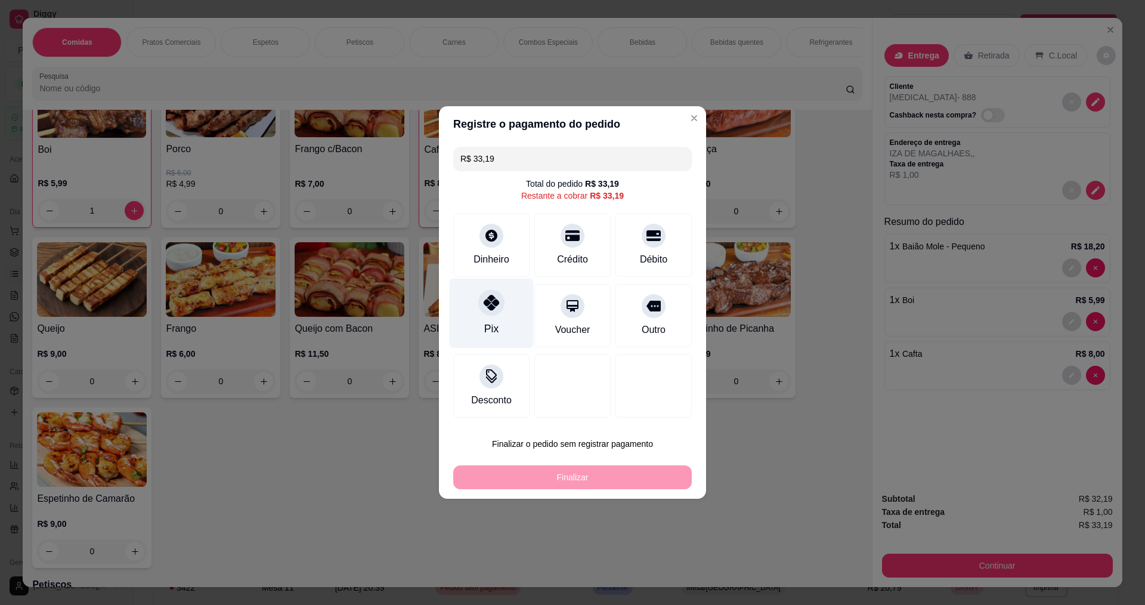
click at [489, 314] on div at bounding box center [491, 302] width 26 height 26
type input "R$ 0,00"
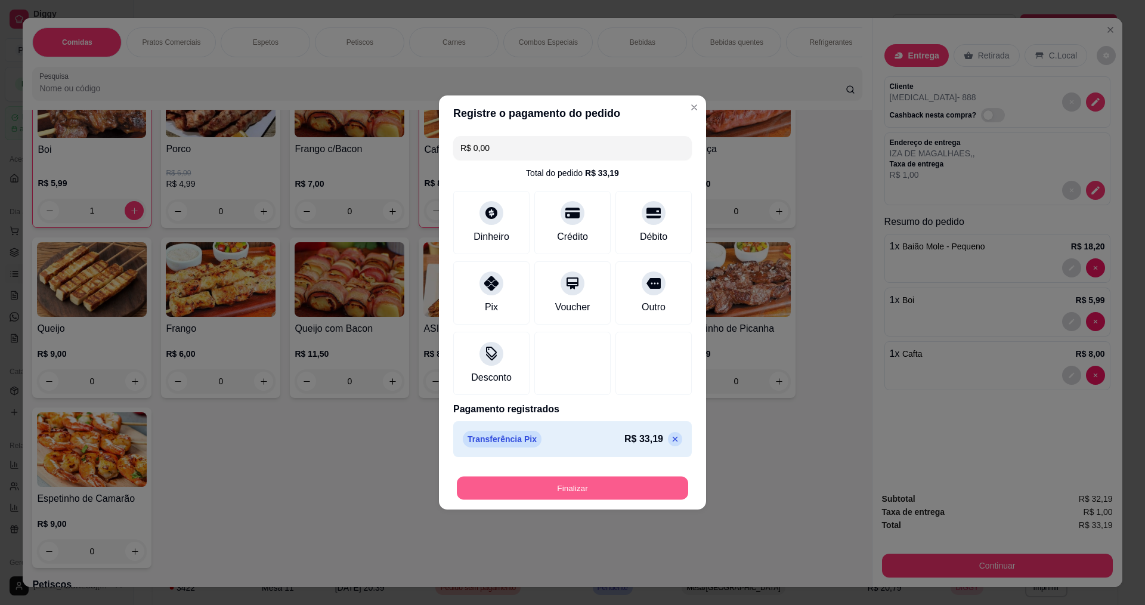
click at [621, 481] on button "Finalizar" at bounding box center [572, 487] width 231 height 23
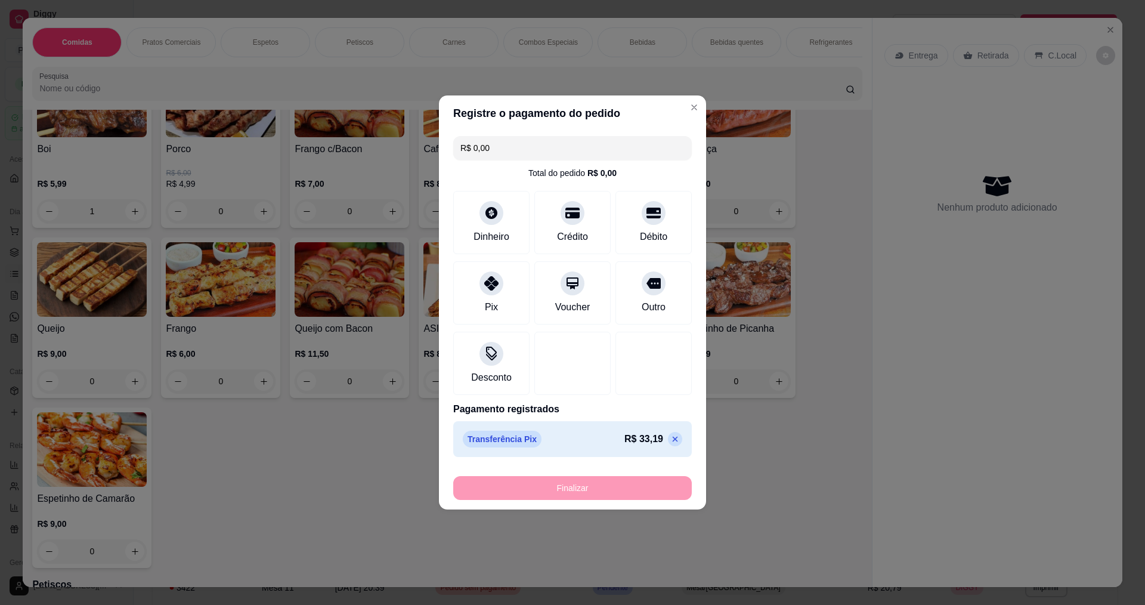
type input "0"
type input "-R$ 33,19"
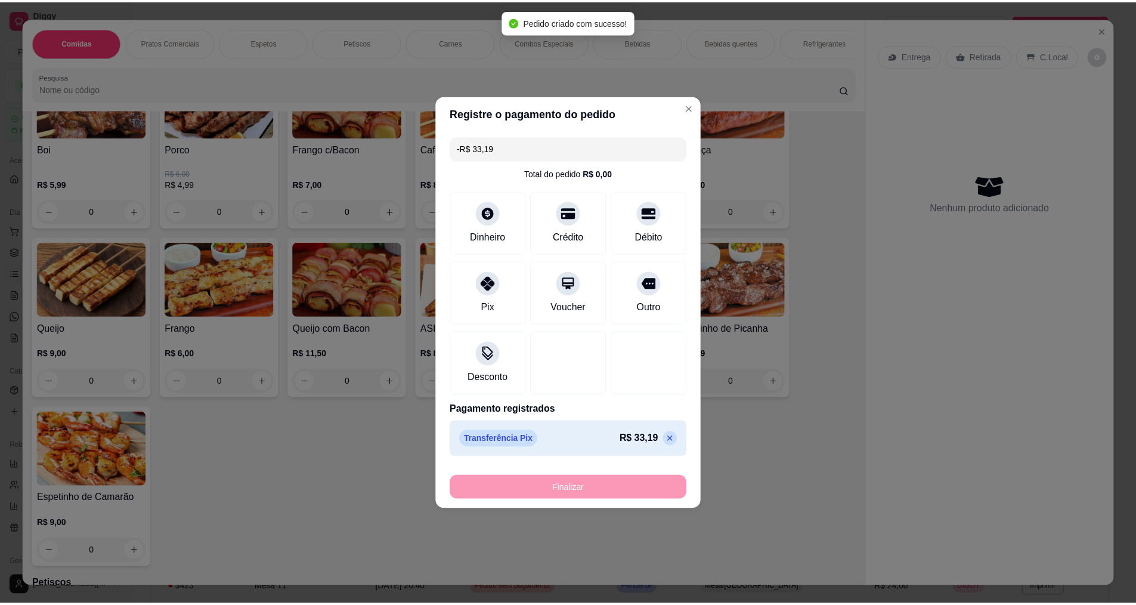
scroll to position [714, 0]
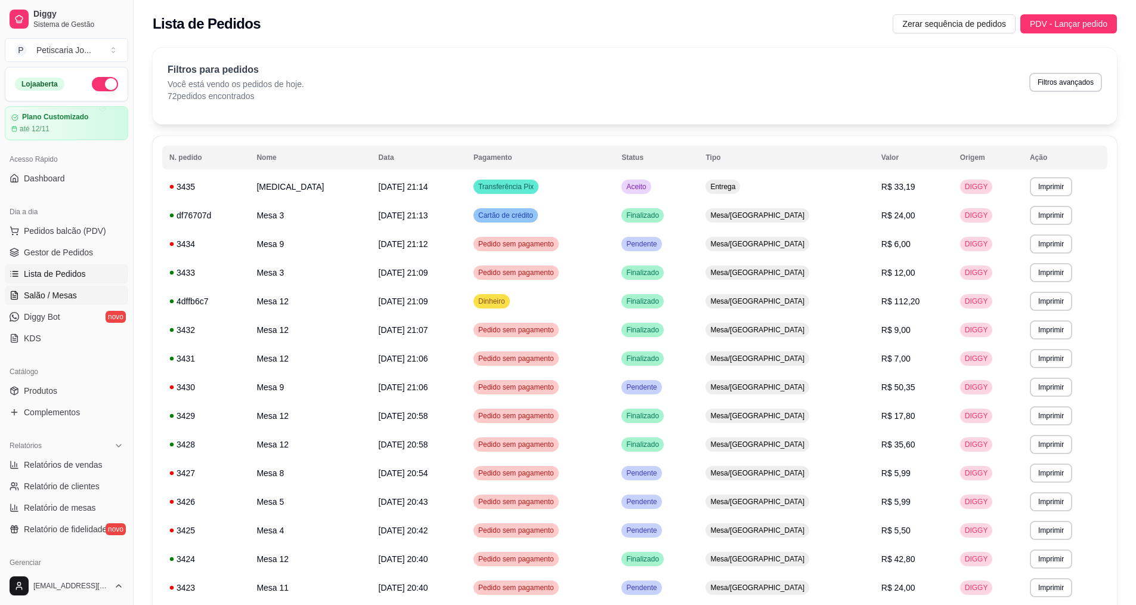
click at [44, 293] on span "Salão / Mesas" at bounding box center [50, 295] width 53 height 12
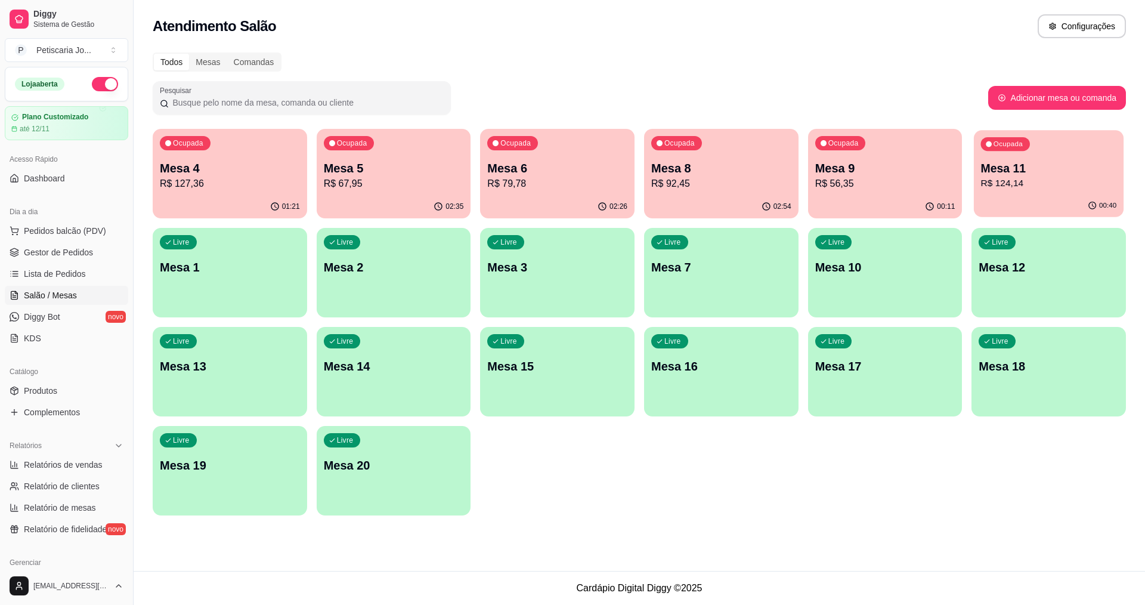
click at [1018, 174] on p "Mesa 11" at bounding box center [1049, 168] width 136 height 16
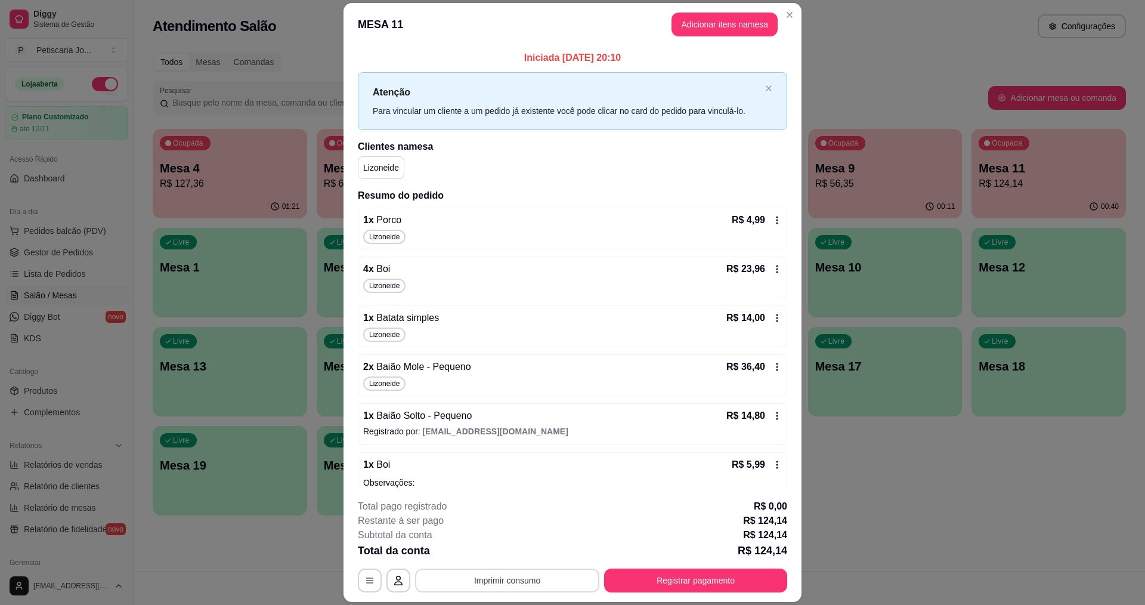
click at [507, 583] on button "Imprimir consumo" at bounding box center [507, 580] width 184 height 24
click at [523, 551] on button "IMPRESSORA" at bounding box center [505, 552] width 83 height 18
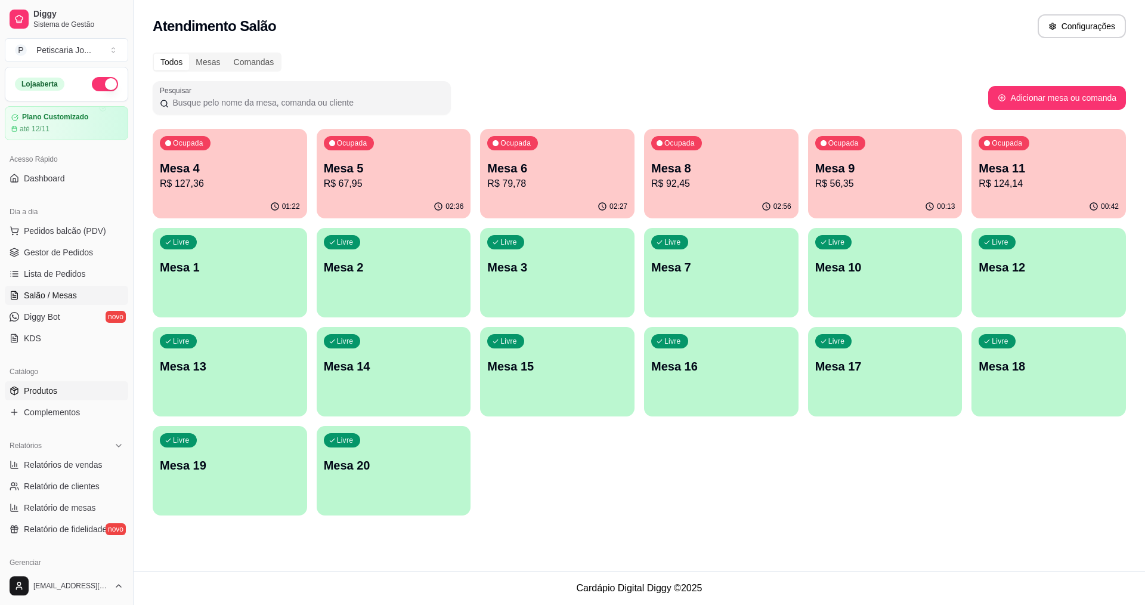
click at [49, 397] on link "Produtos" at bounding box center [66, 390] width 123 height 19
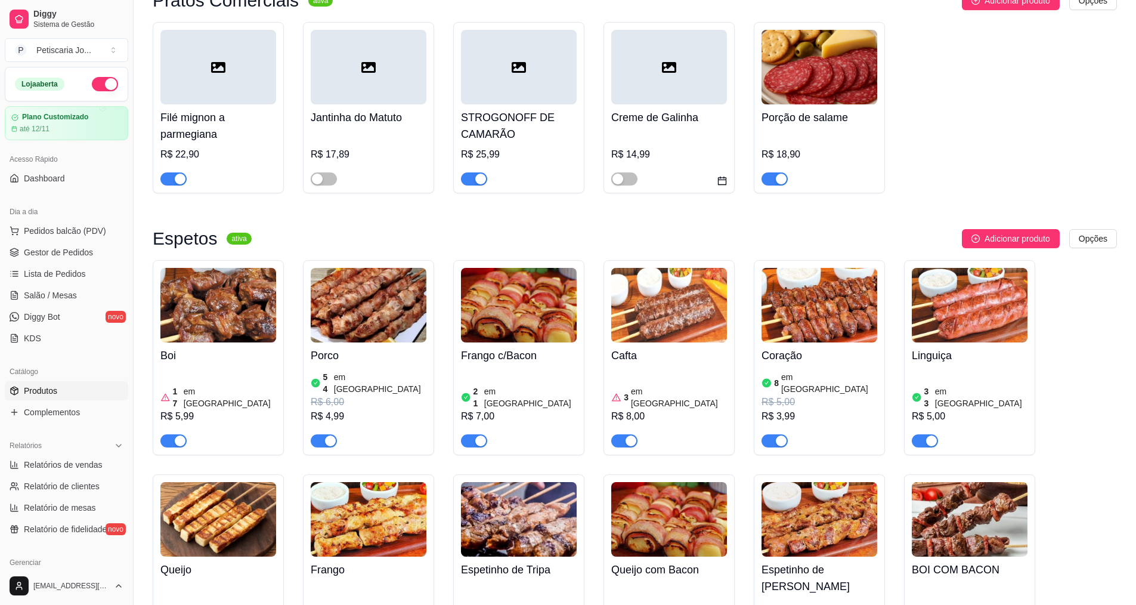
scroll to position [596, 0]
click at [778, 436] on div "button" at bounding box center [781, 441] width 11 height 11
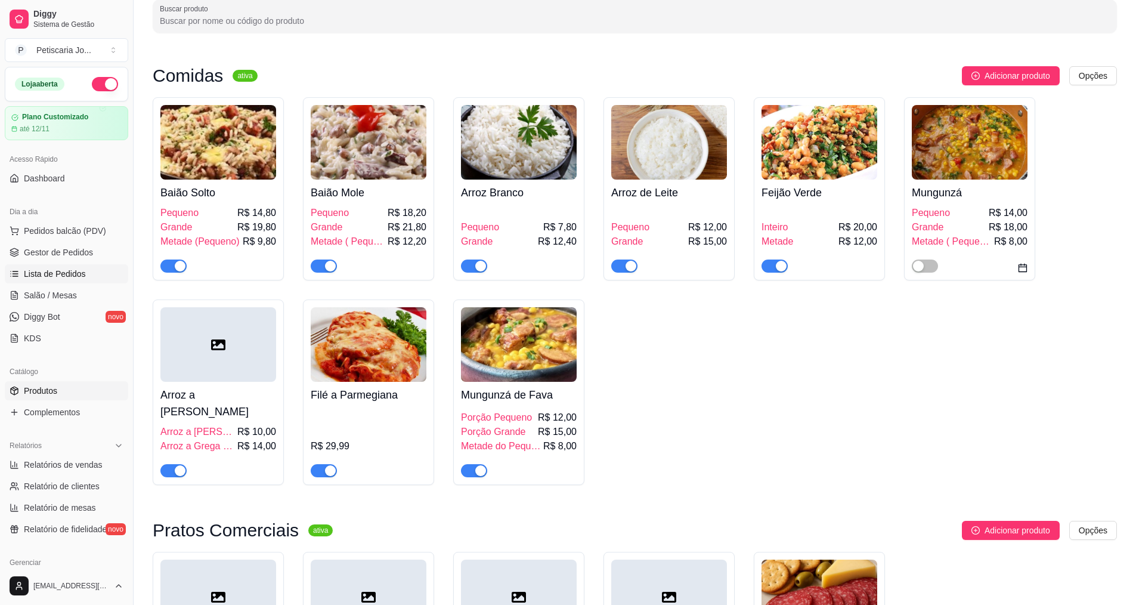
scroll to position [60, 0]
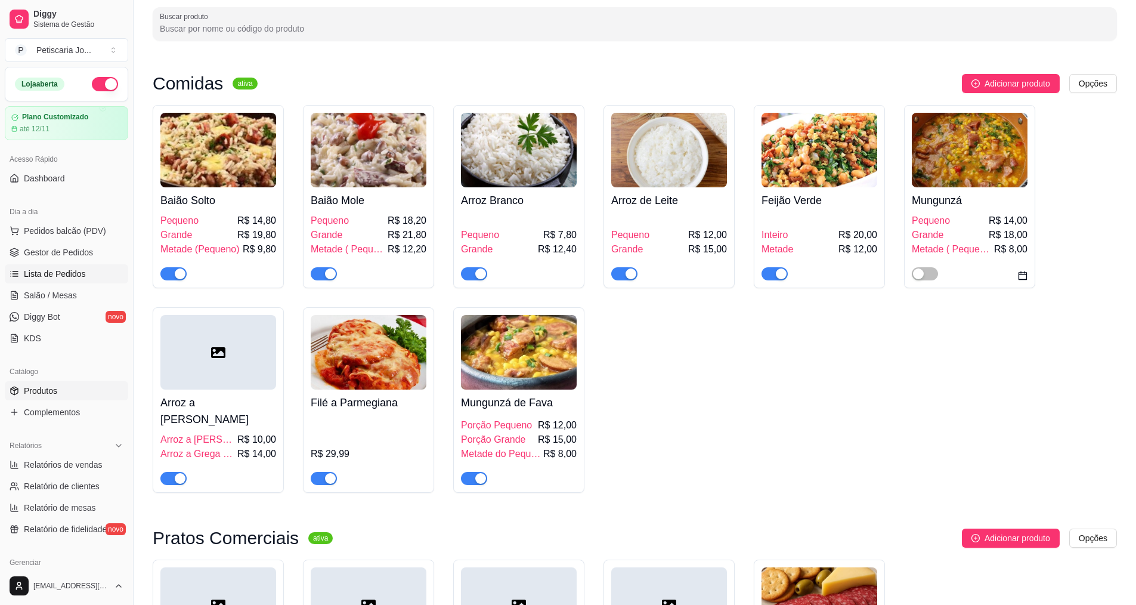
click at [66, 278] on span "Lista de Pedidos" at bounding box center [55, 274] width 62 height 12
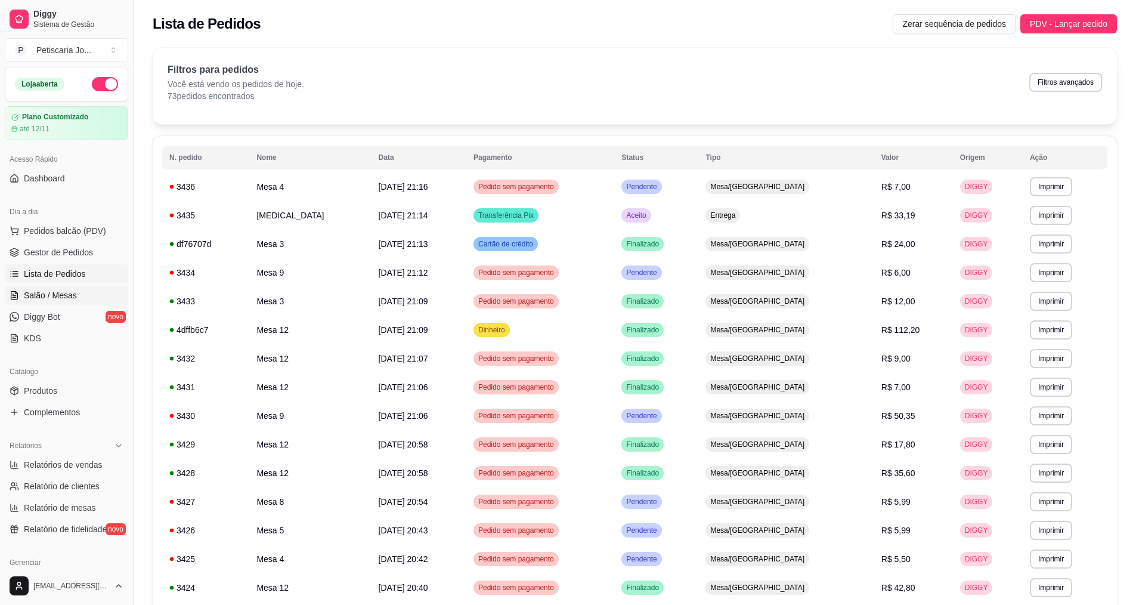
click at [29, 300] on span "Salão / Mesas" at bounding box center [50, 295] width 53 height 12
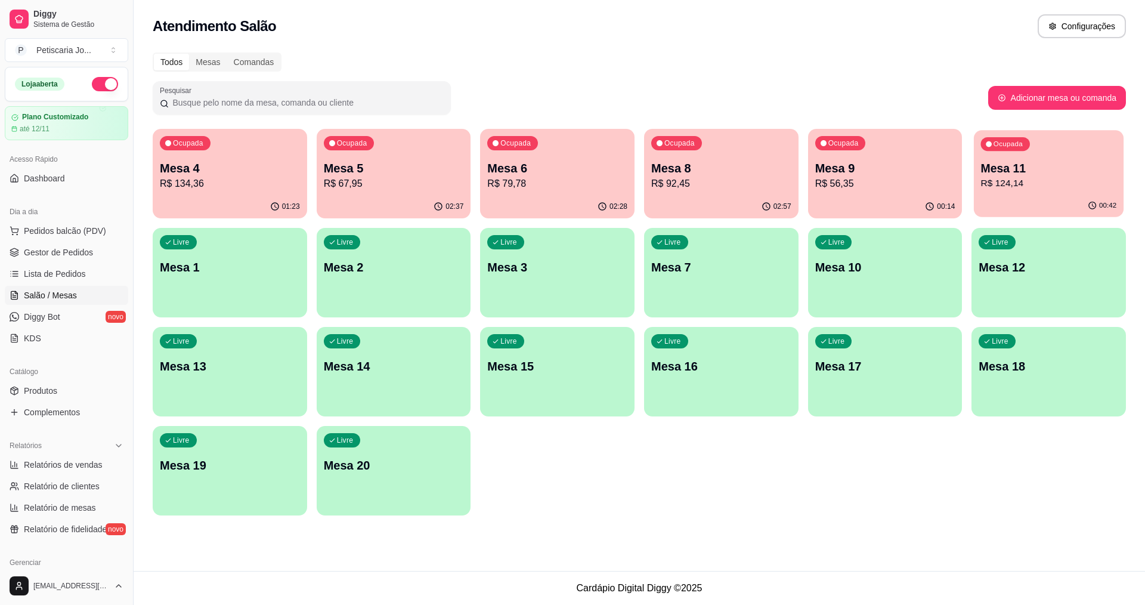
click at [1077, 196] on div "00:42" at bounding box center [1049, 205] width 150 height 23
click at [860, 178] on p "R$ 56,35" at bounding box center [885, 183] width 136 height 14
click at [1023, 190] on p "R$ 124,14" at bounding box center [1049, 183] width 136 height 14
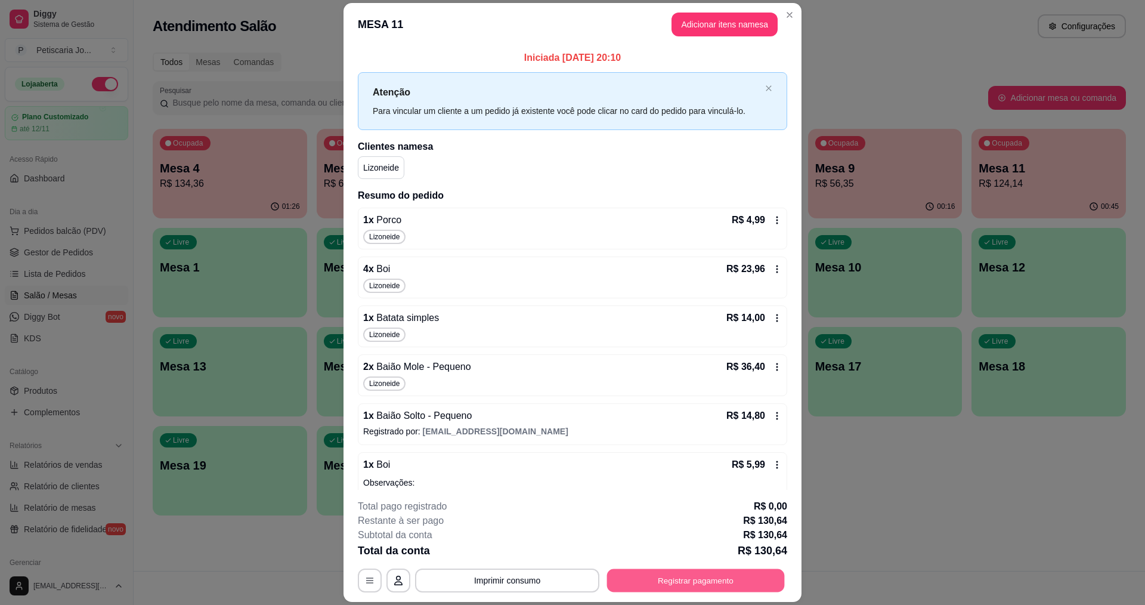
click at [683, 582] on button "Registrar pagamento" at bounding box center [696, 580] width 178 height 23
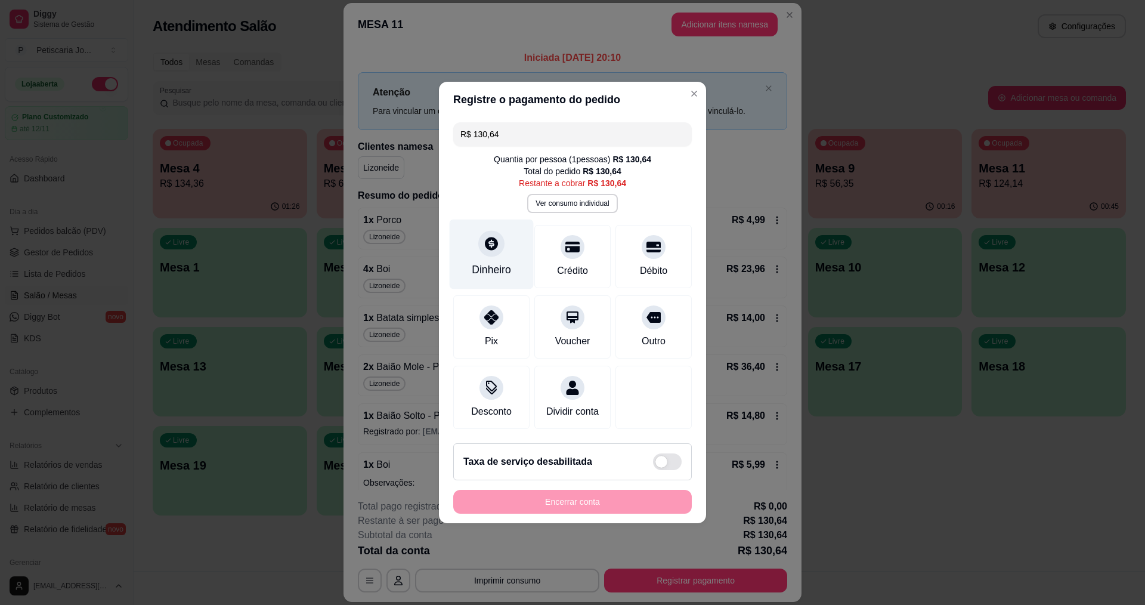
click at [491, 262] on div "Dinheiro" at bounding box center [491, 270] width 39 height 16
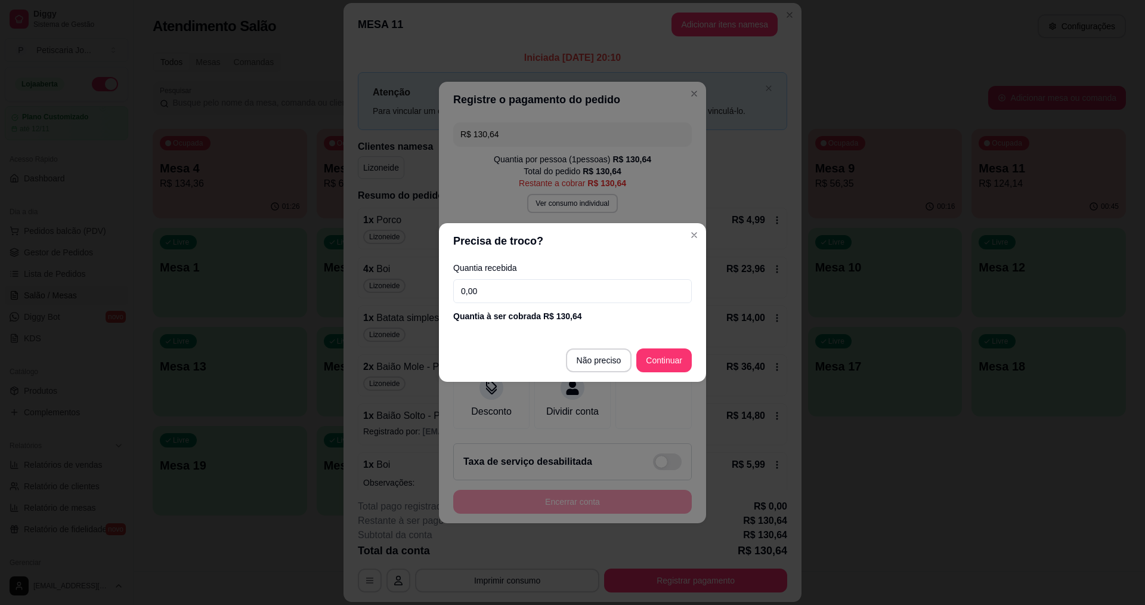
click at [518, 292] on input "0,00" at bounding box center [572, 291] width 238 height 24
type input "64,00"
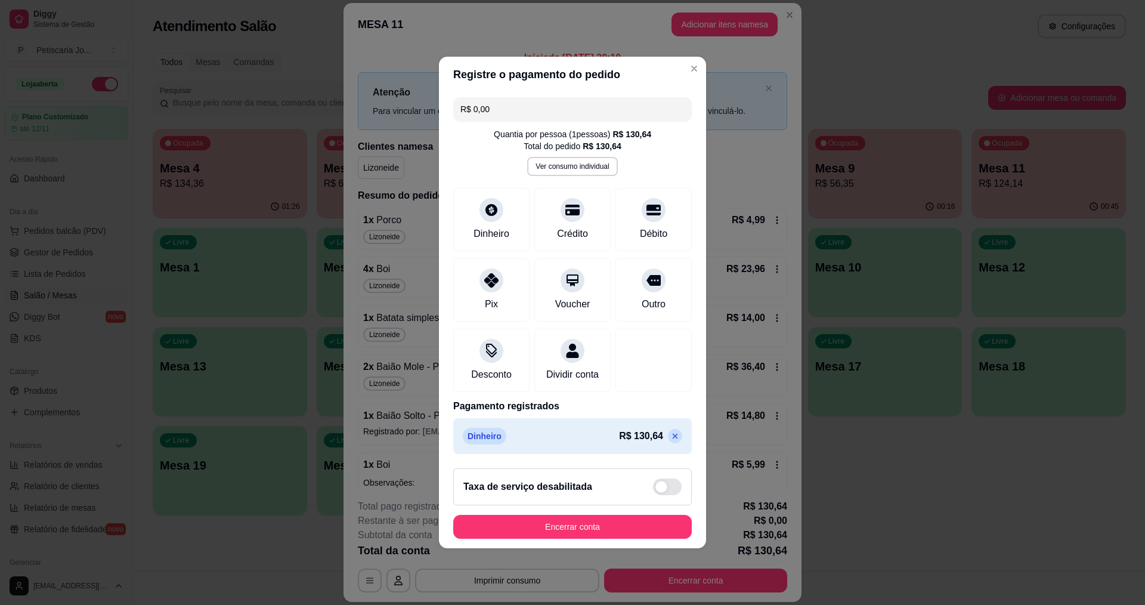
click at [670, 441] on icon at bounding box center [675, 436] width 10 height 10
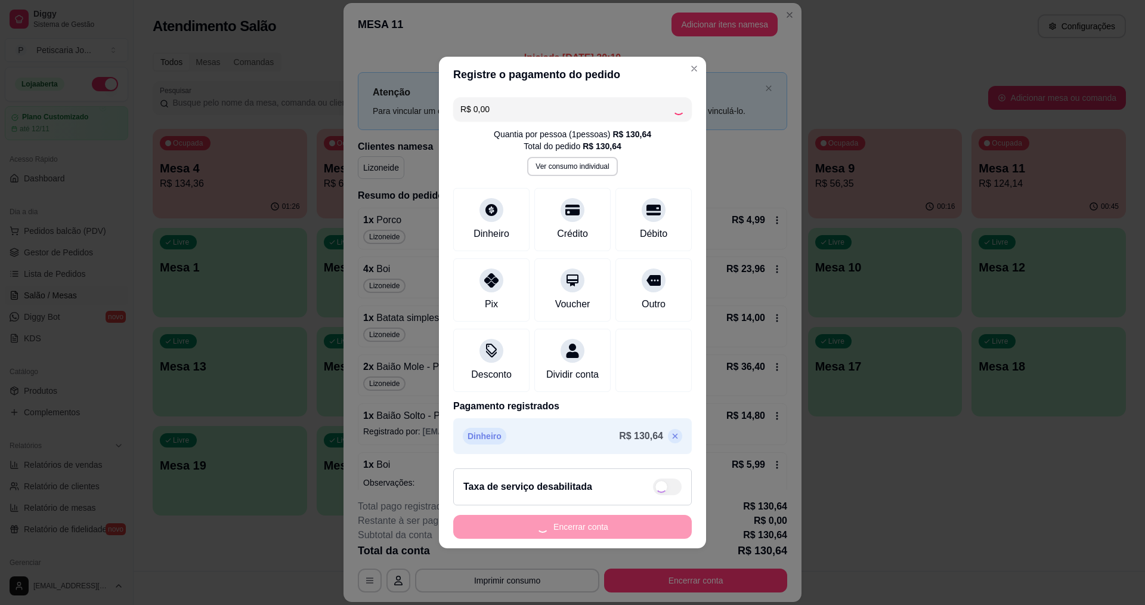
type input "R$ 130,64"
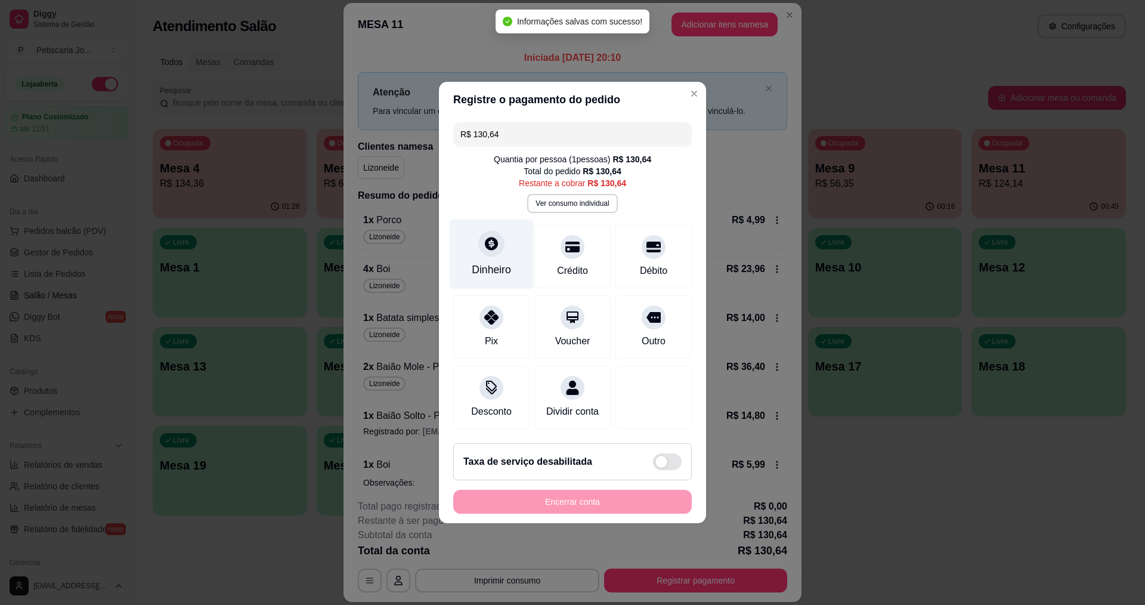
click at [485, 252] on div "Dinheiro" at bounding box center [492, 254] width 84 height 70
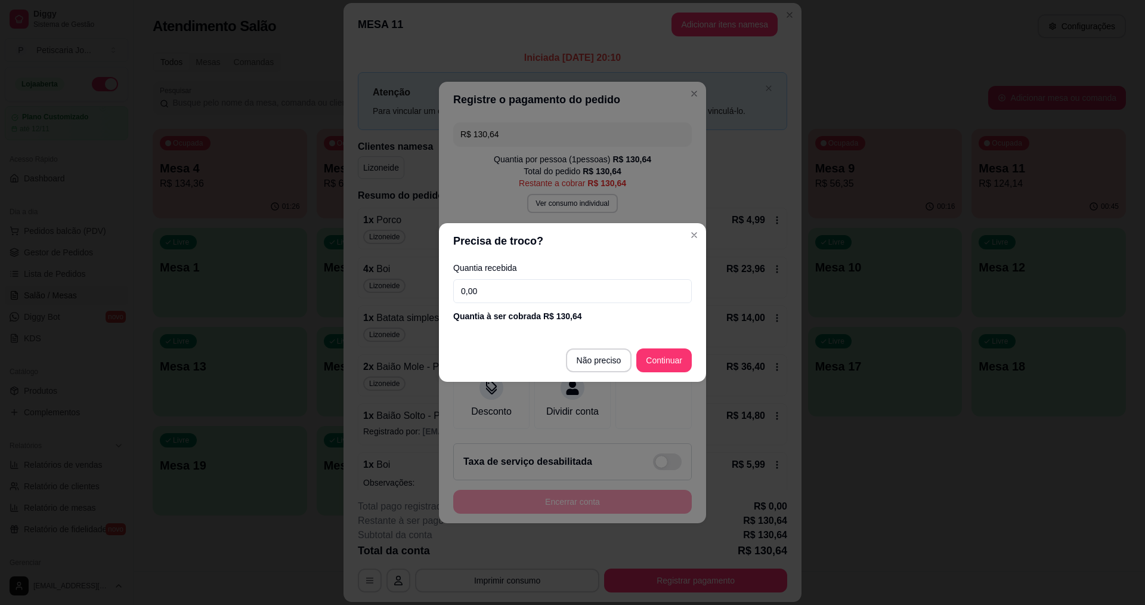
click at [475, 290] on input "0,00" at bounding box center [572, 291] width 238 height 24
type input "64,00"
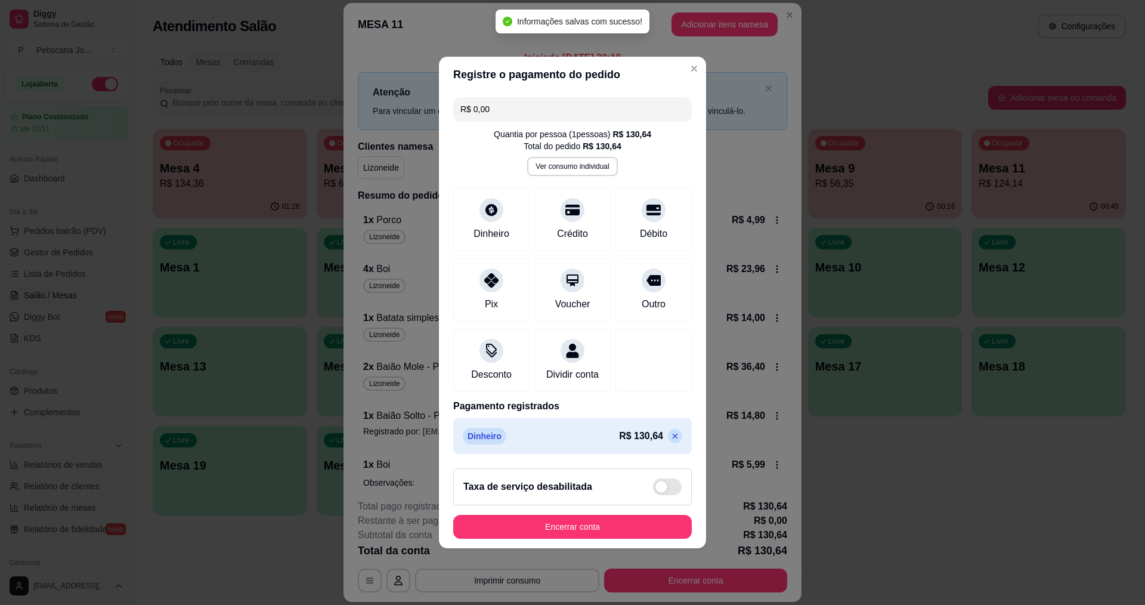
click at [670, 438] on icon at bounding box center [675, 436] width 10 height 10
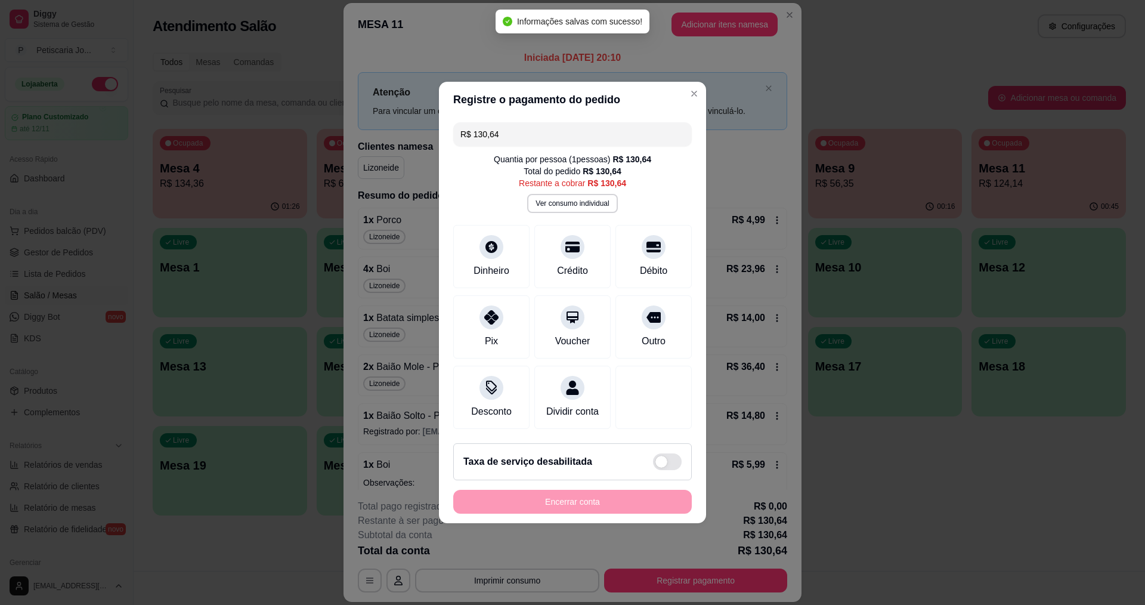
drag, startPoint x: 519, startPoint y: 127, endPoint x: 208, endPoint y: 67, distance: 316.4
click at [208, 67] on div "Registre o pagamento do pedido R$ 130,64 Quantia por pessoa ( 1 pessoas) R$ 130…" at bounding box center [572, 302] width 1145 height 605
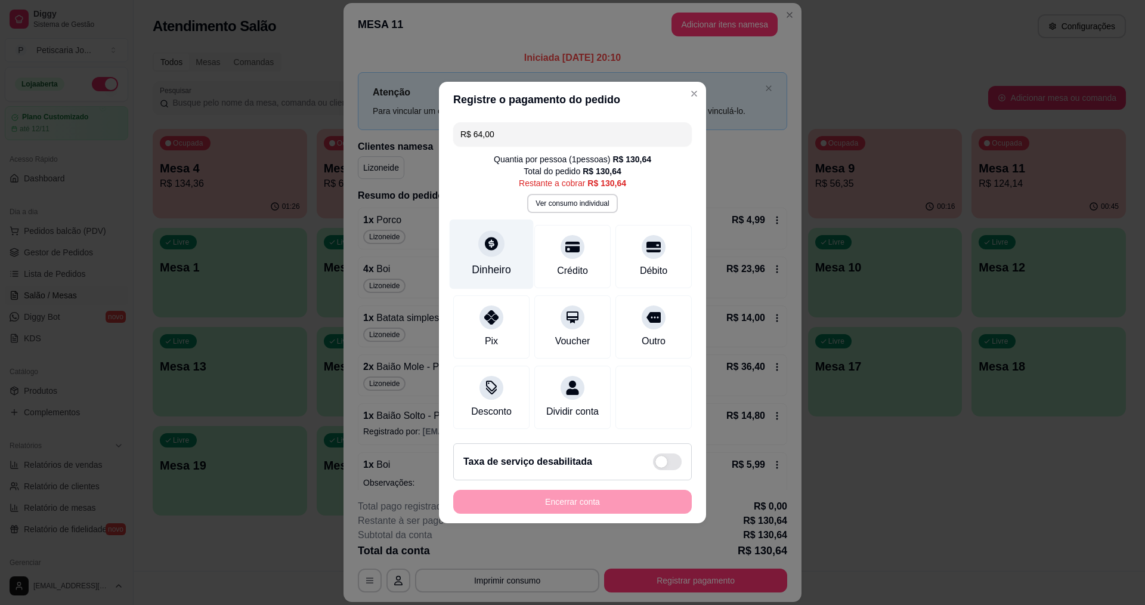
type input "R$ 64,00"
click at [481, 232] on div at bounding box center [491, 243] width 26 height 26
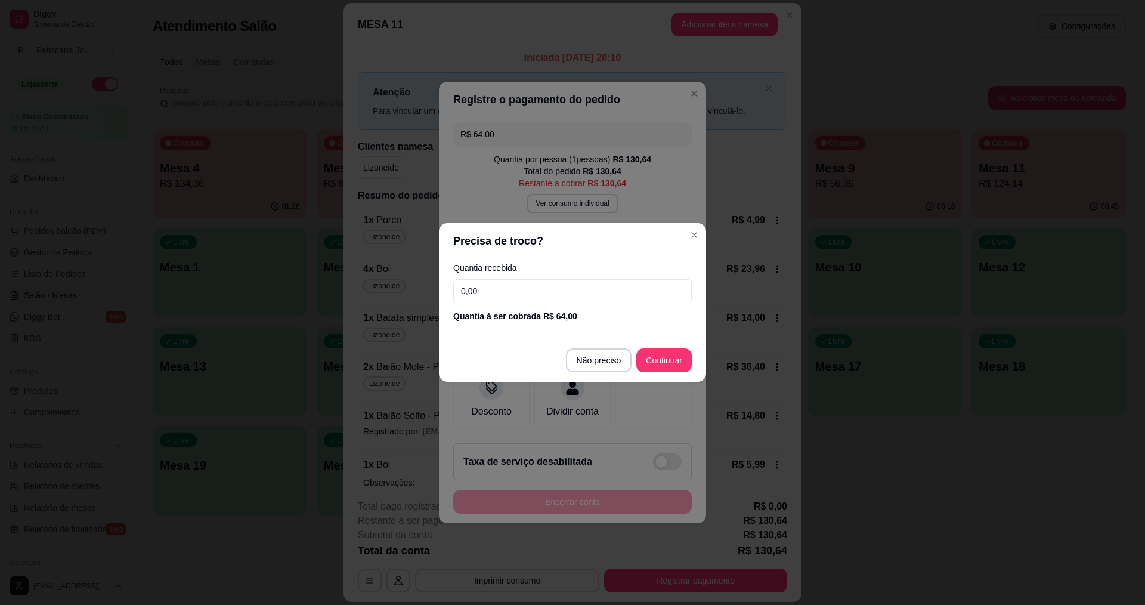
click at [548, 289] on input "0,00" at bounding box center [572, 291] width 238 height 24
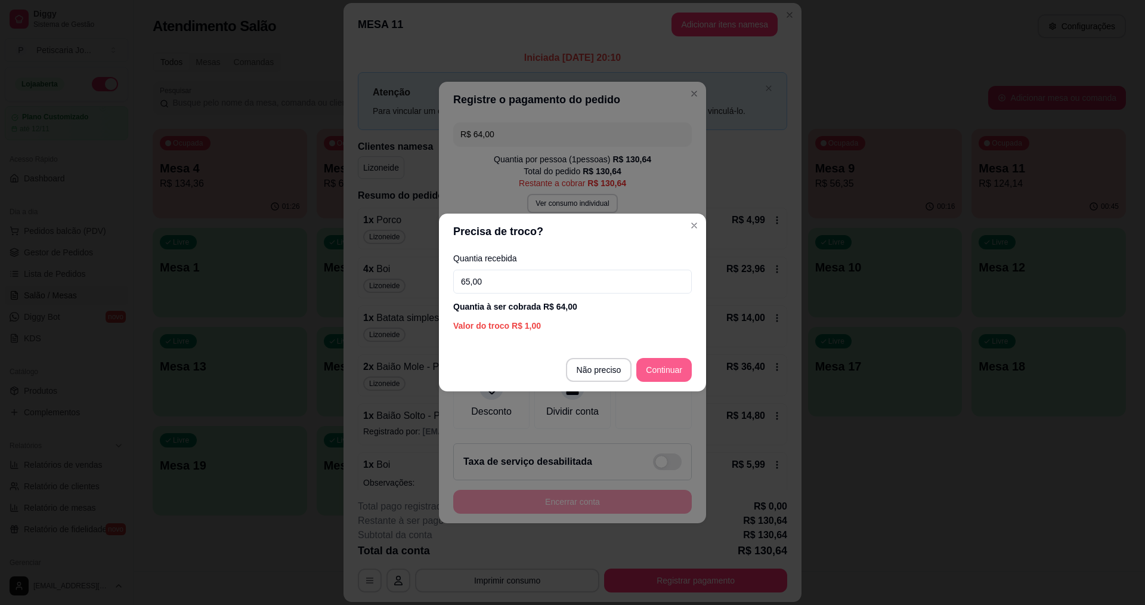
type input "65,00"
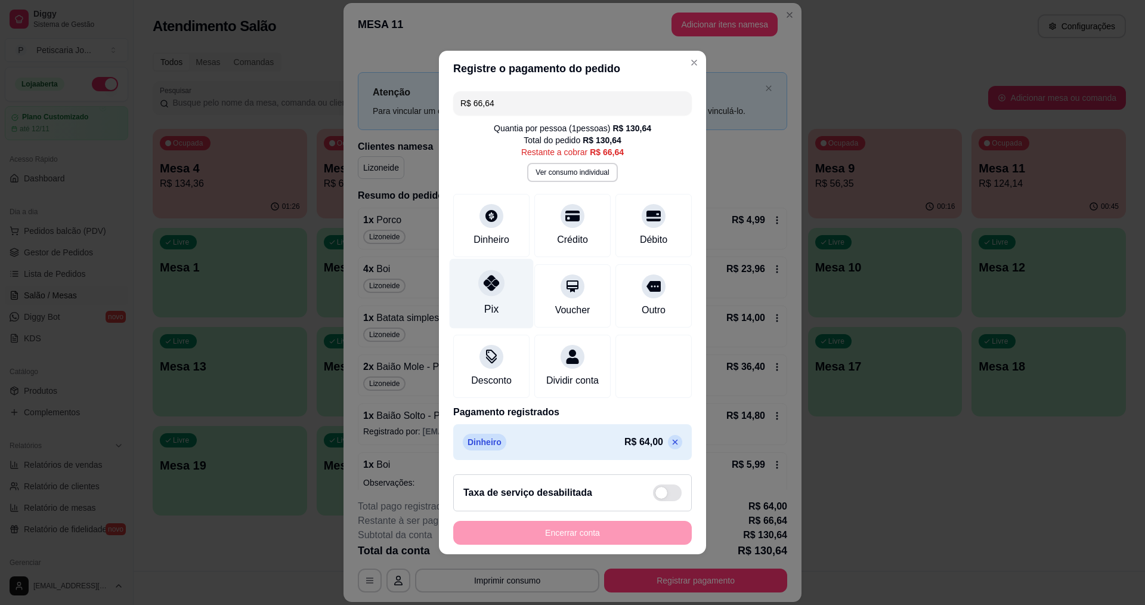
click at [490, 277] on icon at bounding box center [492, 283] width 16 height 16
type input "R$ 0,00"
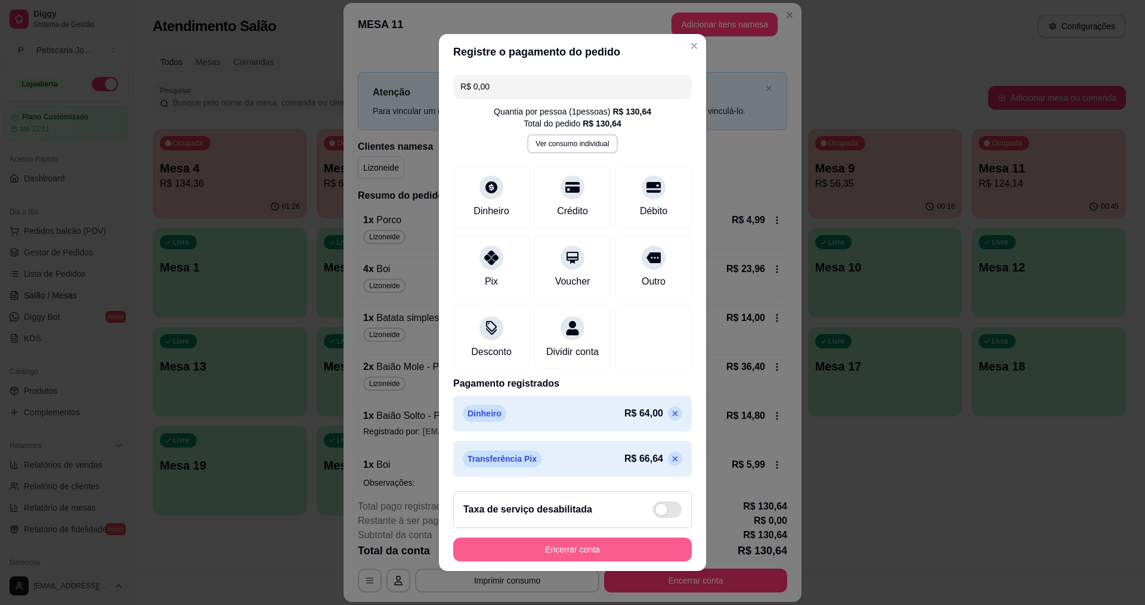
click at [580, 552] on button "Encerrar conta" at bounding box center [572, 549] width 238 height 24
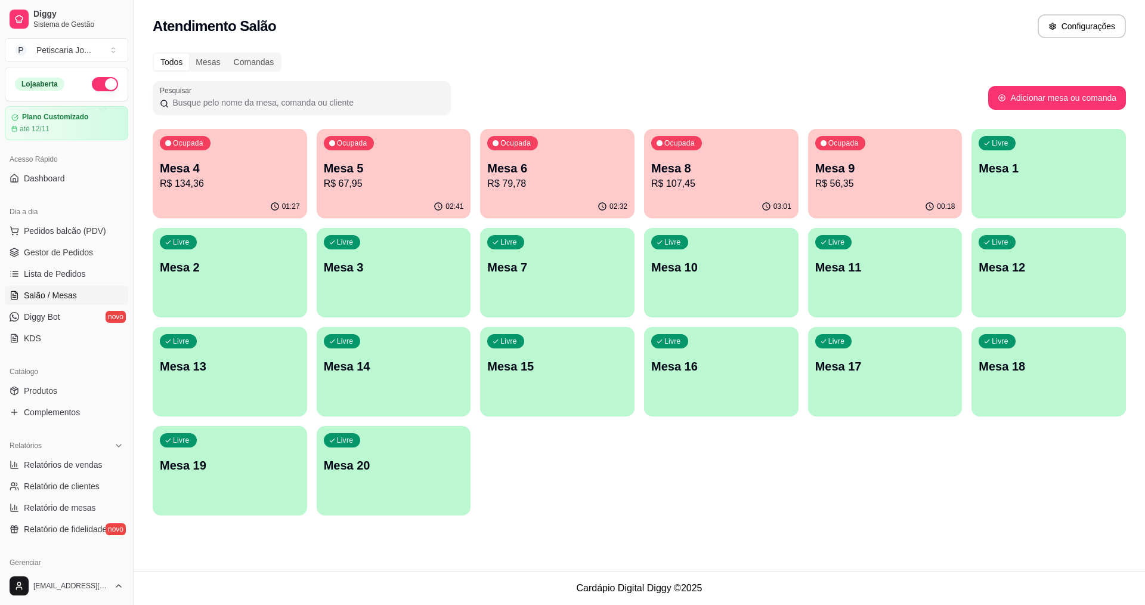
click at [865, 170] on p "Mesa 9" at bounding box center [885, 168] width 140 height 17
click at [721, 182] on p "R$ 107,45" at bounding box center [721, 183] width 136 height 14
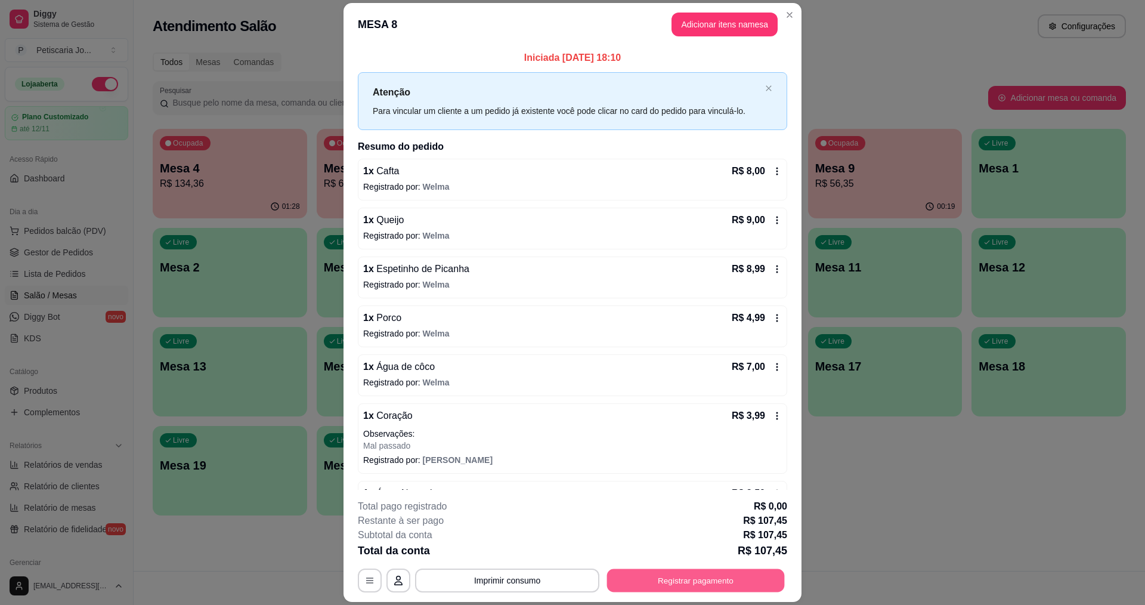
click at [687, 580] on button "Registrar pagamento" at bounding box center [696, 580] width 178 height 23
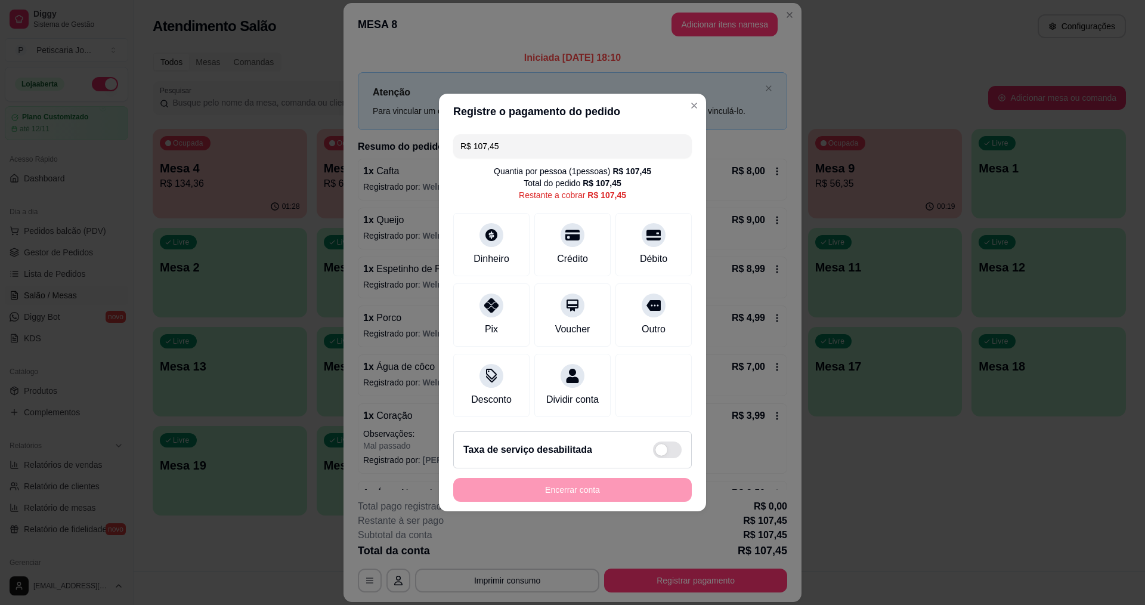
drag, startPoint x: 534, startPoint y: 146, endPoint x: 427, endPoint y: 142, distance: 106.8
click at [427, 142] on div "Registre o pagamento do pedido R$ 107,45 Quantia por pessoa ( 1 pessoas) R$ 107…" at bounding box center [572, 302] width 1145 height 605
click at [573, 239] on div "Crédito" at bounding box center [573, 242] width 84 height 70
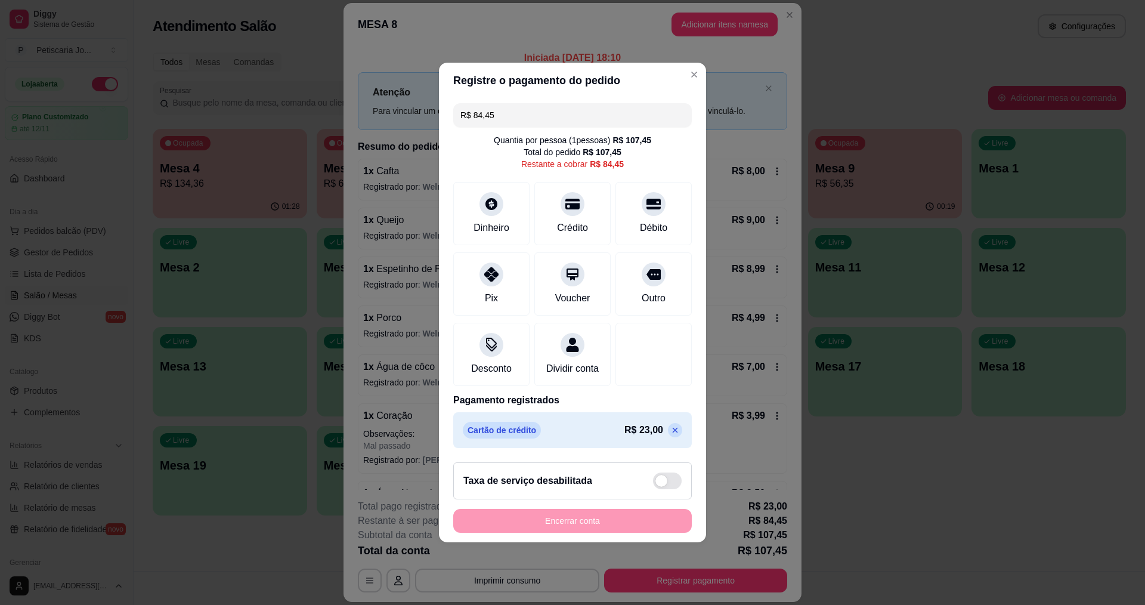
click at [518, 111] on input "R$ 84,45" at bounding box center [572, 115] width 224 height 24
drag, startPoint x: 518, startPoint y: 111, endPoint x: 450, endPoint y: 80, distance: 73.9
click at [450, 80] on section "Registre o pagamento do pedido R$ 84,45 Quantia por pessoa ( 1 pessoas) R$ 107,…" at bounding box center [572, 302] width 267 height 479
type input "R$ 42,00"
click at [504, 203] on div "Dinheiro" at bounding box center [492, 211] width 84 height 70
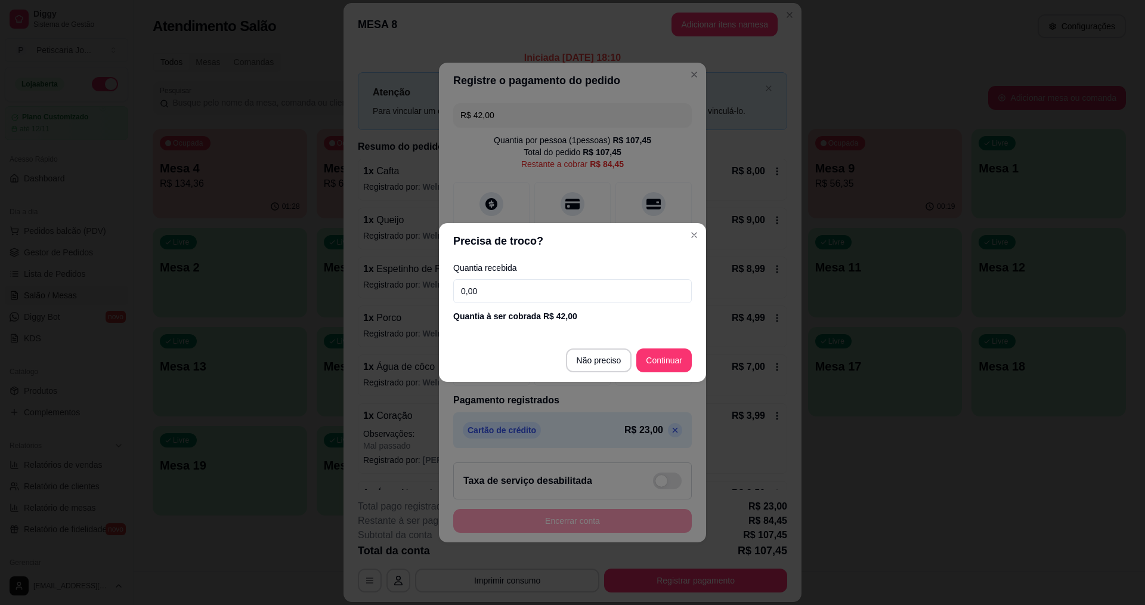
click at [583, 292] on input "0,00" at bounding box center [572, 291] width 238 height 24
type input "42,00"
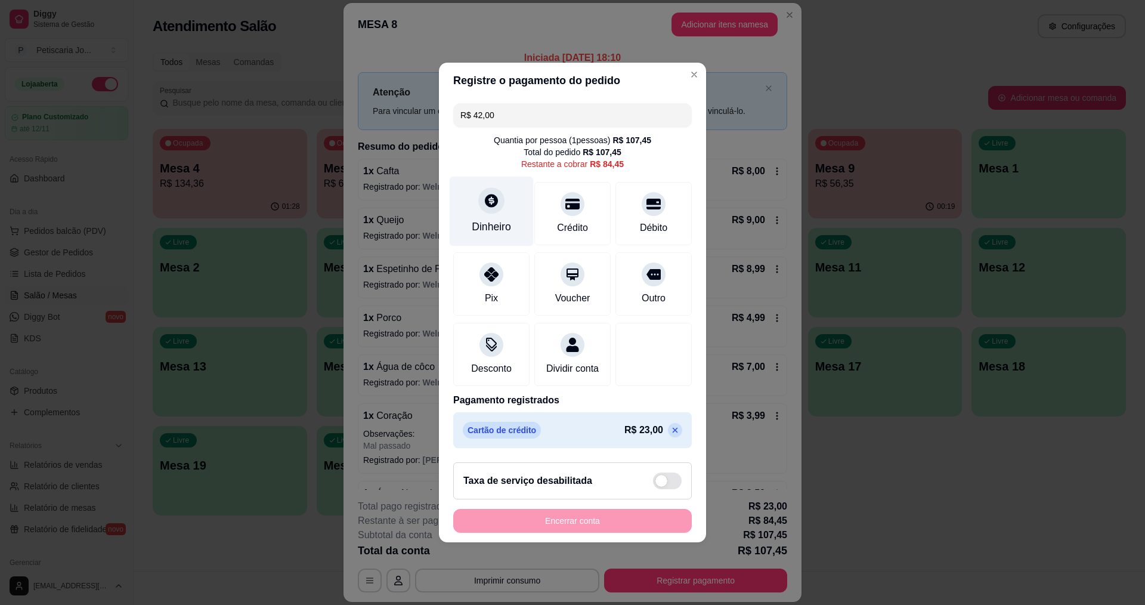
click at [504, 194] on div "Dinheiro" at bounding box center [492, 211] width 84 height 70
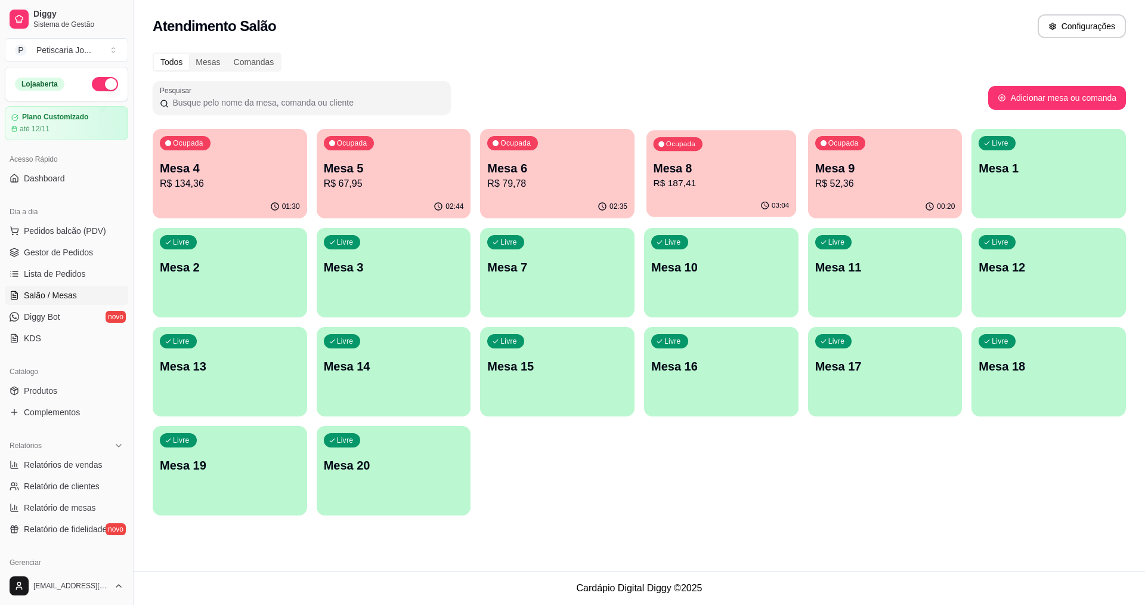
click at [676, 189] on p "R$ 187,41" at bounding box center [721, 183] width 136 height 14
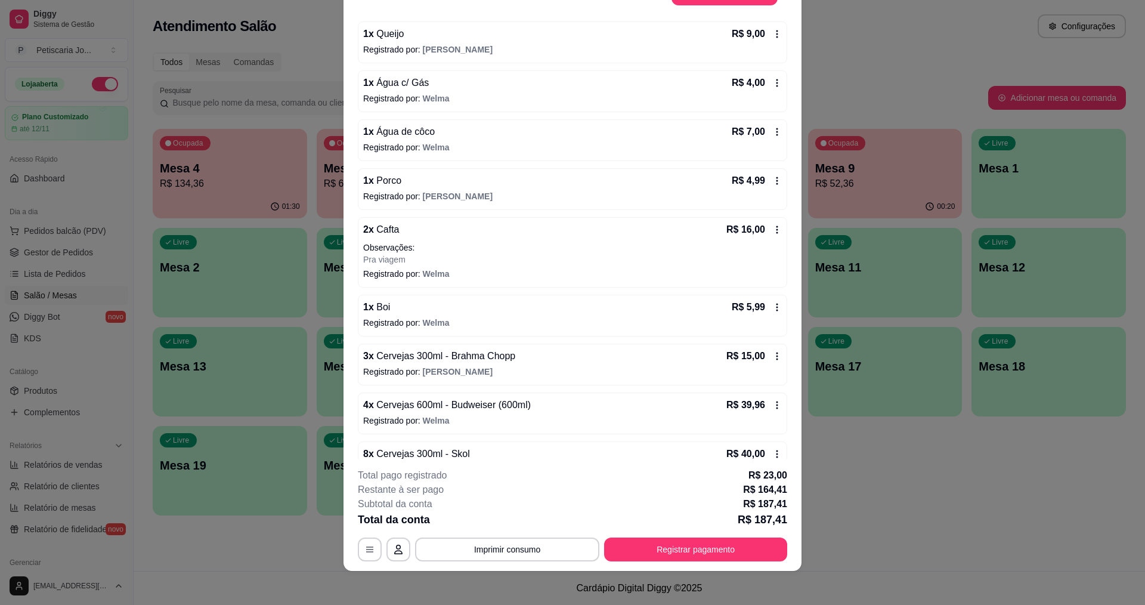
scroll to position [35, 0]
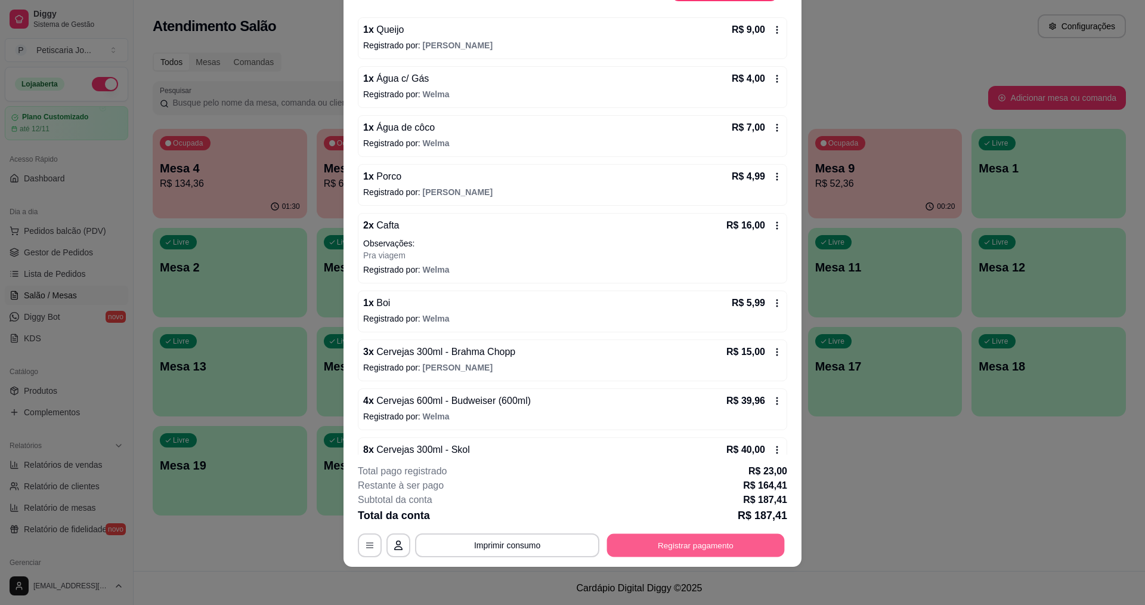
click at [732, 544] on button "Registrar pagamento" at bounding box center [696, 545] width 178 height 23
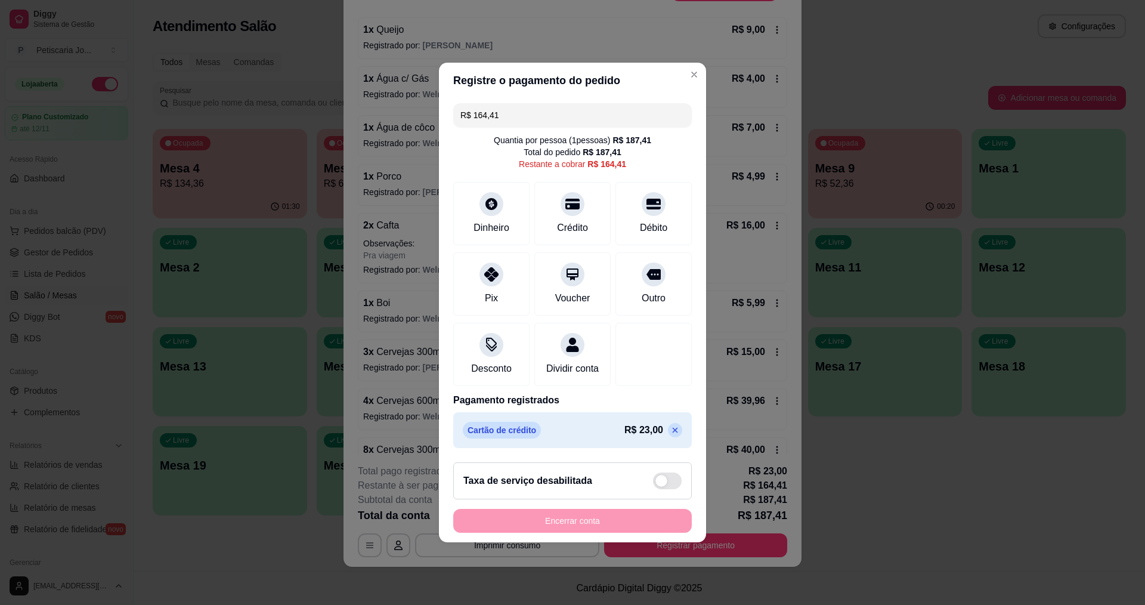
drag, startPoint x: 504, startPoint y: 111, endPoint x: 316, endPoint y: 75, distance: 191.3
click at [316, 75] on div "Registre o pagamento do pedido R$ 164,41 Quantia por pessoa ( 1 pessoas) R$ 187…" at bounding box center [572, 302] width 1145 height 605
type input "R$ 42,00"
click at [489, 200] on icon at bounding box center [491, 200] width 13 height 13
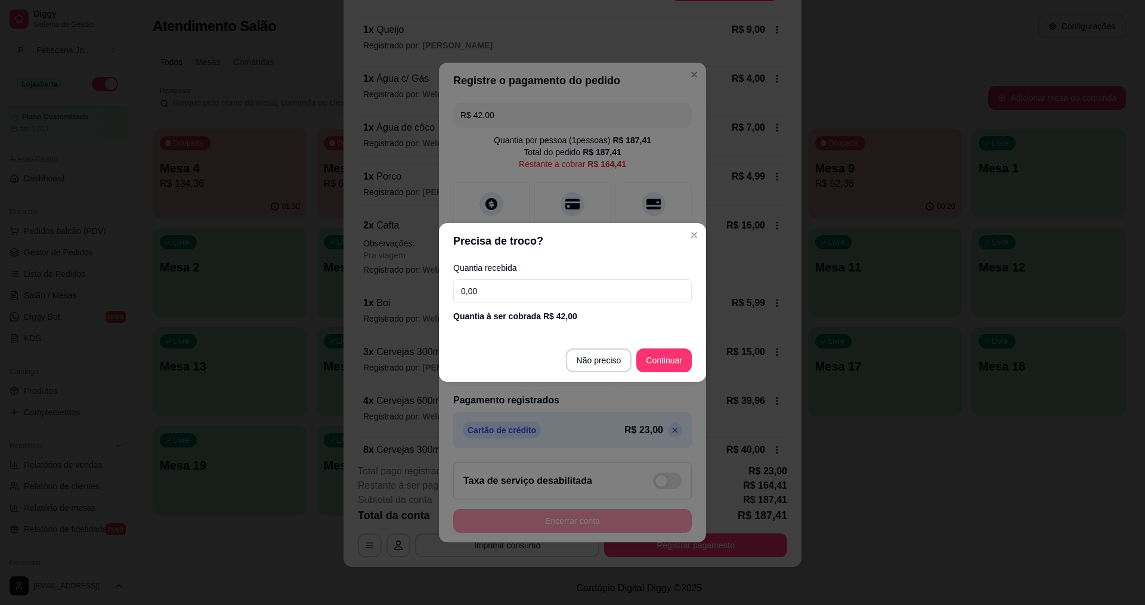
click at [529, 289] on input "0,00" at bounding box center [572, 291] width 238 height 24
type input "42,00"
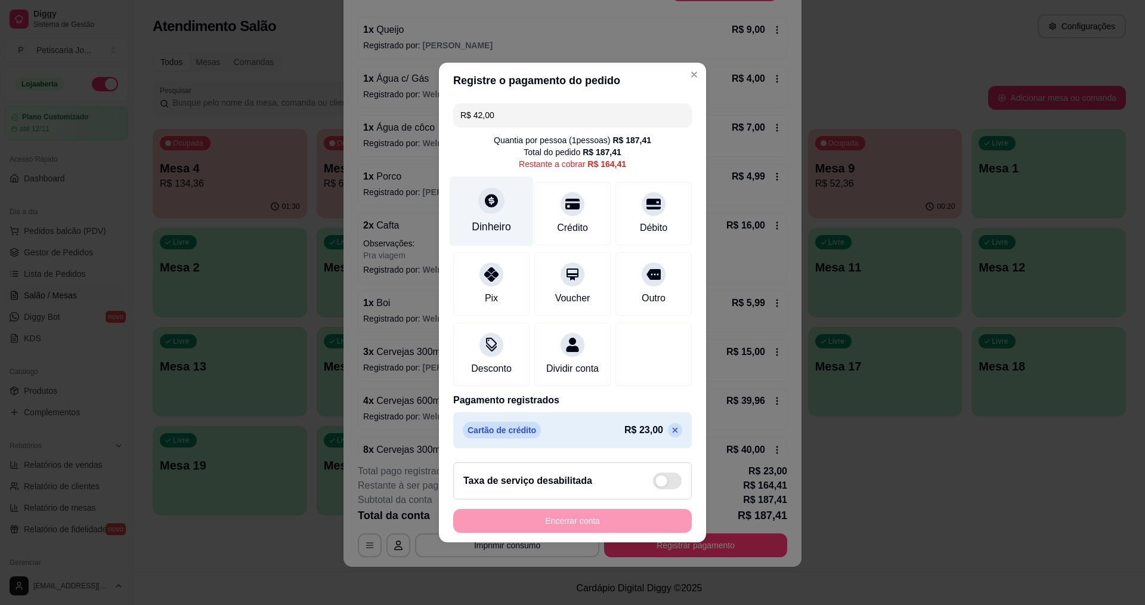
click at [489, 196] on icon at bounding box center [492, 201] width 16 height 16
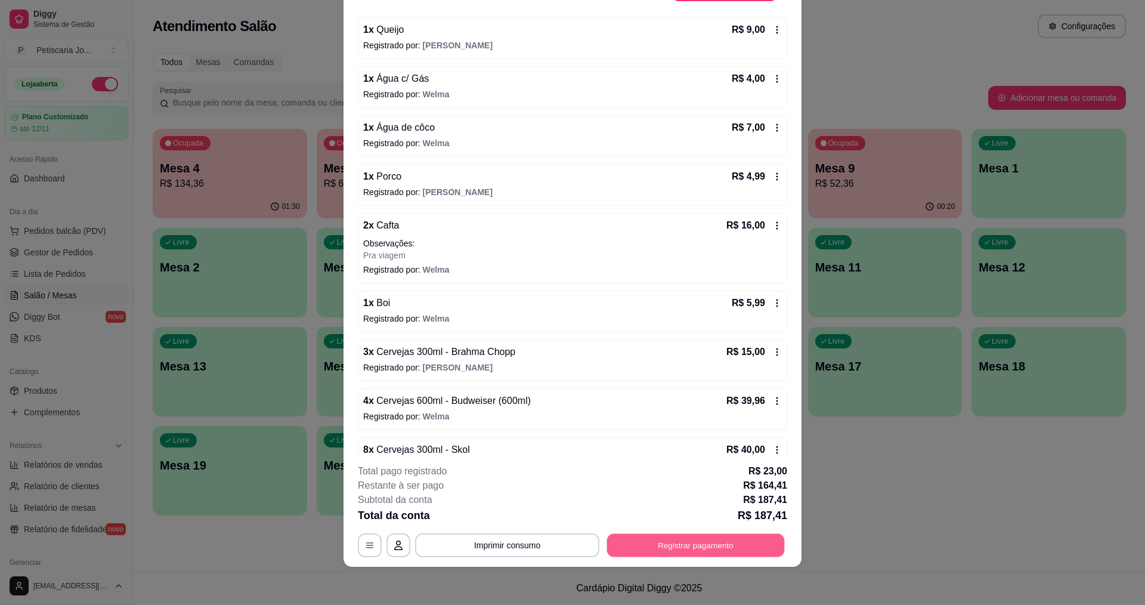
click at [717, 549] on button "Registrar pagamento" at bounding box center [696, 545] width 178 height 23
type input "R$ 179,41"
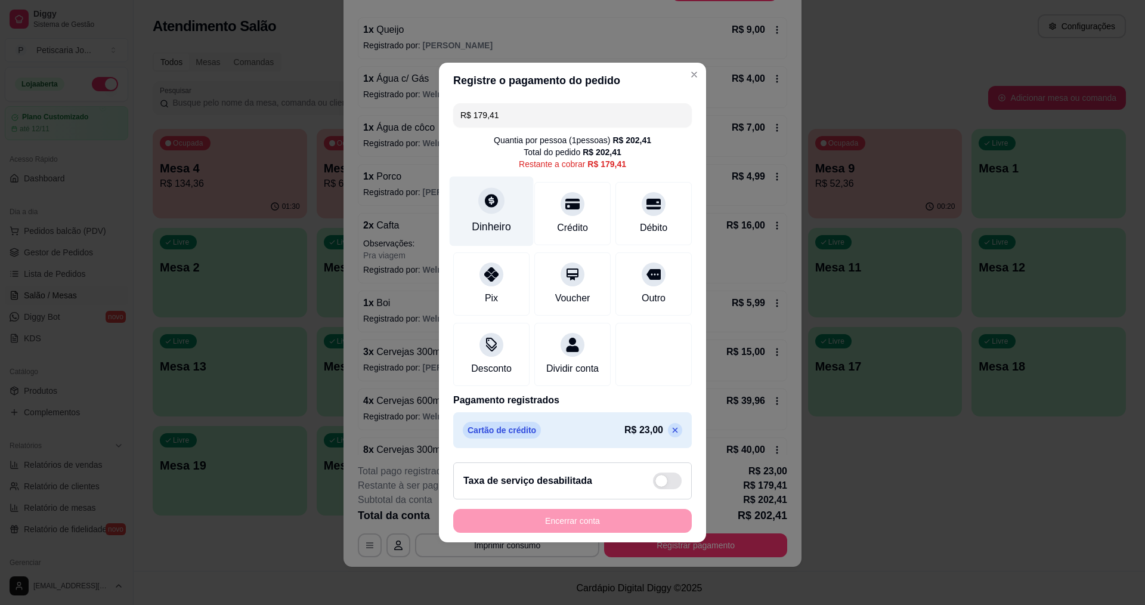
click at [496, 219] on div "Dinheiro" at bounding box center [491, 227] width 39 height 16
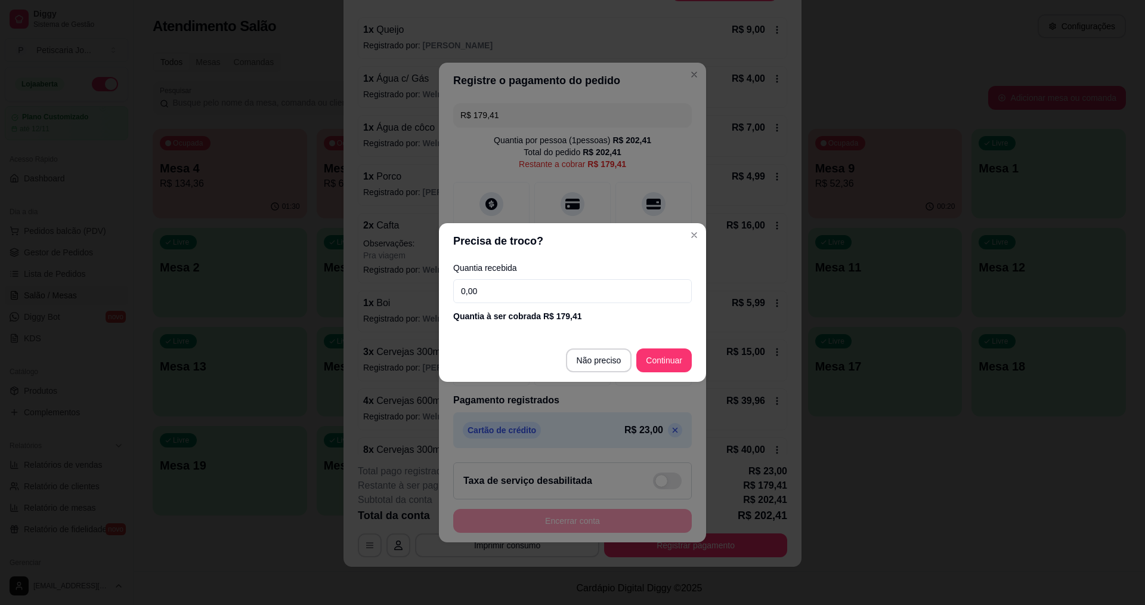
click at [526, 289] on input "0,00" at bounding box center [572, 291] width 238 height 24
type input "42,00"
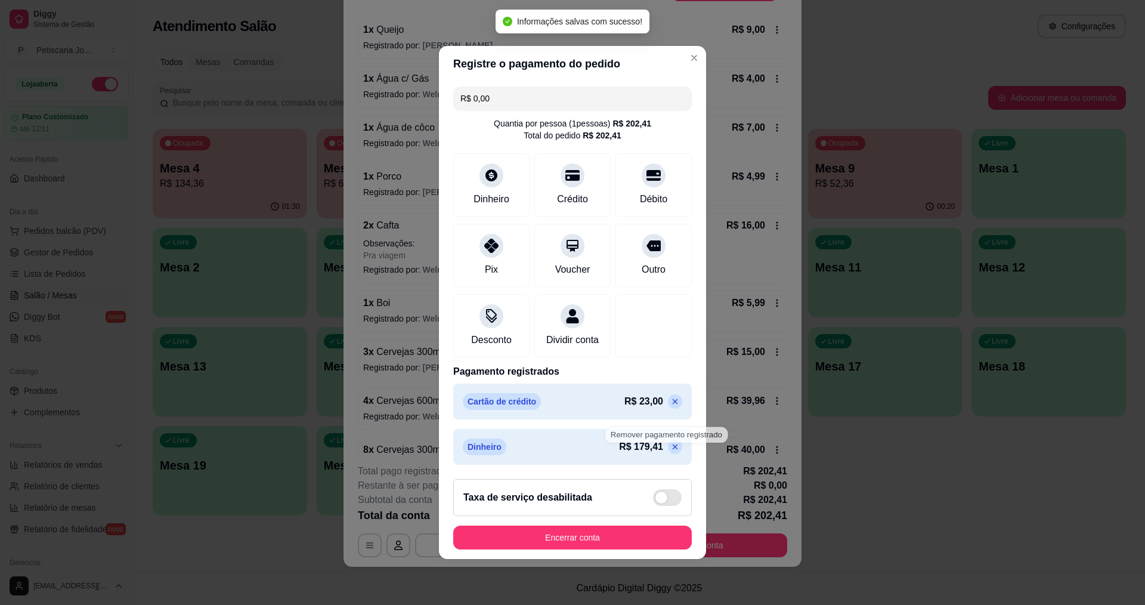
click at [669, 448] on p at bounding box center [675, 446] width 14 height 14
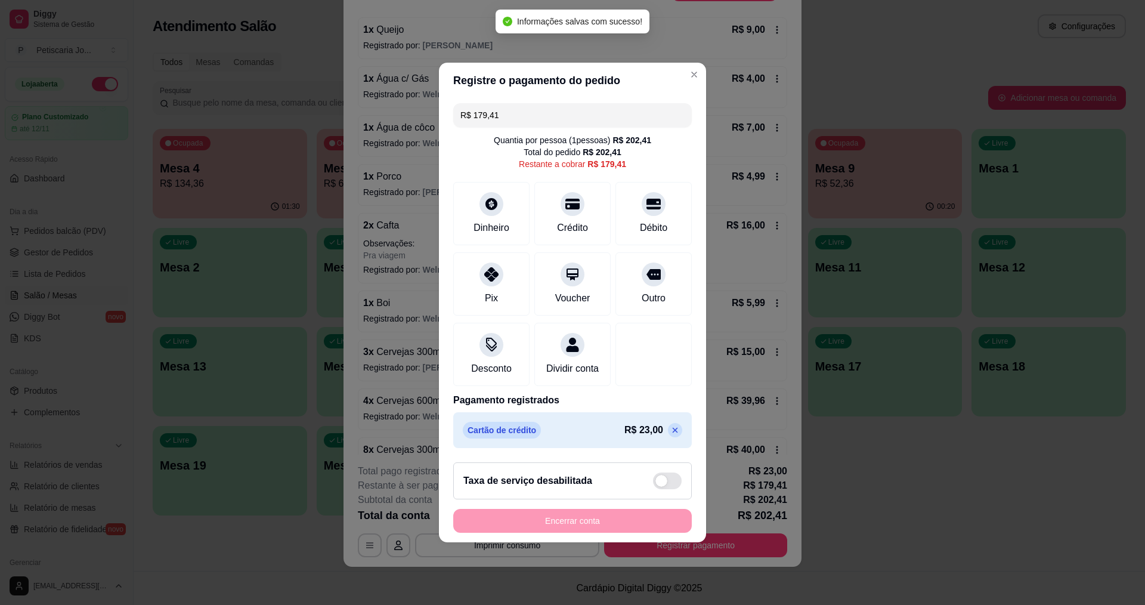
drag, startPoint x: 512, startPoint y: 102, endPoint x: 343, endPoint y: 87, distance: 169.4
click at [343, 87] on div "Registre o pagamento do pedido R$ 179,41 Quantia por pessoa ( 1 pessoas) R$ 202…" at bounding box center [572, 302] width 1145 height 605
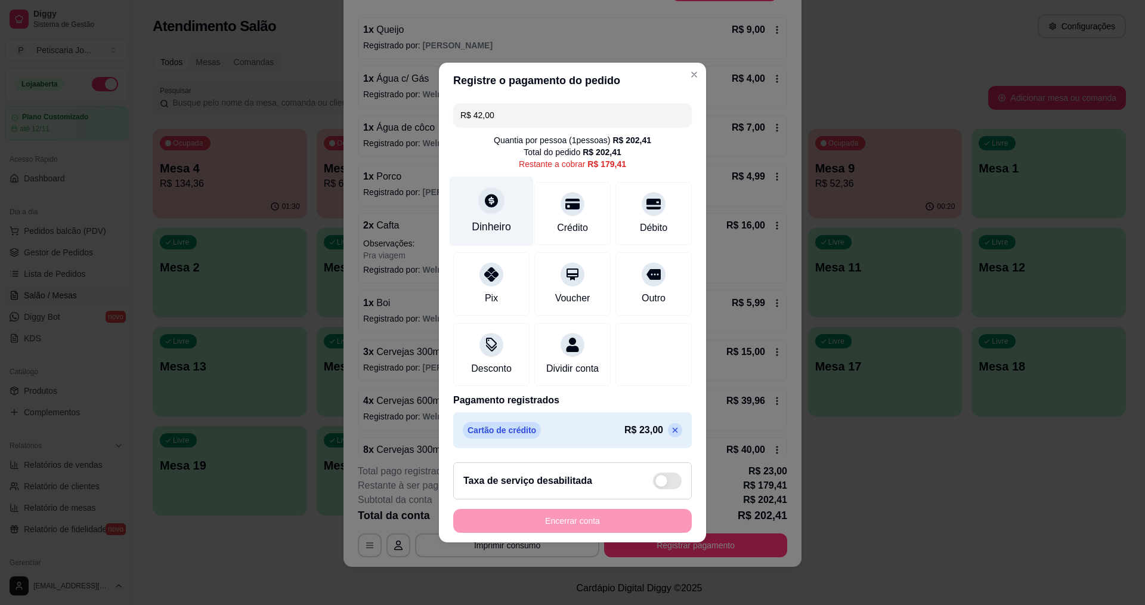
type input "R$ 42,00"
click at [503, 196] on div at bounding box center [491, 200] width 26 height 26
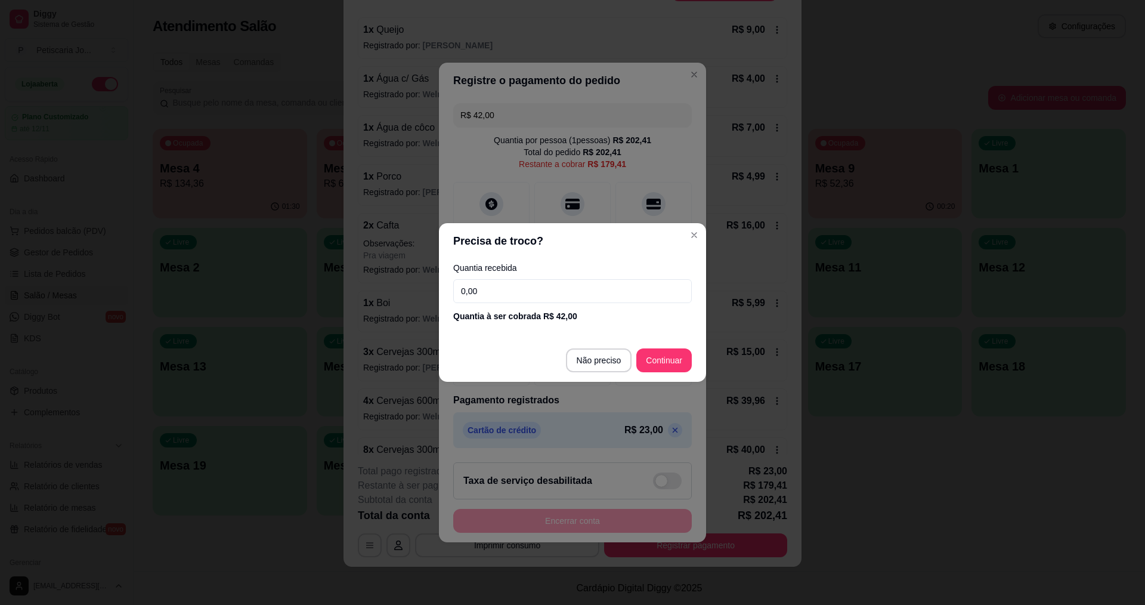
click at [518, 278] on div "Quantia recebida 0,00 Quantia à ser cobrada R$ 42,00" at bounding box center [572, 293] width 267 height 68
click at [523, 293] on input "0,00" at bounding box center [572, 291] width 238 height 24
type input "42,00"
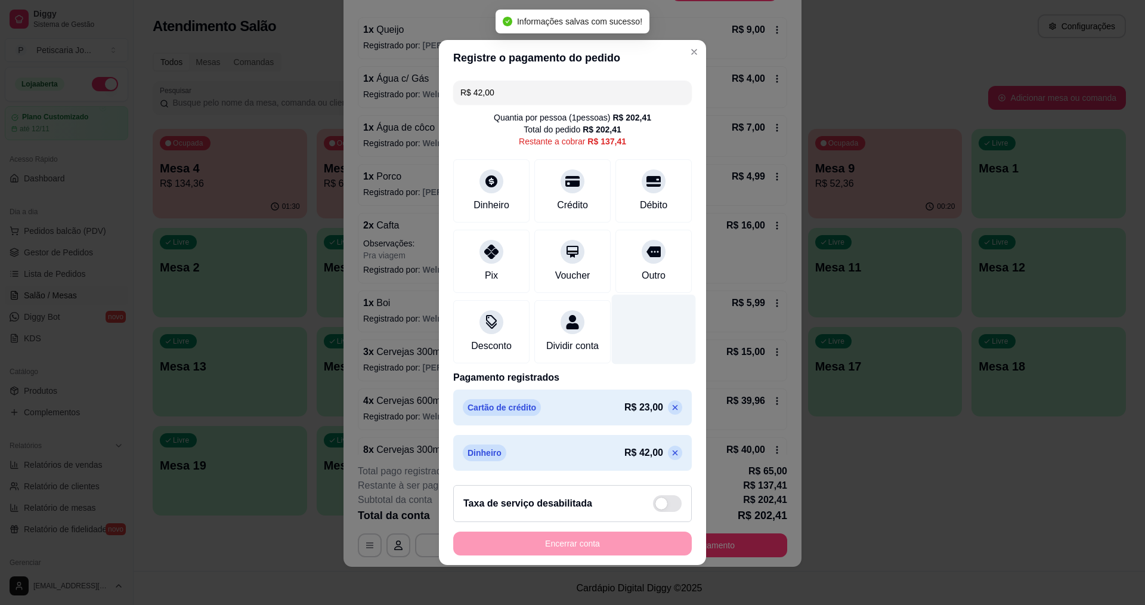
type input "R$ 137,41"
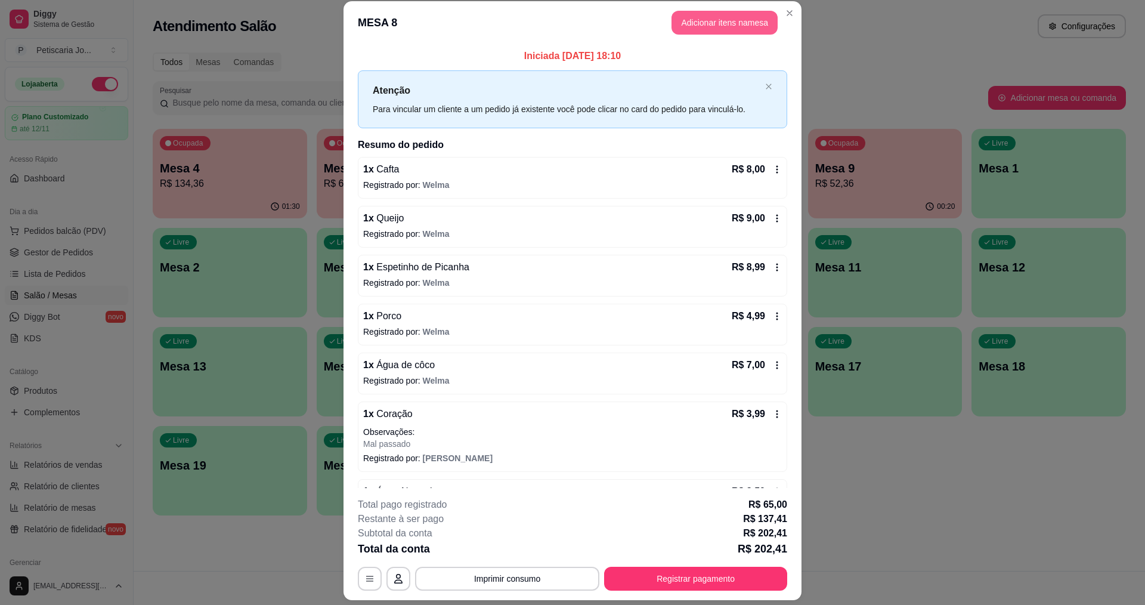
scroll to position [0, 0]
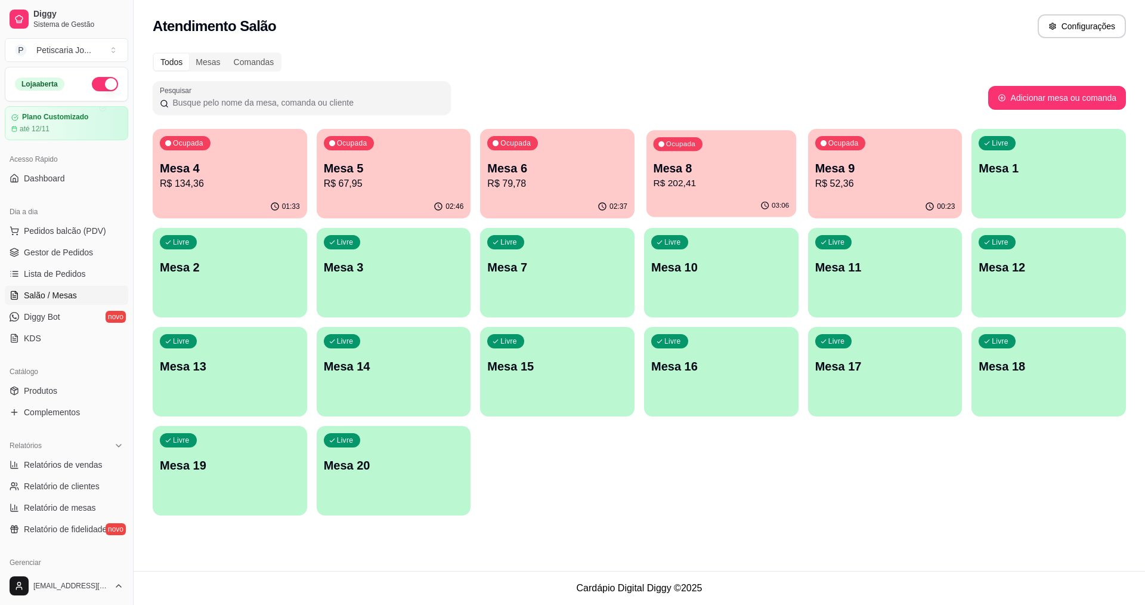
click at [708, 182] on p "R$ 202,41" at bounding box center [721, 183] width 136 height 14
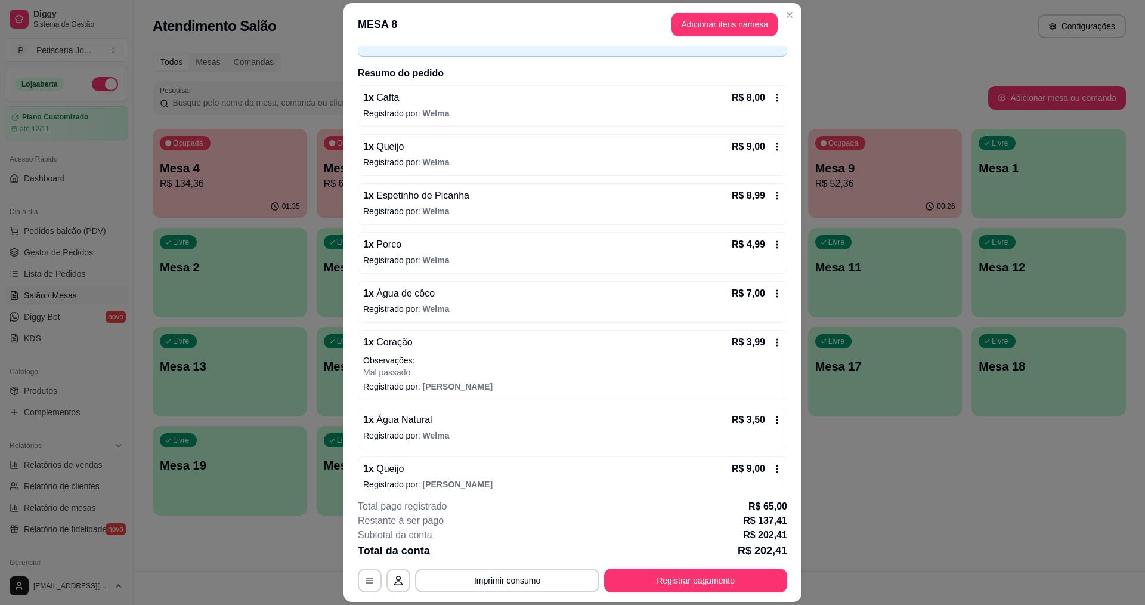
scroll to position [119, 0]
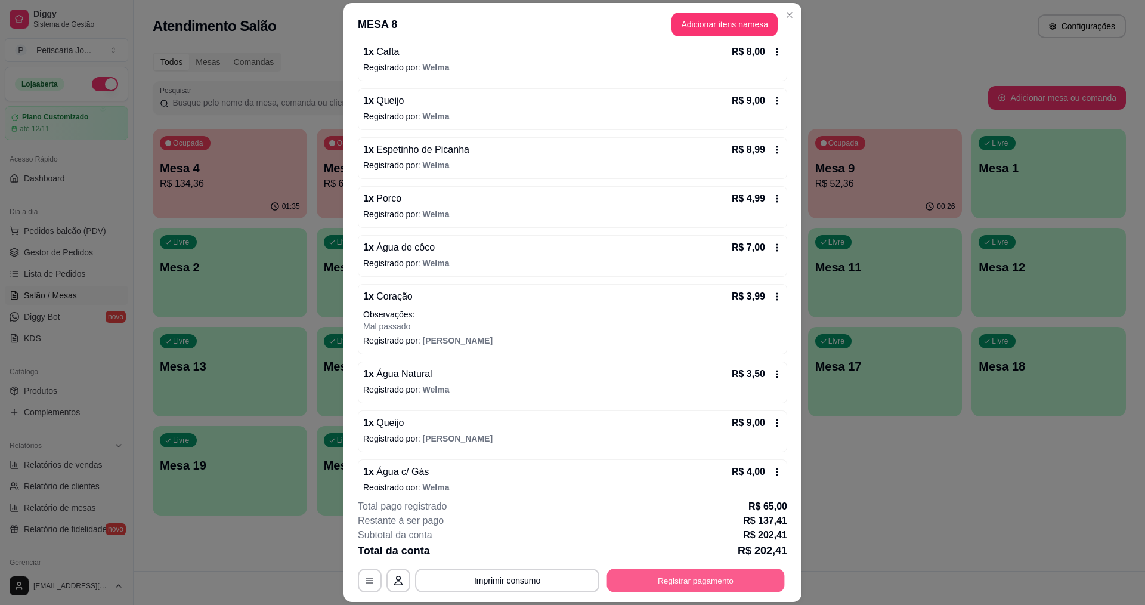
click at [708, 575] on button "Registrar pagamento" at bounding box center [696, 580] width 178 height 23
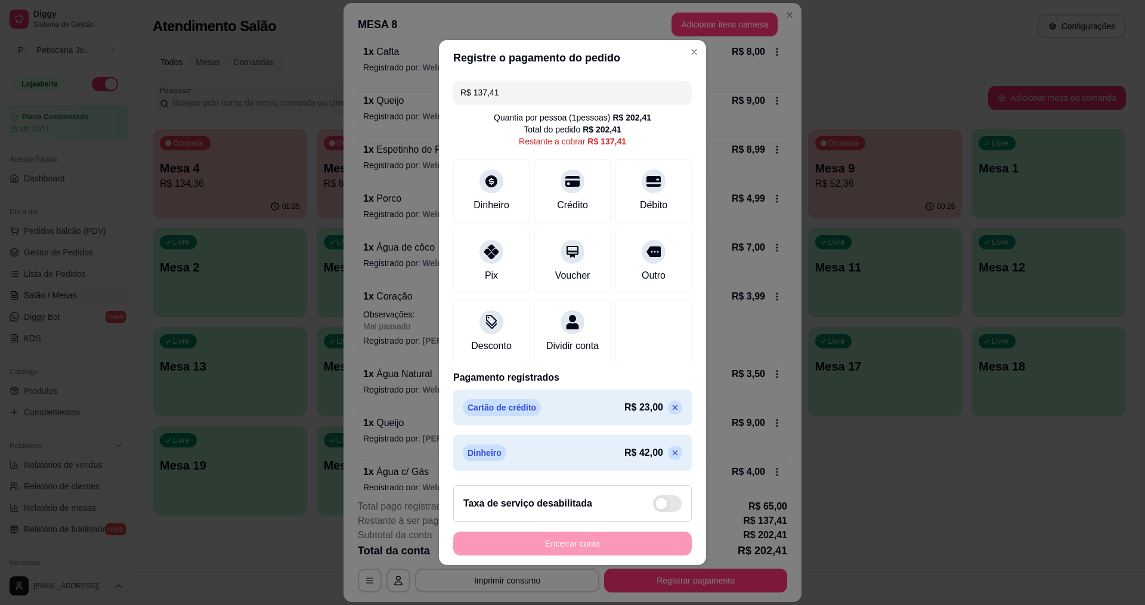
drag, startPoint x: 505, startPoint y: 94, endPoint x: 318, endPoint y: 64, distance: 189.0
click at [318, 64] on div "Registre o pagamento do pedido R$ 137,41 Quantia por pessoa ( 1 pessoas) R$ 202…" at bounding box center [572, 302] width 1145 height 605
click at [564, 182] on div at bounding box center [572, 178] width 26 height 26
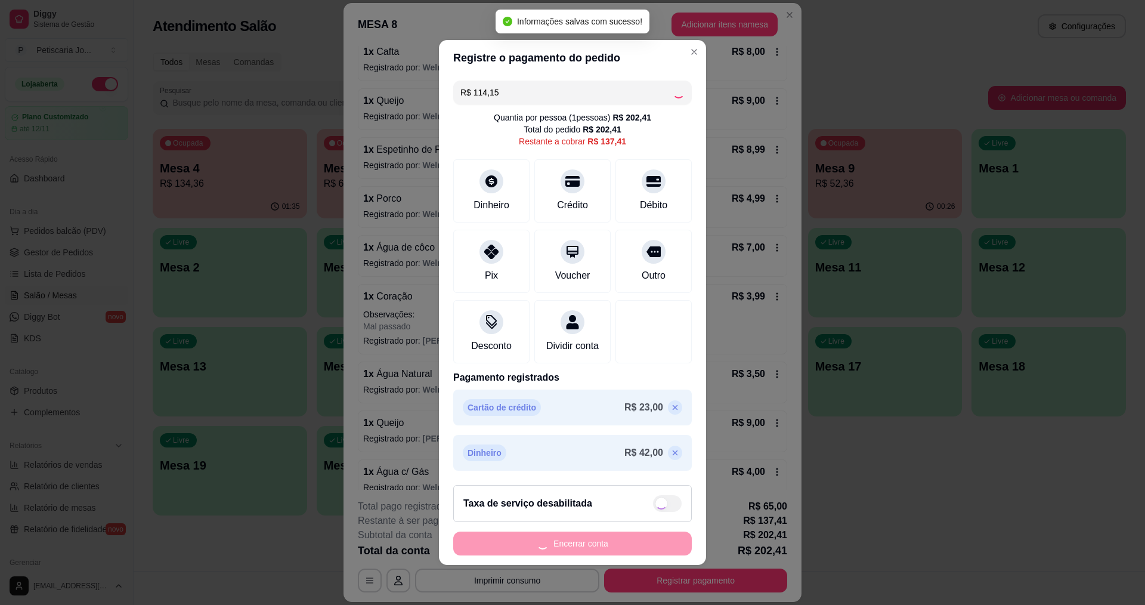
type input "R$ 23,26"
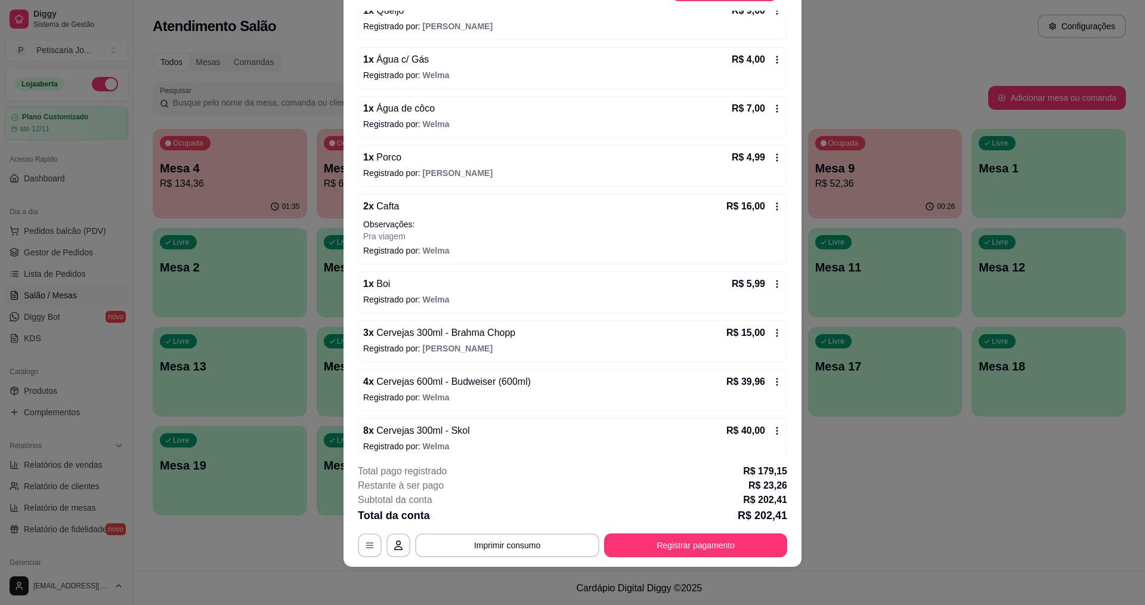
scroll to position [555, 0]
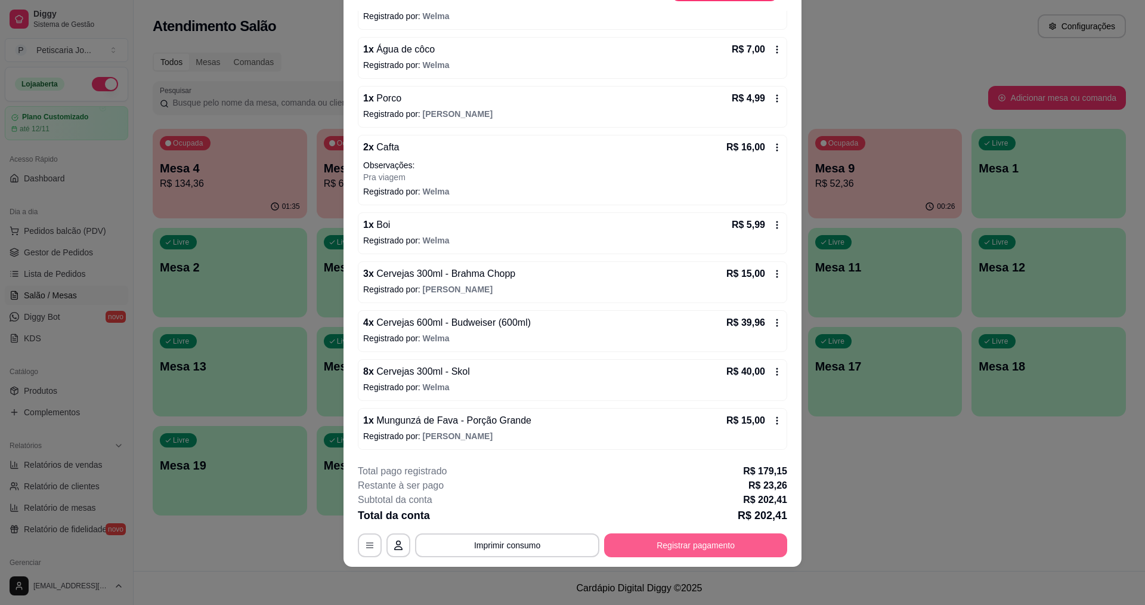
click at [679, 548] on button "Registrar pagamento" at bounding box center [695, 545] width 183 height 24
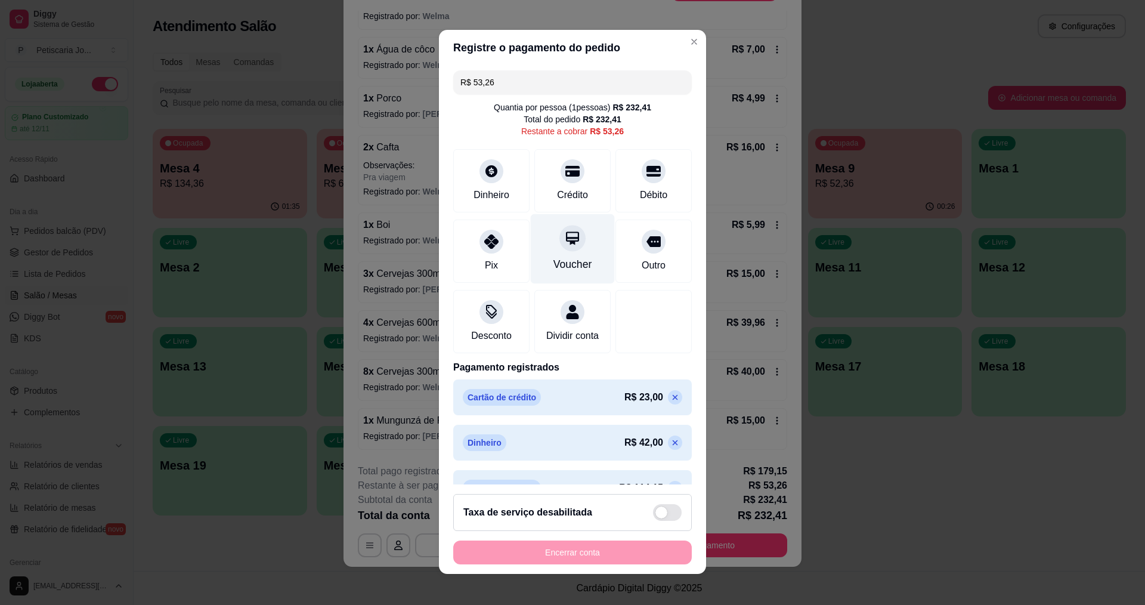
scroll to position [0, 0]
drag, startPoint x: 504, startPoint y: 81, endPoint x: 453, endPoint y: 81, distance: 51.3
click at [453, 81] on div "R$ 53,26" at bounding box center [572, 83] width 238 height 24
click at [487, 255] on div "Pix" at bounding box center [492, 249] width 84 height 70
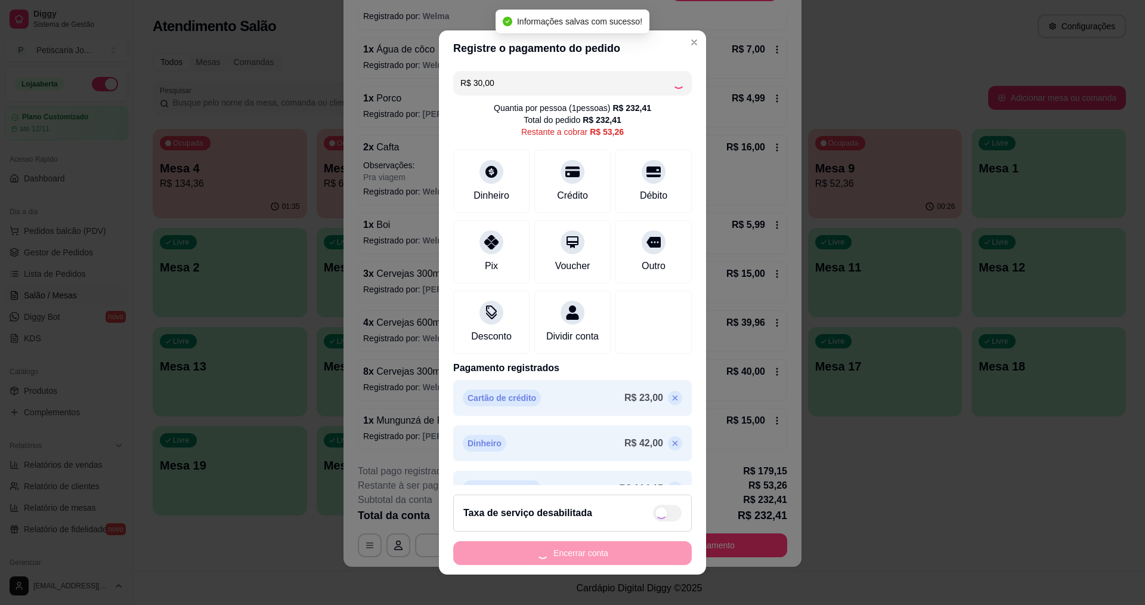
type input "R$ 23,26"
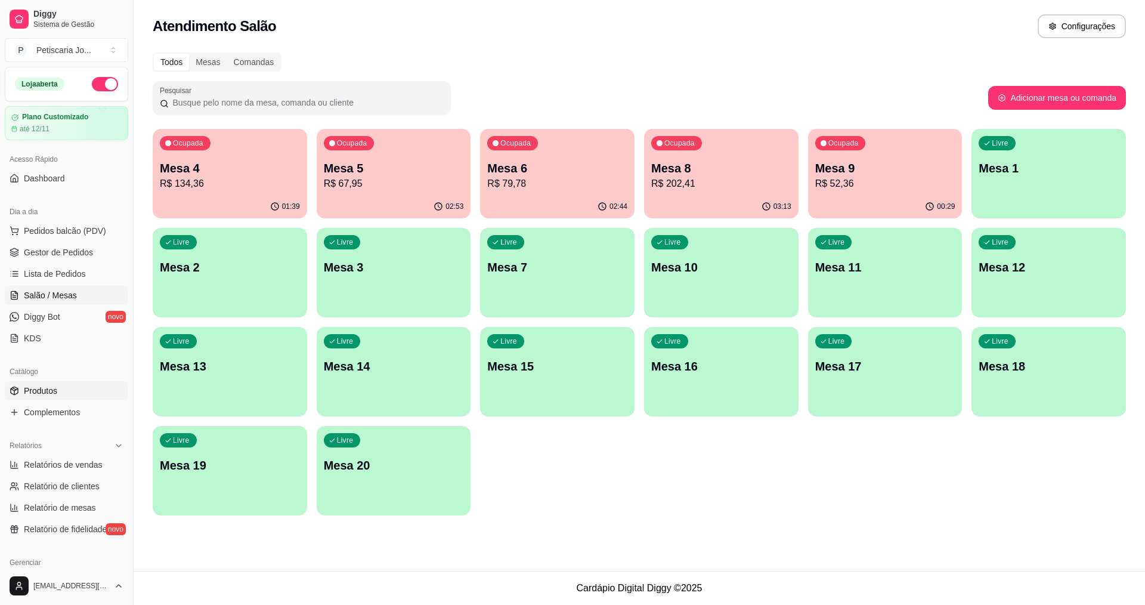
click at [34, 388] on span "Produtos" at bounding box center [40, 391] width 33 height 12
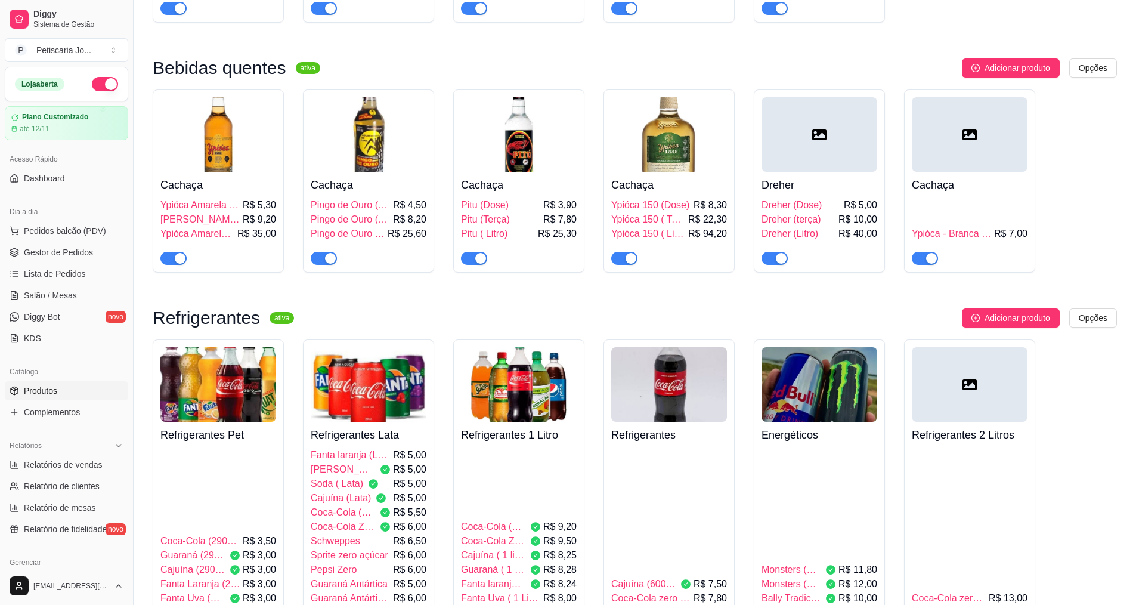
scroll to position [3100, 0]
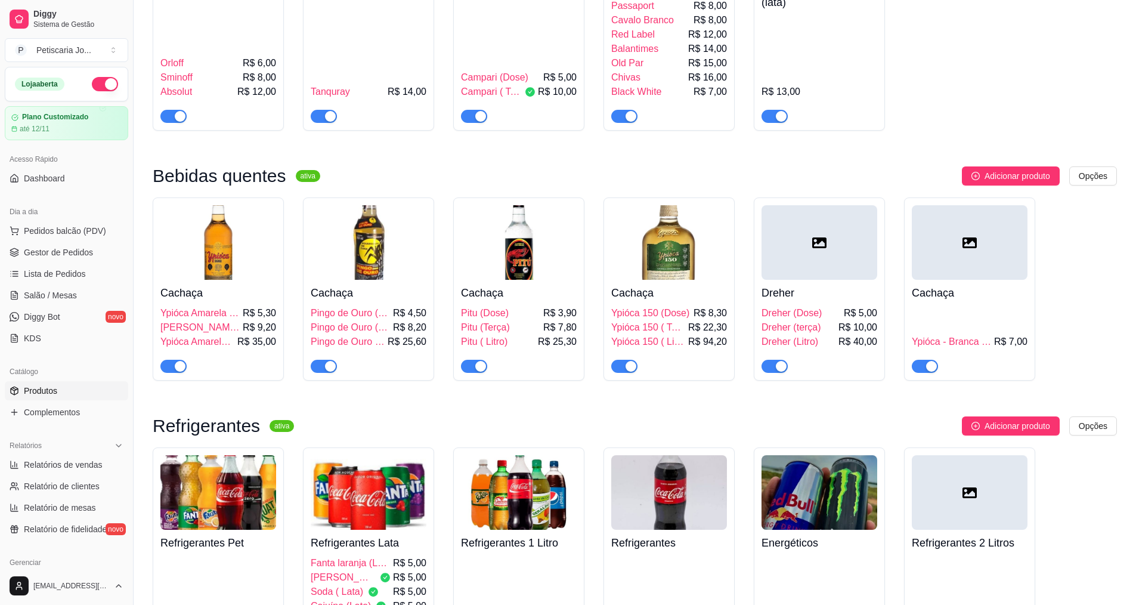
click at [236, 462] on img at bounding box center [218, 492] width 116 height 75
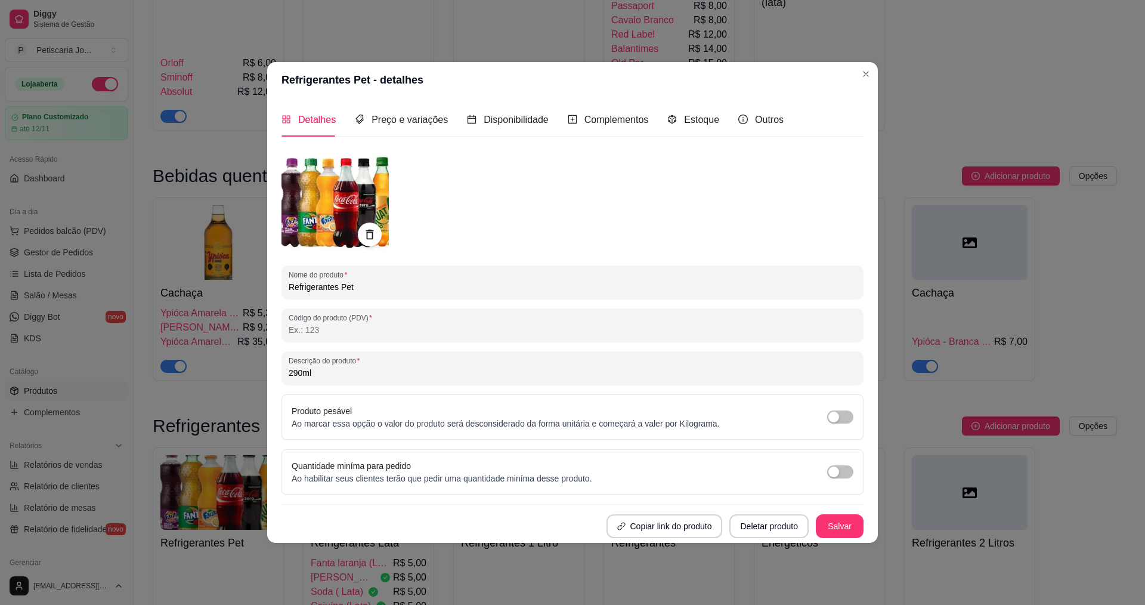
click at [869, 84] on header "Refrigerantes Pet - detalhes" at bounding box center [572, 80] width 611 height 36
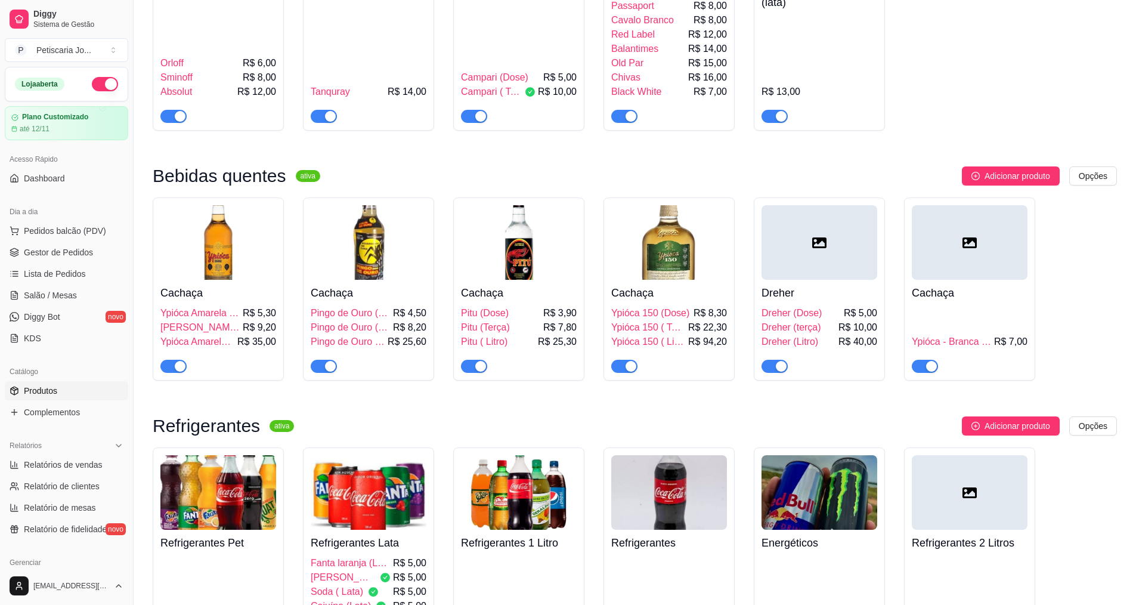
click at [518, 467] on img at bounding box center [519, 492] width 116 height 75
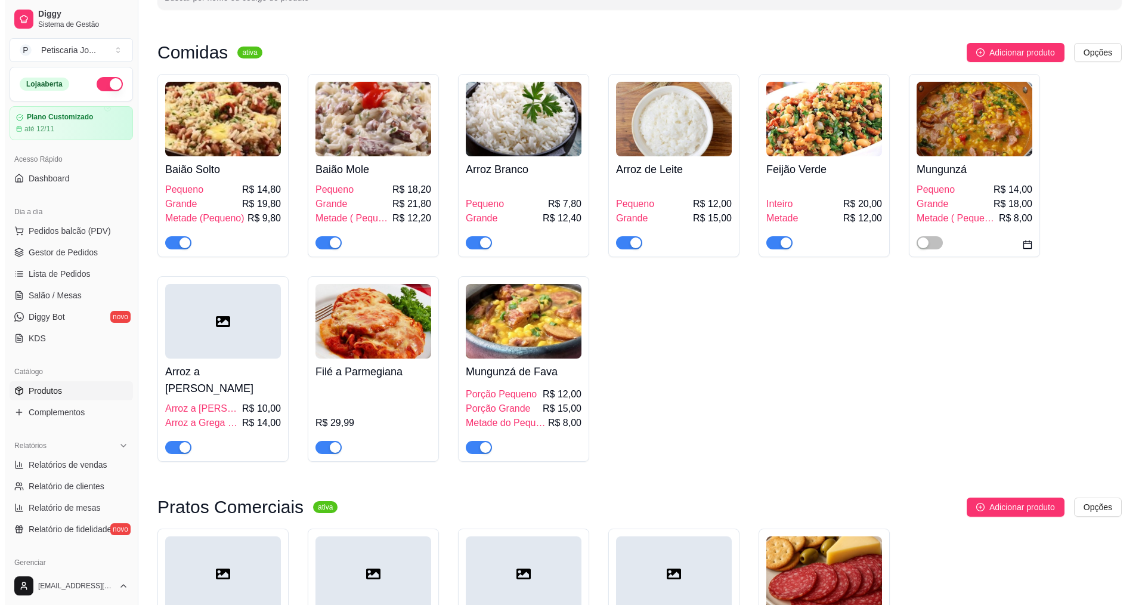
scroll to position [0, 0]
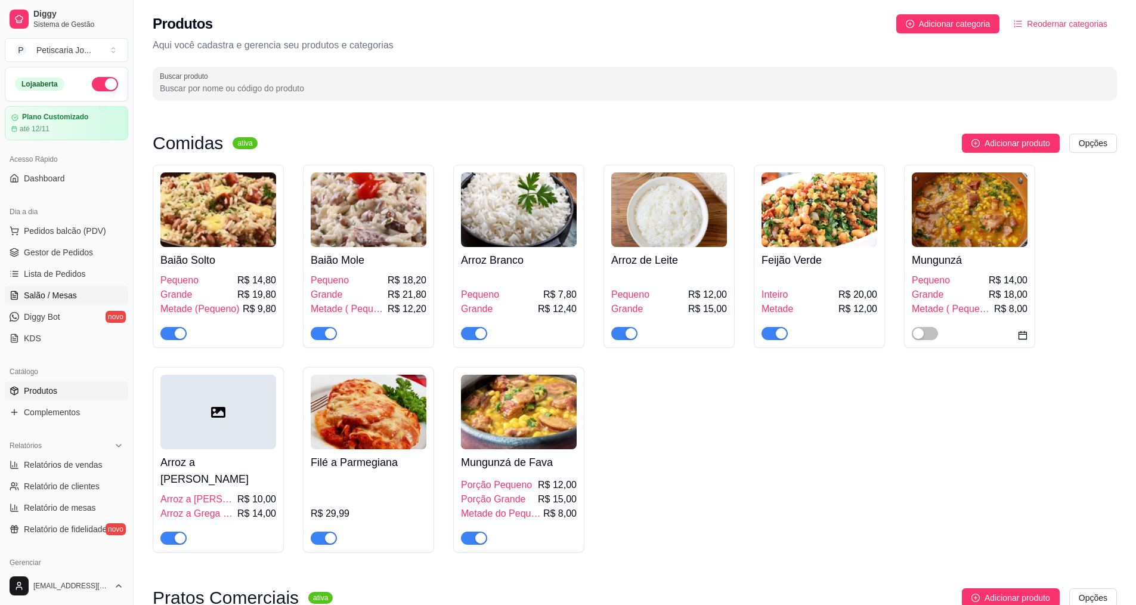
click at [63, 298] on span "Salão / Mesas" at bounding box center [50, 295] width 53 height 12
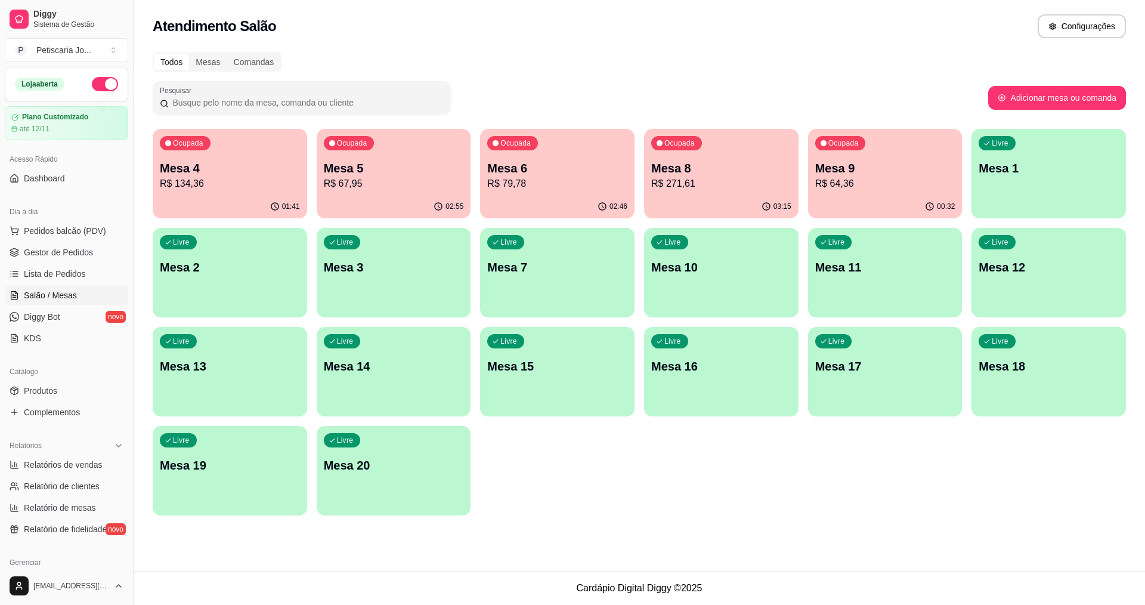
click at [704, 188] on p "R$ 271,61" at bounding box center [721, 183] width 140 height 14
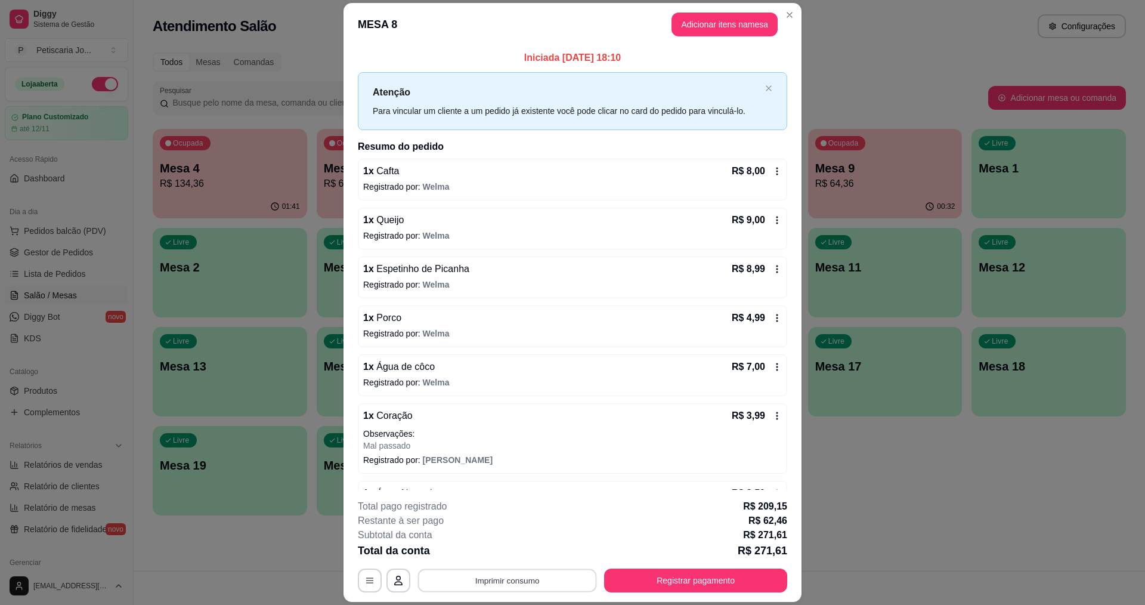
click at [530, 587] on button "Imprimir consumo" at bounding box center [507, 580] width 179 height 23
click at [504, 550] on button "IMPRESSORA" at bounding box center [505, 552] width 83 height 18
click at [680, 578] on button "Registrar pagamento" at bounding box center [696, 580] width 178 height 23
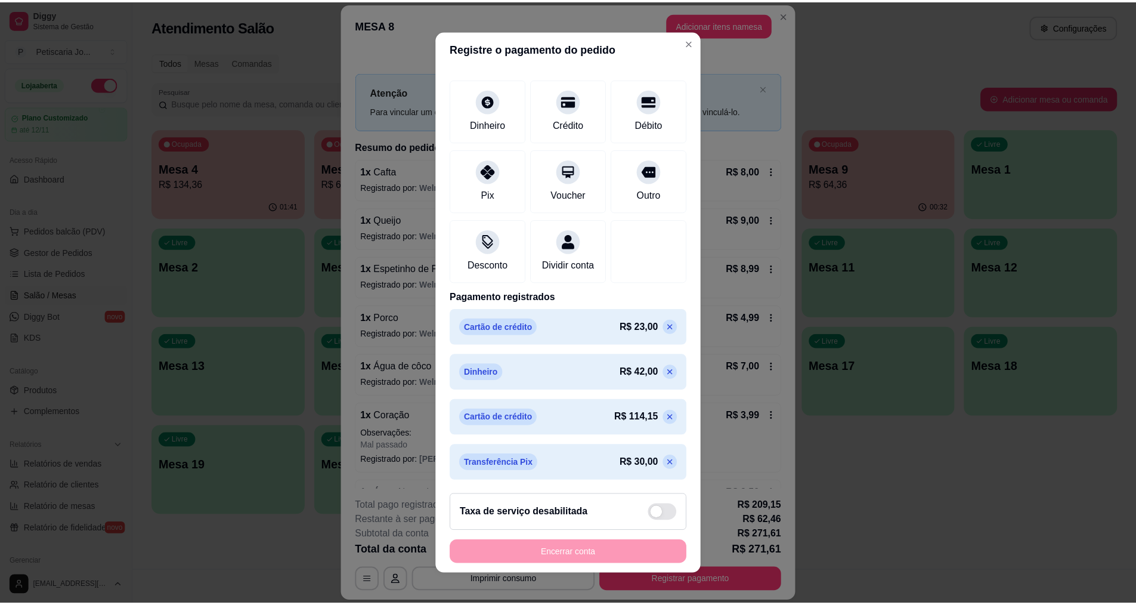
scroll to position [85, 0]
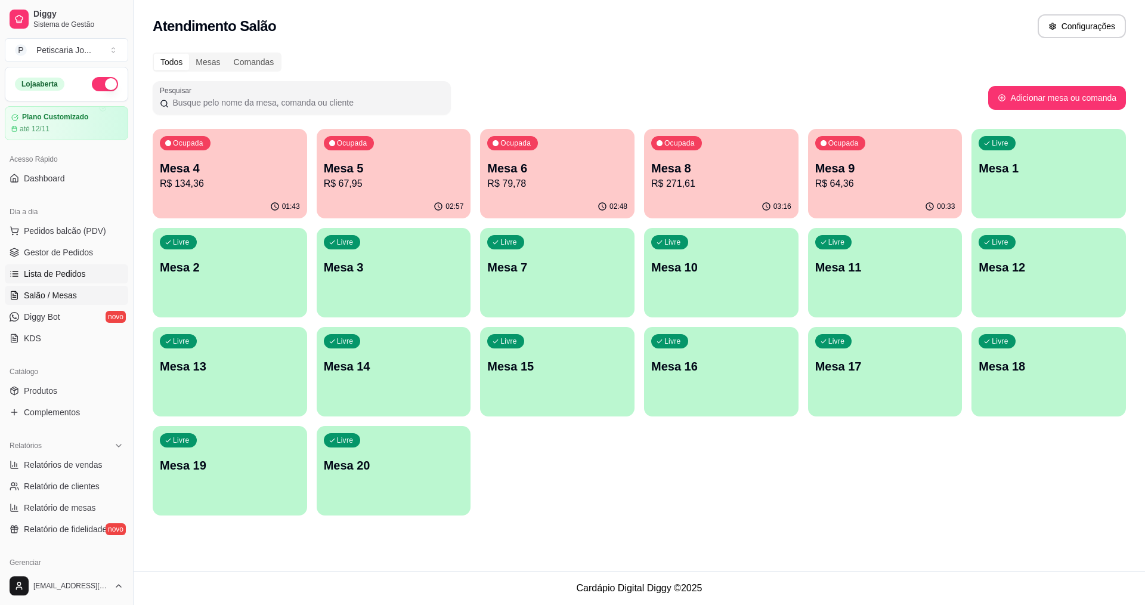
click at [66, 269] on span "Lista de Pedidos" at bounding box center [55, 274] width 62 height 12
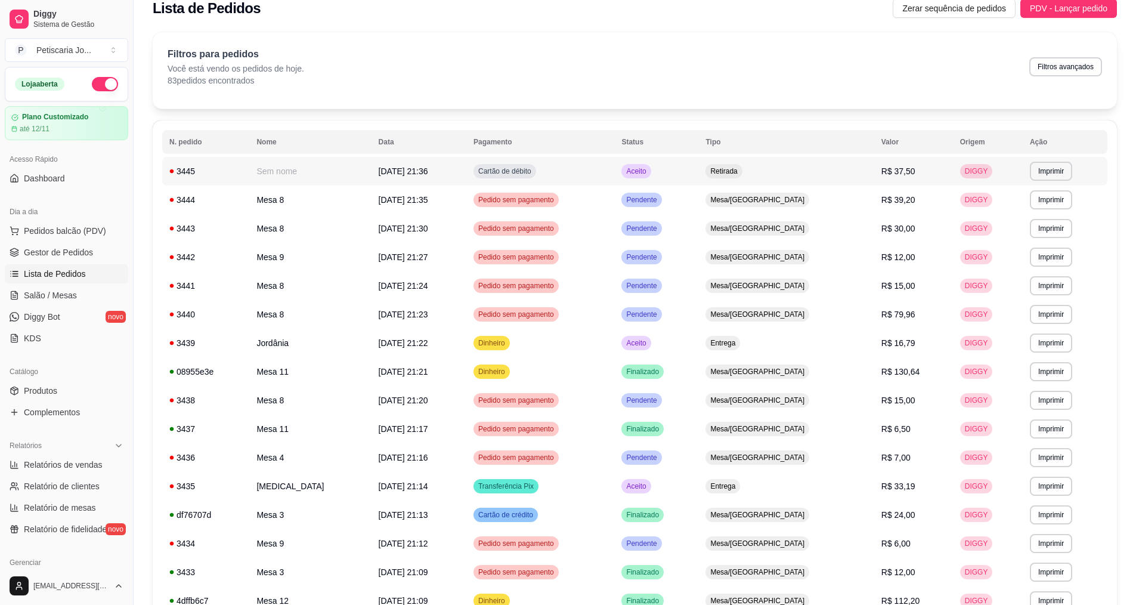
scroll to position [60, 0]
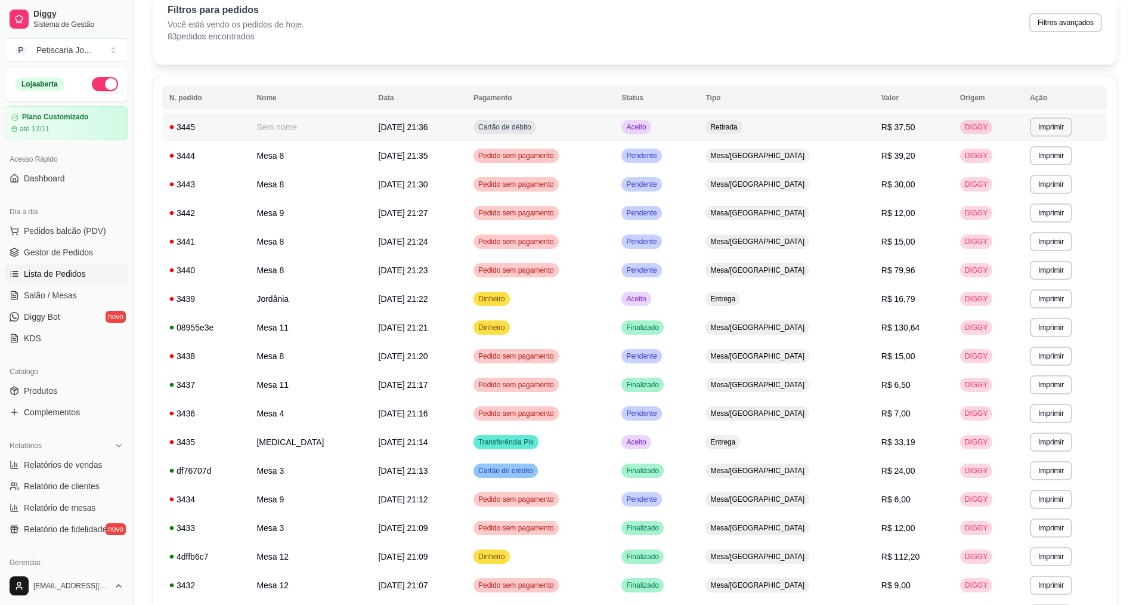
click at [534, 128] on span "Cartão de débito" at bounding box center [505, 127] width 58 height 10
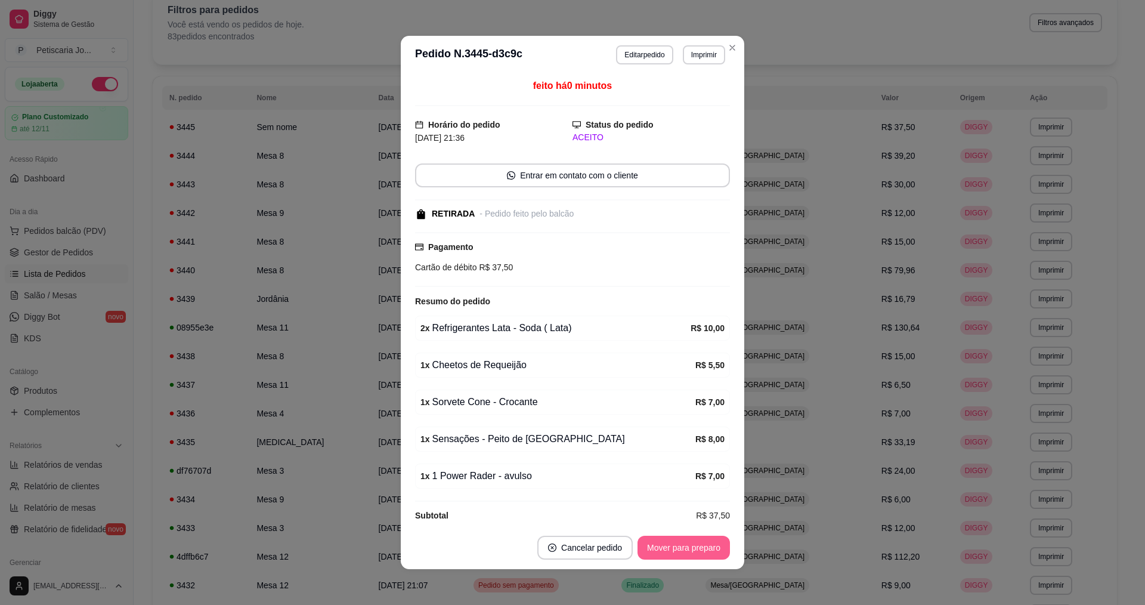
click at [675, 546] on button "Mover para preparo" at bounding box center [683, 547] width 92 height 24
click at [678, 548] on button "Mover para retirada disponível" at bounding box center [664, 547] width 132 height 24
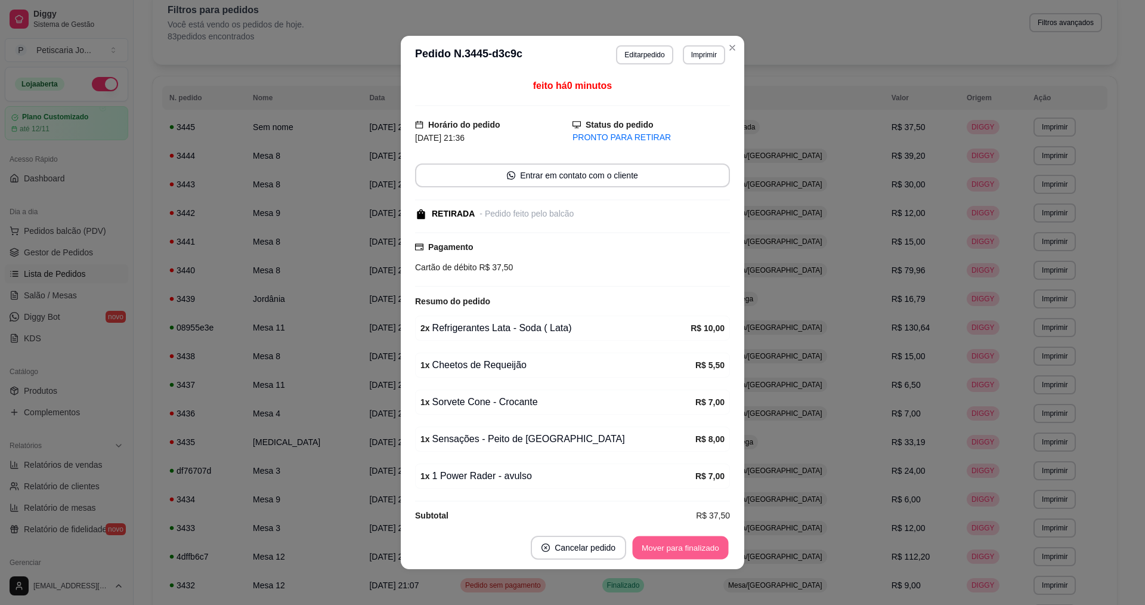
click at [678, 548] on button "Mover para finalizado" at bounding box center [681, 547] width 96 height 23
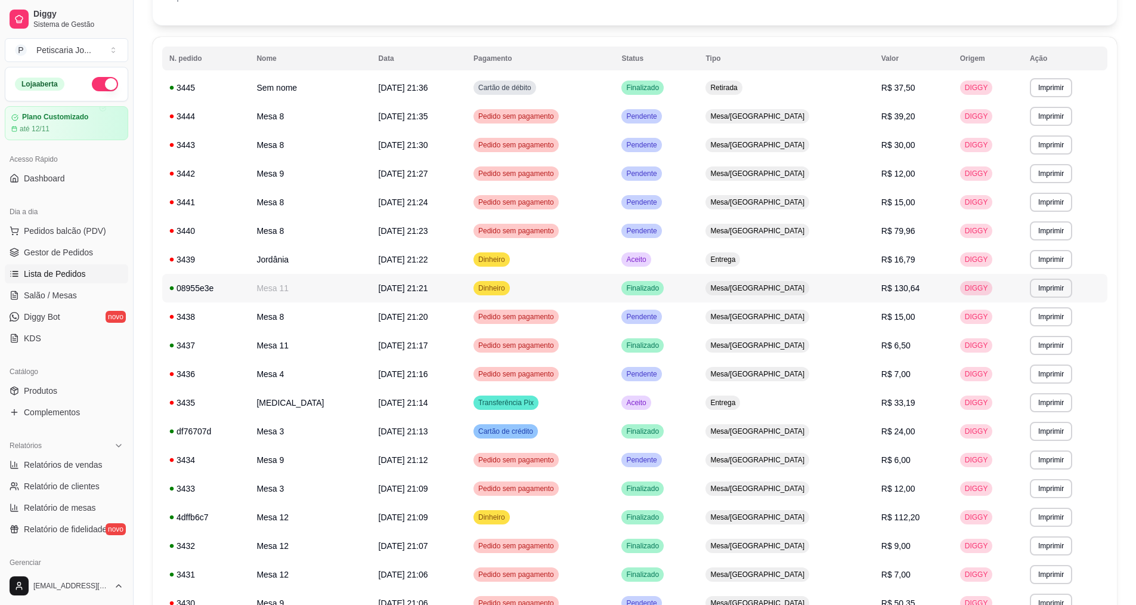
scroll to position [119, 0]
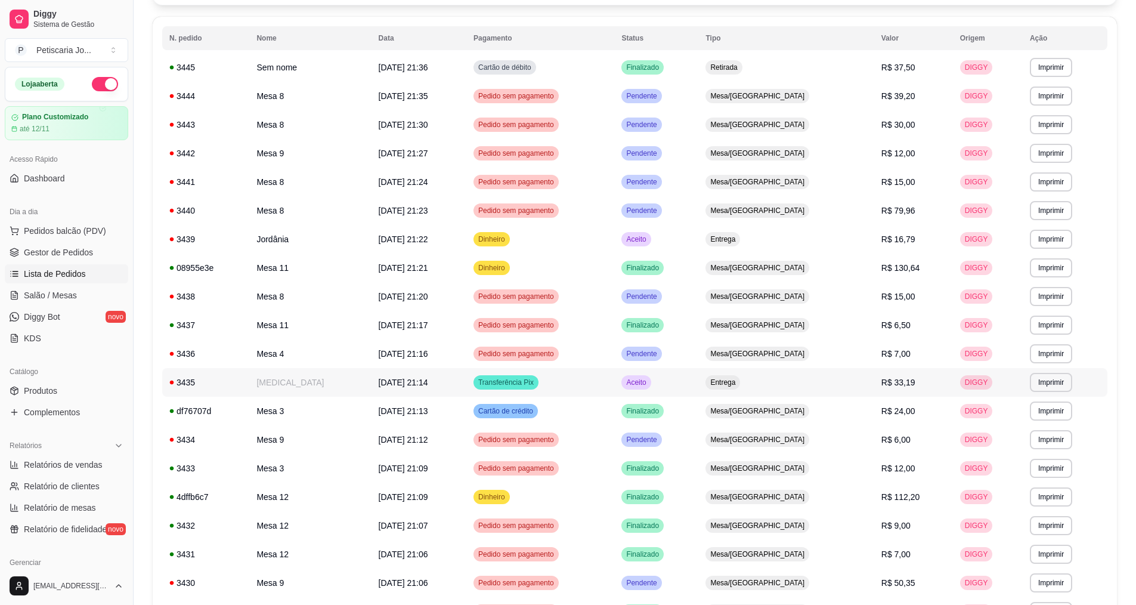
click at [296, 380] on td "[MEDICAL_DATA]" at bounding box center [310, 382] width 122 height 29
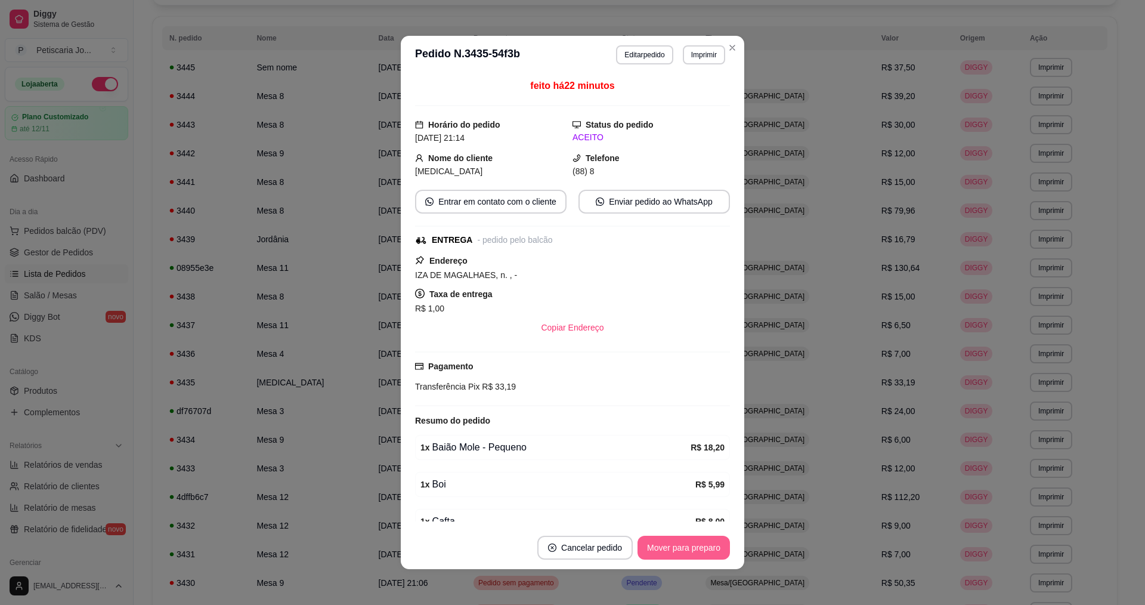
click at [691, 553] on button "Mover para preparo" at bounding box center [683, 547] width 92 height 24
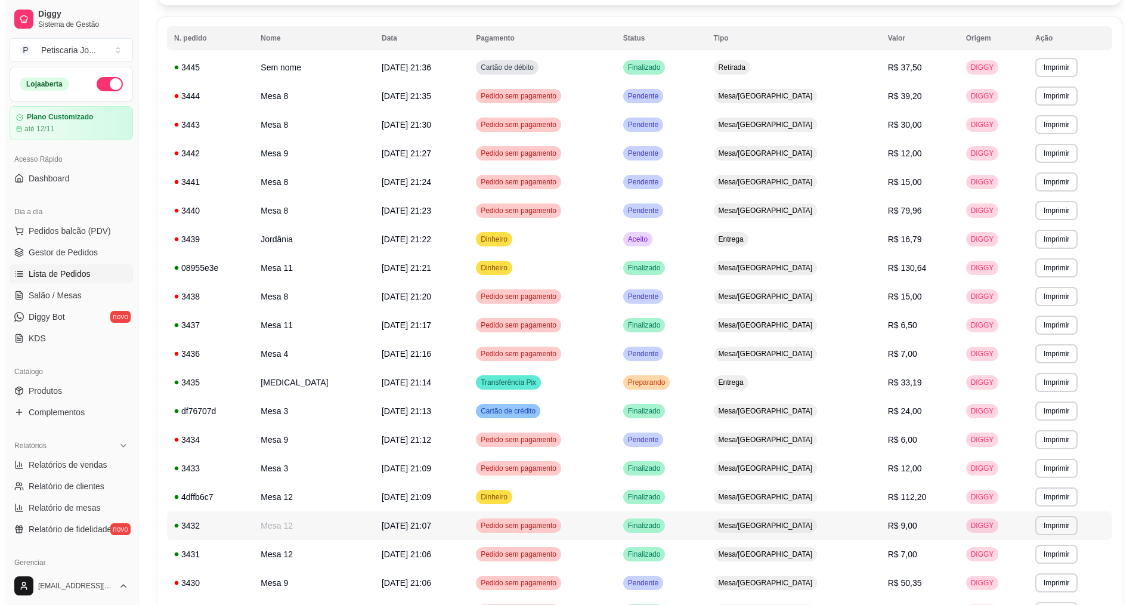
scroll to position [0, 0]
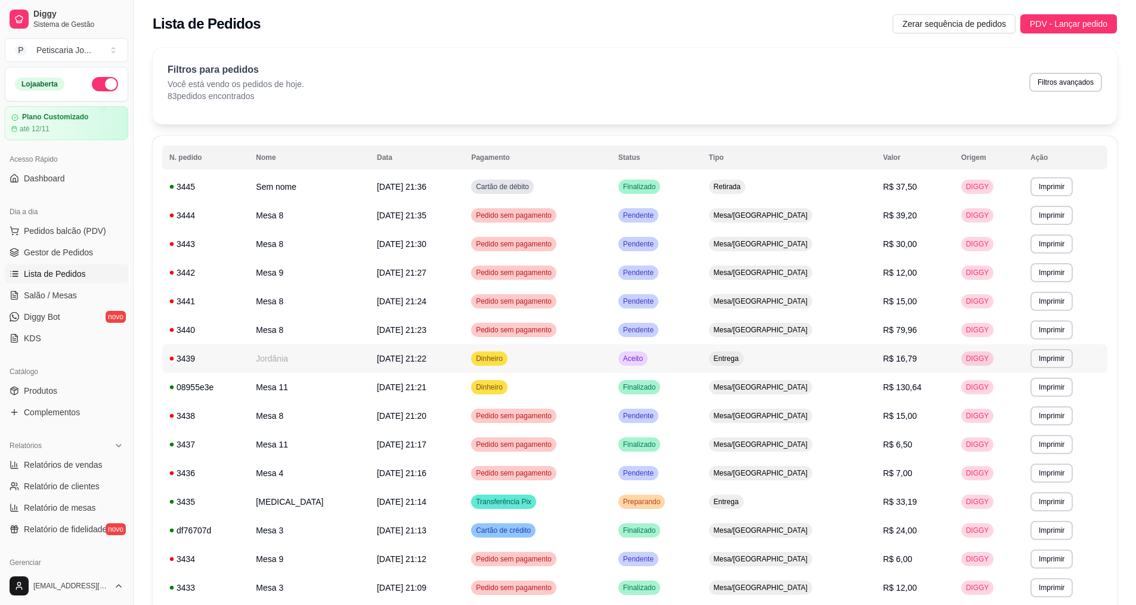
click at [381, 358] on span "[DATE] 21:22" at bounding box center [401, 359] width 49 height 10
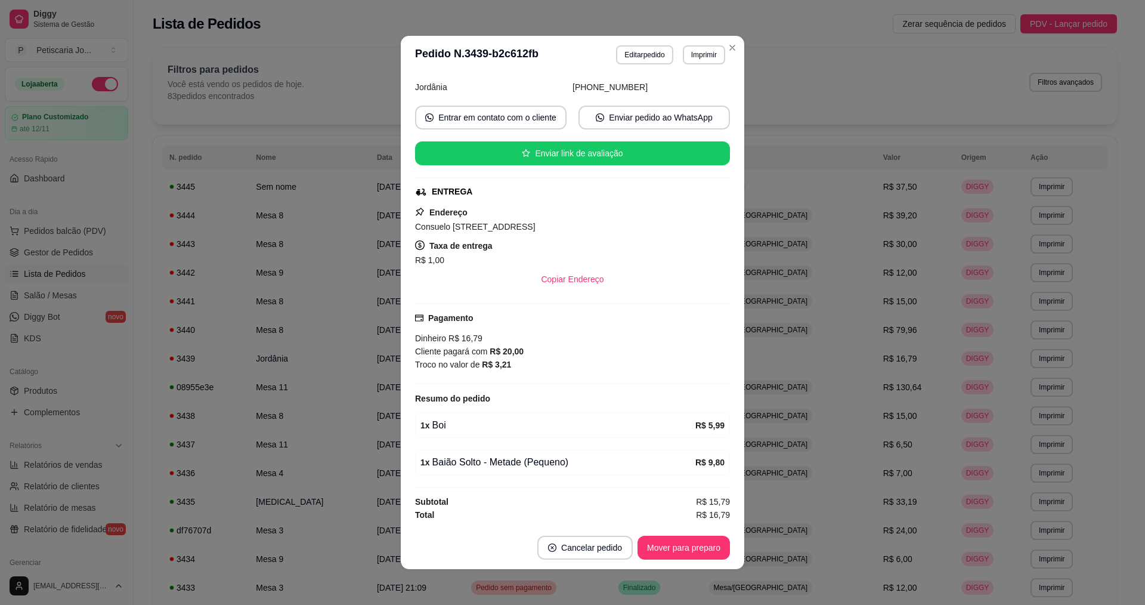
scroll to position [2, 0]
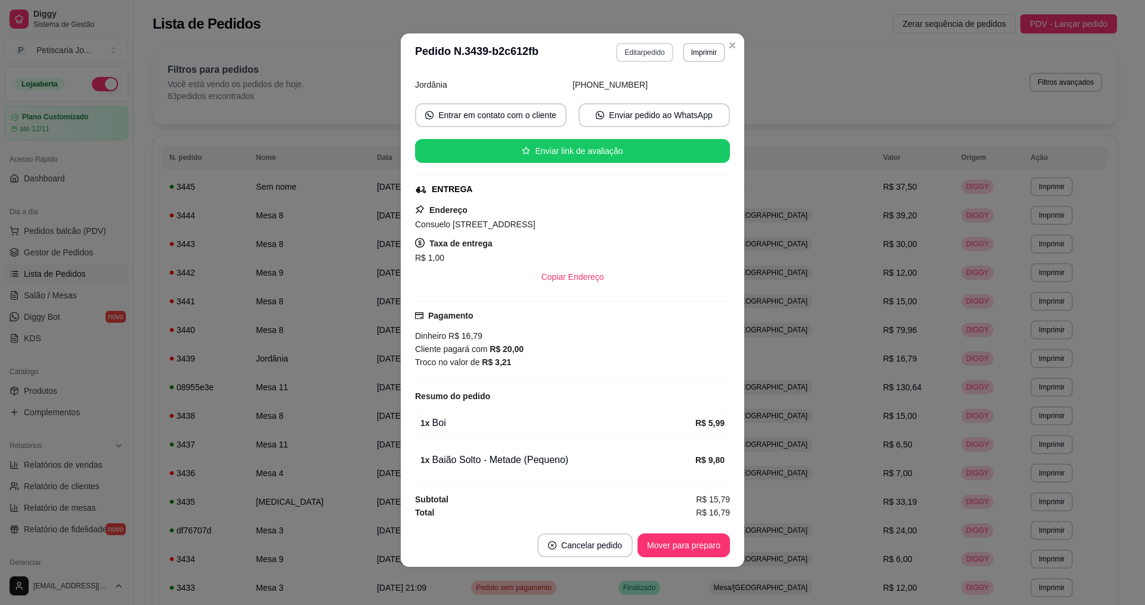
click at [640, 55] on button "Editar pedido" at bounding box center [644, 52] width 57 height 19
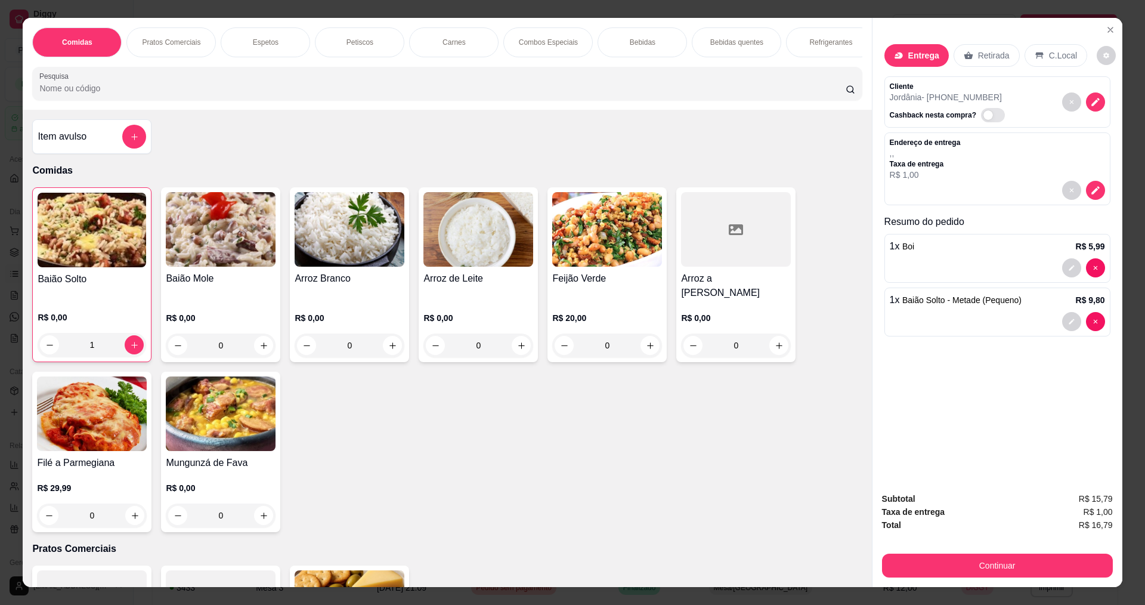
click at [123, 339] on div "1" at bounding box center [92, 345] width 109 height 24
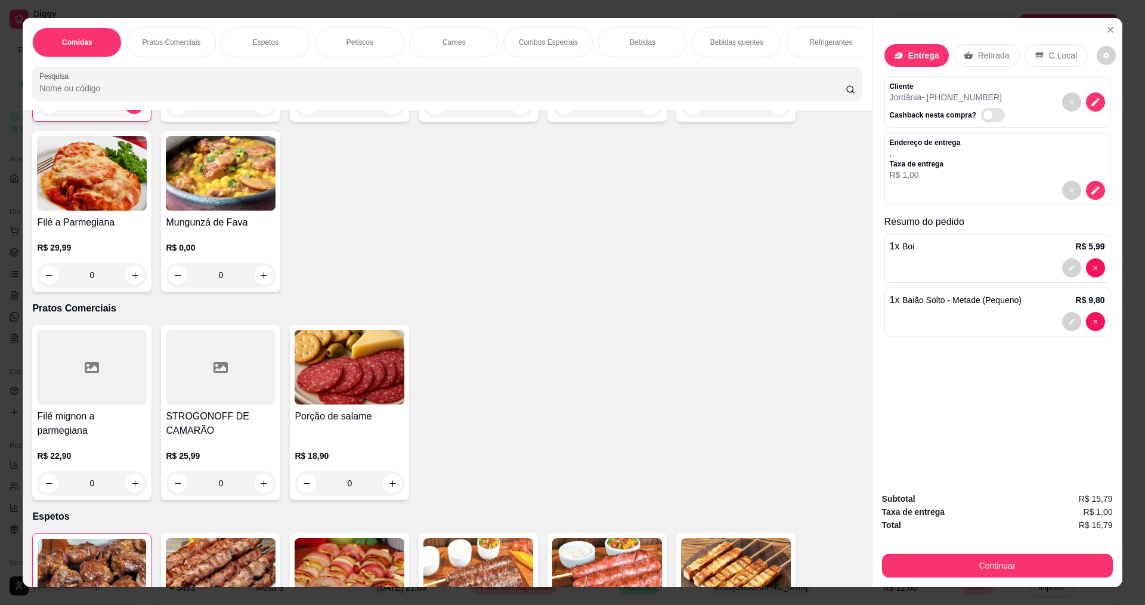
scroll to position [417, 0]
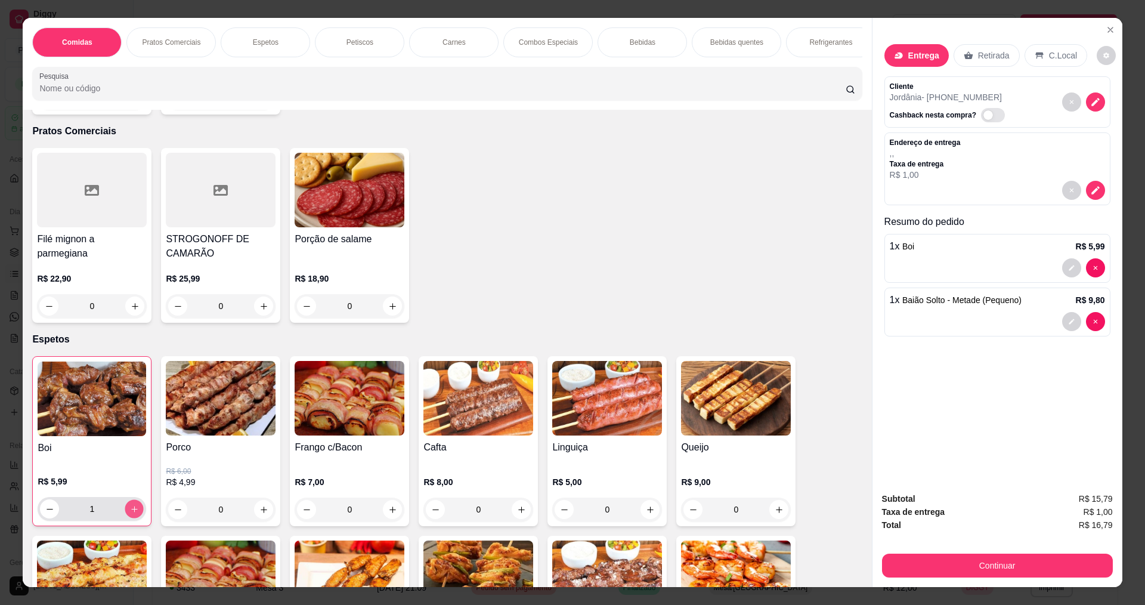
click at [131, 511] on button "increase-product-quantity" at bounding box center [134, 509] width 18 height 18
type input "2"
click at [965, 557] on button "Continuar" at bounding box center [997, 565] width 231 height 24
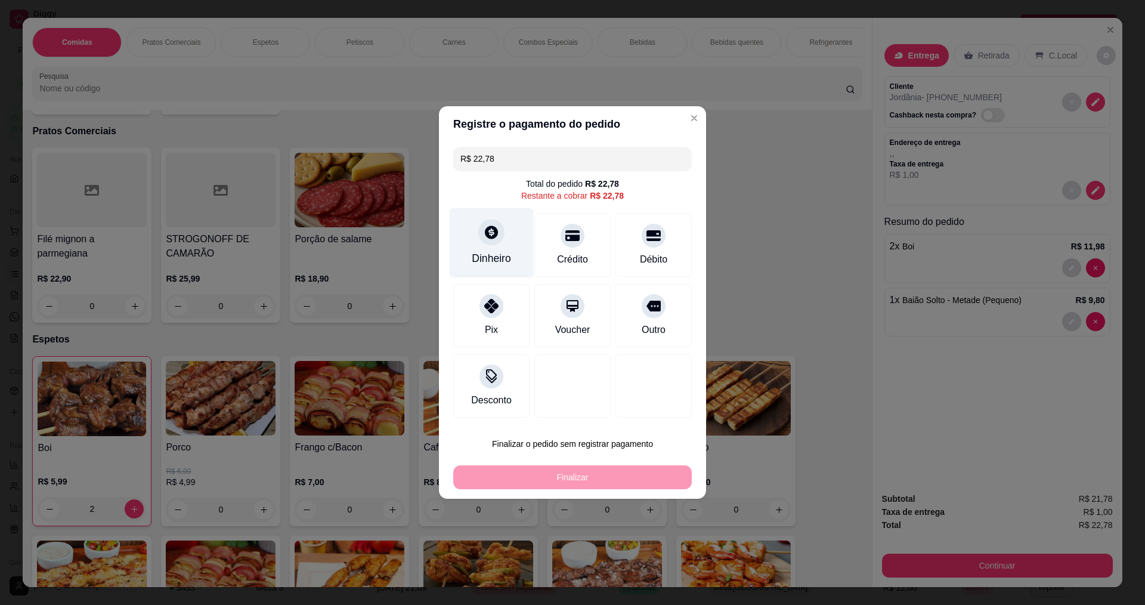
click at [476, 240] on div "Dinheiro" at bounding box center [492, 243] width 84 height 70
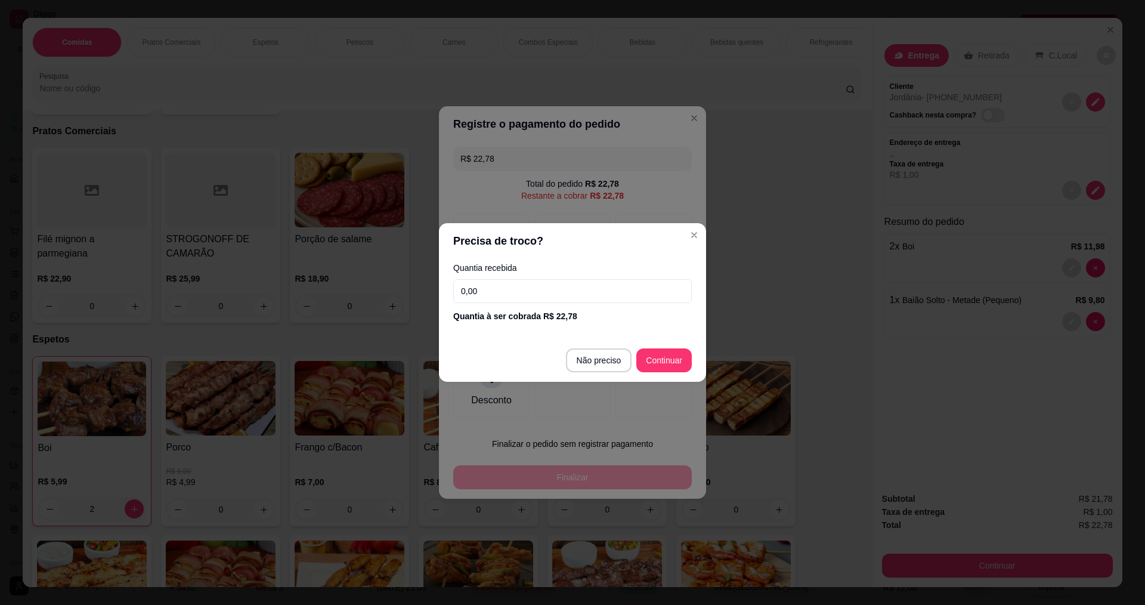
drag, startPoint x: 513, startPoint y: 286, endPoint x: 514, endPoint y: 293, distance: 7.3
click at [514, 293] on input "0,00" at bounding box center [572, 291] width 238 height 24
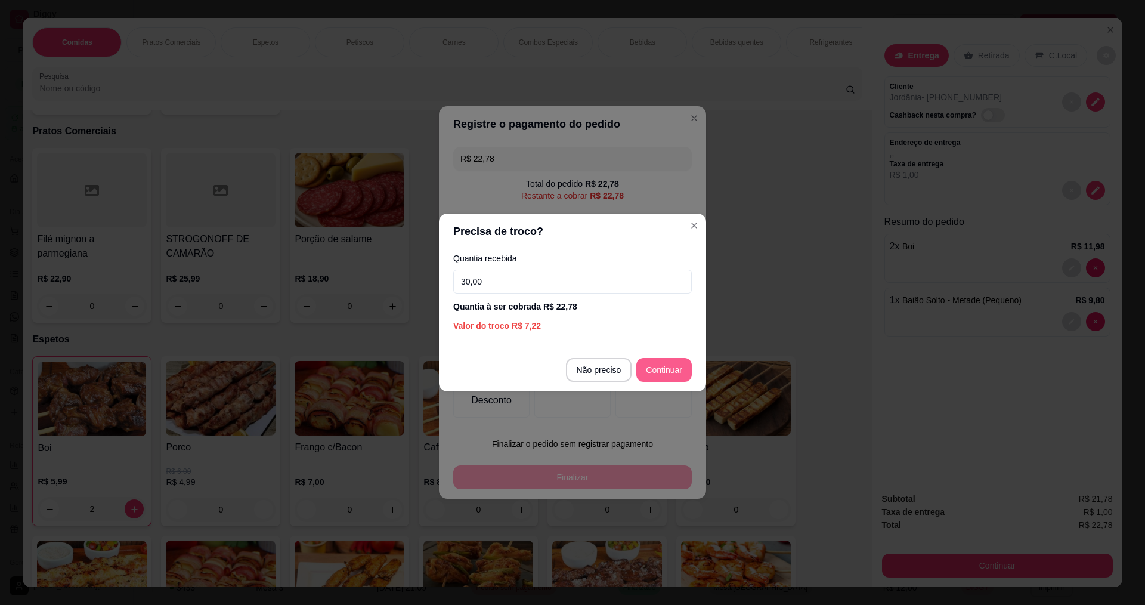
type input "30,00"
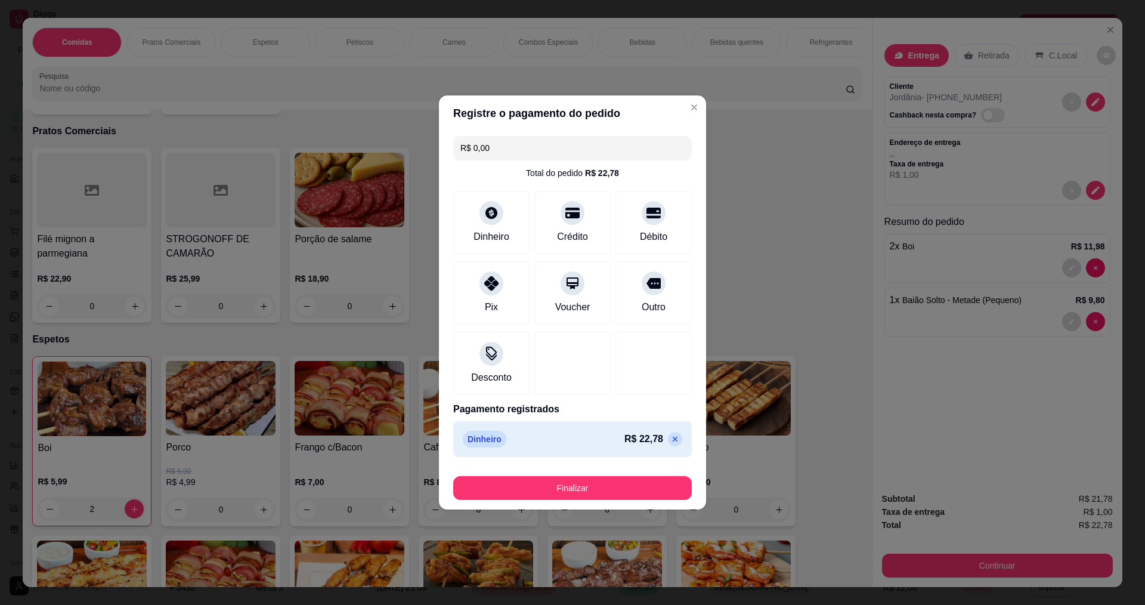
click at [670, 442] on icon at bounding box center [675, 439] width 10 height 10
type input "R$ 22,78"
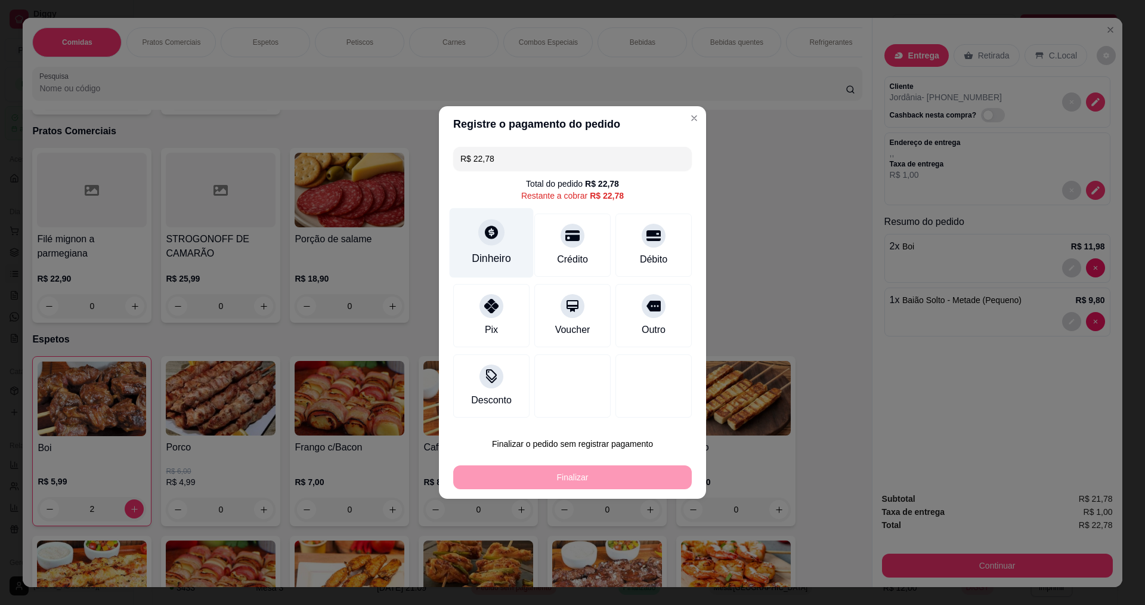
click at [485, 244] on div "Dinheiro" at bounding box center [492, 243] width 84 height 70
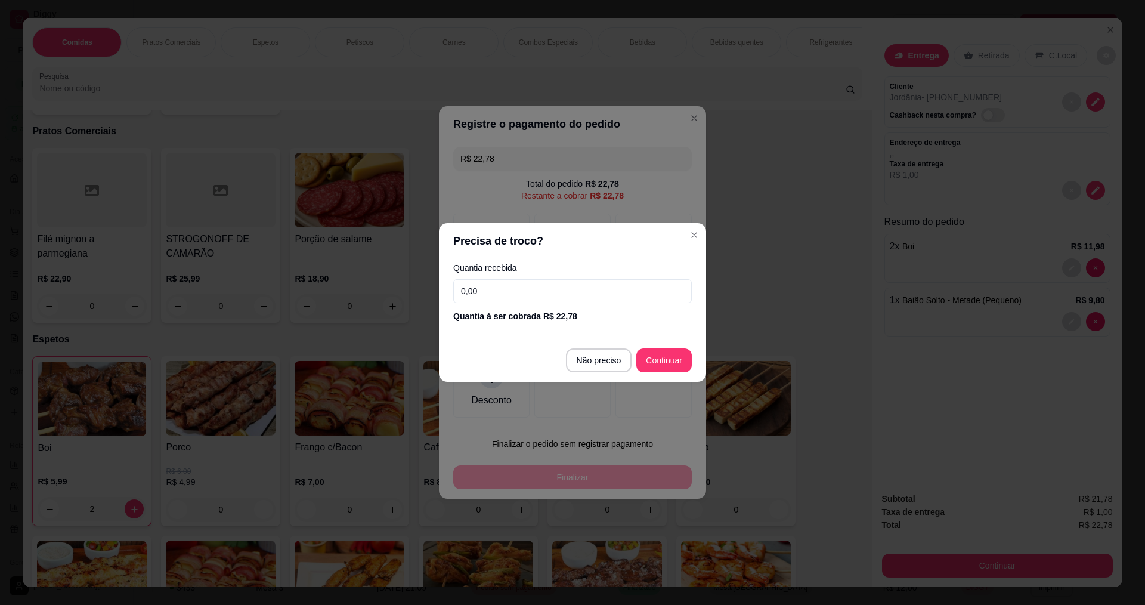
click at [496, 284] on input "0,00" at bounding box center [572, 291] width 238 height 24
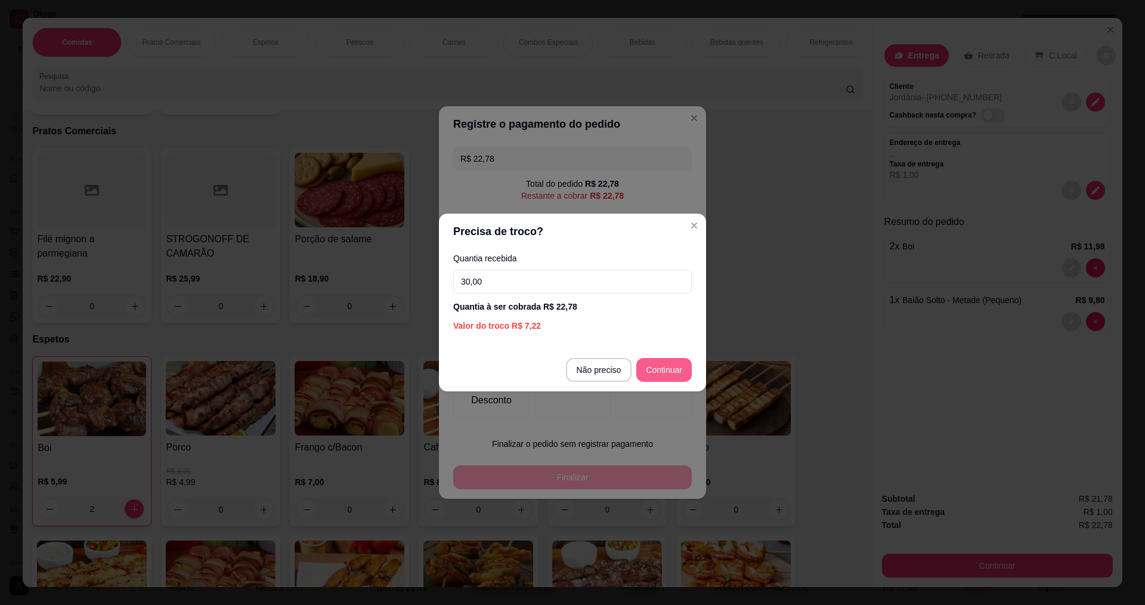
type input "30,00"
type input "R$ 0,00"
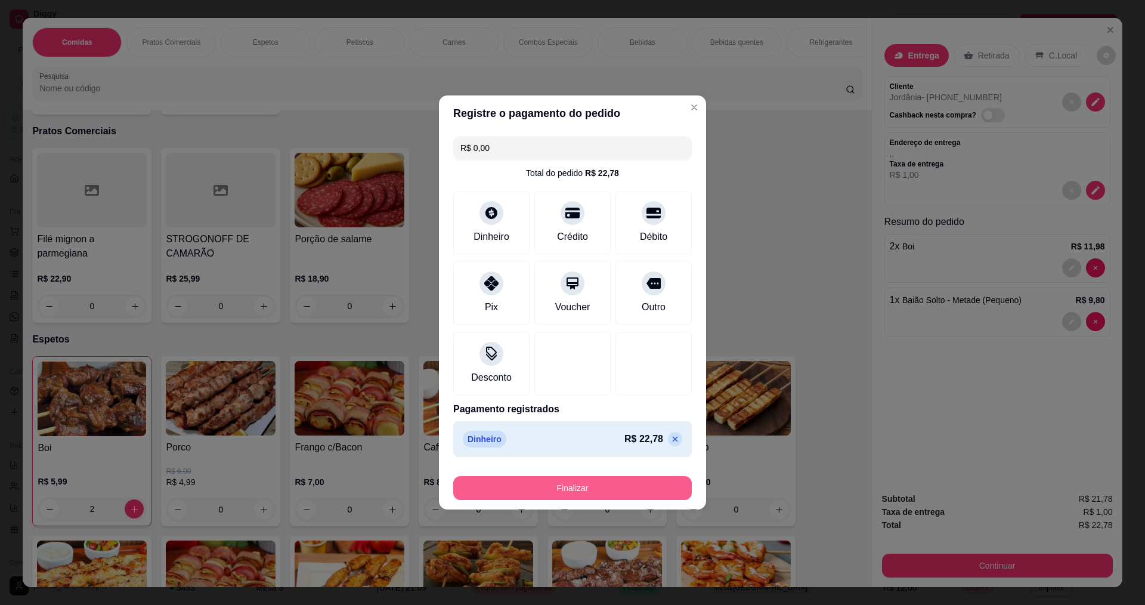
click at [664, 478] on button "Finalizar" at bounding box center [572, 488] width 238 height 24
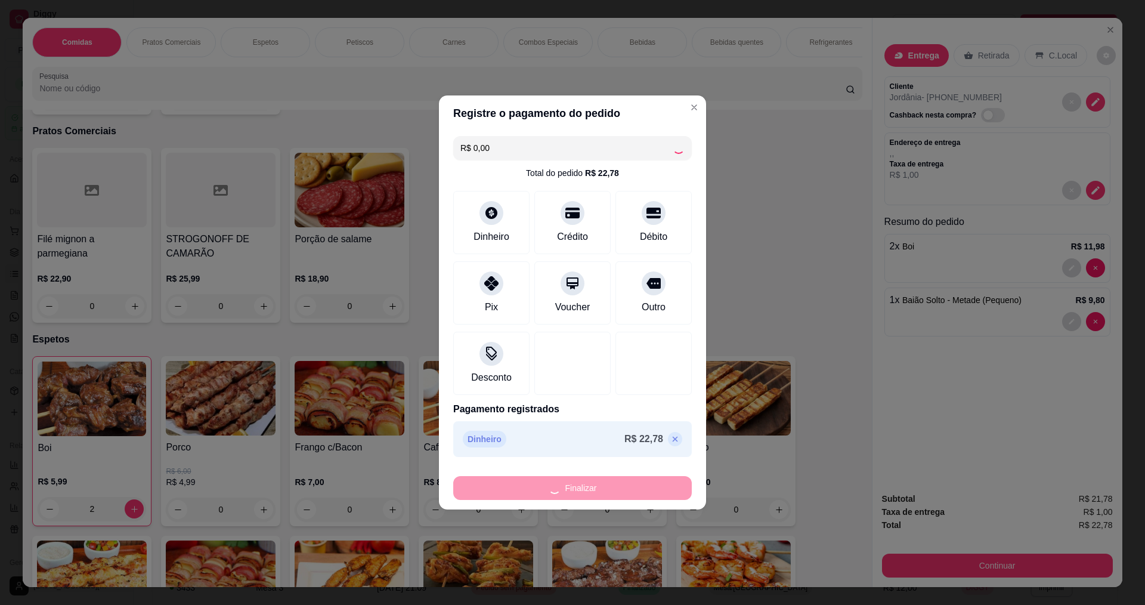
type input "0"
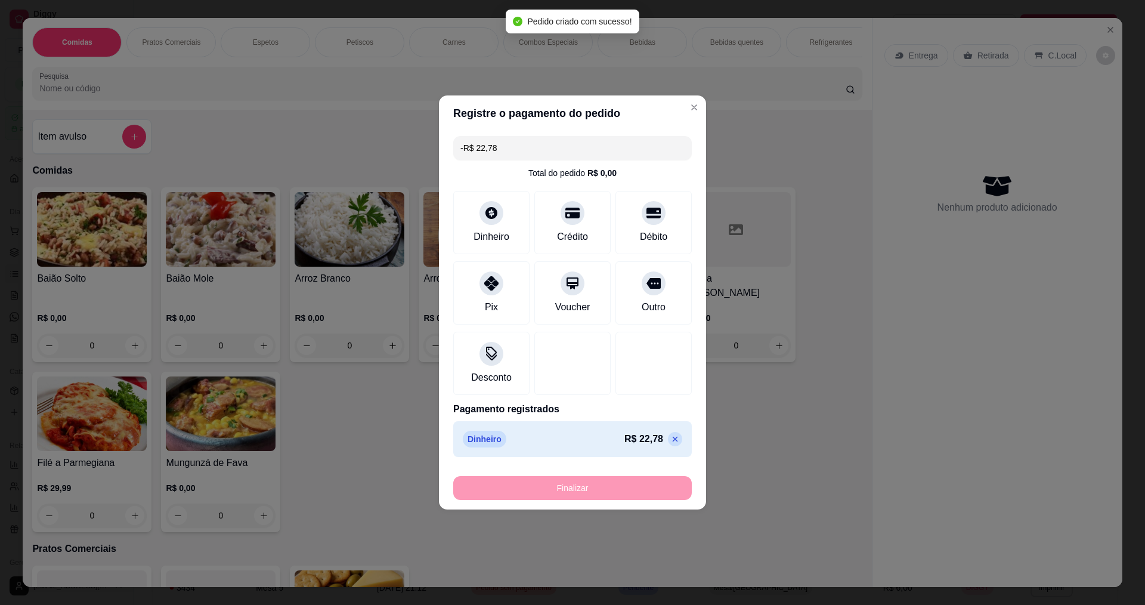
scroll to position [75, 0]
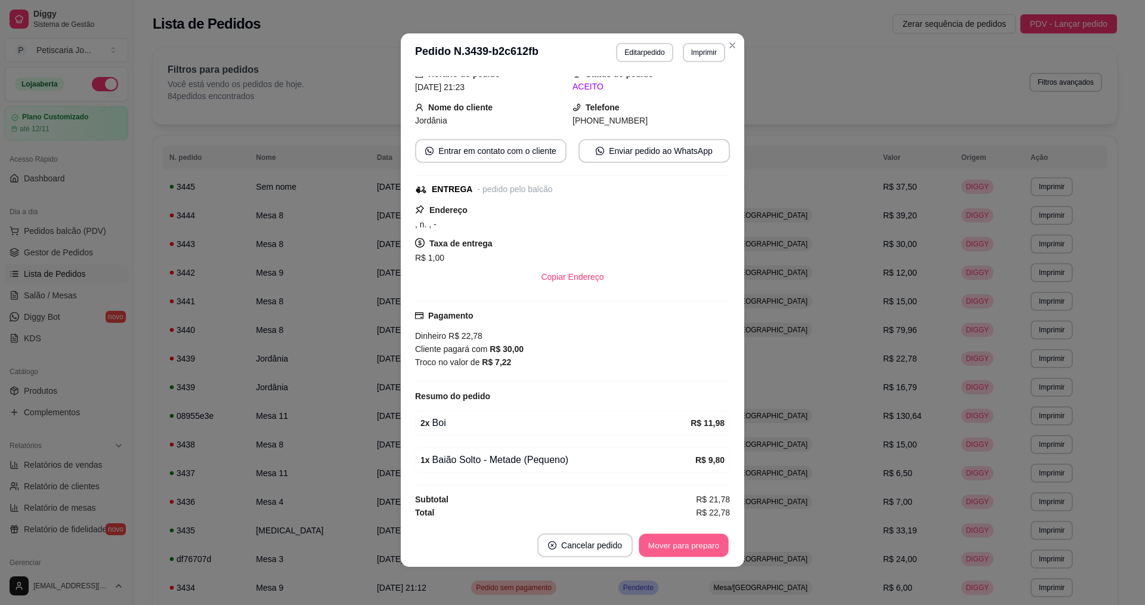
click at [667, 546] on button "Mover para preparo" at bounding box center [683, 545] width 89 height 23
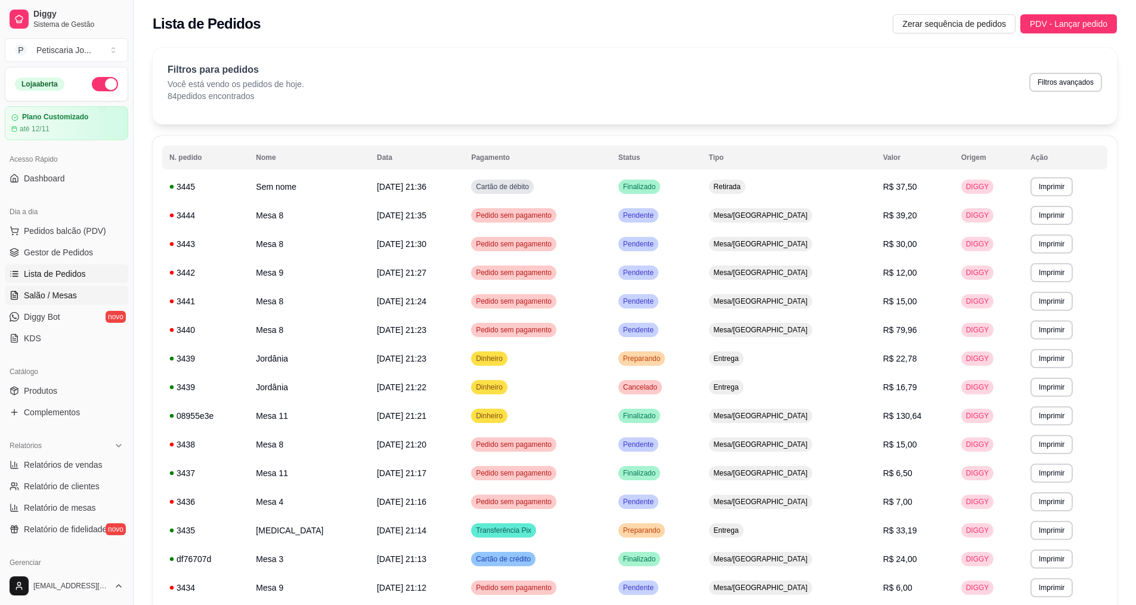
click at [52, 299] on span "Salão / Mesas" at bounding box center [50, 295] width 53 height 12
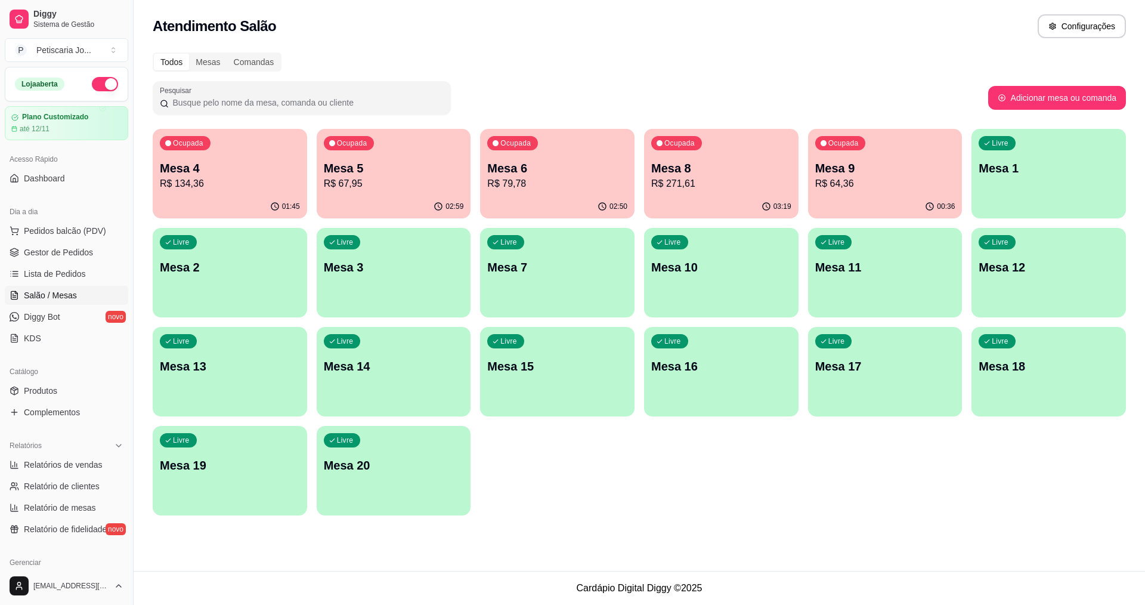
click at [686, 196] on div "03:19" at bounding box center [721, 206] width 154 height 23
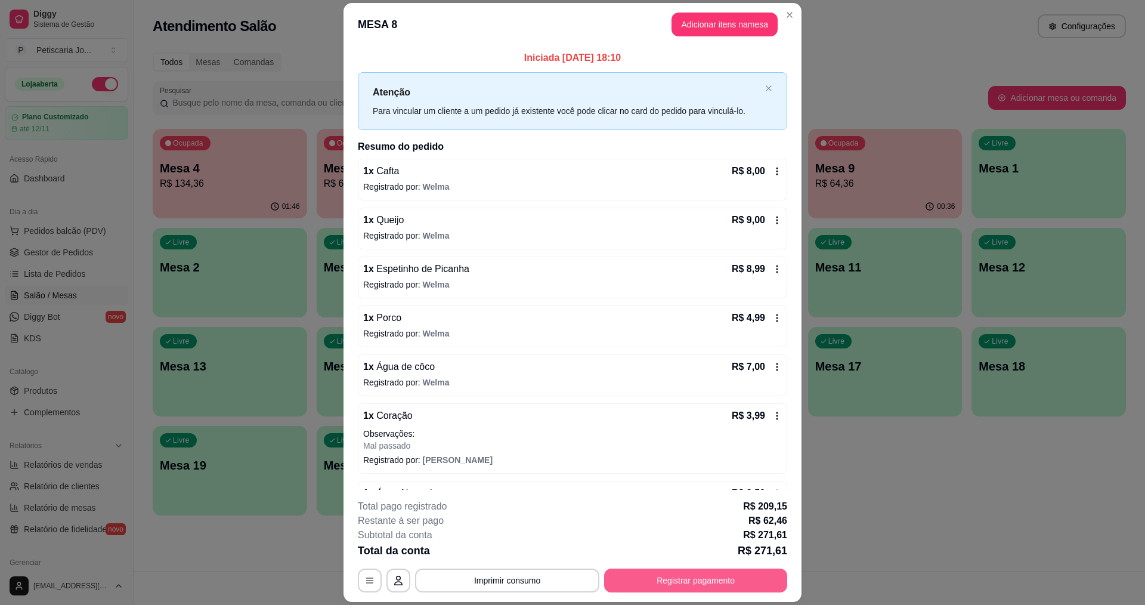
click at [705, 579] on button "Registrar pagamento" at bounding box center [695, 580] width 183 height 24
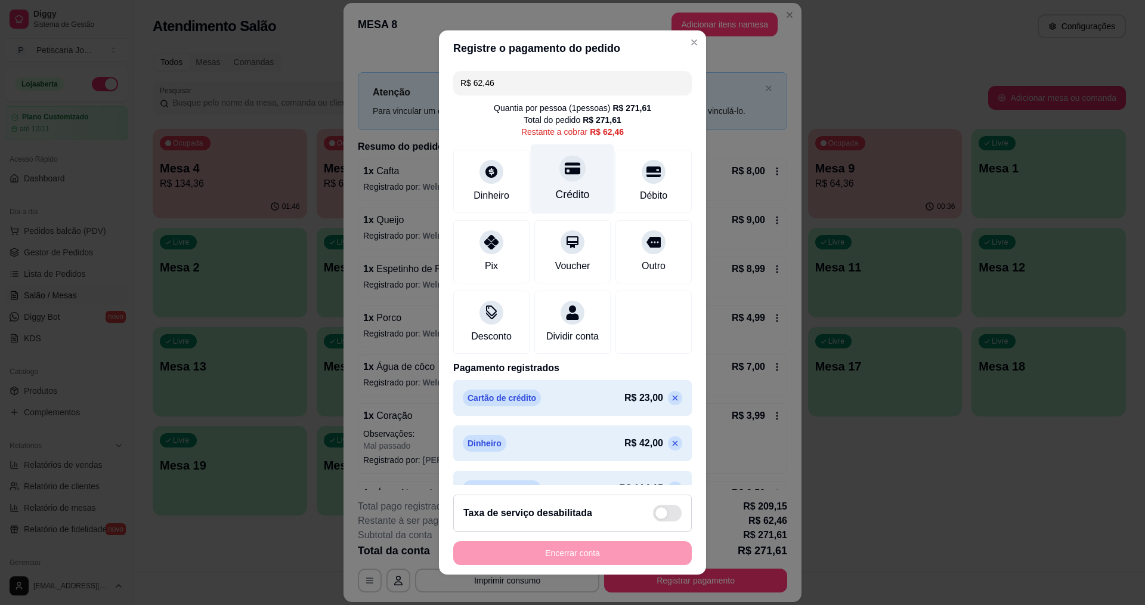
click at [537, 174] on div "Crédito" at bounding box center [573, 179] width 84 height 70
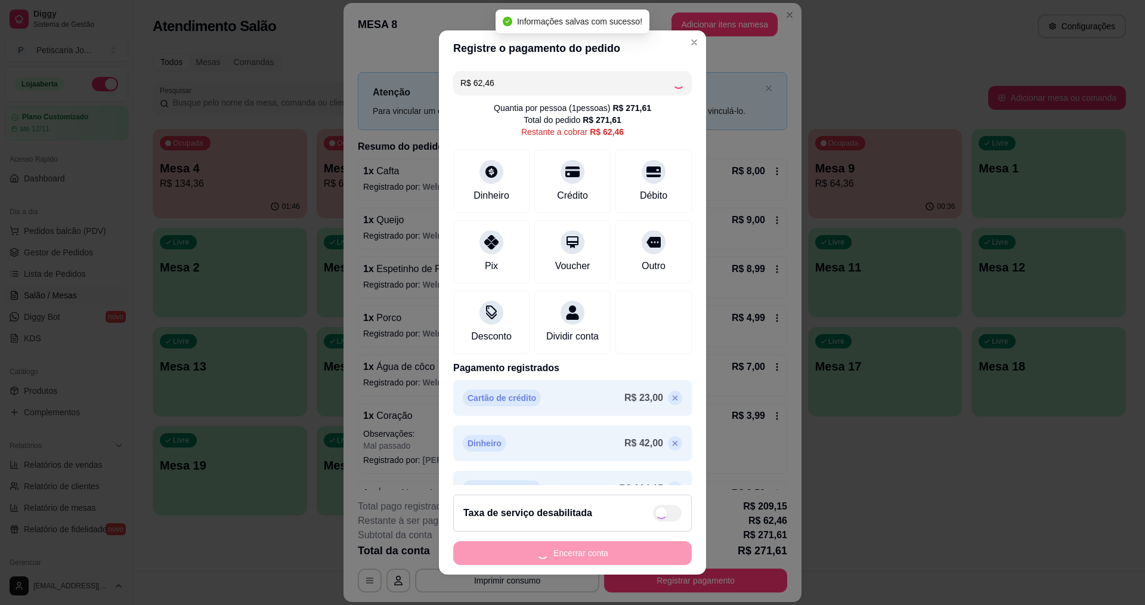
type input "R$ 0,00"
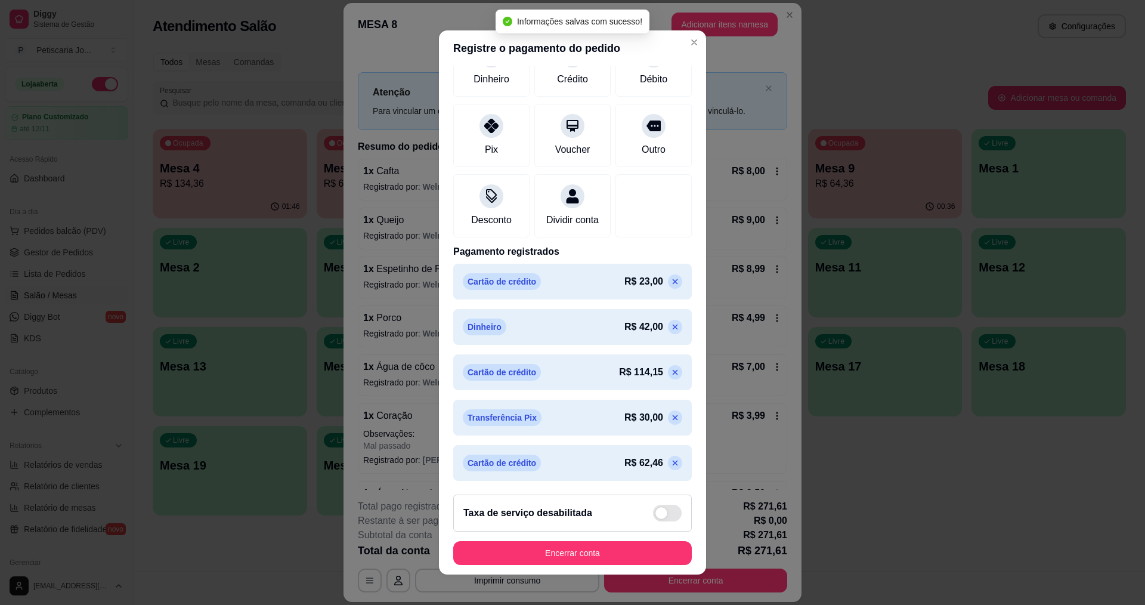
scroll to position [8, 0]
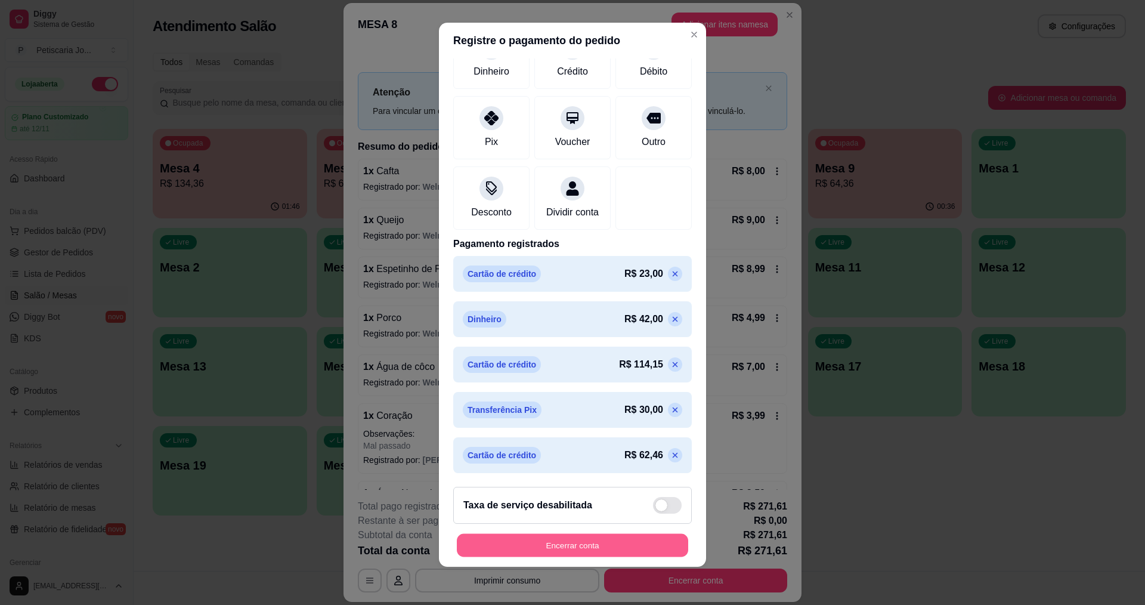
click at [564, 541] on button "Encerrar conta" at bounding box center [572, 545] width 231 height 23
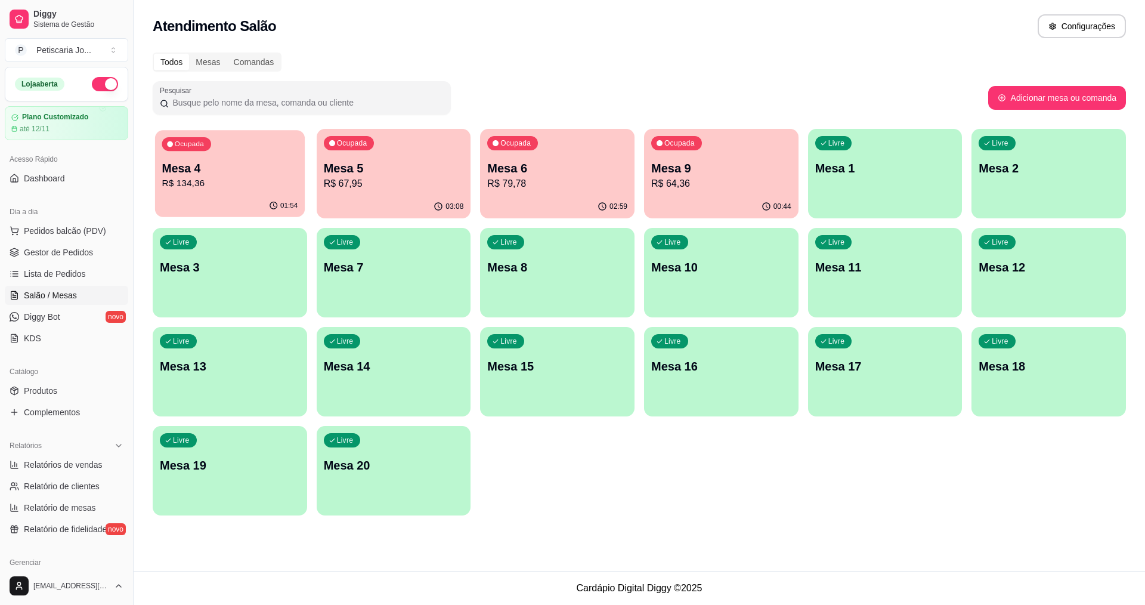
click at [210, 167] on p "Mesa 4" at bounding box center [230, 168] width 136 height 16
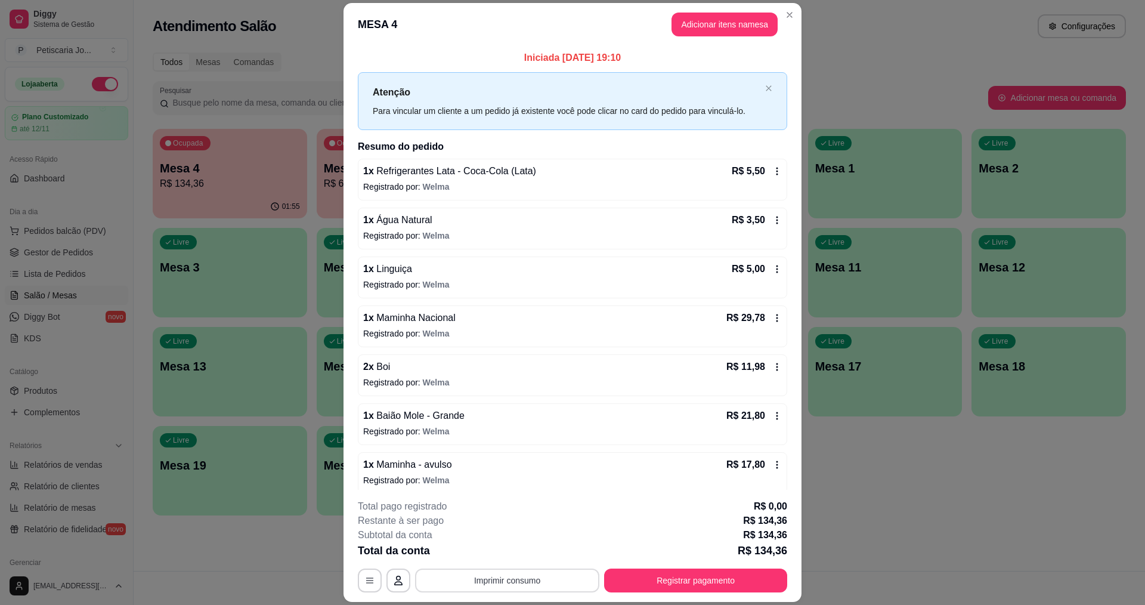
click at [516, 577] on button "Imprimir consumo" at bounding box center [507, 580] width 184 height 24
click at [515, 547] on button "IMPRESSORA" at bounding box center [506, 552] width 86 height 19
click at [686, 585] on button "Registrar pagamento" at bounding box center [696, 580] width 178 height 23
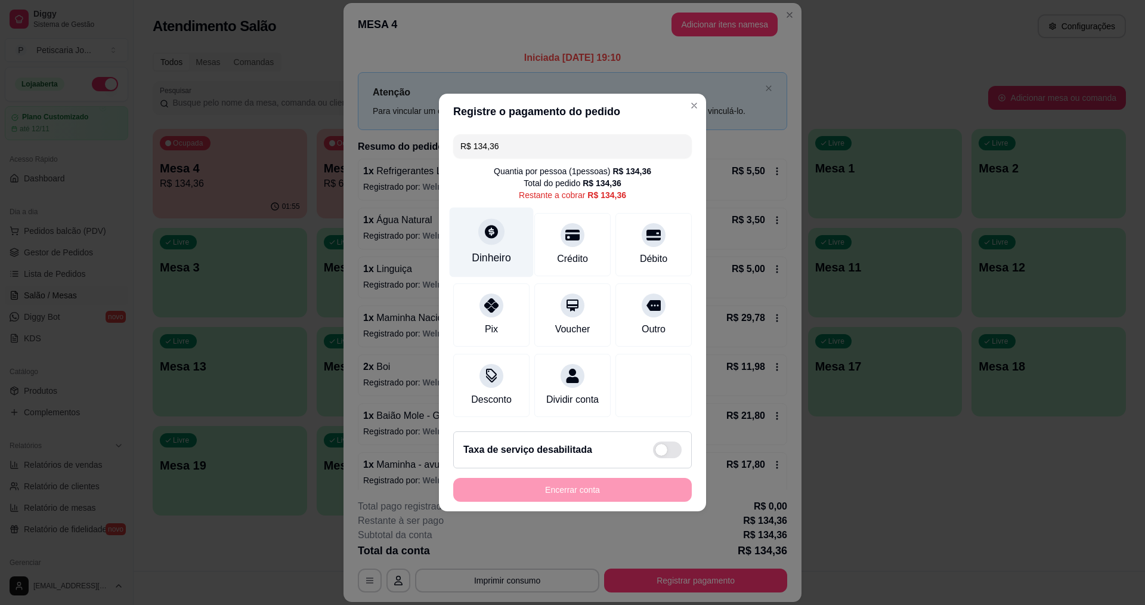
click at [481, 232] on div at bounding box center [491, 231] width 26 height 26
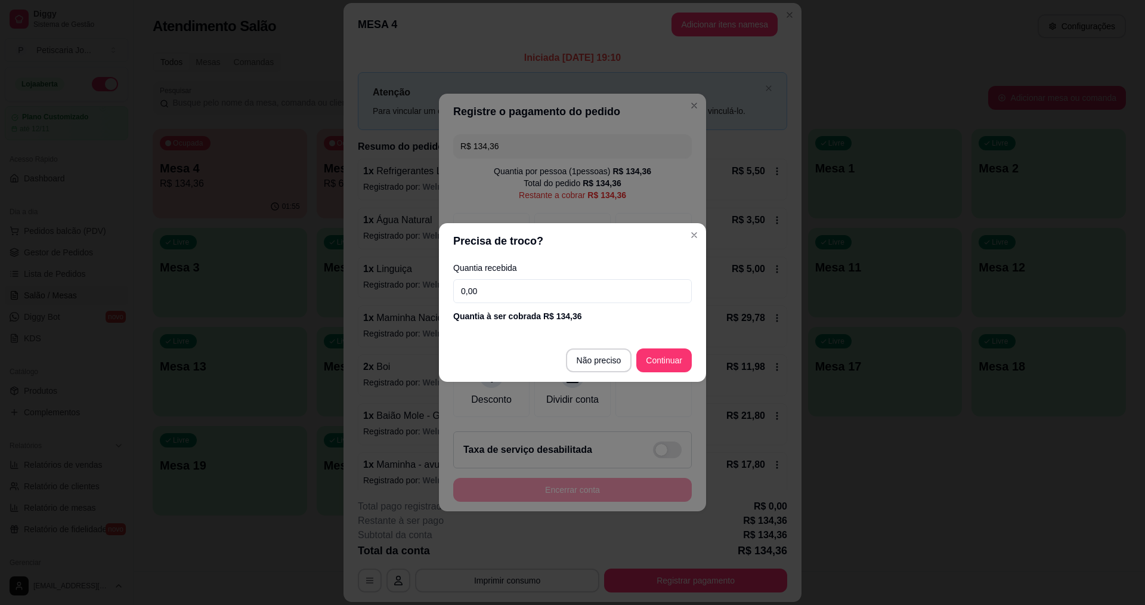
click at [511, 302] on input "0,00" at bounding box center [572, 291] width 238 height 24
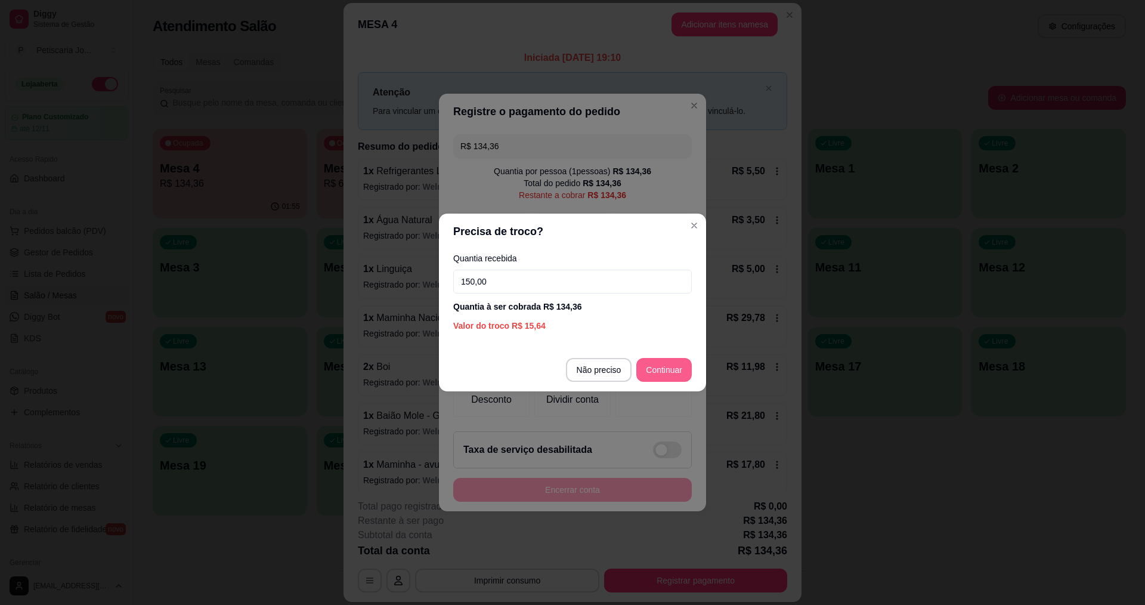
type input "150,00"
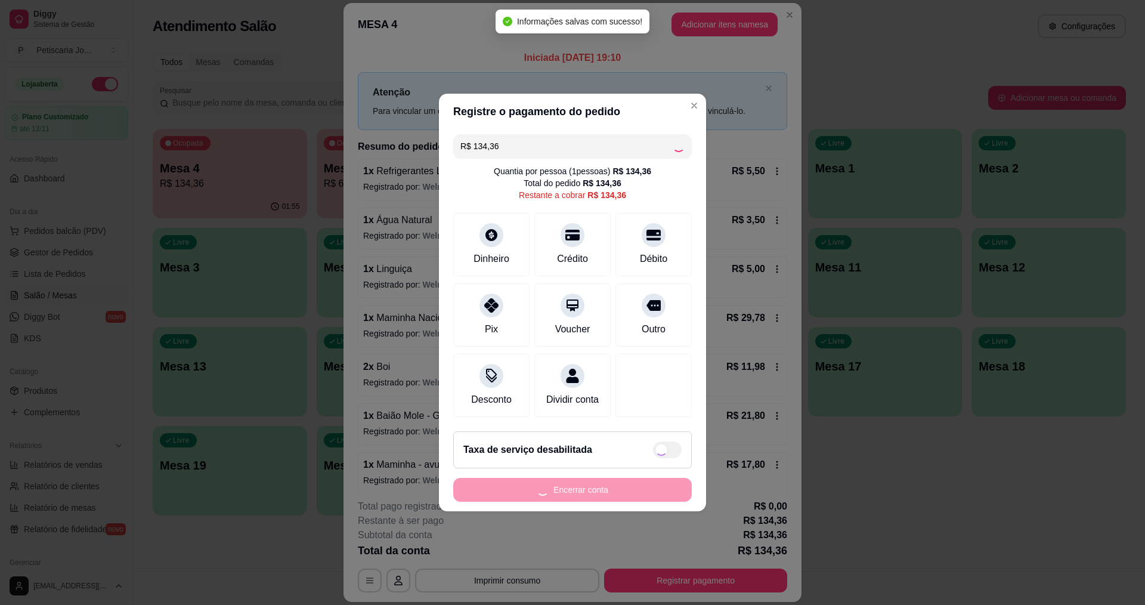
type input "R$ 0,00"
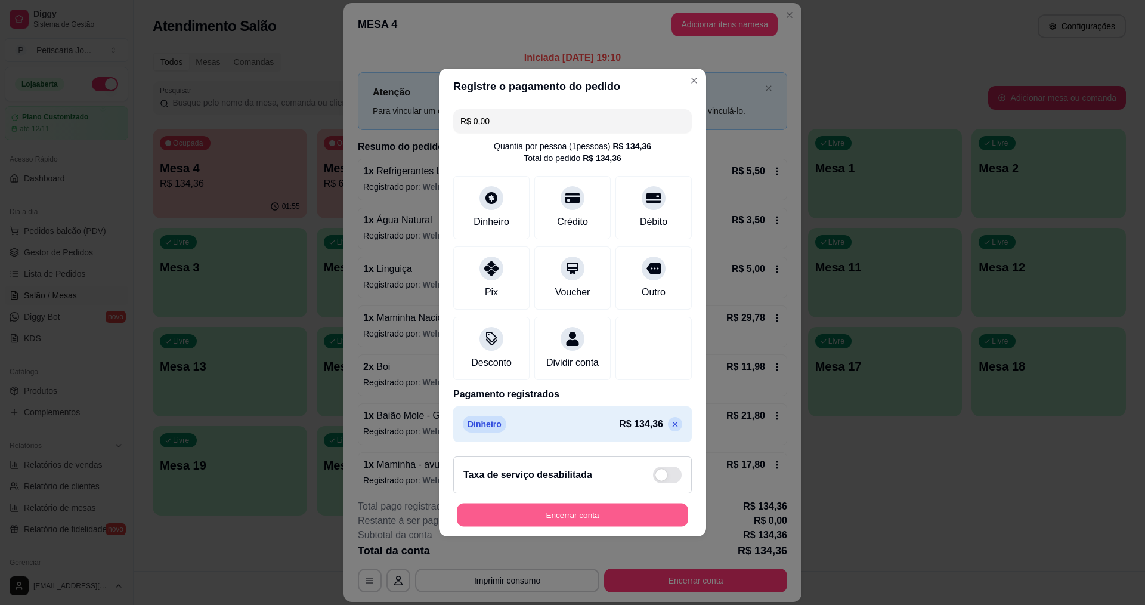
click at [637, 526] on button "Encerrar conta" at bounding box center [572, 514] width 231 height 23
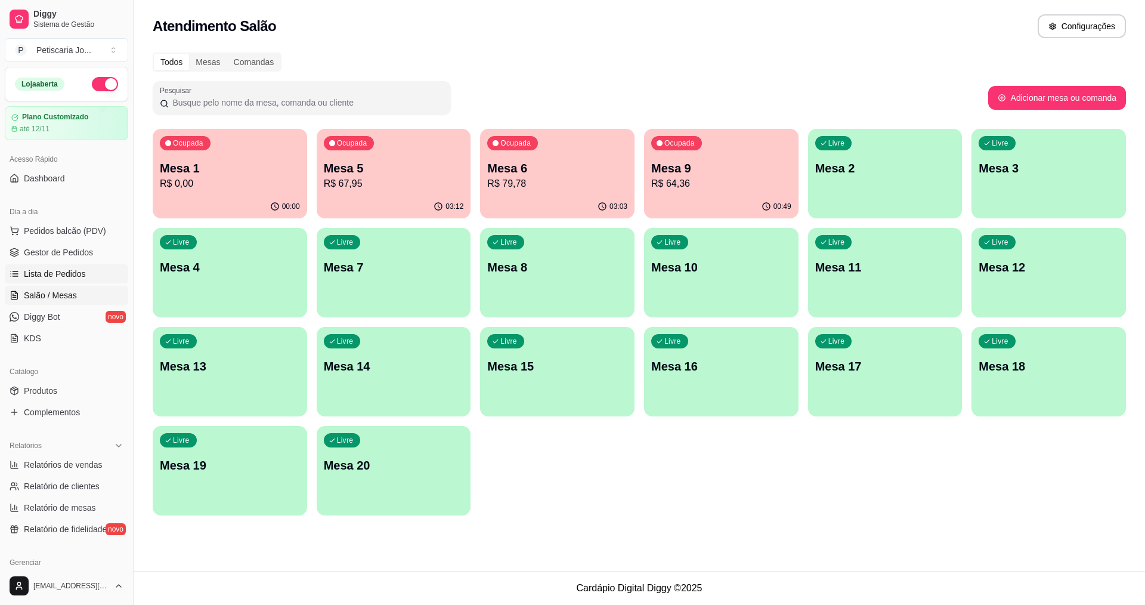
click at [68, 272] on span "Lista de Pedidos" at bounding box center [55, 274] width 62 height 12
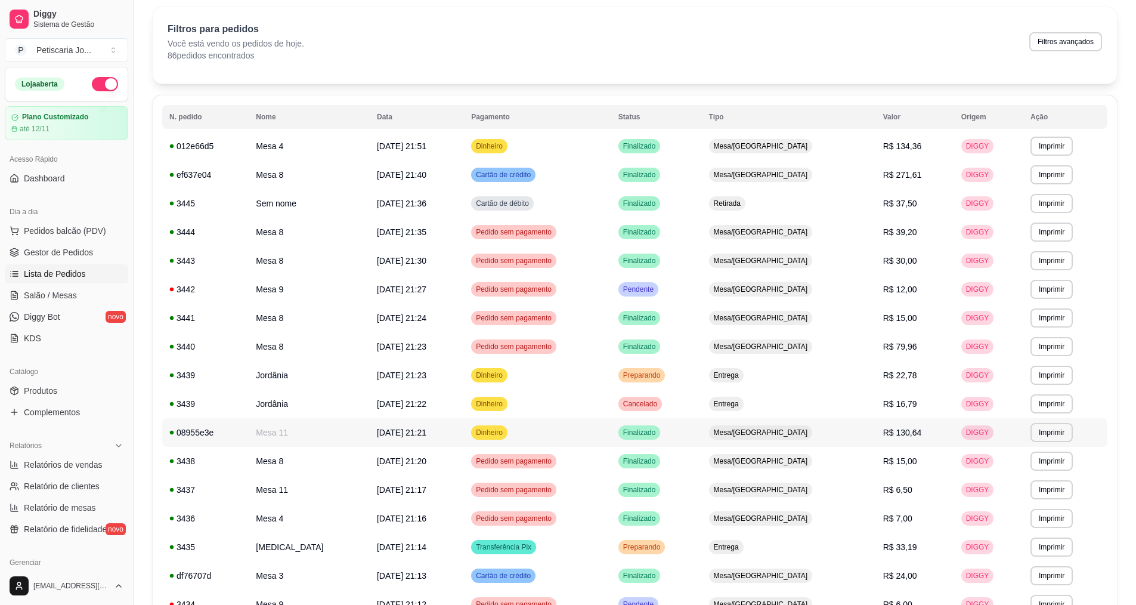
scroll to position [60, 0]
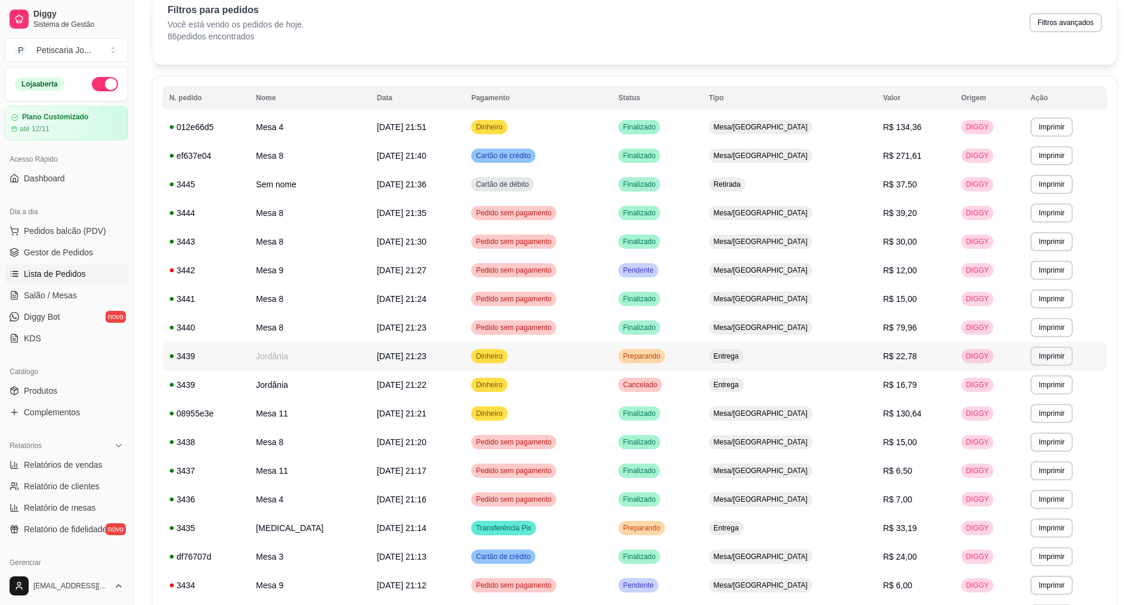
click at [275, 356] on td "Jordânia" at bounding box center [309, 356] width 121 height 29
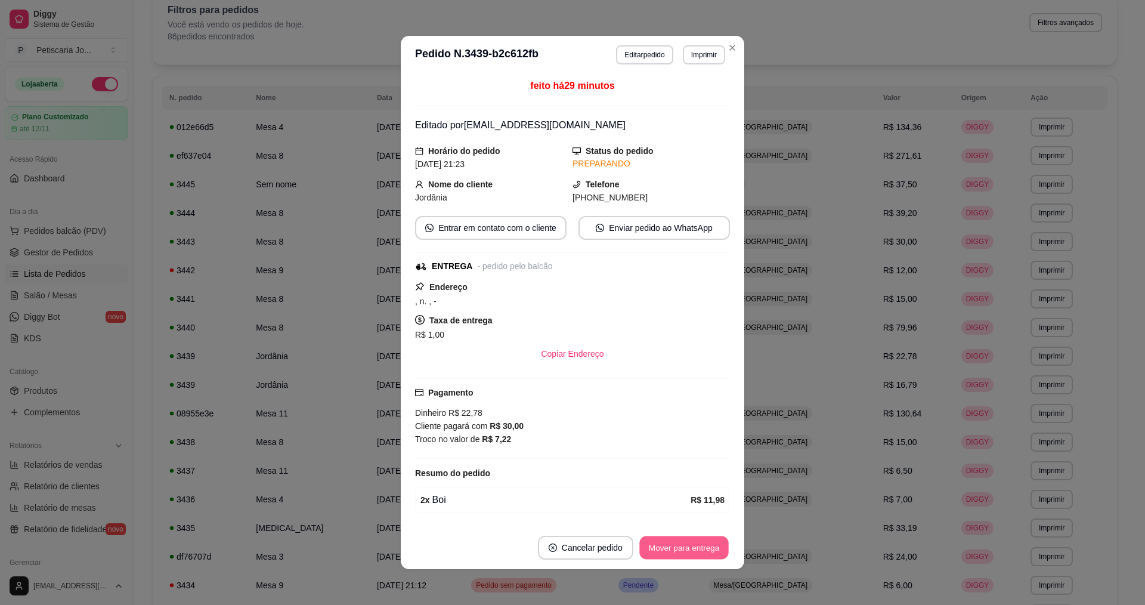
click at [678, 544] on button "Mover para entrega" at bounding box center [683, 547] width 89 height 23
click at [672, 551] on button "Mover para finalizado" at bounding box center [681, 547] width 96 height 23
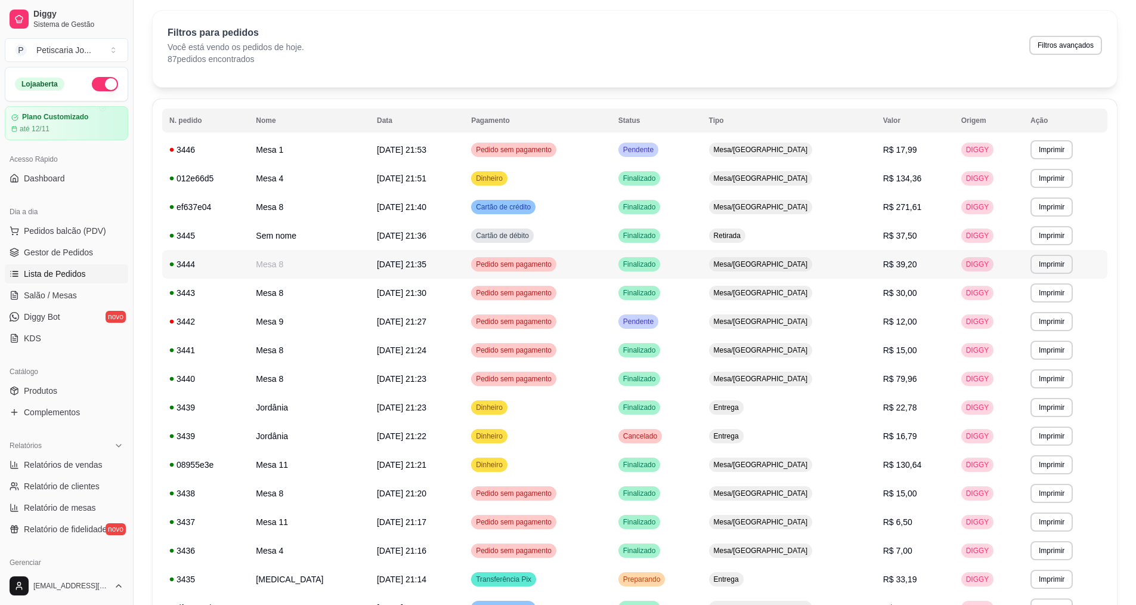
scroll to position [0, 0]
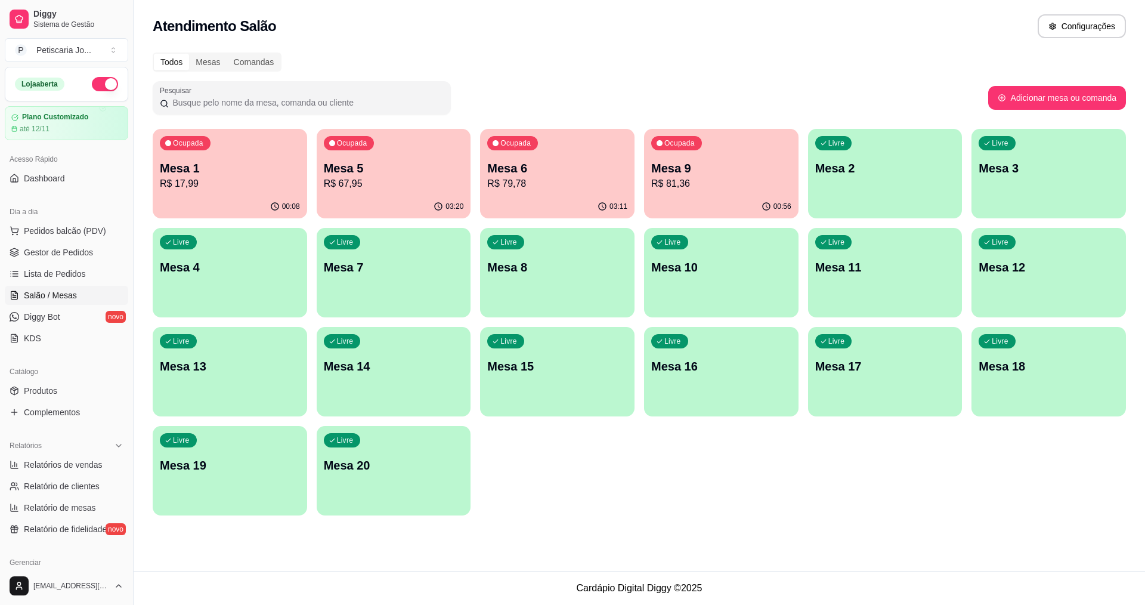
click at [691, 160] on p "Mesa 9" at bounding box center [721, 168] width 140 height 17
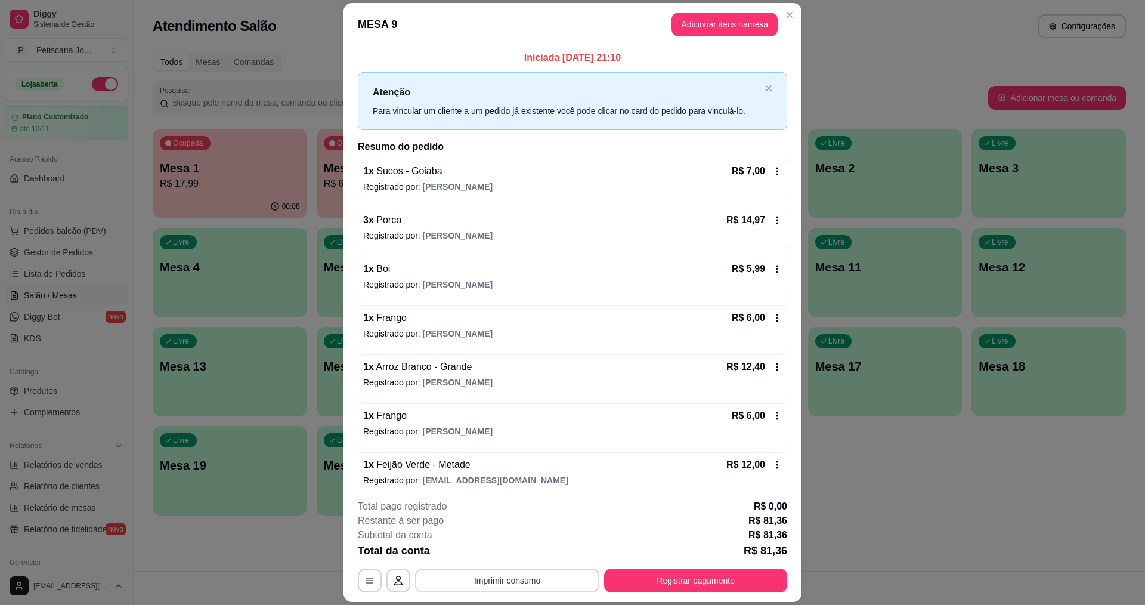
click at [540, 578] on button "Imprimir consumo" at bounding box center [507, 580] width 184 height 24
click at [515, 546] on button "IMPRESSORA" at bounding box center [505, 552] width 83 height 18
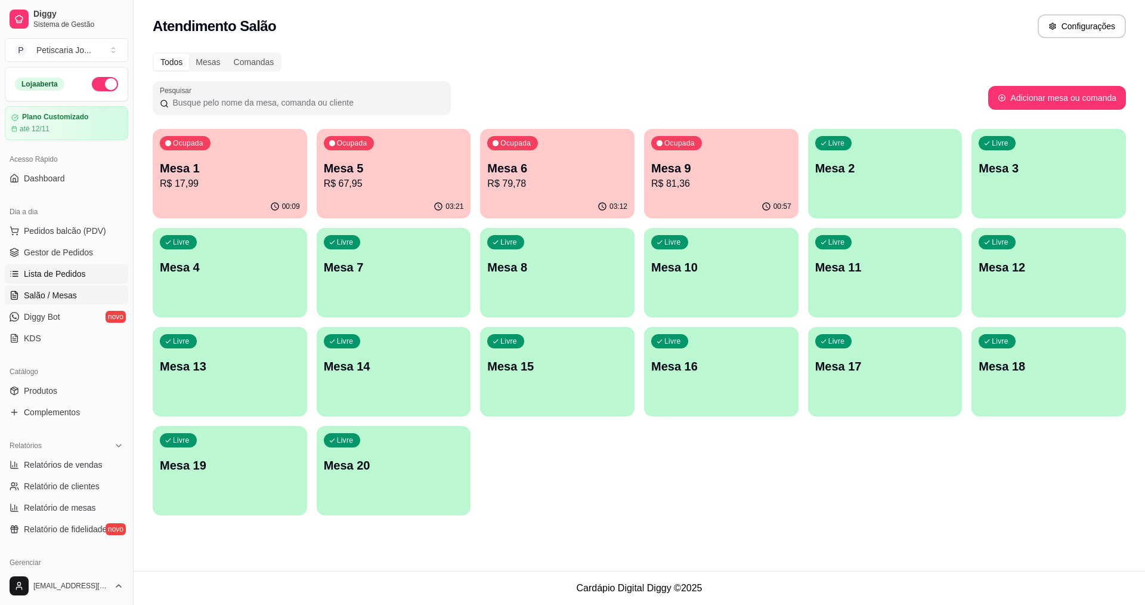
click at [64, 275] on span "Lista de Pedidos" at bounding box center [55, 274] width 62 height 12
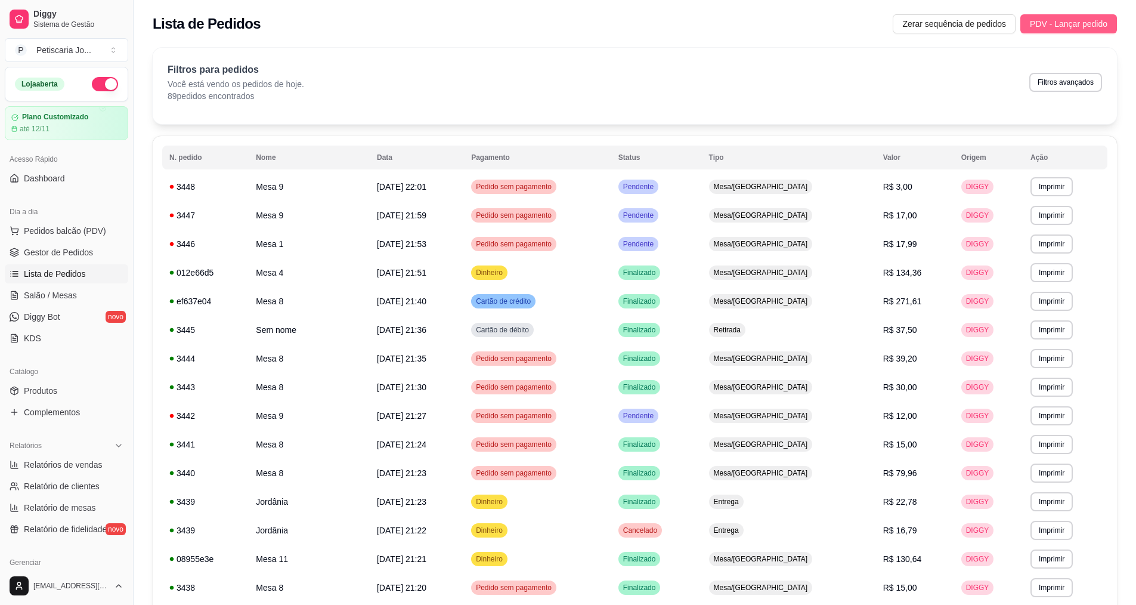
click at [1038, 24] on span "PDV - Lançar pedido" at bounding box center [1069, 23] width 78 height 13
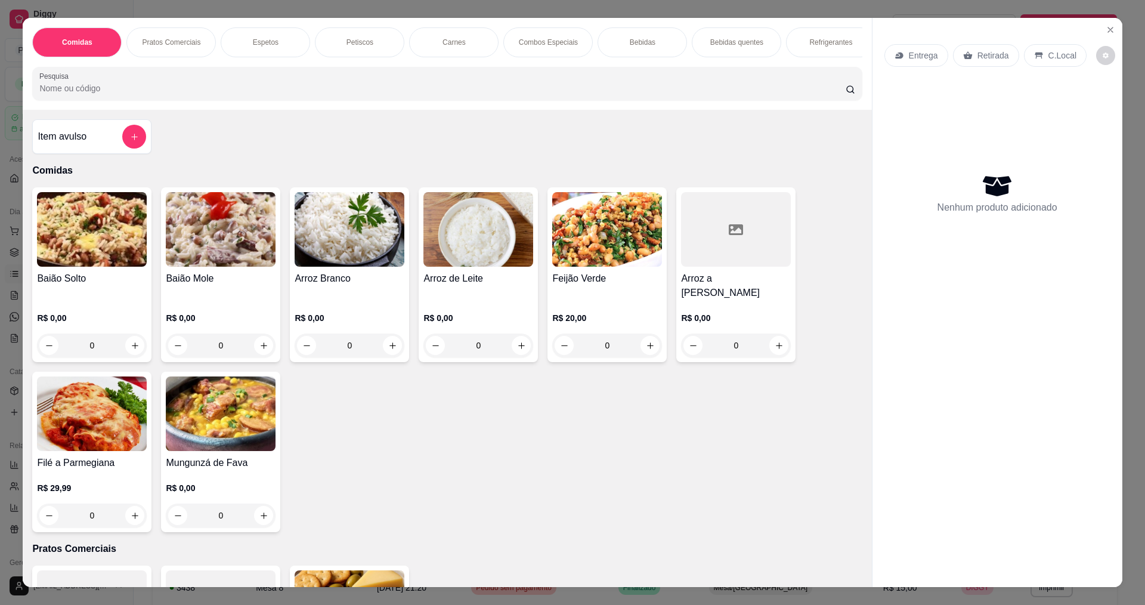
click at [258, 336] on div "0" at bounding box center [221, 345] width 110 height 24
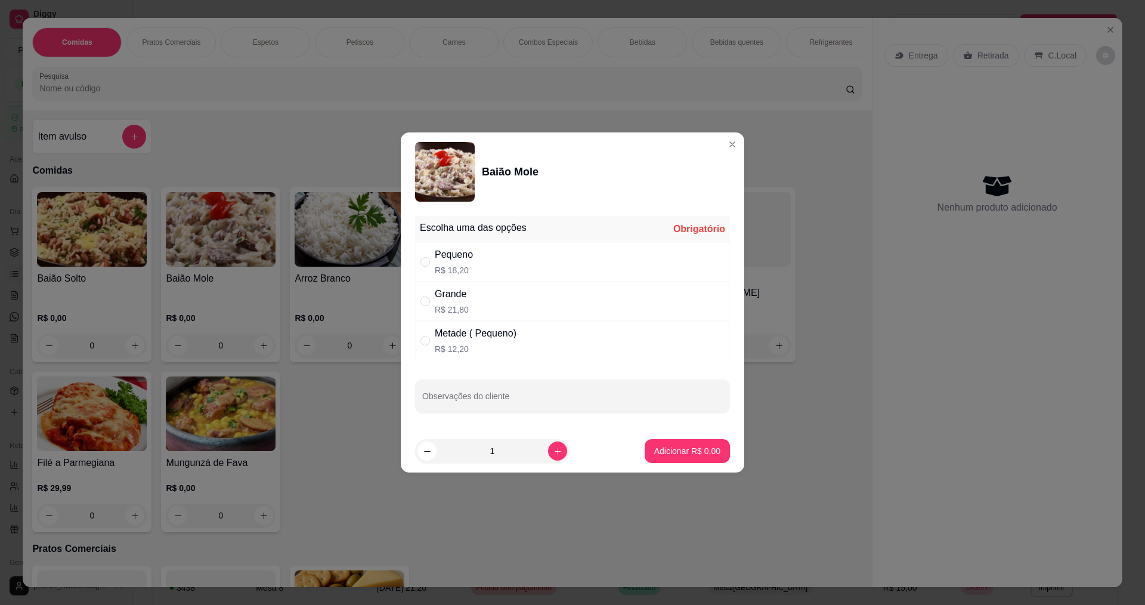
click at [450, 267] on p "R$ 18,20" at bounding box center [454, 270] width 38 height 12
radio input "true"
click at [677, 467] on footer "1 Adicionar R$ 18,20" at bounding box center [572, 450] width 343 height 43
click at [677, 450] on p "Adicionar R$ 18,20" at bounding box center [684, 451] width 71 height 12
type input "1"
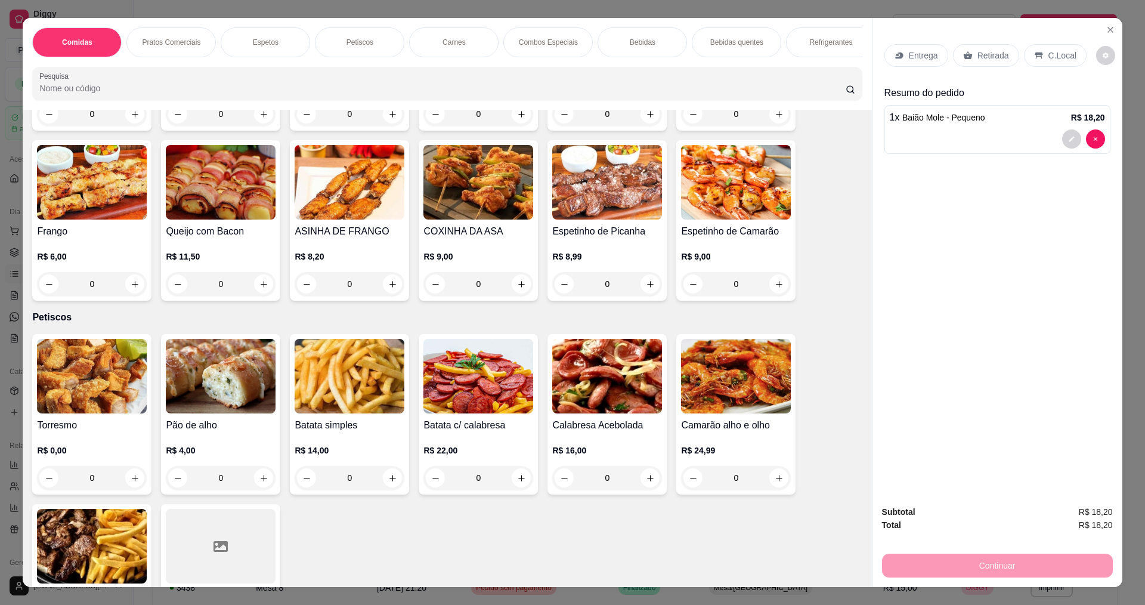
scroll to position [835, 0]
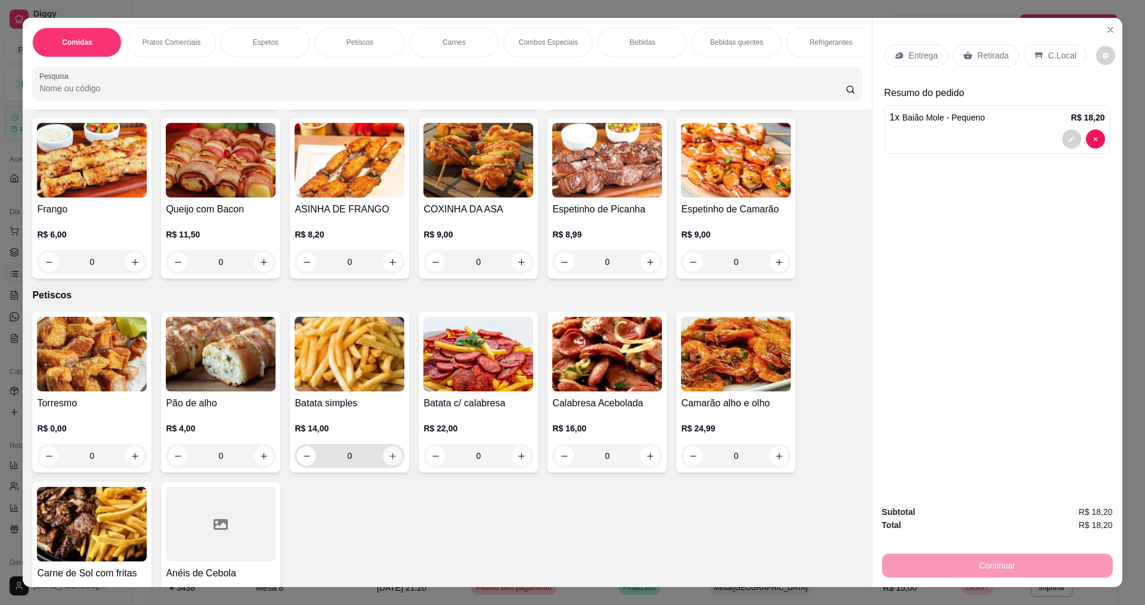
click at [388, 451] on icon "increase-product-quantity" at bounding box center [392, 455] width 9 height 9
type input "1"
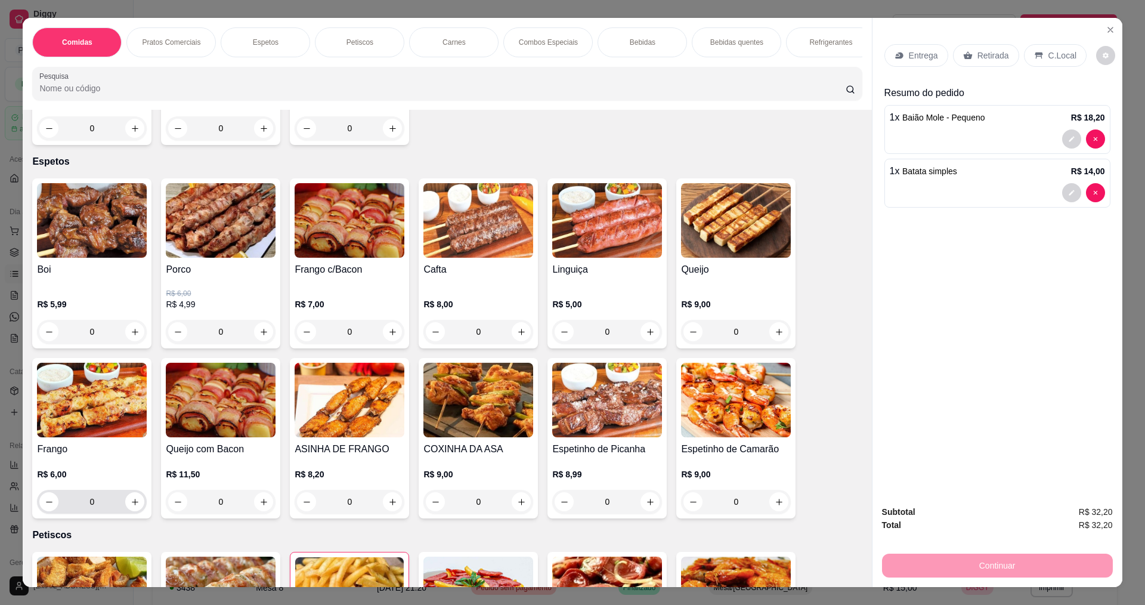
scroll to position [537, 0]
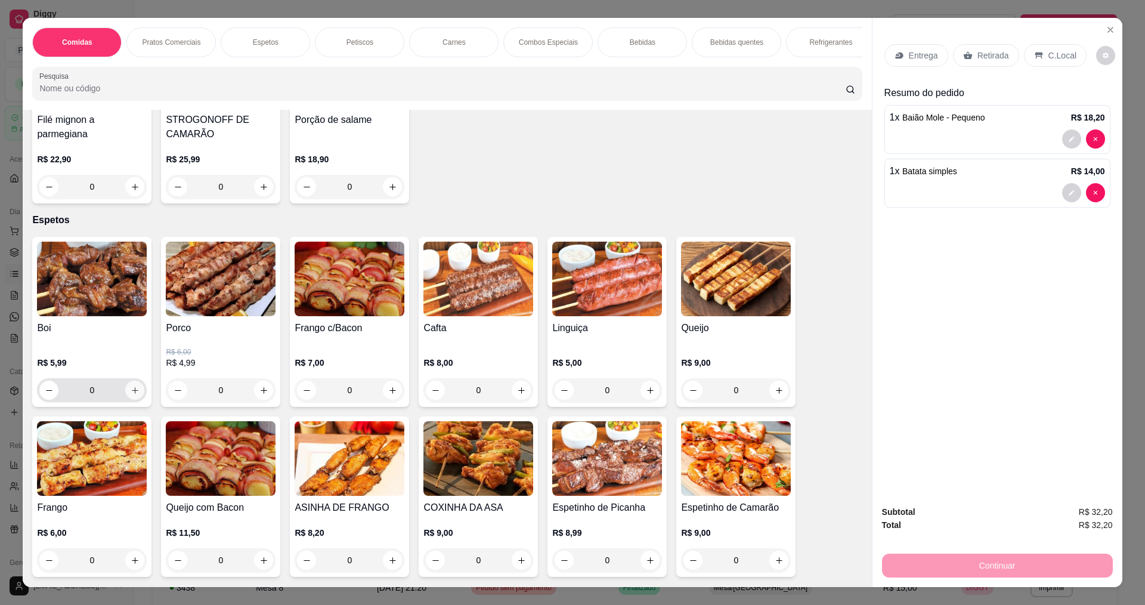
click at [134, 386] on icon "increase-product-quantity" at bounding box center [135, 390] width 9 height 9
type input "1"
click at [915, 54] on p "Entrega" at bounding box center [923, 55] width 29 height 12
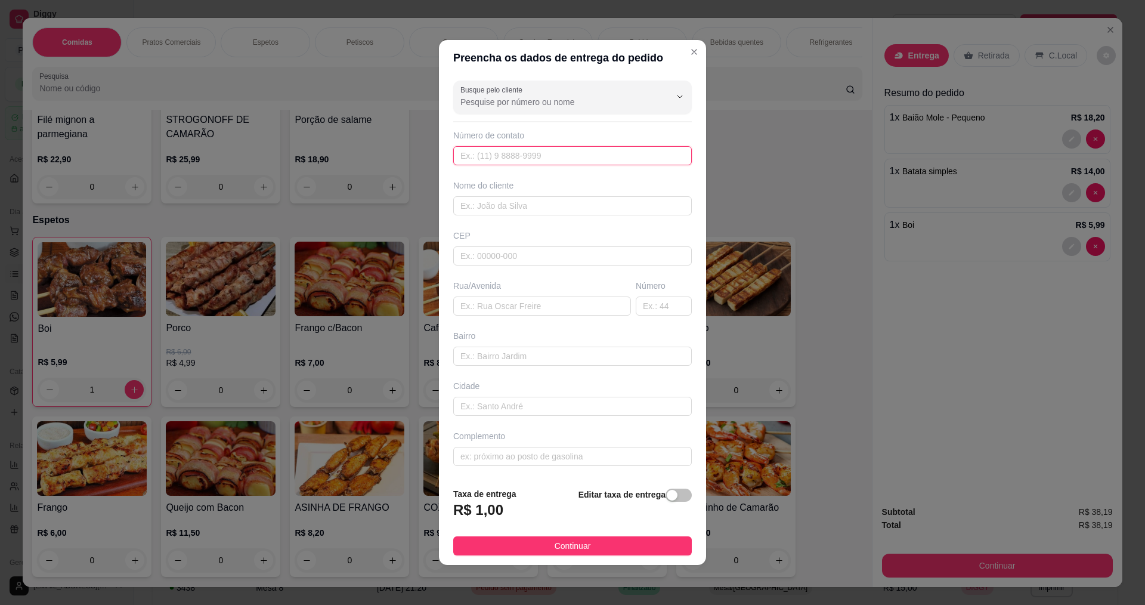
click at [588, 153] on input "text" at bounding box center [572, 155] width 238 height 19
type input "888"
click at [537, 206] on input "text" at bounding box center [572, 205] width 238 height 19
type input "[PERSON_NAME]"
click at [593, 313] on input "text" at bounding box center [542, 305] width 178 height 19
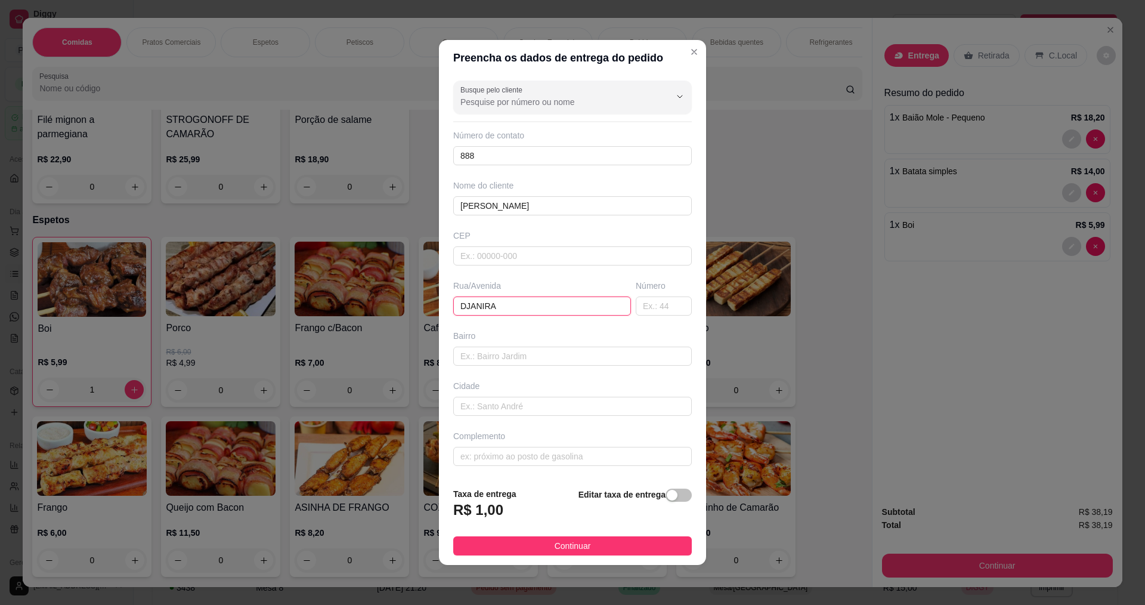
type input "DJANIRA"
click at [572, 556] on footer "Taxa de entrega R$ 1,00 Editar taxa de entrega Continuar" at bounding box center [572, 521] width 267 height 87
click at [578, 544] on span "Continuar" at bounding box center [572, 545] width 36 height 13
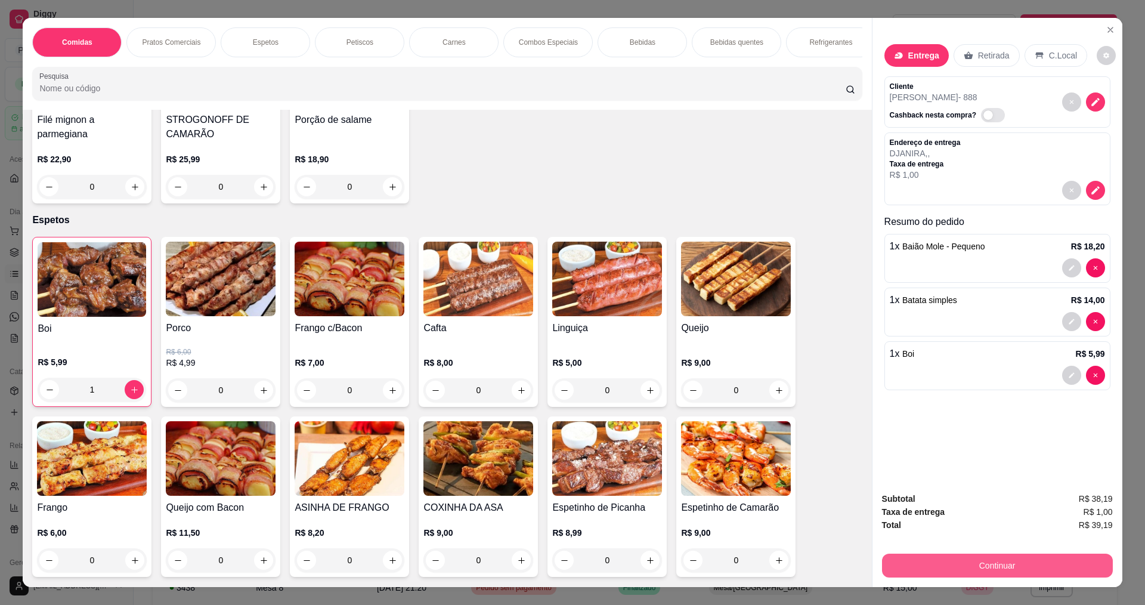
click at [1003, 568] on button "Continuar" at bounding box center [997, 565] width 231 height 24
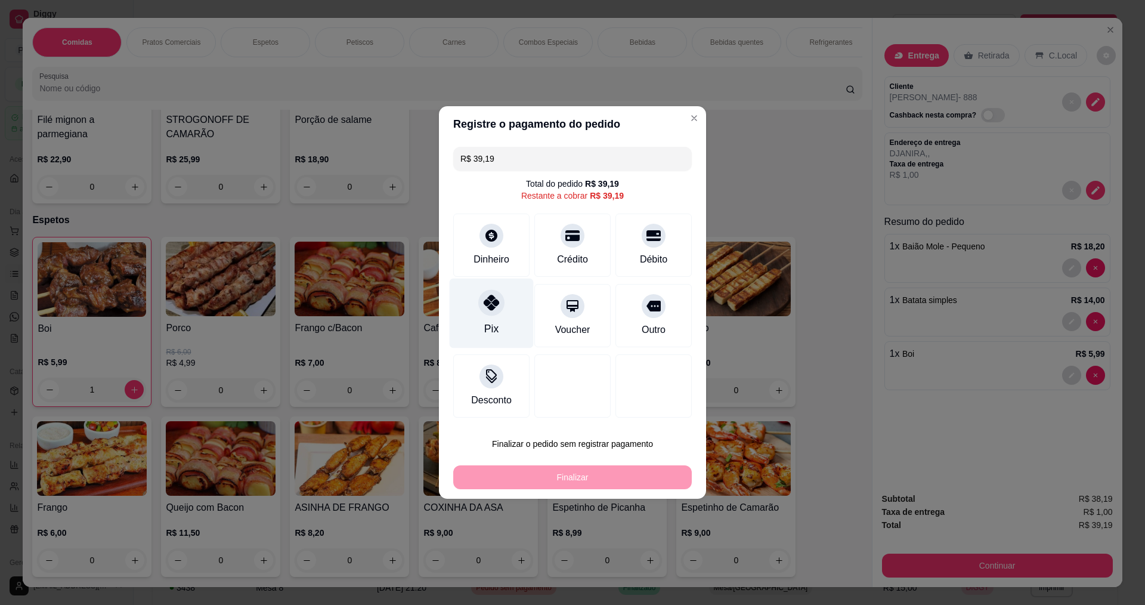
click at [486, 312] on div at bounding box center [491, 302] width 26 height 26
type input "R$ 0,00"
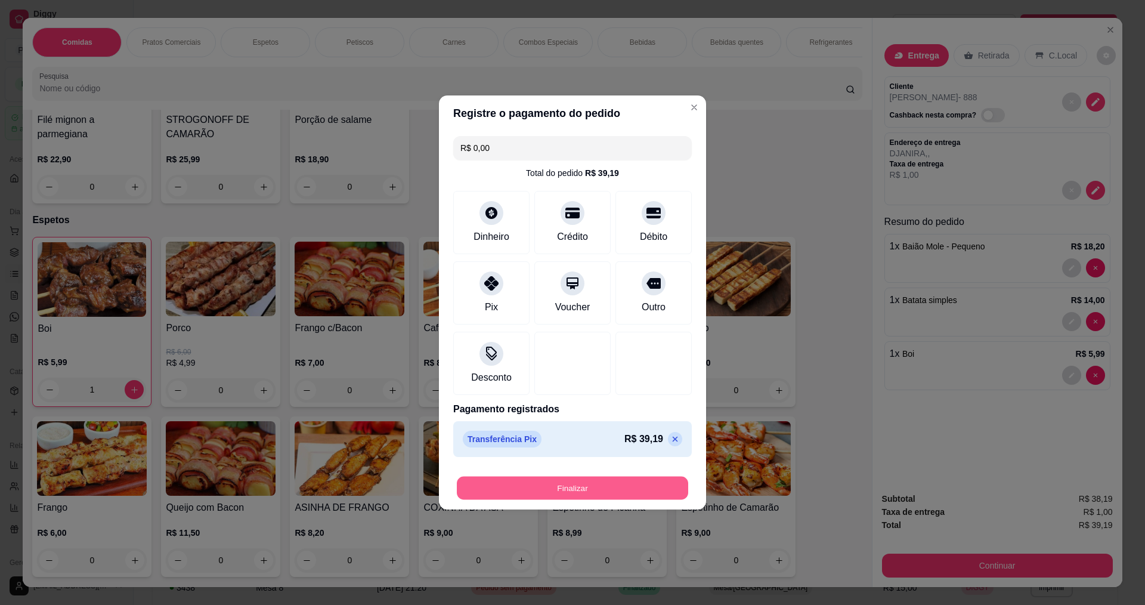
click at [612, 487] on button "Finalizar" at bounding box center [572, 487] width 231 height 23
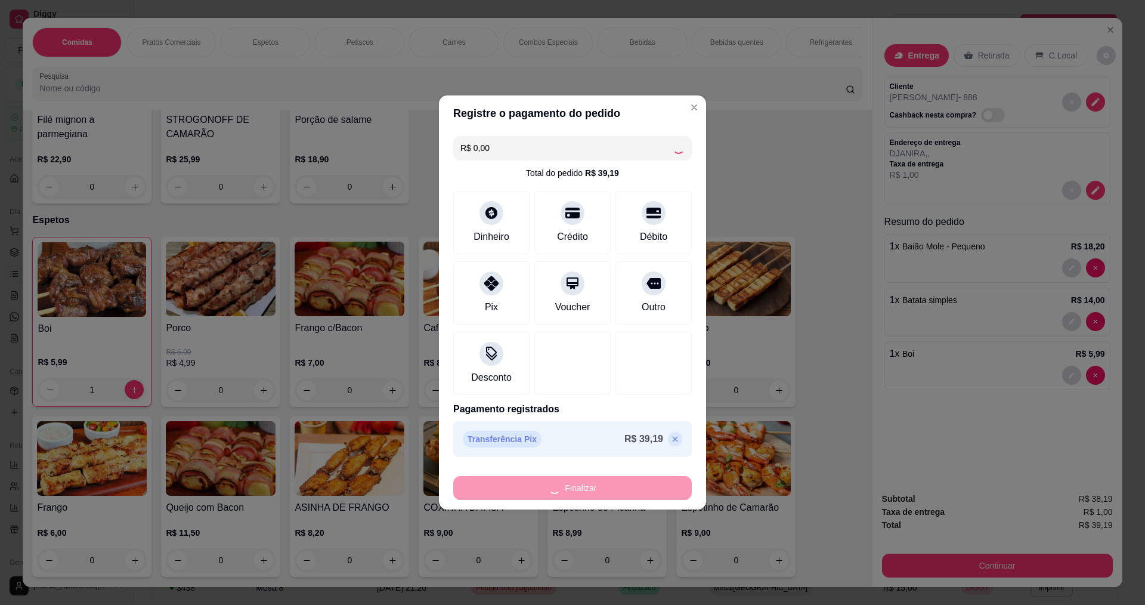
type input "0"
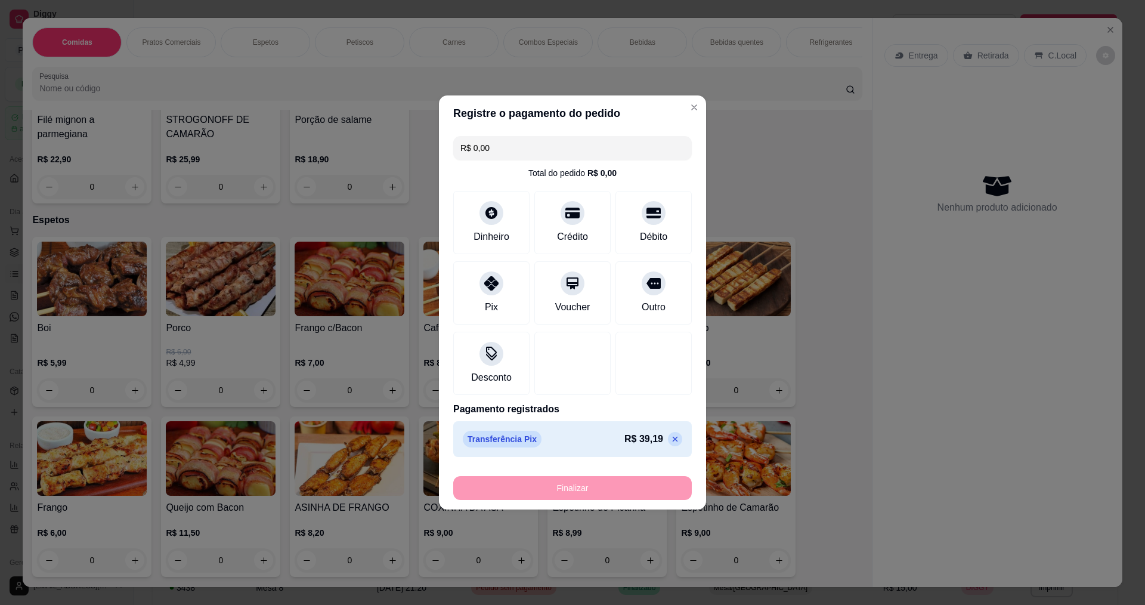
type input "-R$ 39,19"
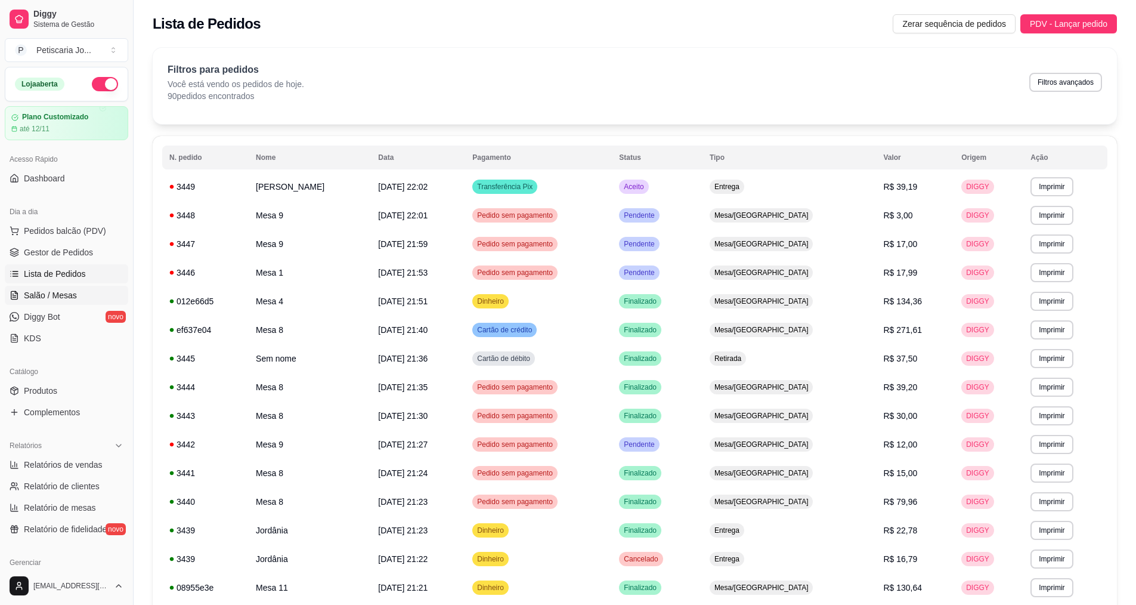
click at [25, 290] on span "Salão / Mesas" at bounding box center [50, 295] width 53 height 12
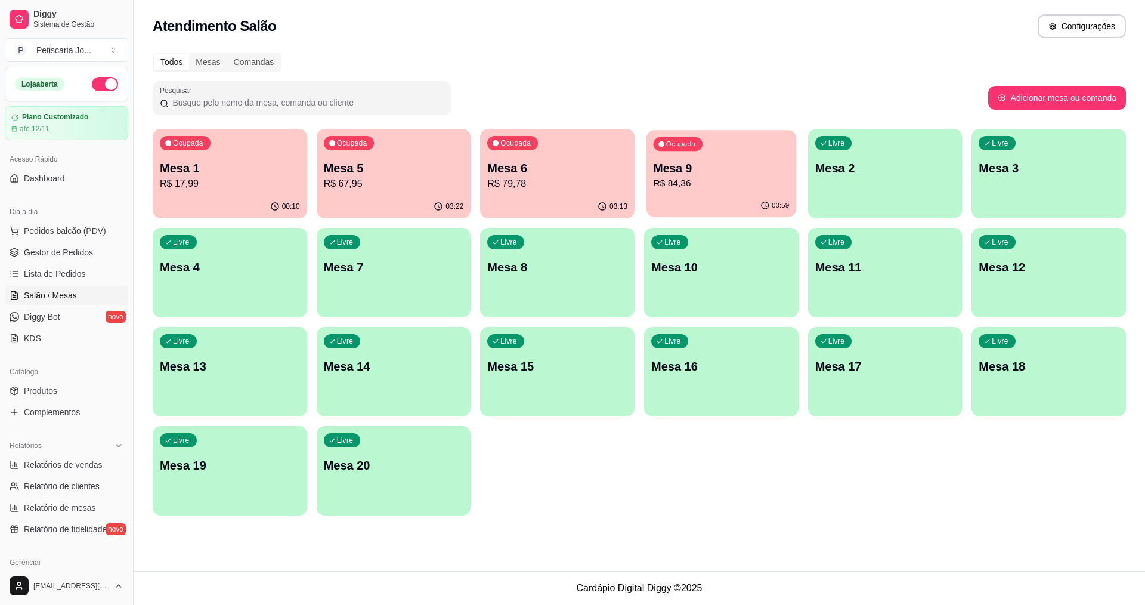
click at [723, 179] on p "R$ 84,36" at bounding box center [721, 183] width 136 height 14
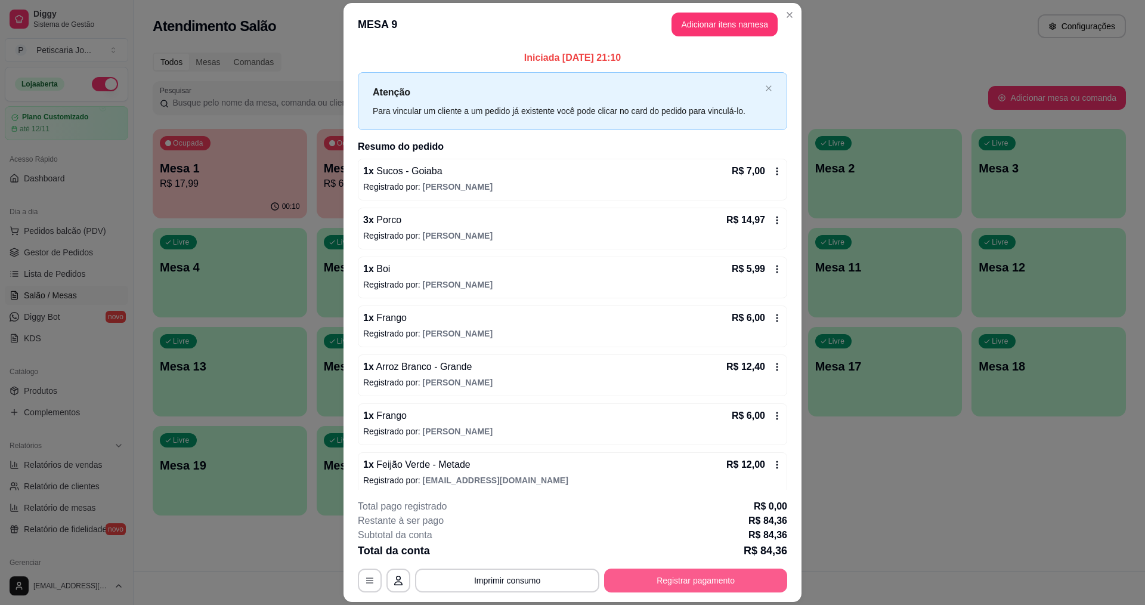
click at [723, 581] on button "Registrar pagamento" at bounding box center [695, 580] width 183 height 24
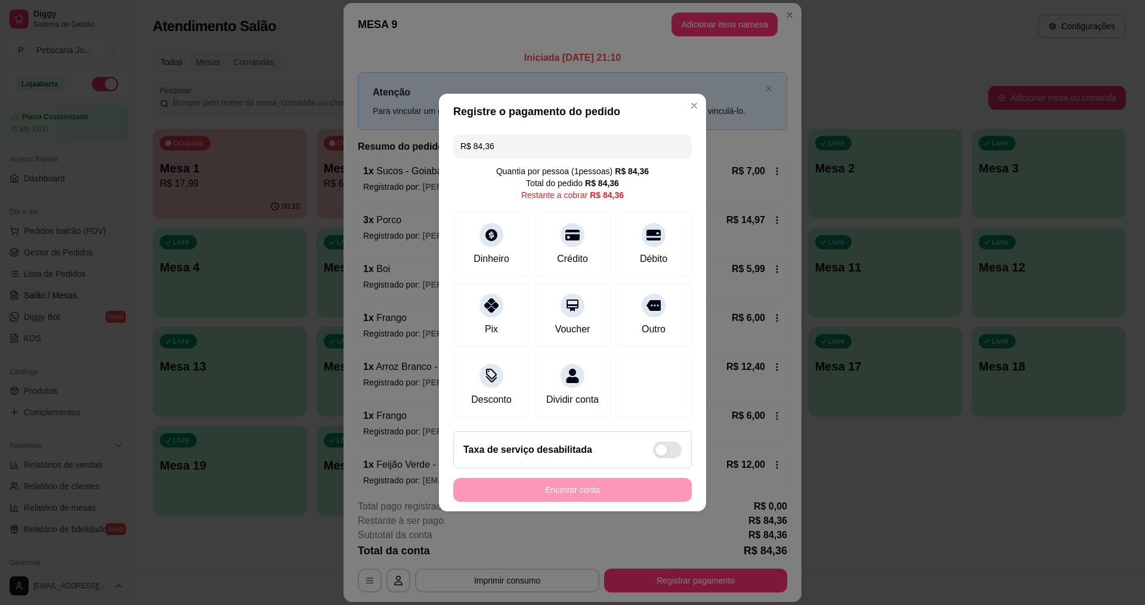
click at [551, 144] on input "R$ 84,36" at bounding box center [572, 146] width 224 height 24
click at [481, 250] on div "Dinheiro" at bounding box center [491, 258] width 39 height 16
click at [505, 231] on div "Dinheiro" at bounding box center [492, 242] width 84 height 70
drag, startPoint x: 525, startPoint y: 141, endPoint x: 203, endPoint y: 80, distance: 328.2
click at [193, 84] on div "Registre o pagamento do pedido R$ 100,00 Quantia por pessoa ( 1 pessoas) R$ 84,…" at bounding box center [572, 302] width 1145 height 605
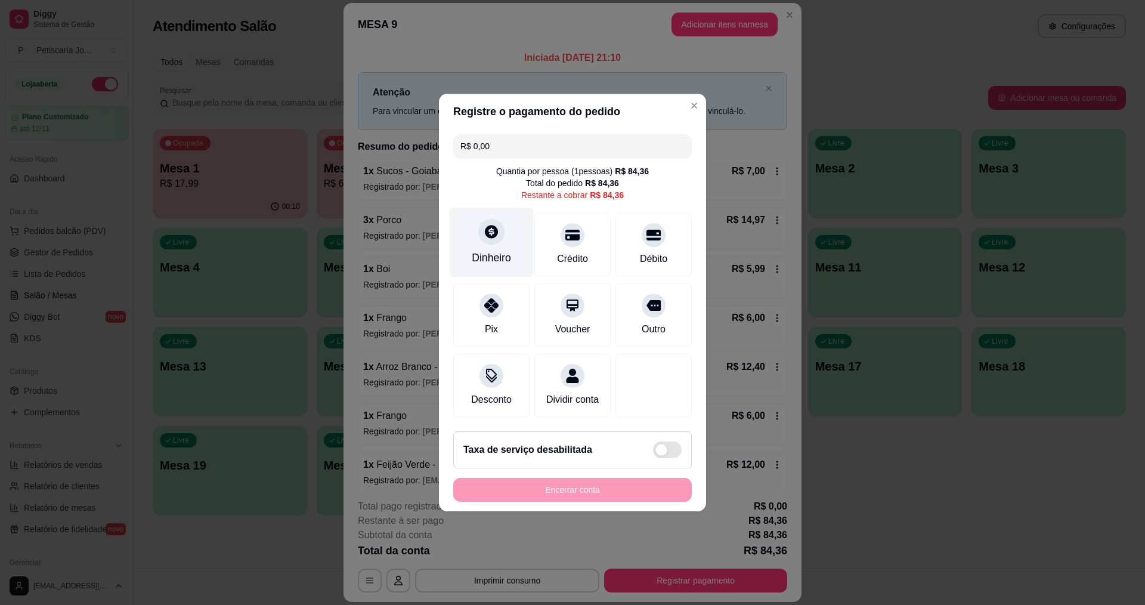
click at [498, 238] on div "Dinheiro" at bounding box center [492, 242] width 84 height 70
click at [506, 150] on input "R$ 0,00" at bounding box center [572, 146] width 224 height 24
type input "R$ 84,36"
click at [495, 233] on div at bounding box center [491, 231] width 26 height 26
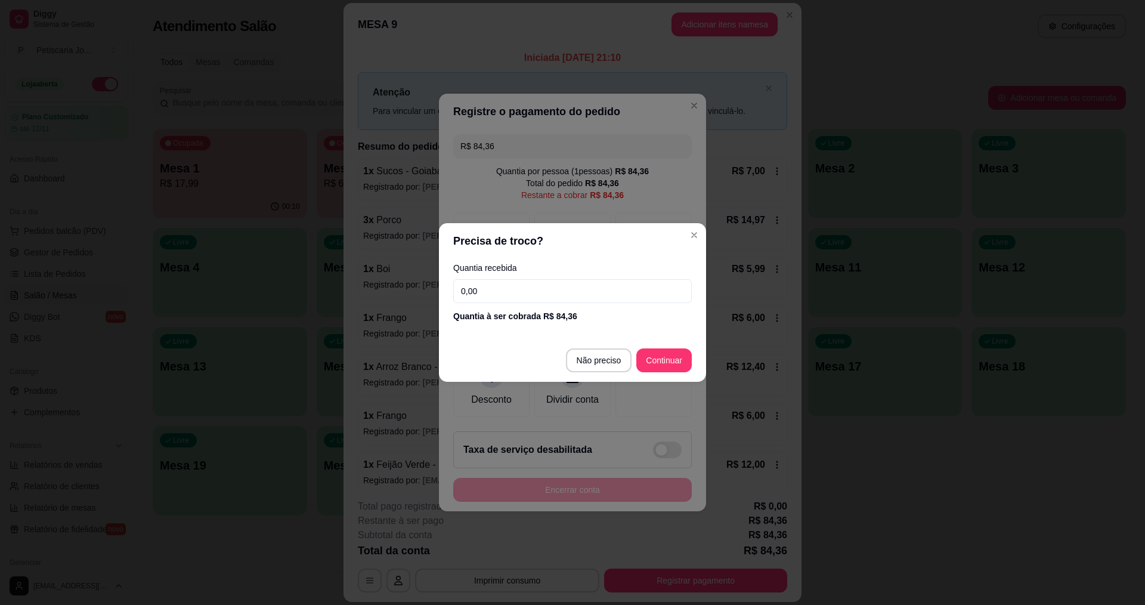
click at [549, 293] on input "0,00" at bounding box center [572, 291] width 238 height 24
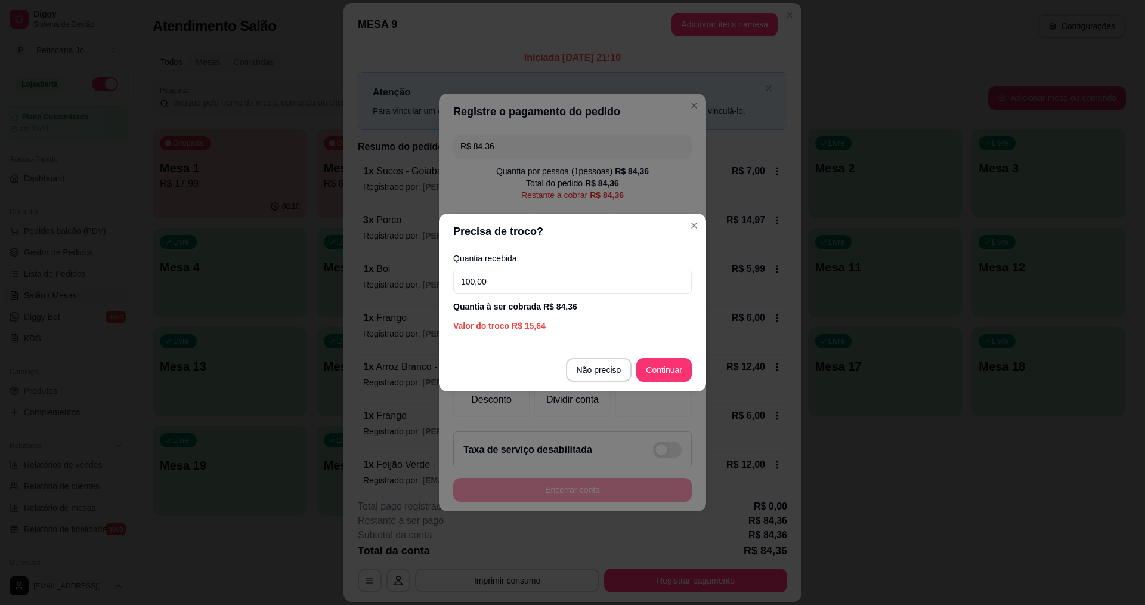
type input "100,00"
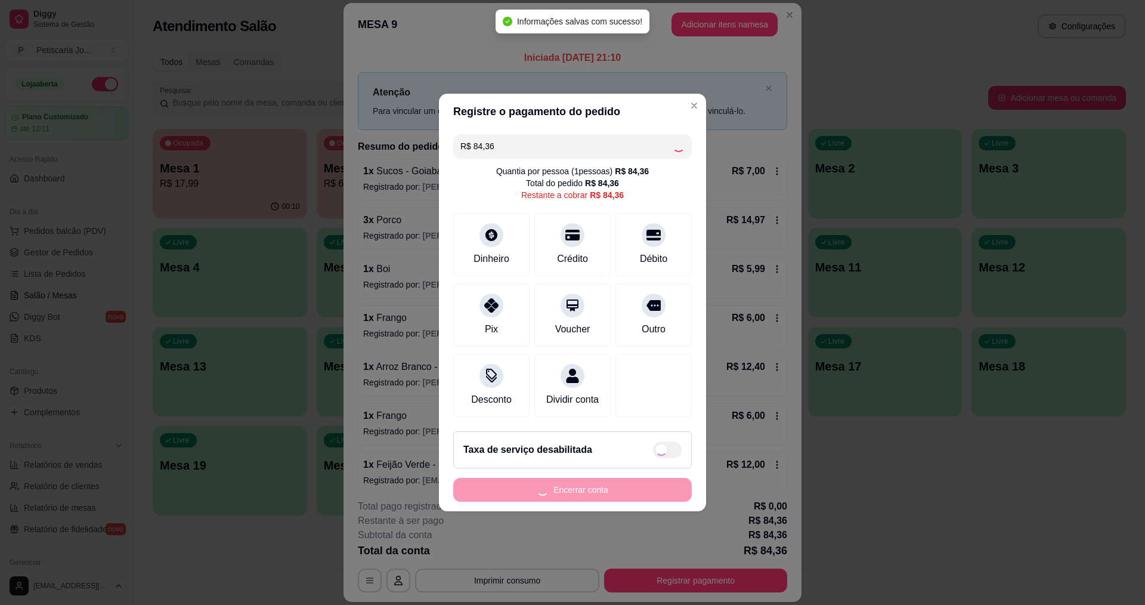
type input "R$ 0,00"
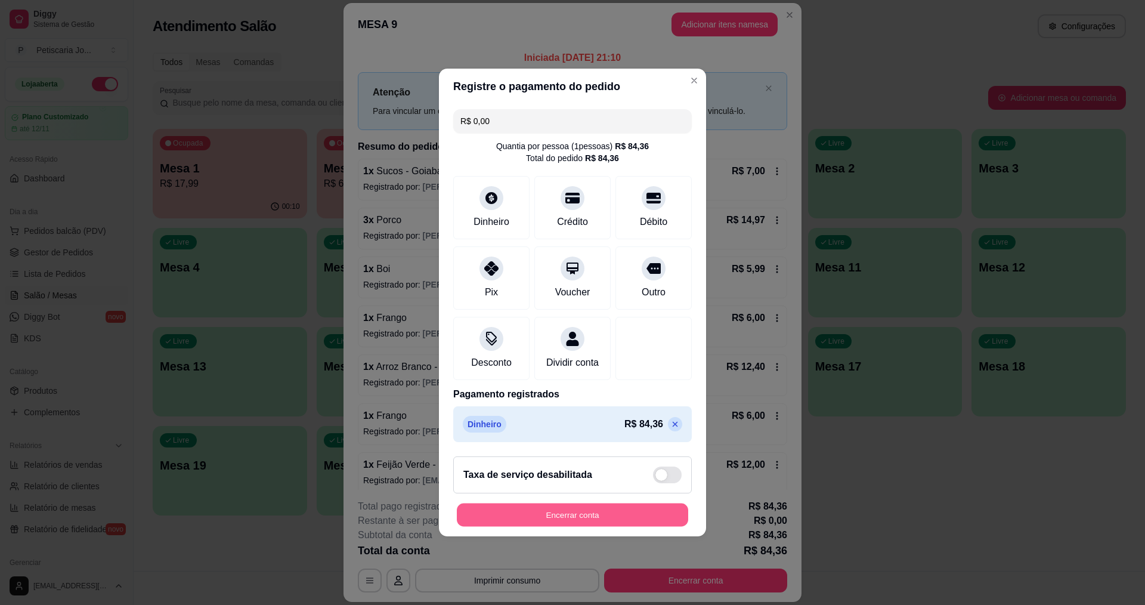
click at [586, 518] on button "Encerrar conta" at bounding box center [572, 514] width 231 height 23
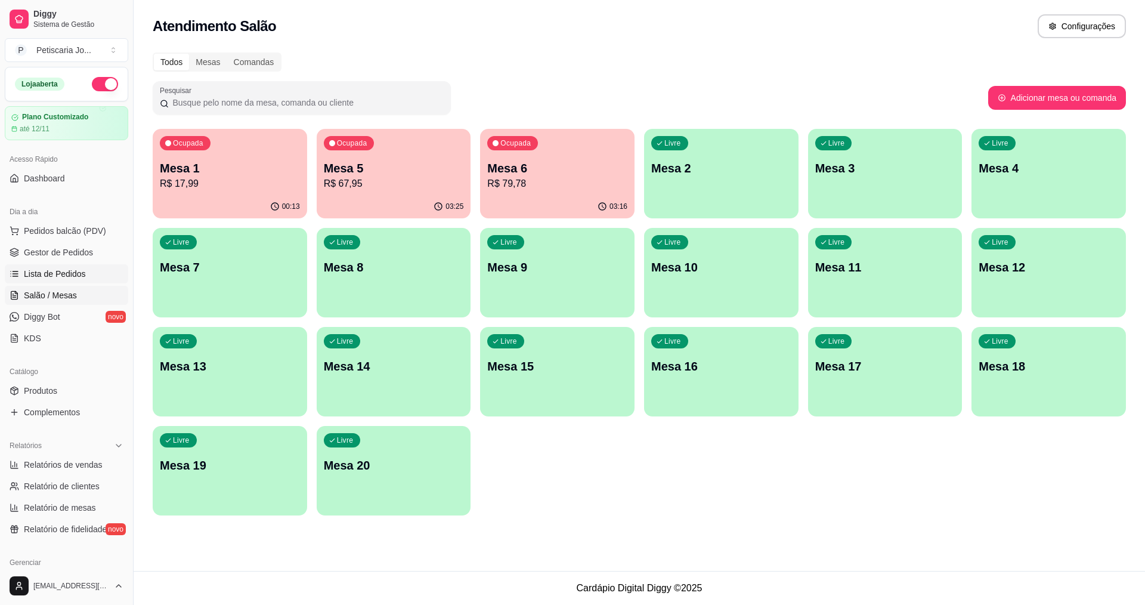
click at [54, 275] on span "Lista de Pedidos" at bounding box center [55, 274] width 62 height 12
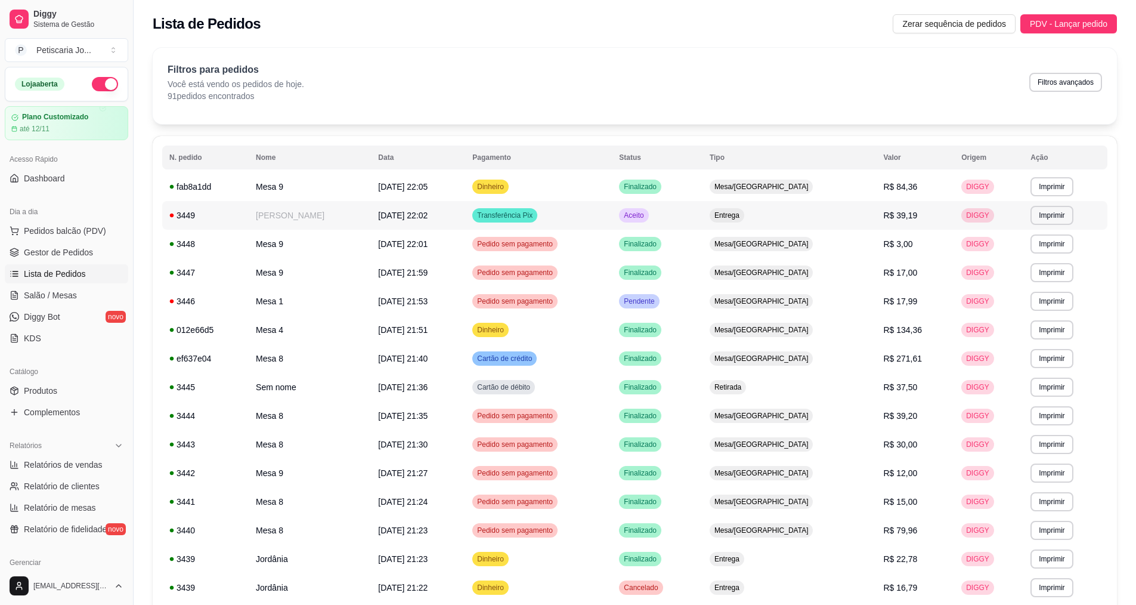
click at [388, 216] on span "[DATE] 22:02" at bounding box center [402, 215] width 49 height 10
click at [392, 215] on span "[DATE] 22:02" at bounding box center [402, 215] width 49 height 10
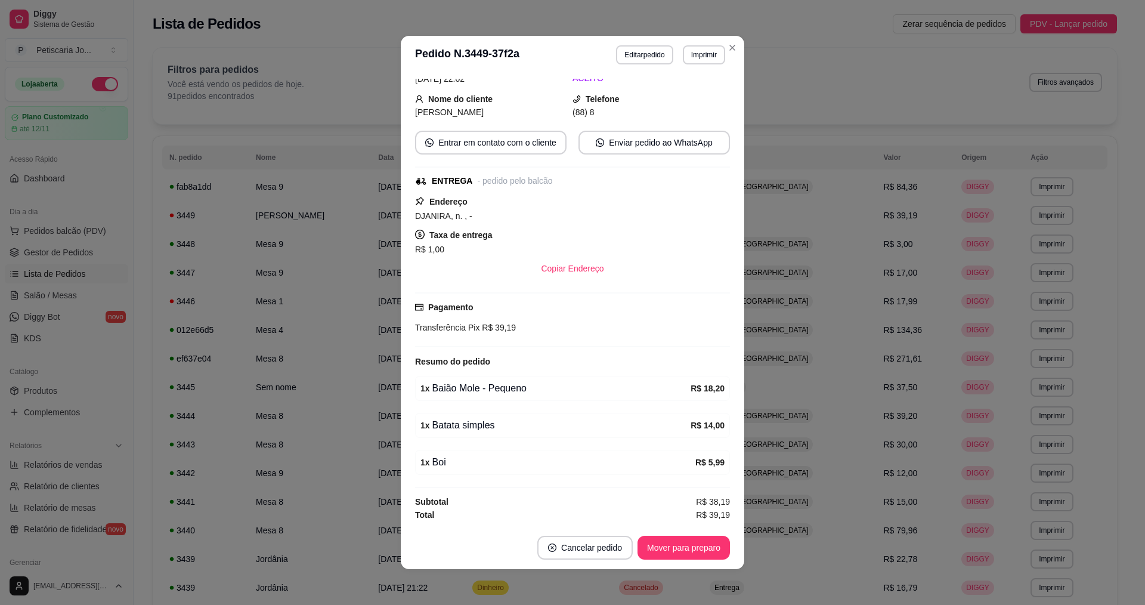
scroll to position [2, 0]
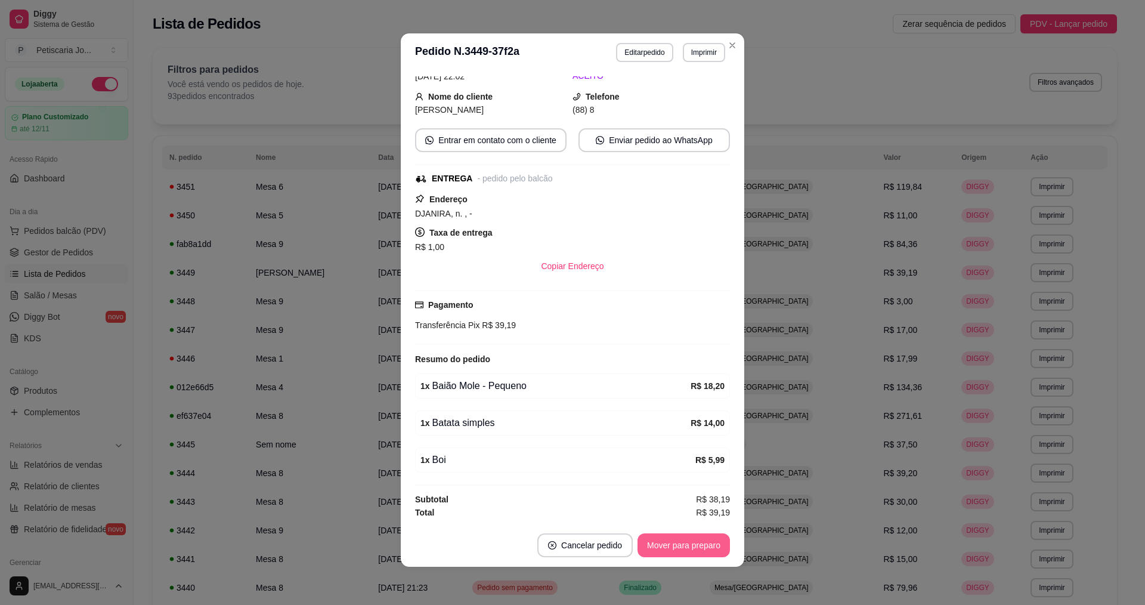
click at [674, 548] on button "Mover para preparo" at bounding box center [683, 545] width 92 height 24
click at [674, 548] on button "Mover para entrega" at bounding box center [683, 545] width 89 height 23
click at [674, 548] on button "Mover para finalizado" at bounding box center [681, 545] width 96 height 23
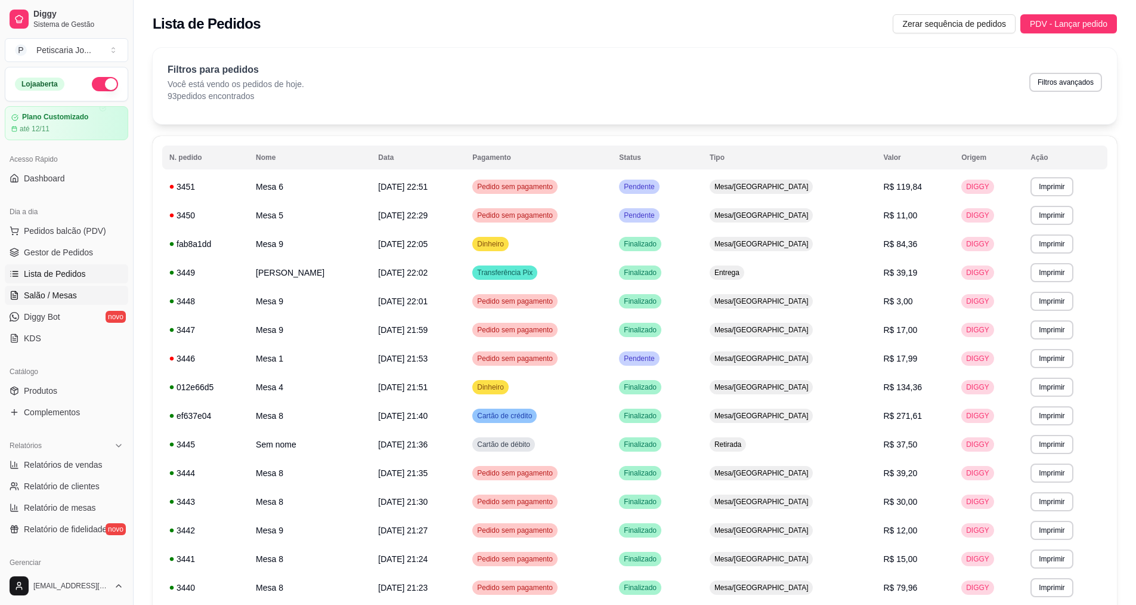
click at [52, 292] on span "Salão / Mesas" at bounding box center [50, 295] width 53 height 12
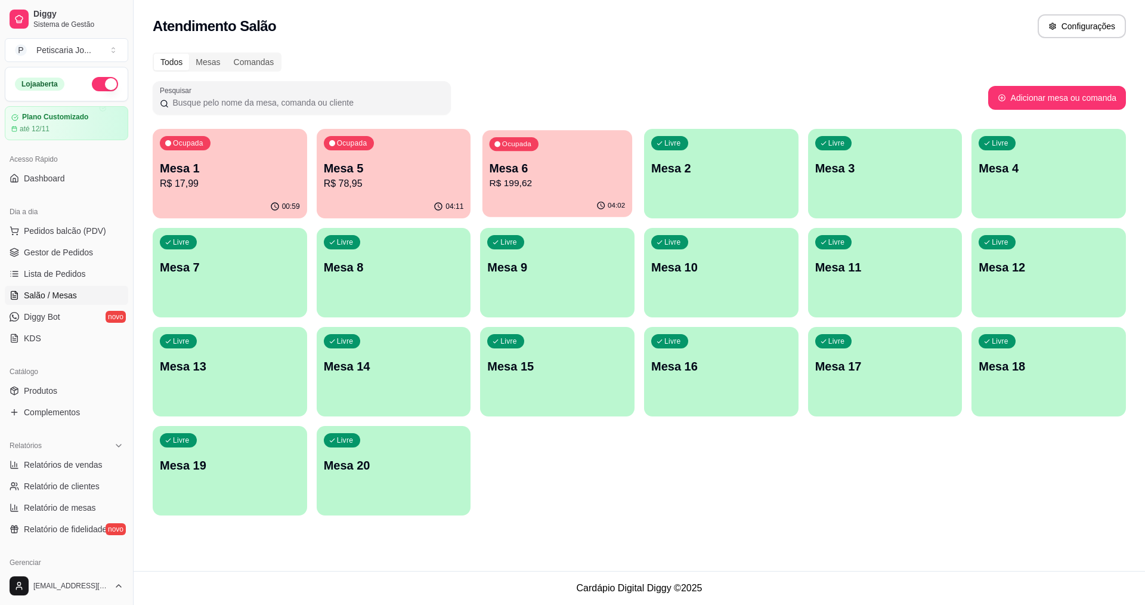
click at [519, 181] on p "R$ 199,62" at bounding box center [557, 183] width 136 height 14
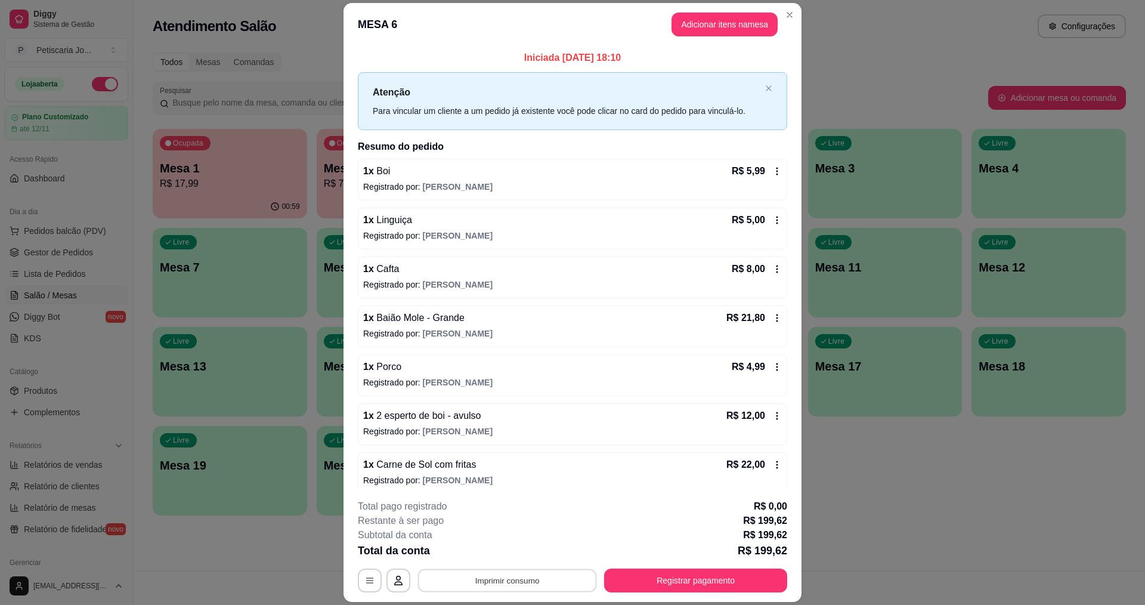
click at [525, 581] on button "Imprimir consumo" at bounding box center [507, 580] width 179 height 23
click at [746, 577] on button "Registrar pagamento" at bounding box center [695, 580] width 183 height 24
click at [511, 582] on button "Imprimir consumo" at bounding box center [507, 580] width 184 height 24
click at [518, 553] on button "IMPRESSORA" at bounding box center [505, 552] width 83 height 18
click at [660, 582] on button "Registrar pagamento" at bounding box center [696, 580] width 178 height 23
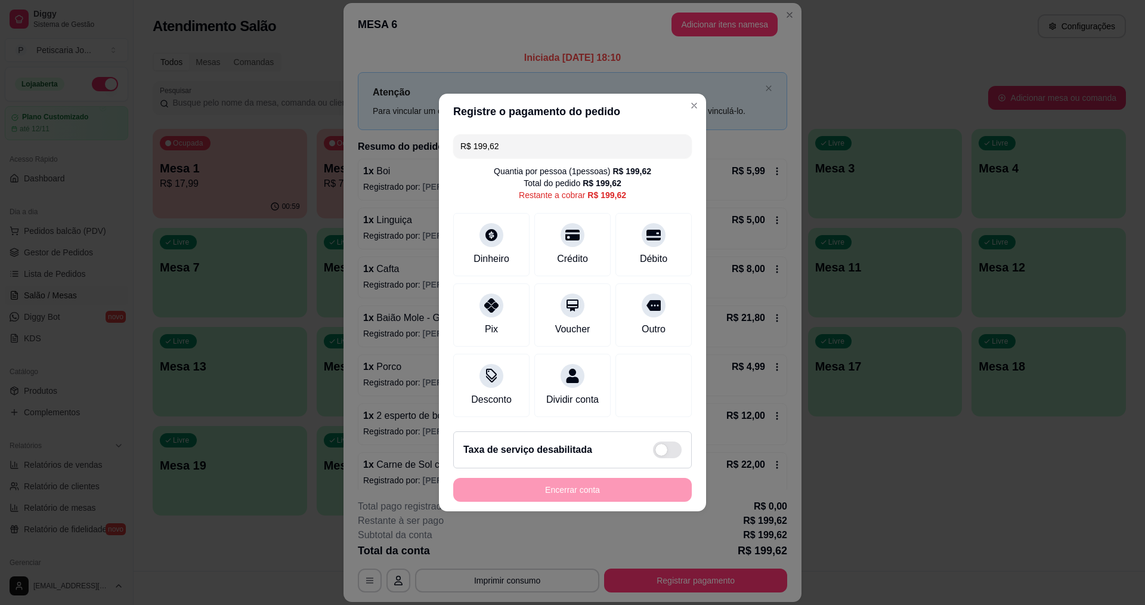
drag, startPoint x: 530, startPoint y: 136, endPoint x: 191, endPoint y: 95, distance: 341.1
click at [191, 95] on div "Registre o pagamento do pedido R$ 199,62 Quantia por pessoa ( 1 pessoas) R$ 199…" at bounding box center [572, 302] width 1145 height 605
click at [479, 310] on div "Pix" at bounding box center [492, 313] width 84 height 70
type input "R$ 0,00"
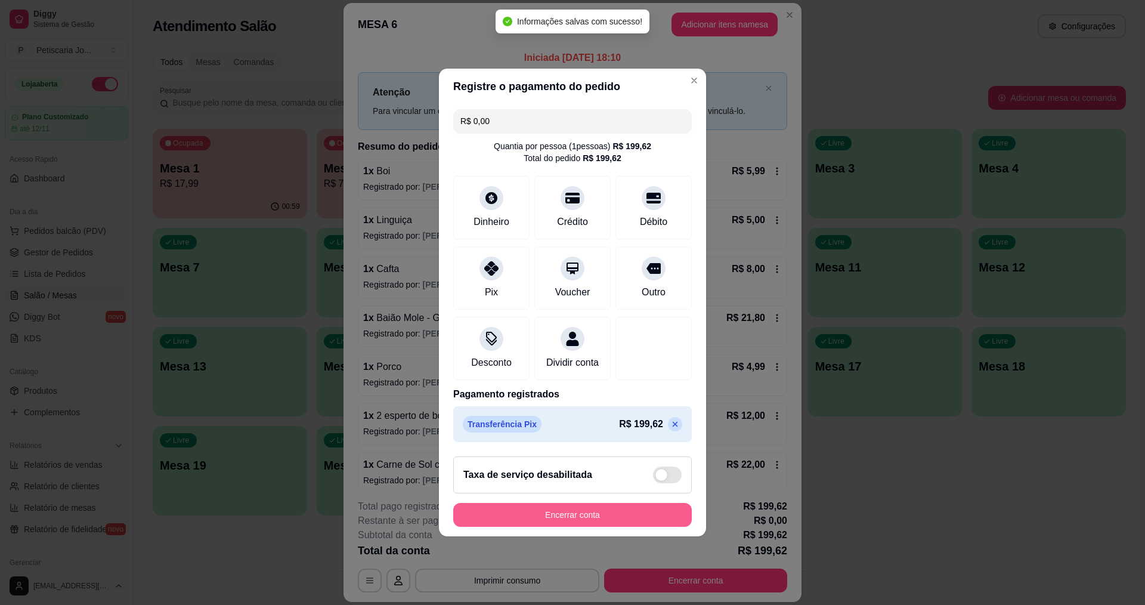
click at [629, 516] on button "Encerrar conta" at bounding box center [572, 515] width 238 height 24
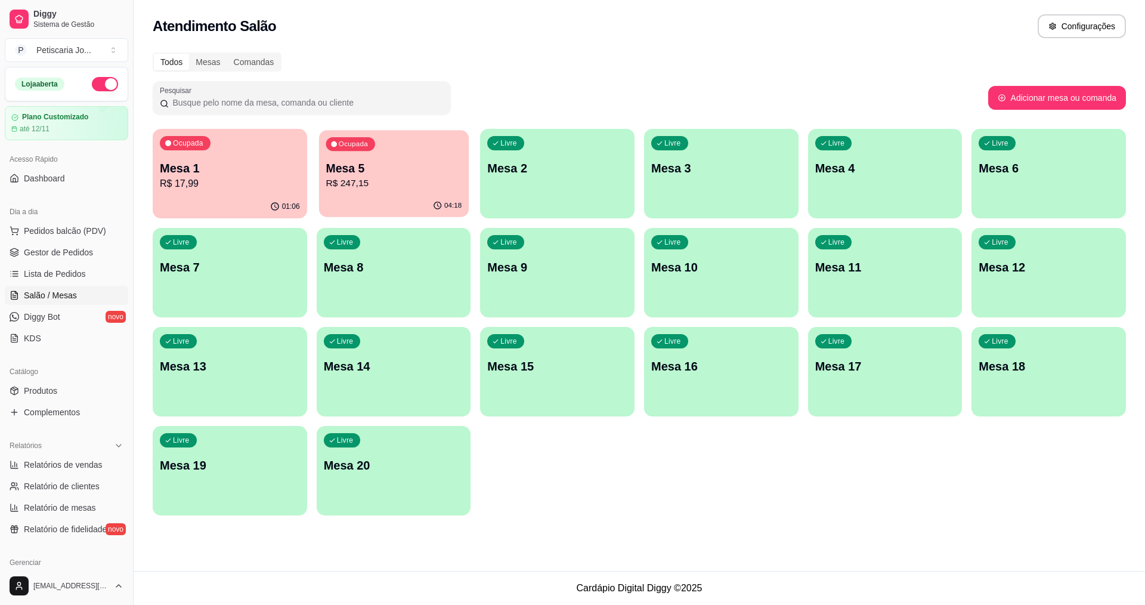
click at [370, 191] on div "Ocupada Mesa 5 R$ 247,15" at bounding box center [394, 162] width 150 height 64
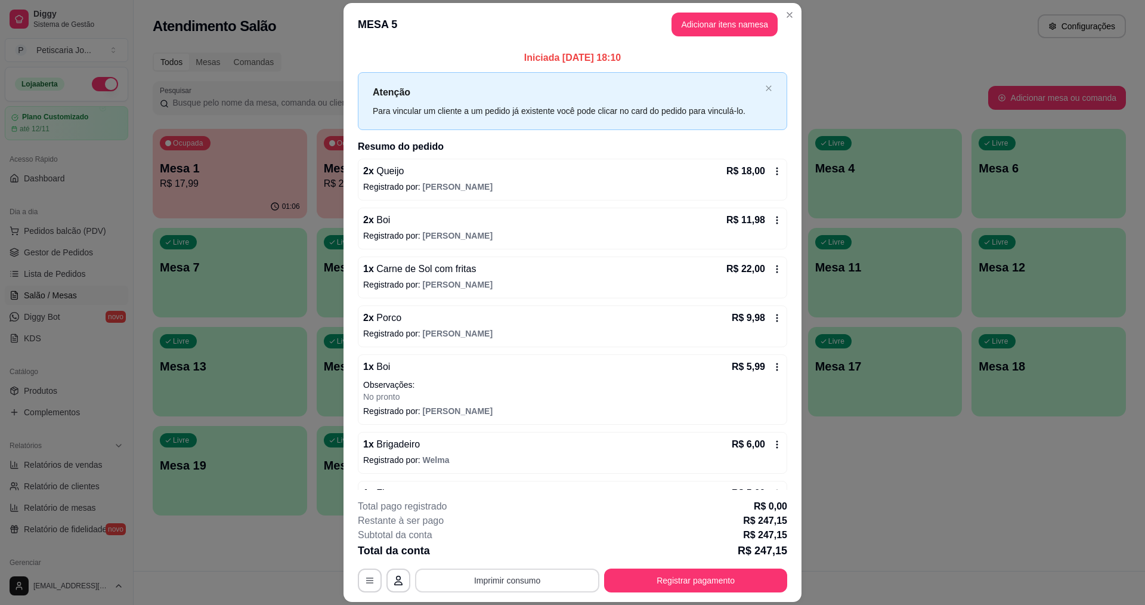
click at [486, 578] on button "Imprimir consumo" at bounding box center [507, 580] width 184 height 24
click at [488, 555] on button "IMPRESSORA" at bounding box center [506, 552] width 86 height 19
click at [715, 586] on button "Registrar pagamento" at bounding box center [695, 580] width 183 height 24
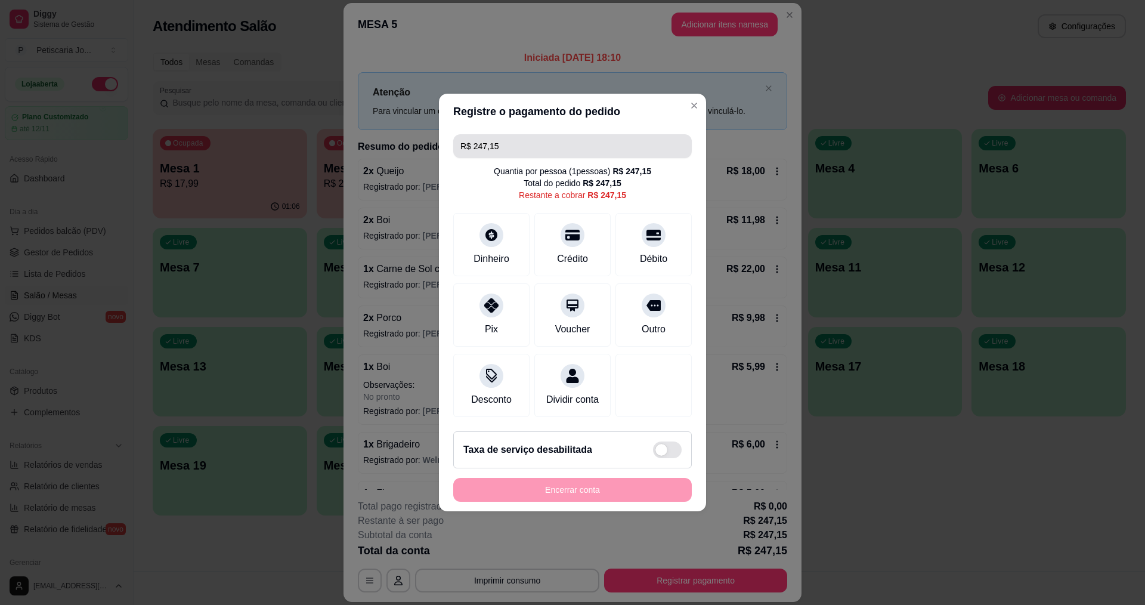
click at [534, 140] on input "R$ 247,15" at bounding box center [572, 146] width 224 height 24
drag, startPoint x: 507, startPoint y: 132, endPoint x: 457, endPoint y: 142, distance: 50.6
click at [457, 142] on div "R$ 247,15" at bounding box center [572, 146] width 238 height 24
click at [519, 189] on div "Restante a cobrar R$ 247,15" at bounding box center [572, 195] width 107 height 12
click at [500, 234] on div "Dinheiro" at bounding box center [492, 242] width 84 height 70
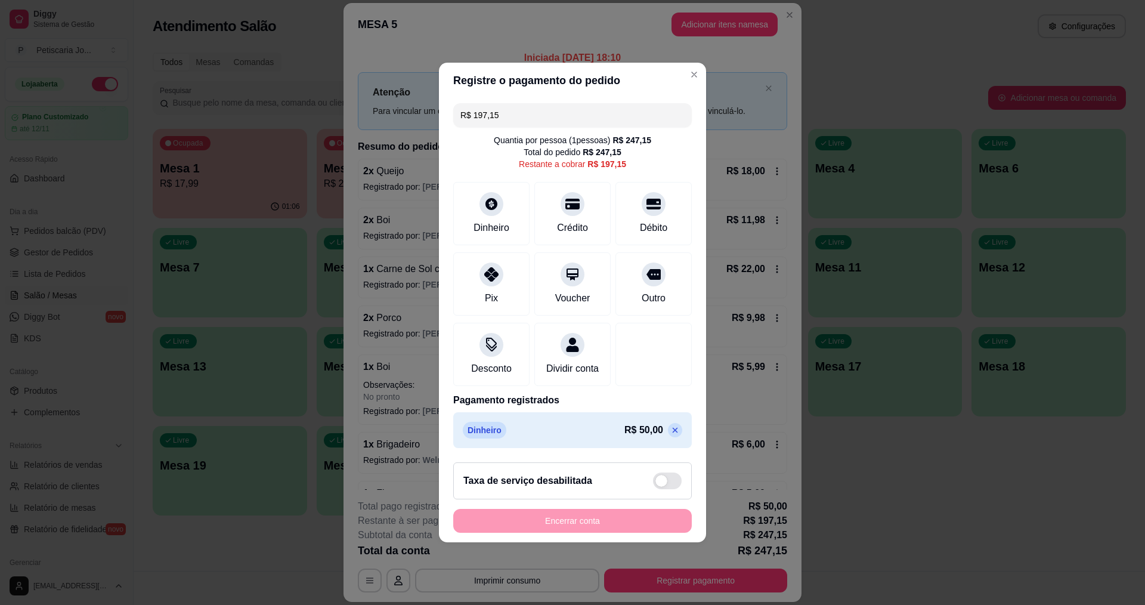
drag, startPoint x: 515, startPoint y: 110, endPoint x: 172, endPoint y: 63, distance: 345.5
click at [172, 63] on div "Registre o pagamento do pedido R$ 197,15 Quantia por pessoa ( 1 pessoas) R$ 247…" at bounding box center [572, 302] width 1145 height 605
click at [497, 278] on div "Pix" at bounding box center [492, 282] width 84 height 70
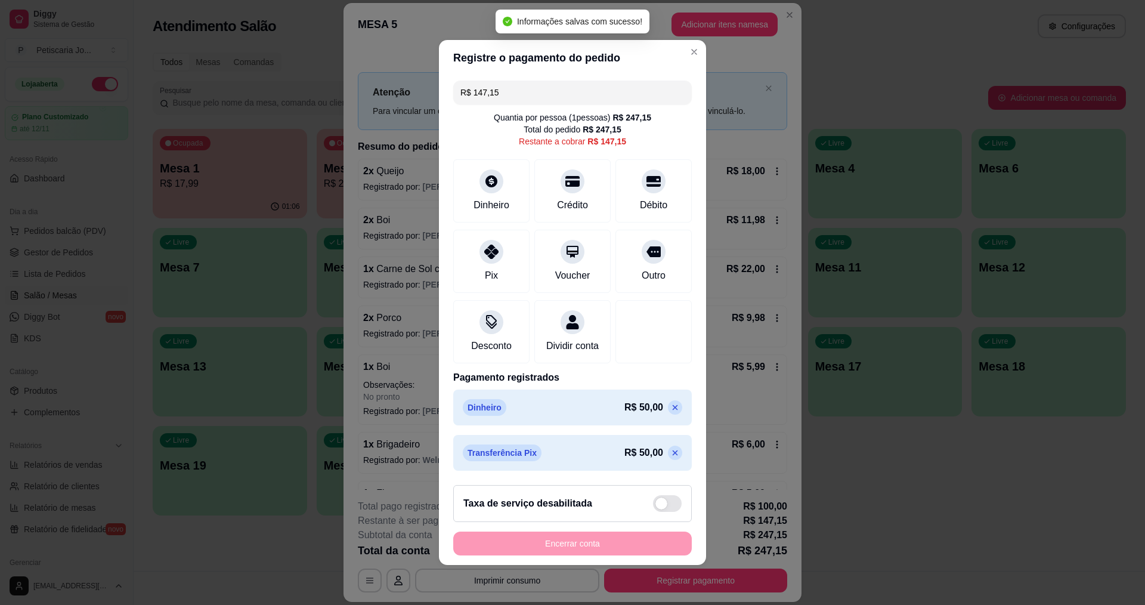
drag, startPoint x: 512, startPoint y: 84, endPoint x: 130, endPoint y: 38, distance: 384.9
click at [130, 38] on div "Registre o pagamento do pedido R$ 147,15 Quantia por pessoa ( 1 pessoas) R$ 247…" at bounding box center [572, 302] width 1145 height 605
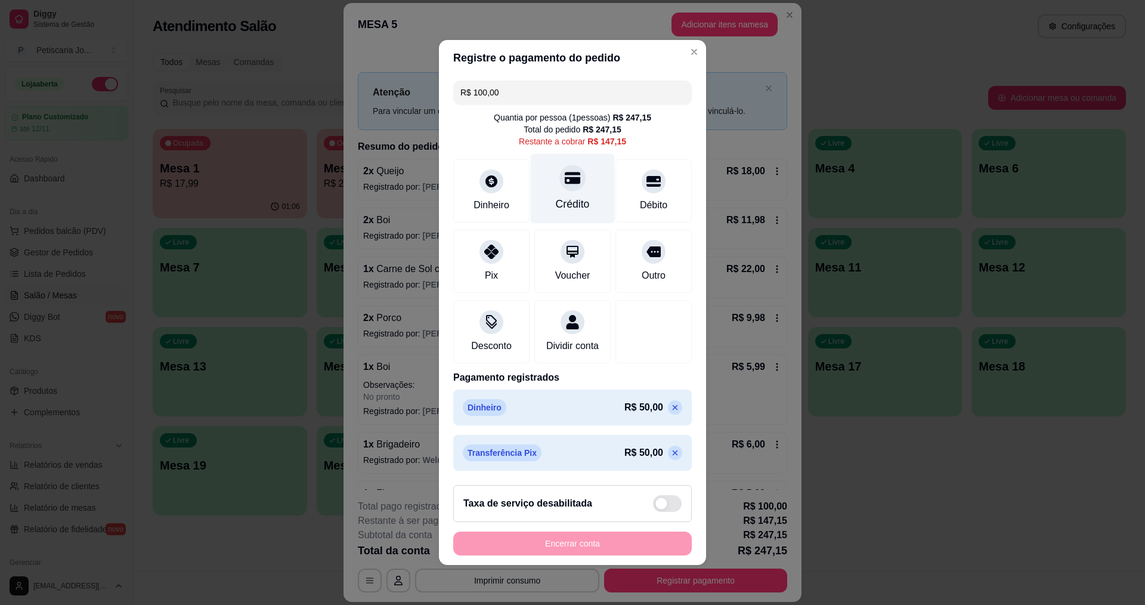
click at [567, 184] on div "Crédito" at bounding box center [573, 189] width 84 height 70
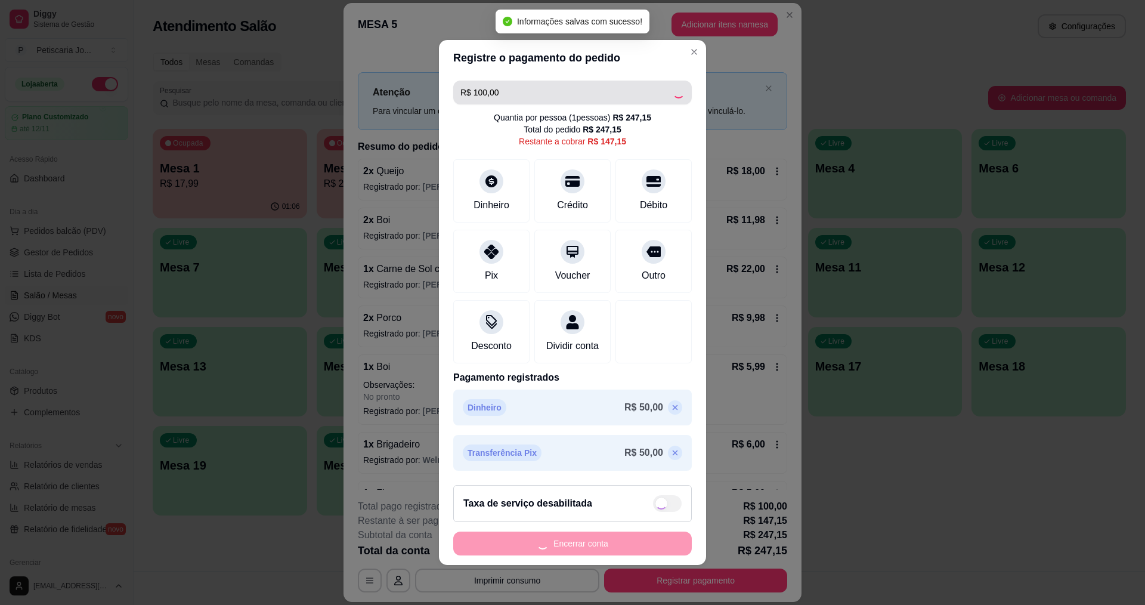
type input "R$ 47,15"
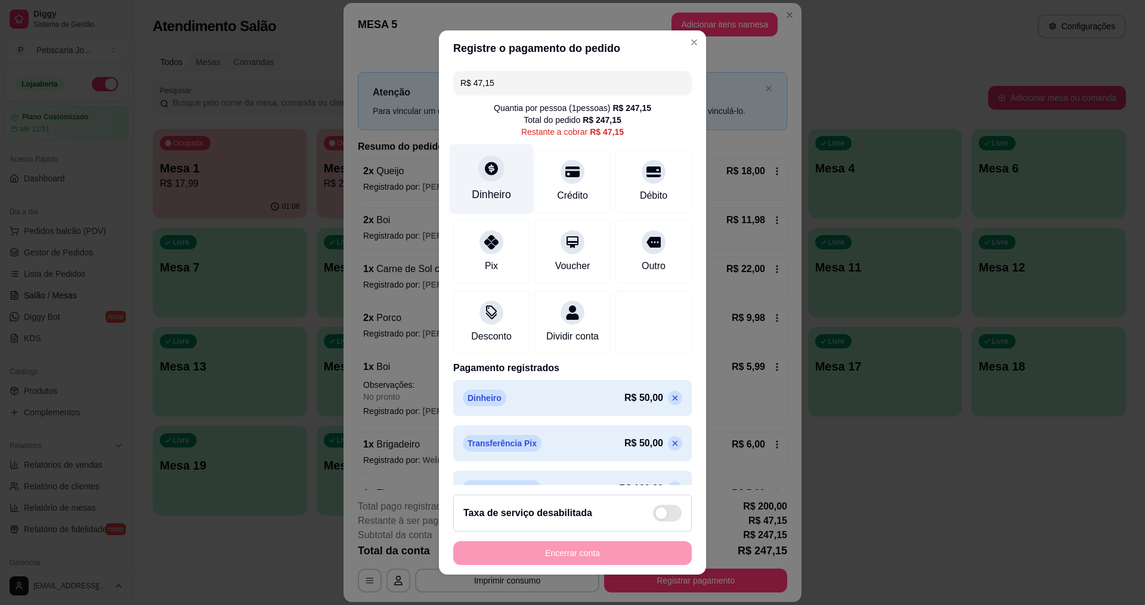
click at [484, 176] on div at bounding box center [491, 168] width 26 height 26
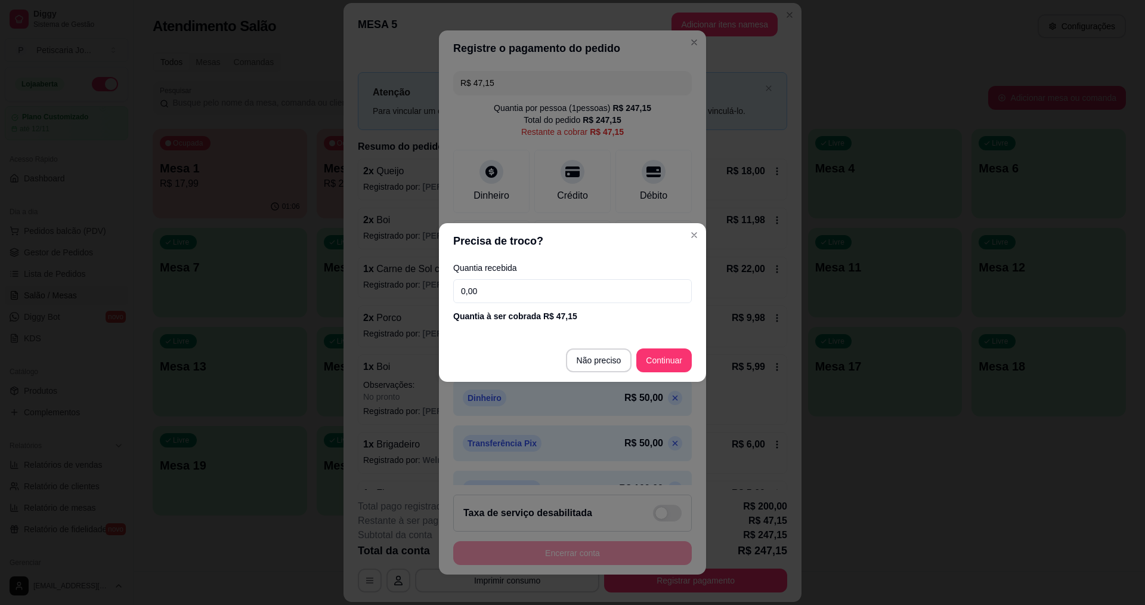
click at [540, 284] on input "0,00" at bounding box center [572, 291] width 238 height 24
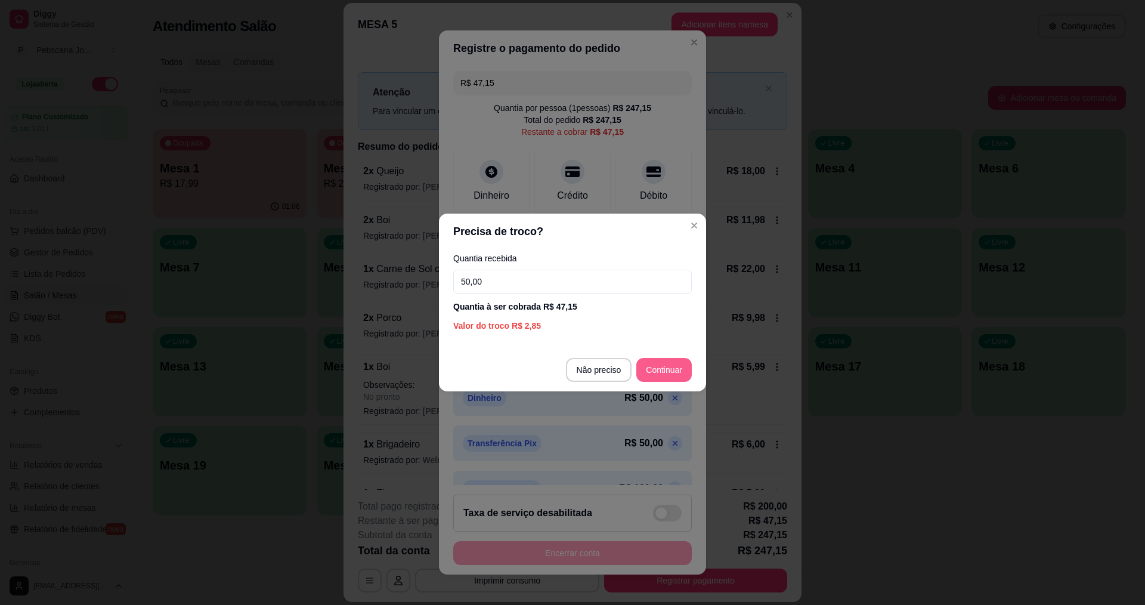
type input "50,00"
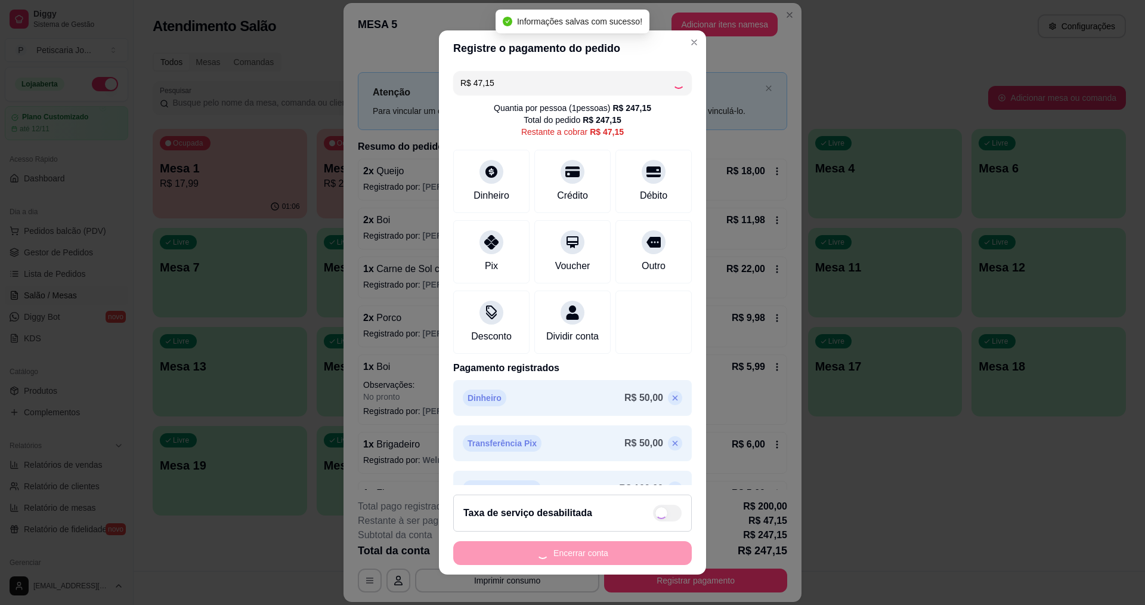
type input "R$ 0,00"
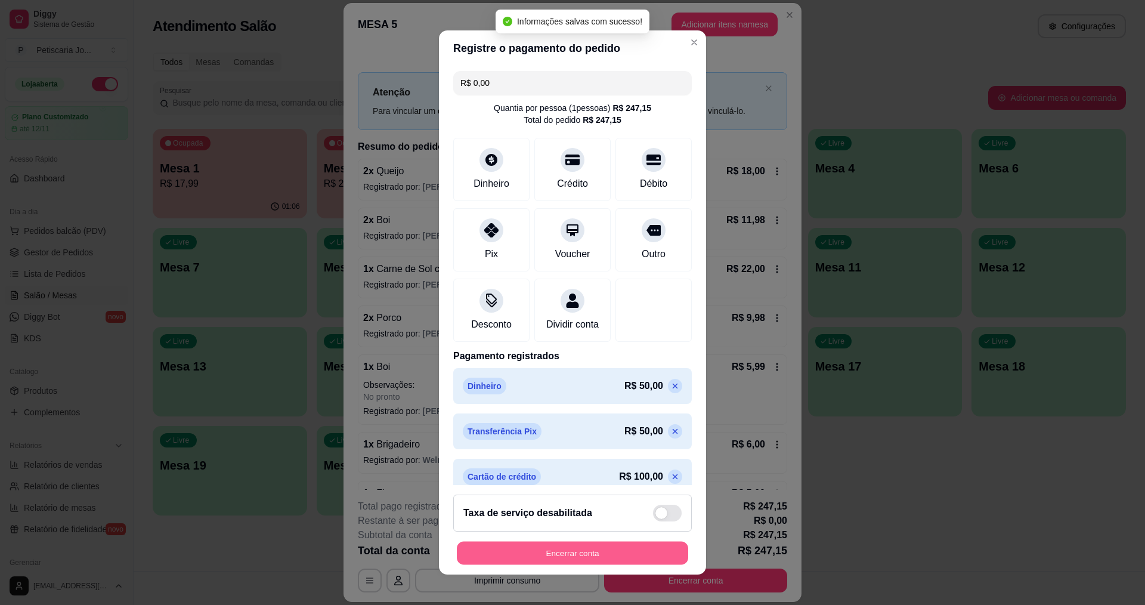
click at [609, 558] on button "Encerrar conta" at bounding box center [572, 552] width 231 height 23
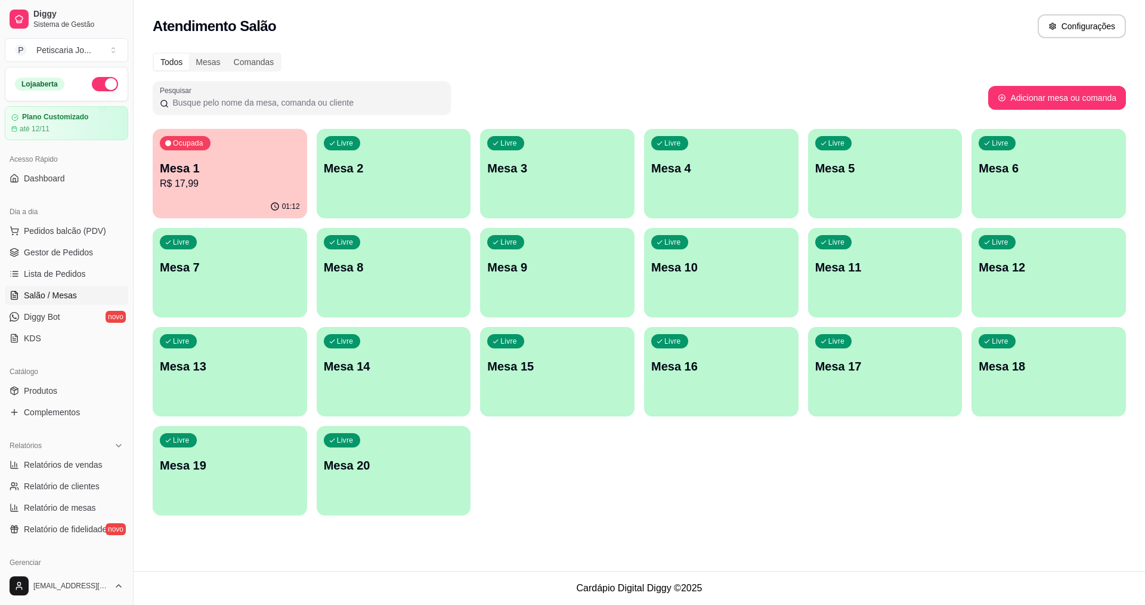
click at [227, 185] on p "R$ 17,99" at bounding box center [230, 183] width 140 height 14
click at [267, 181] on p "R$ 17,99" at bounding box center [230, 183] width 140 height 14
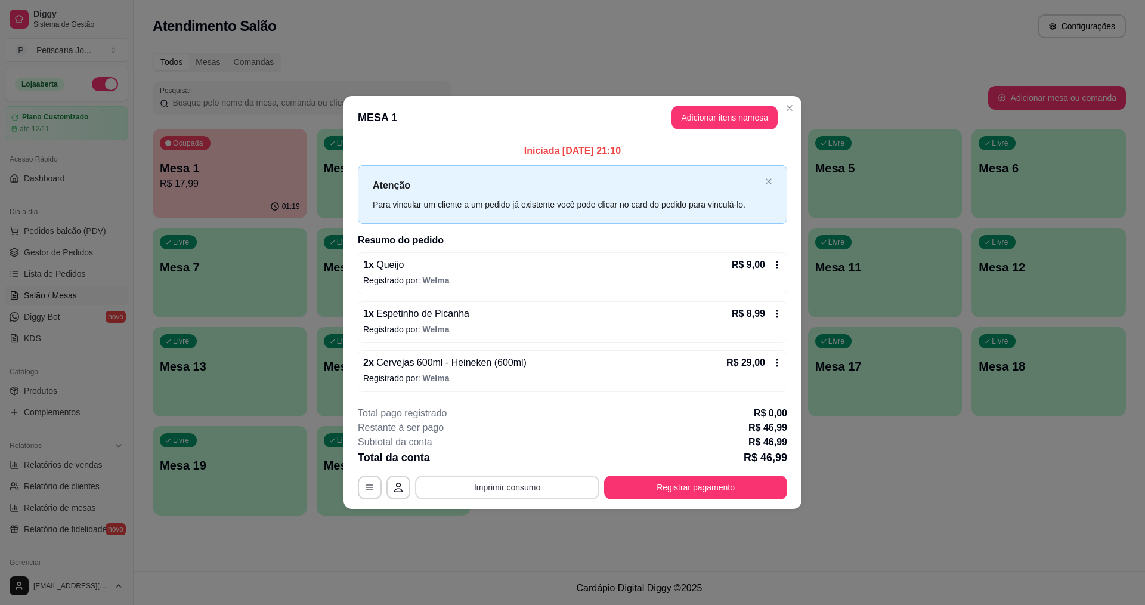
click at [495, 488] on button "Imprimir consumo" at bounding box center [507, 487] width 184 height 24
click at [501, 456] on button "IMPRESSORA" at bounding box center [510, 459] width 83 height 18
click at [712, 475] on div "**********" at bounding box center [572, 487] width 429 height 24
click at [679, 485] on button "Registrar pagamento" at bounding box center [695, 487] width 183 height 24
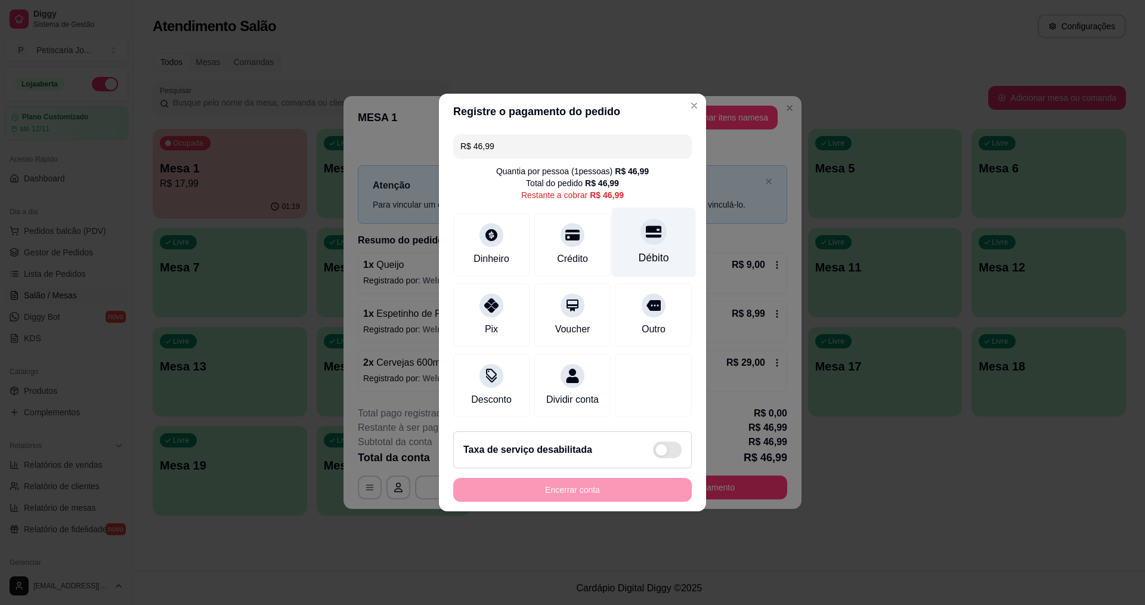
click at [643, 235] on div at bounding box center [653, 231] width 26 height 26
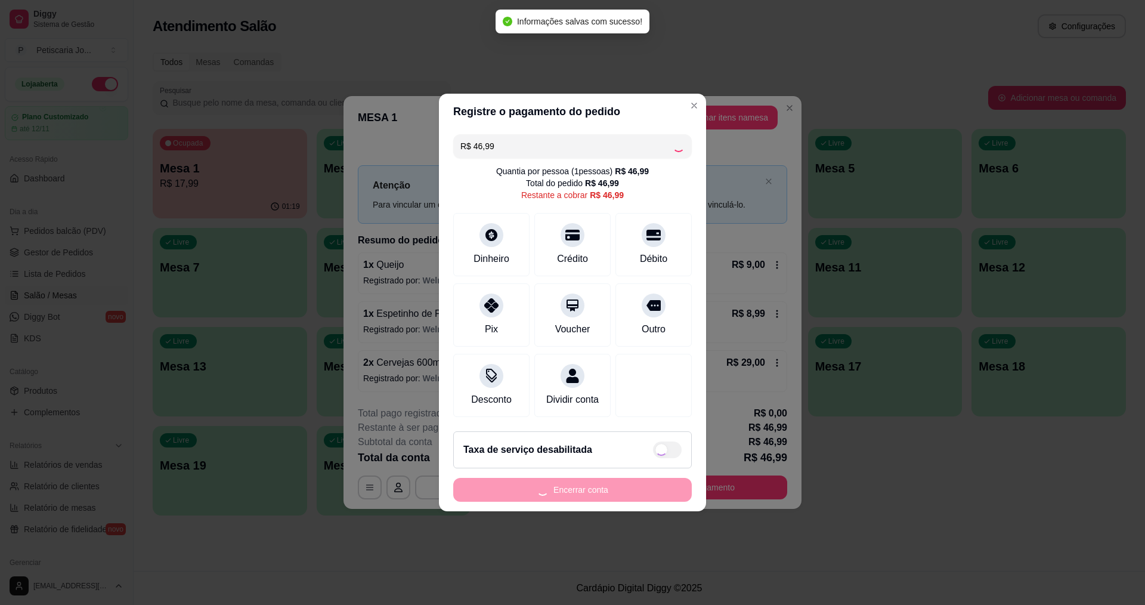
type input "R$ 0,00"
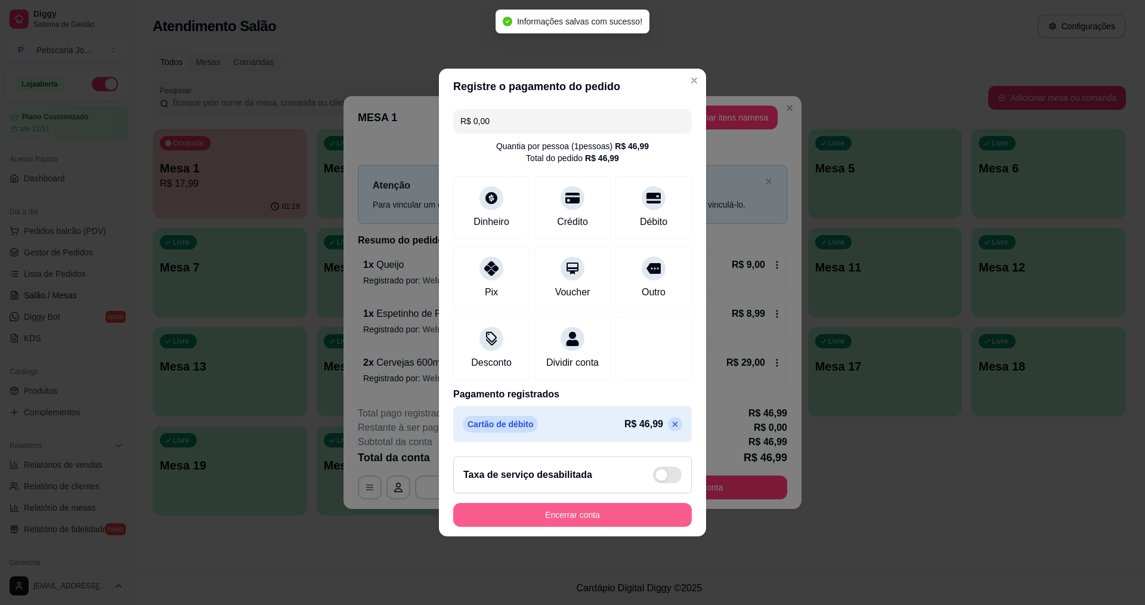
click at [606, 523] on button "Encerrar conta" at bounding box center [572, 515] width 238 height 24
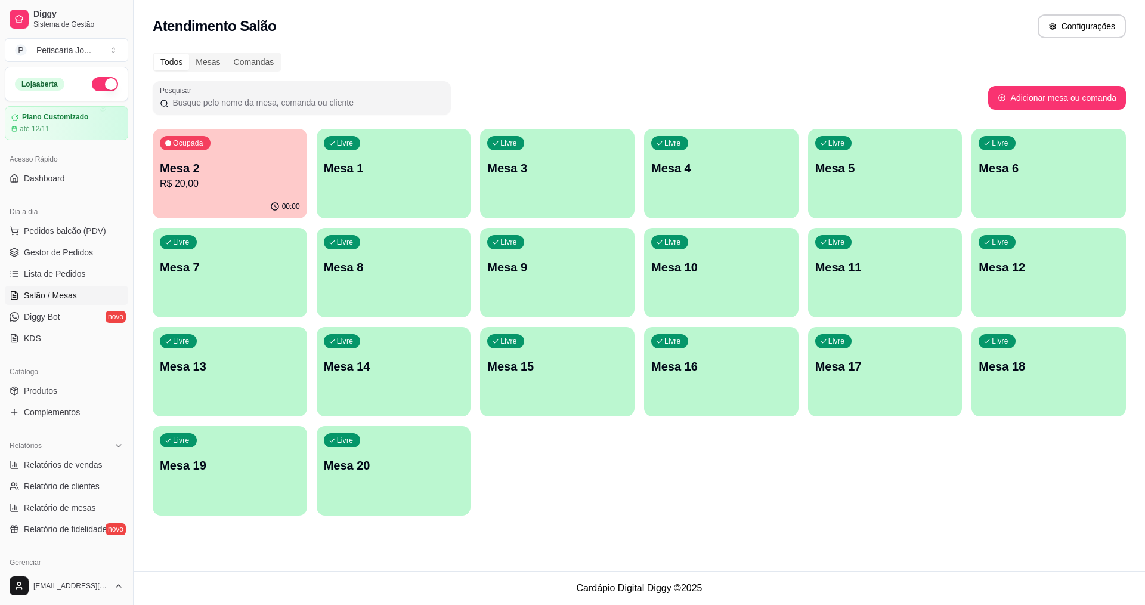
click at [245, 179] on p "R$ 20,00" at bounding box center [230, 183] width 140 height 14
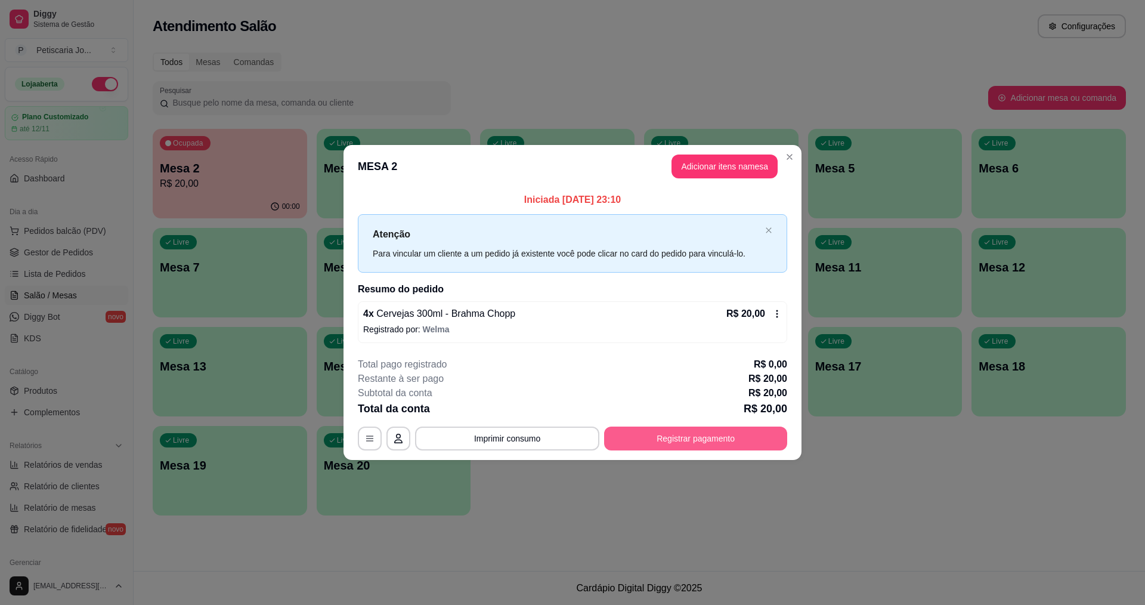
click at [698, 437] on button "Registrar pagamento" at bounding box center [695, 438] width 183 height 24
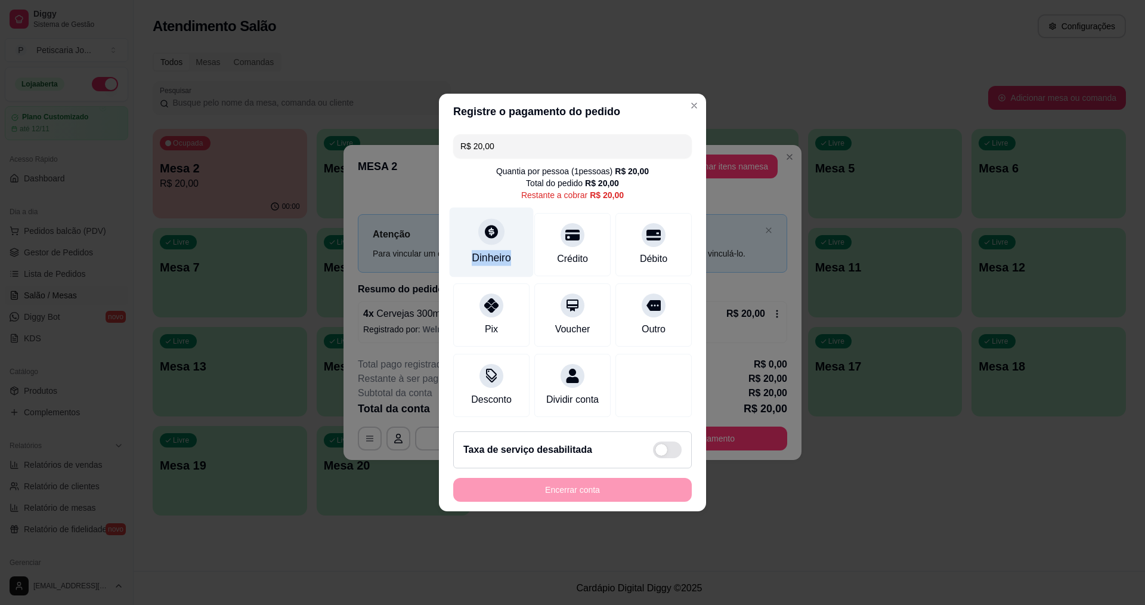
click at [511, 235] on div "Dinheiro" at bounding box center [492, 242] width 84 height 70
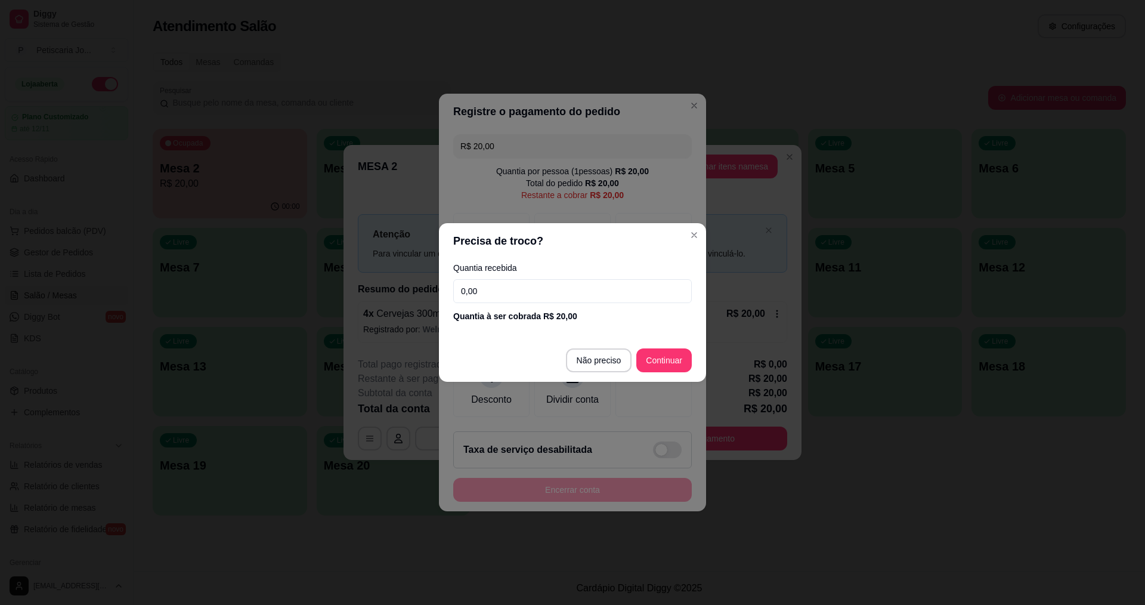
click at [513, 287] on input "0,00" at bounding box center [572, 291] width 238 height 24
type input "20,00"
click at [656, 348] on footer "Não preciso Continuar" at bounding box center [572, 360] width 267 height 43
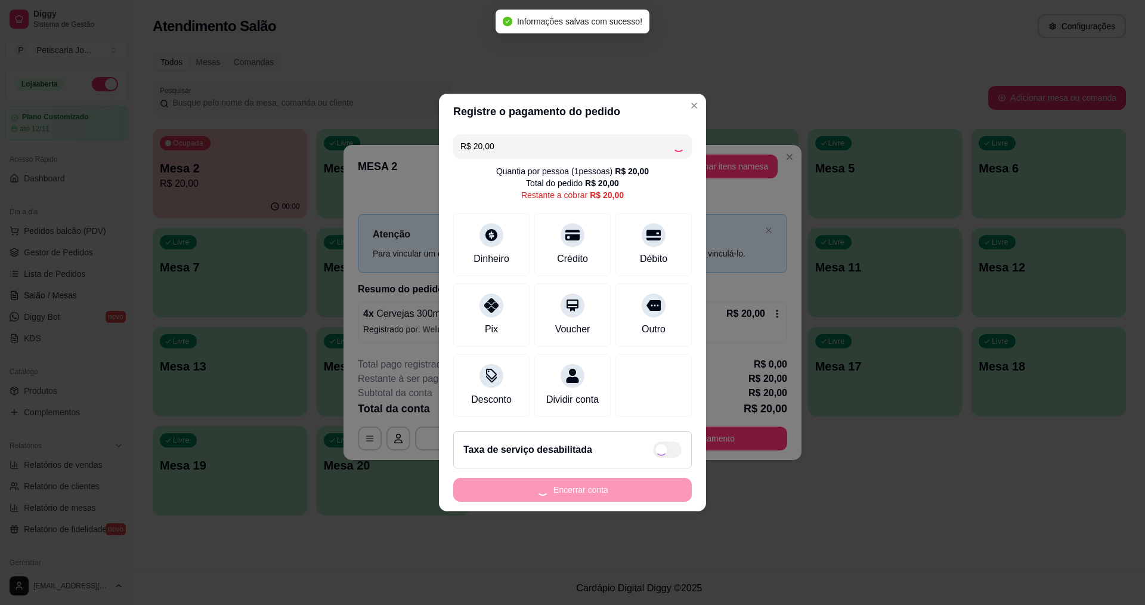
type input "R$ 0,00"
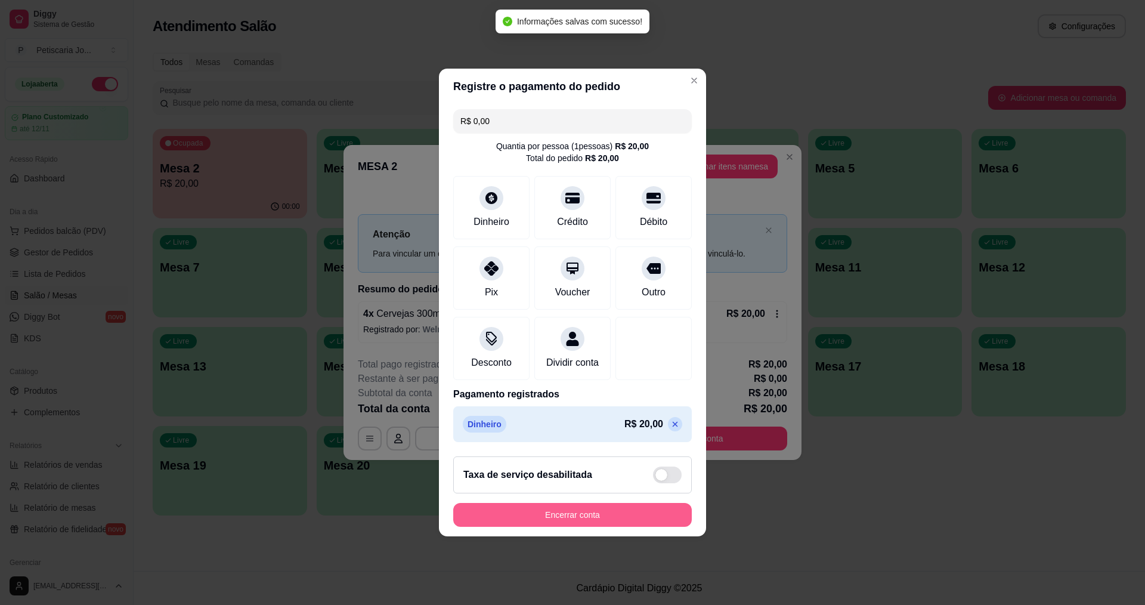
click at [602, 521] on button "Encerrar conta" at bounding box center [572, 515] width 238 height 24
